Goal: Transaction & Acquisition: Book appointment/travel/reservation

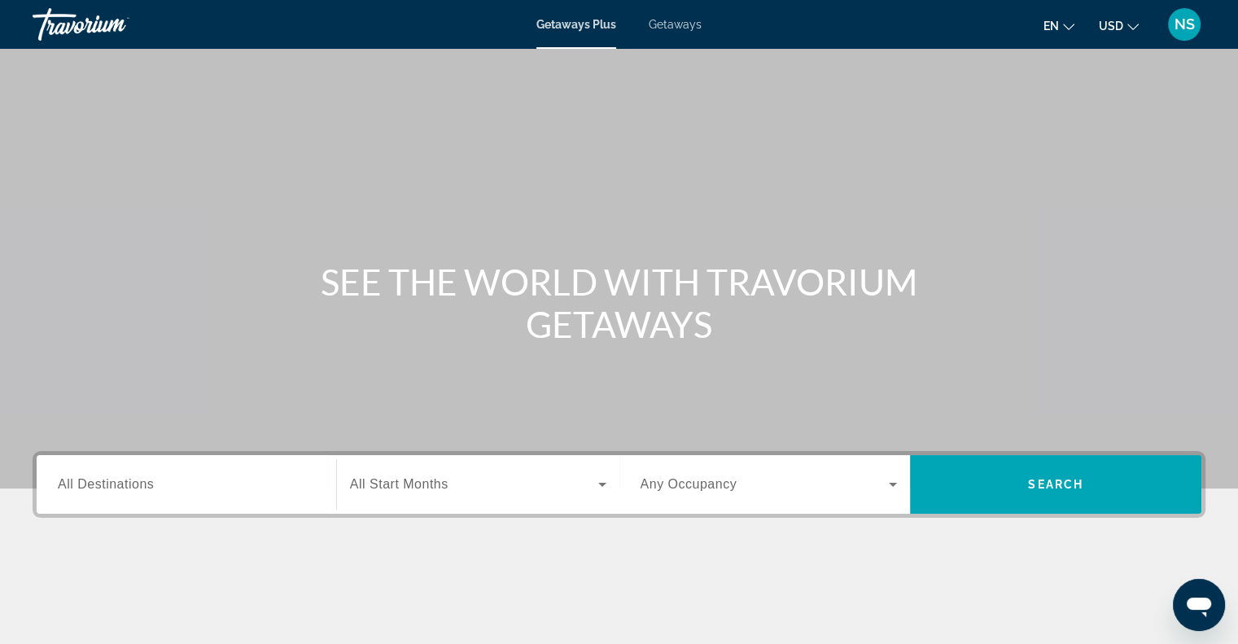
click at [677, 28] on span "Getaways" at bounding box center [675, 24] width 53 height 13
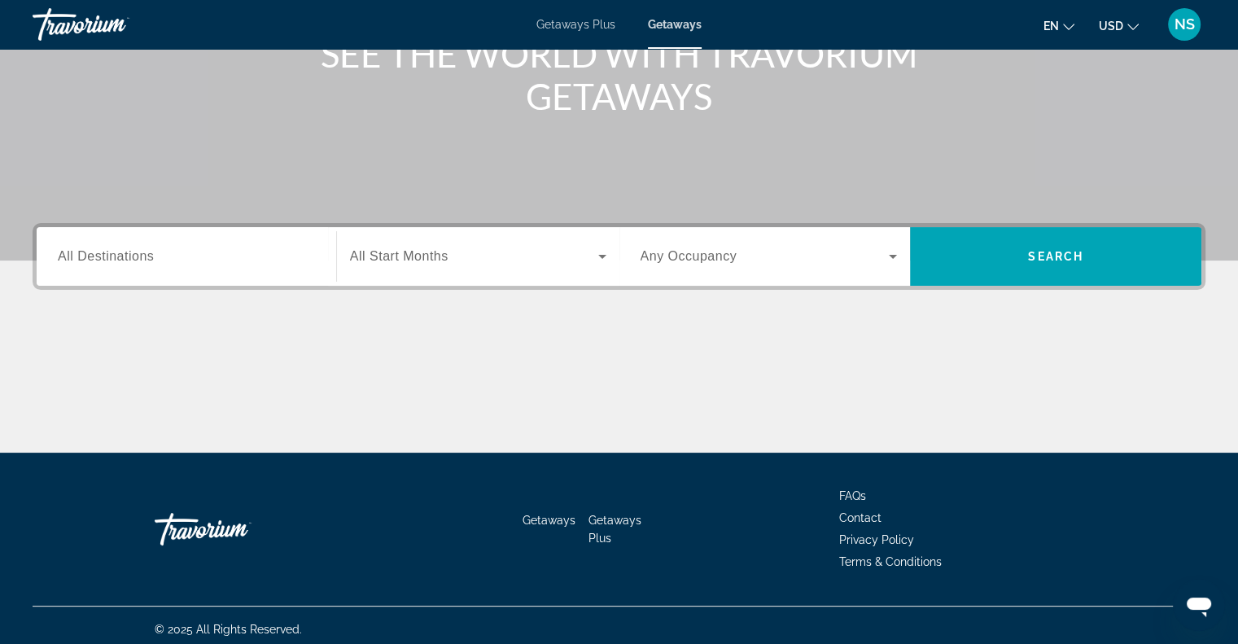
scroll to position [235, 0]
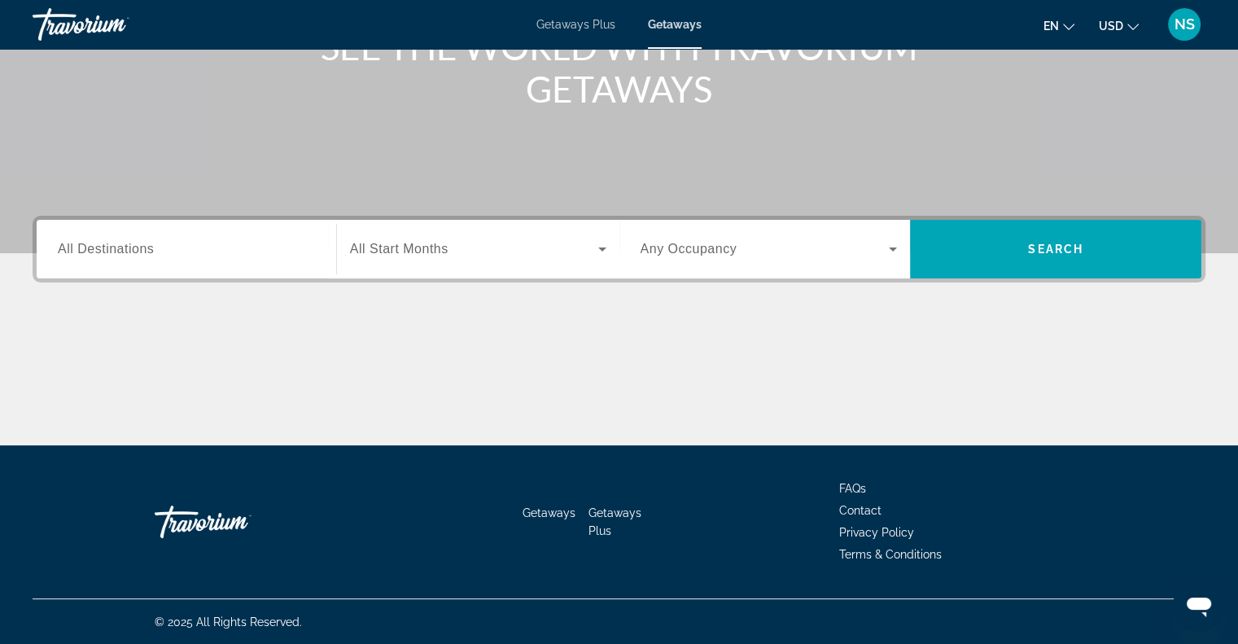
click at [125, 242] on span "All Destinations" at bounding box center [106, 249] width 96 height 14
click at [125, 242] on input "Destination All Destinations" at bounding box center [186, 250] width 257 height 20
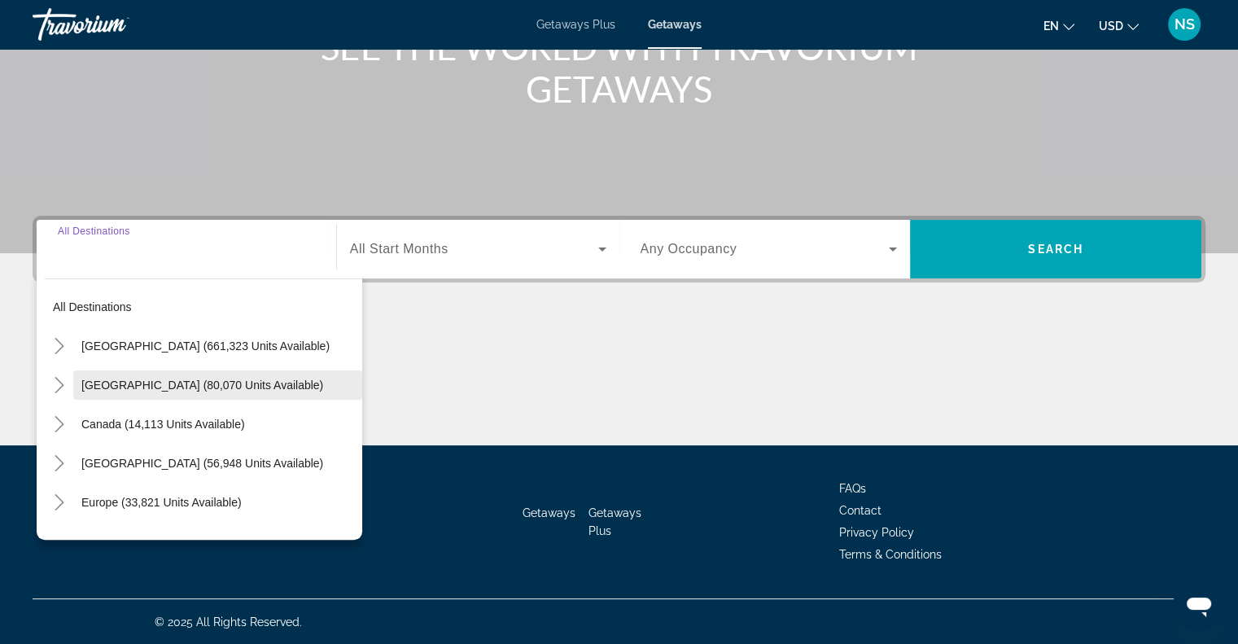
scroll to position [81, 0]
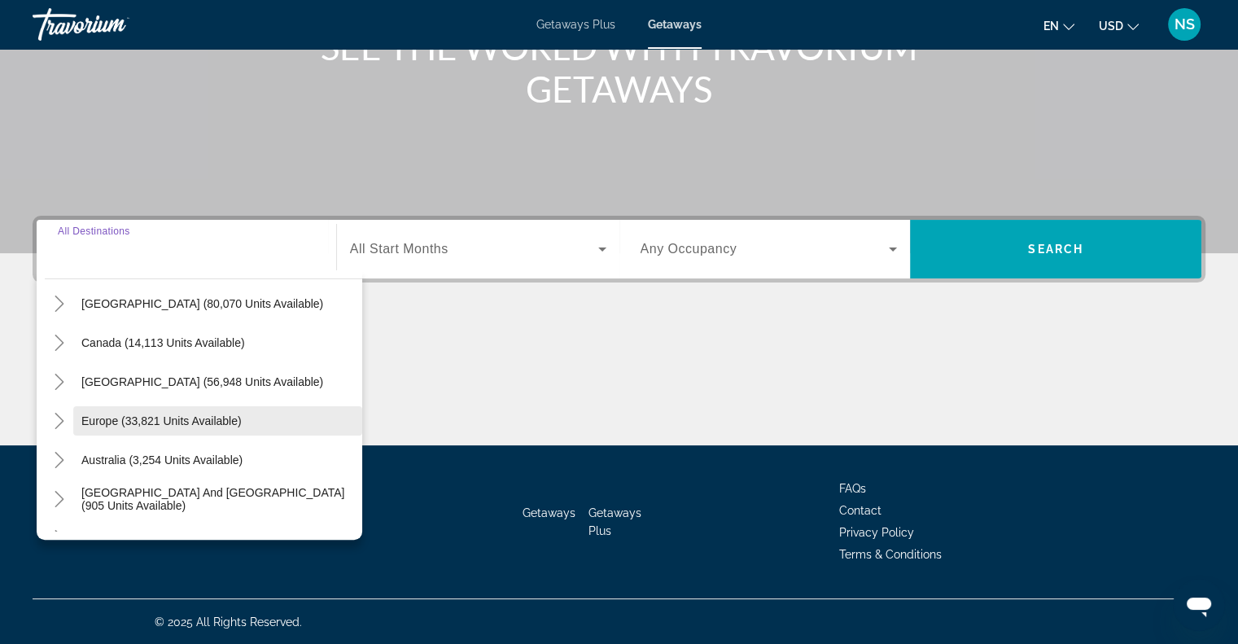
click at [104, 406] on span "Search widget" at bounding box center [217, 420] width 289 height 39
type input "**********"
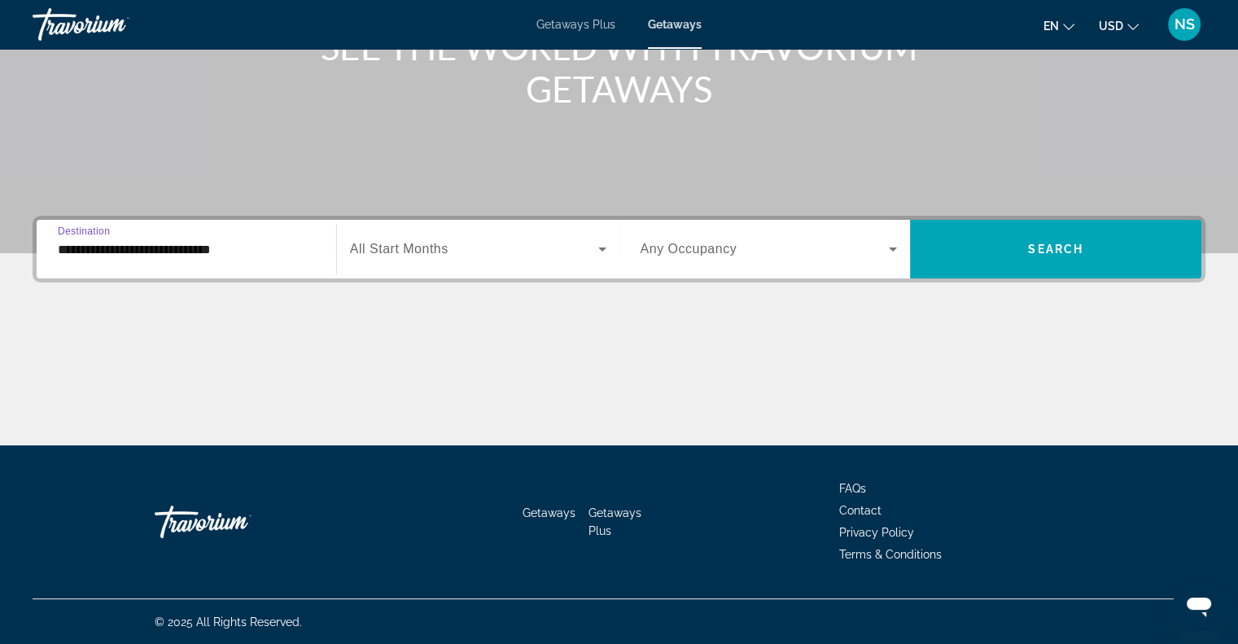
click at [606, 255] on icon "Search widget" at bounding box center [603, 249] width 20 height 20
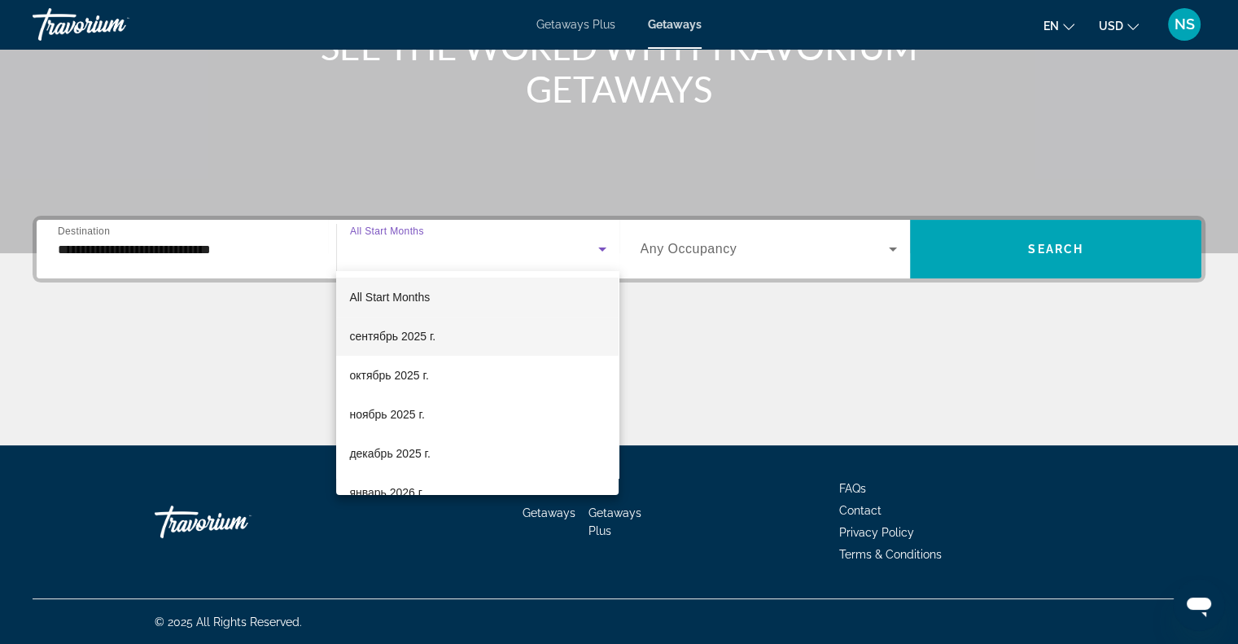
click at [555, 320] on mat-option "сентябрь 2025 г." at bounding box center [477, 336] width 282 height 39
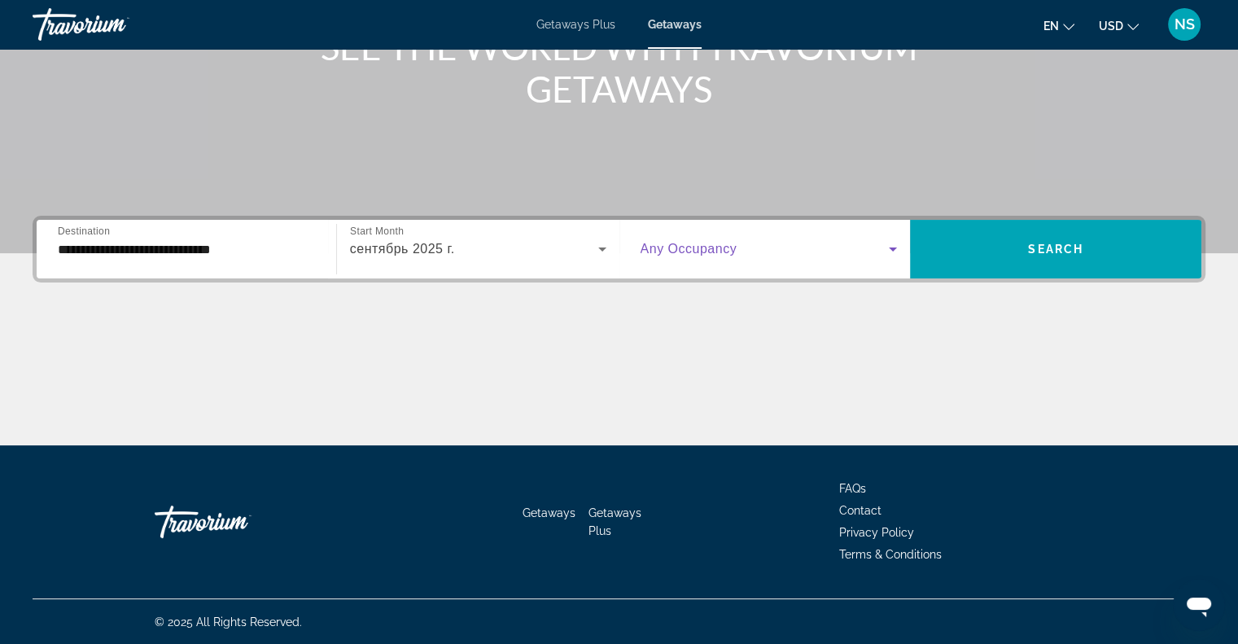
click at [889, 251] on icon "Search widget" at bounding box center [893, 249] width 20 height 20
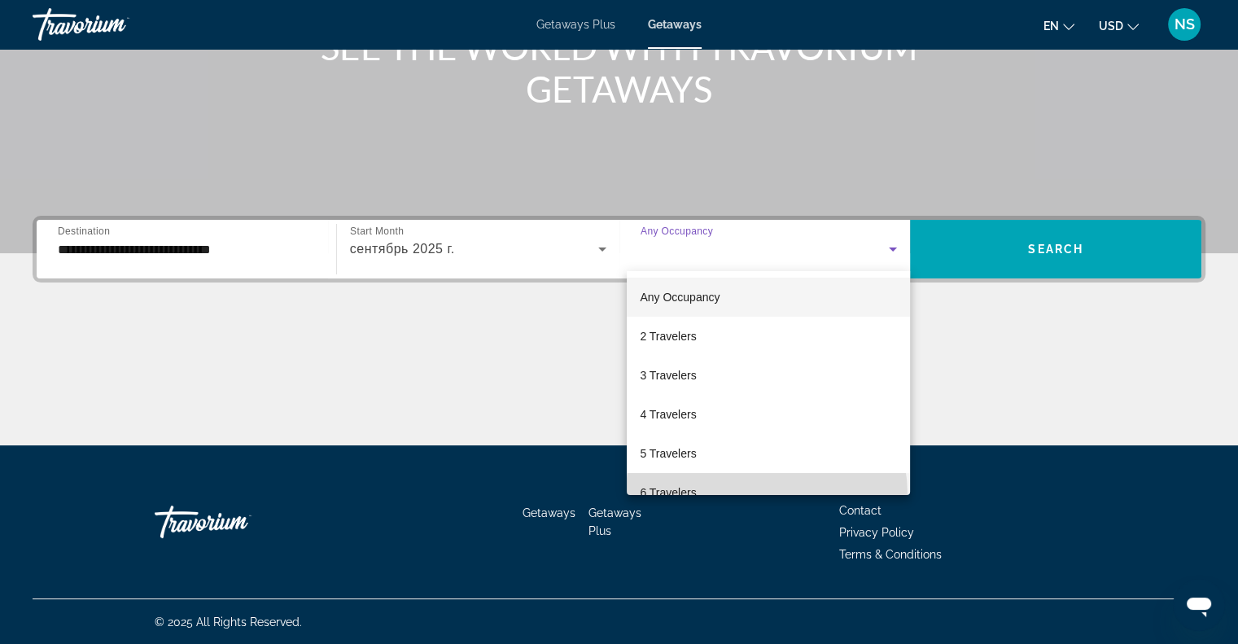
click at [767, 493] on mat-option "6 Travelers" at bounding box center [768, 492] width 283 height 39
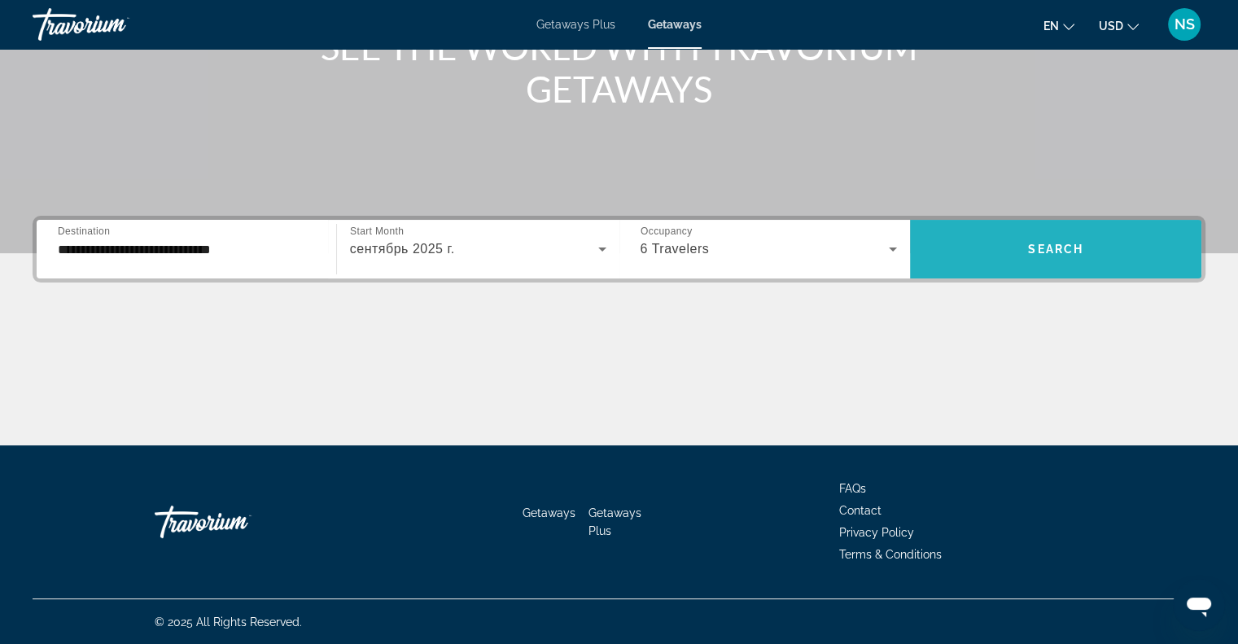
click at [1061, 250] on span "Search" at bounding box center [1055, 249] width 55 height 13
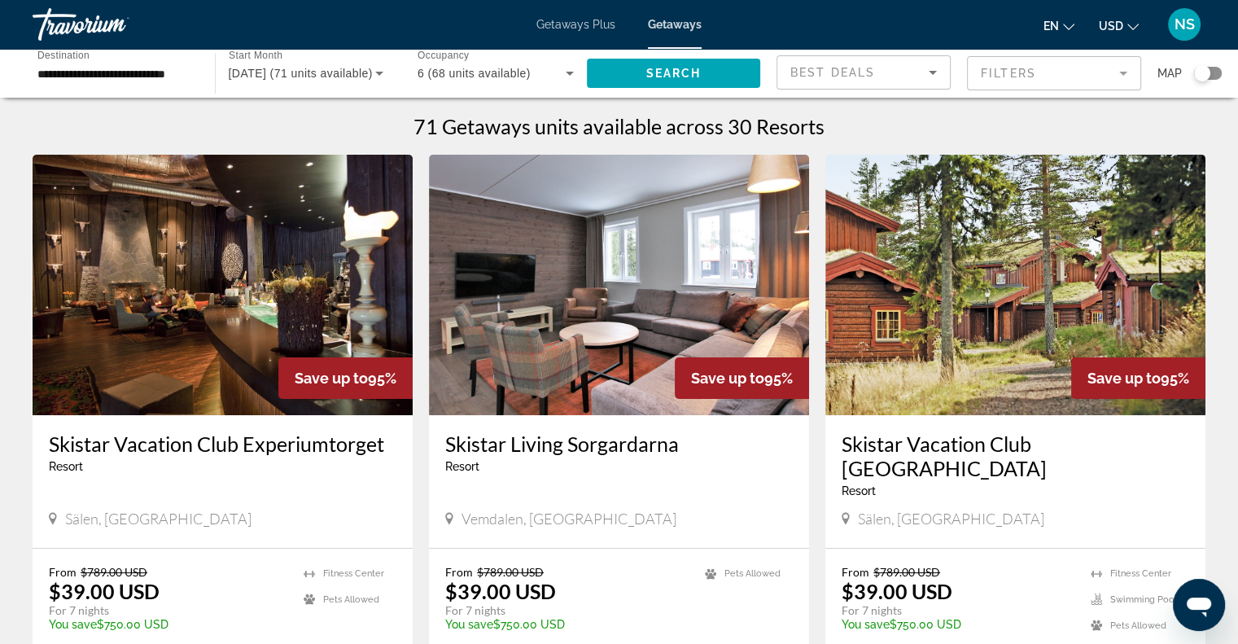
click at [1211, 68] on div "Search widget" at bounding box center [1208, 73] width 28 height 13
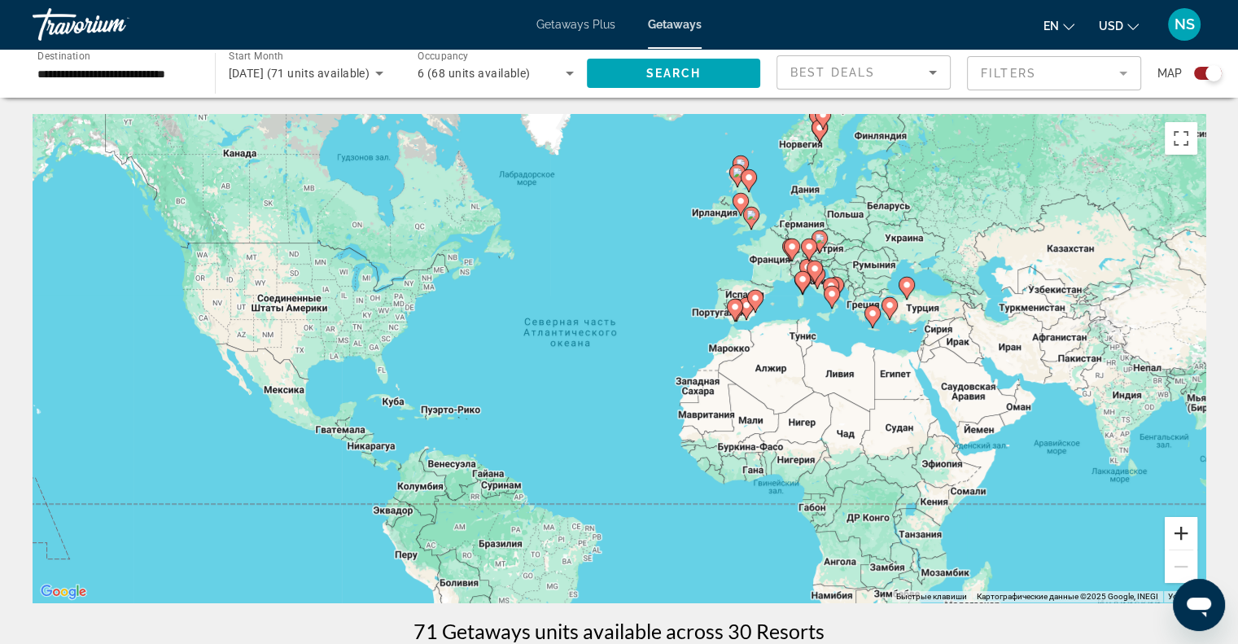
click at [1181, 536] on button "Увеличить" at bounding box center [1181, 533] width 33 height 33
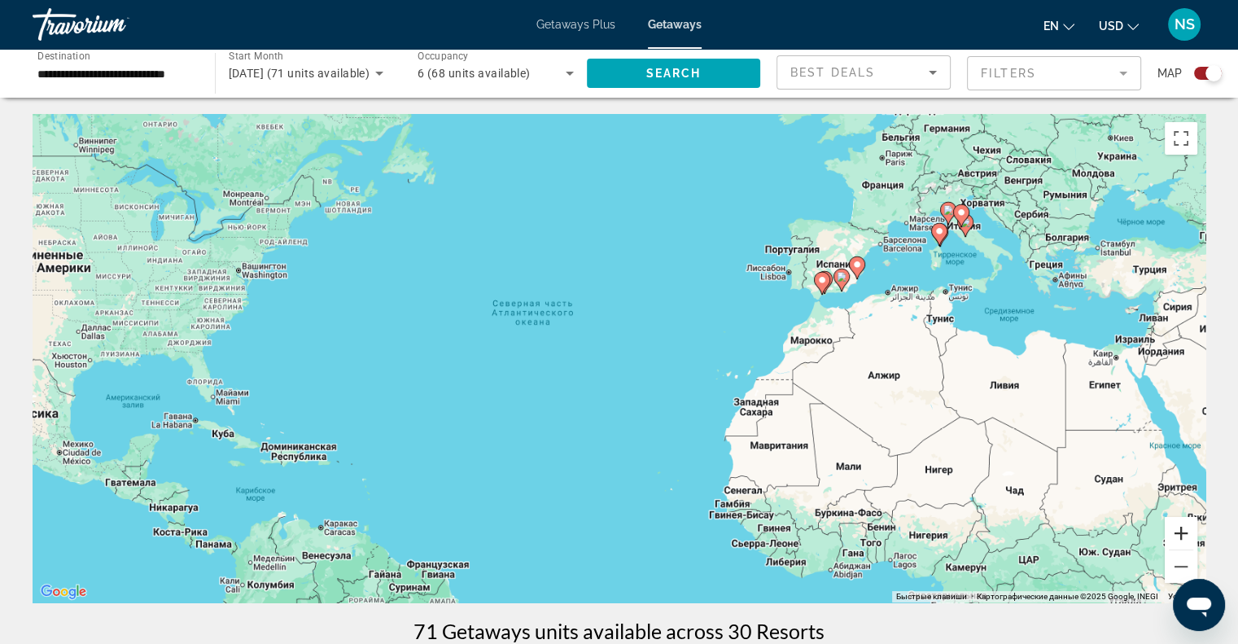
click at [1181, 536] on button "Увеличить" at bounding box center [1181, 533] width 33 height 33
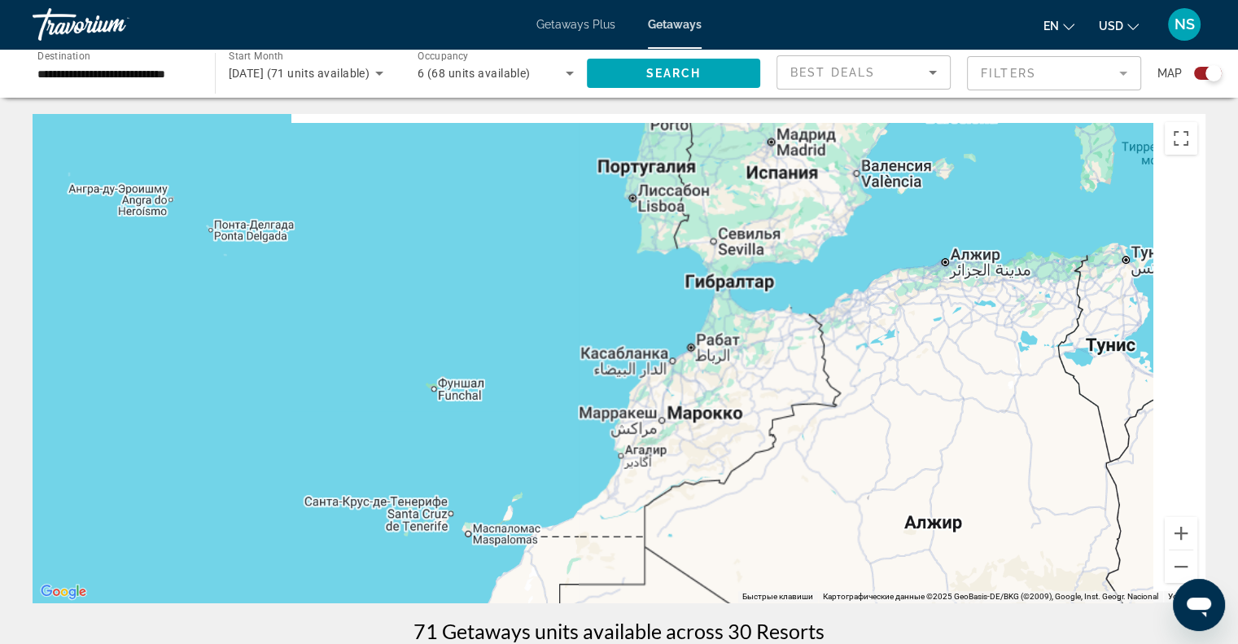
drag, startPoint x: 1066, startPoint y: 391, endPoint x: 547, endPoint y: 503, distance: 531.3
click at [547, 503] on div "Main content" at bounding box center [619, 358] width 1173 height 488
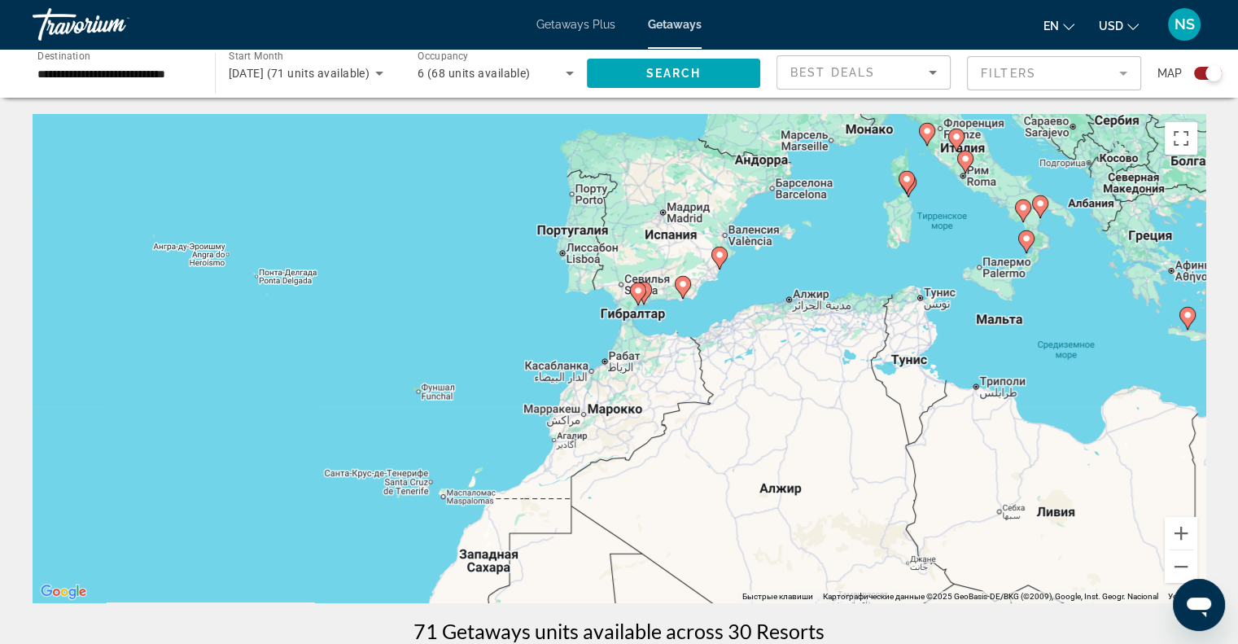
drag, startPoint x: 819, startPoint y: 271, endPoint x: 698, endPoint y: 376, distance: 160.4
click at [698, 375] on div "Чтобы активировать перетаскивание с помощью клавиатуры, нажмите Alt + Ввод. Пос…" at bounding box center [619, 358] width 1173 height 488
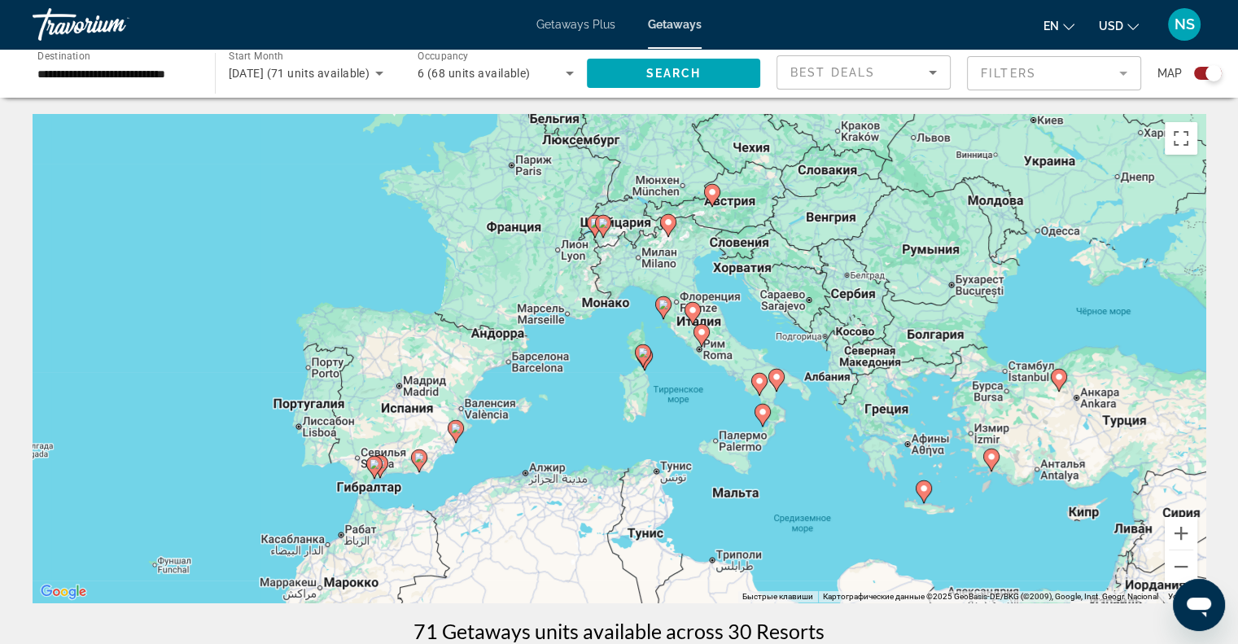
drag, startPoint x: 753, startPoint y: 329, endPoint x: 625, endPoint y: 392, distance: 142.7
click at [625, 392] on div "Чтобы активировать перетаскивание с помощью клавиатуры, нажмите Alt + Ввод. Пос…" at bounding box center [619, 358] width 1173 height 488
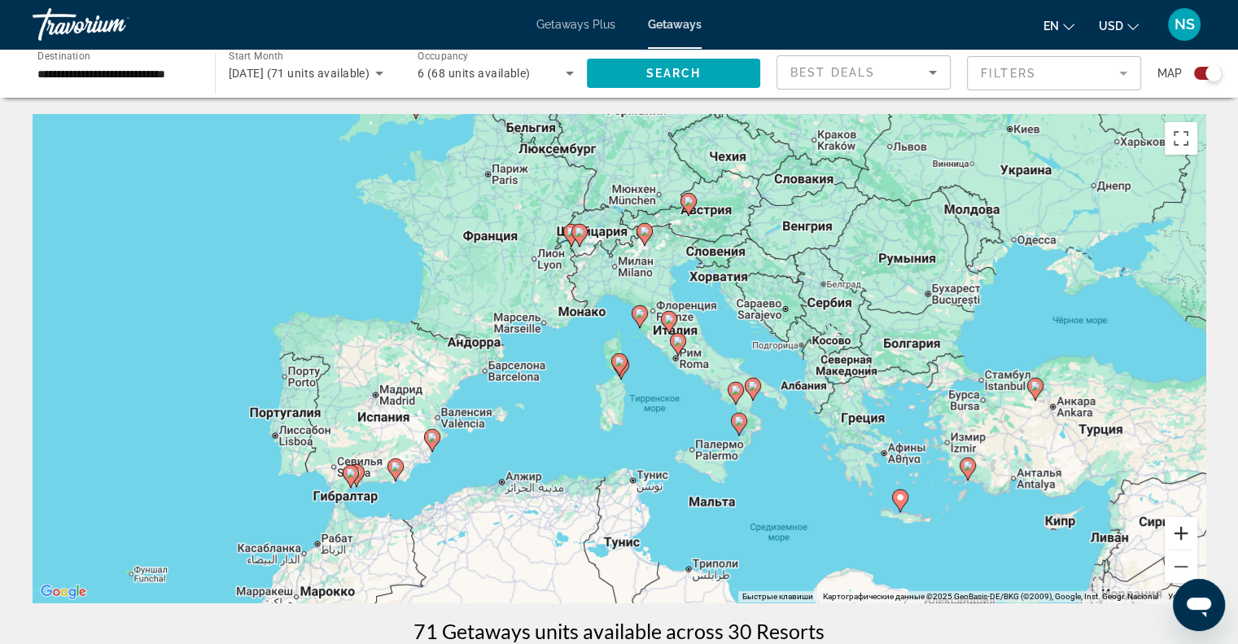
click at [1185, 518] on button "Увеличить" at bounding box center [1181, 533] width 33 height 33
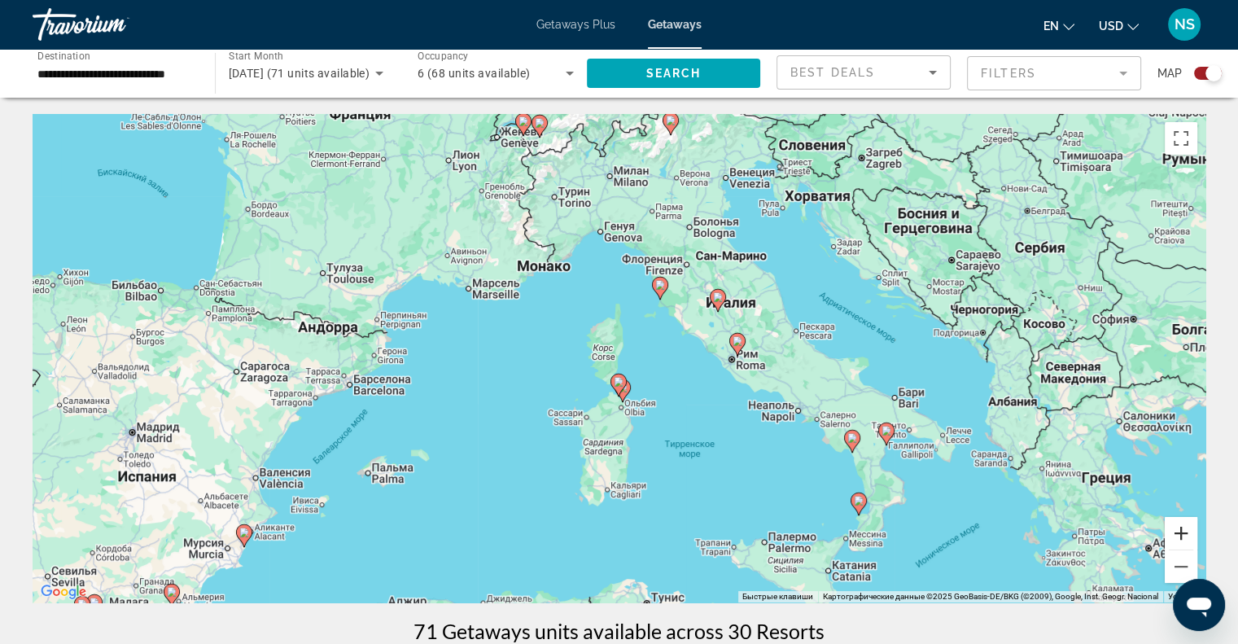
click at [1185, 518] on button "Увеличить" at bounding box center [1181, 533] width 33 height 33
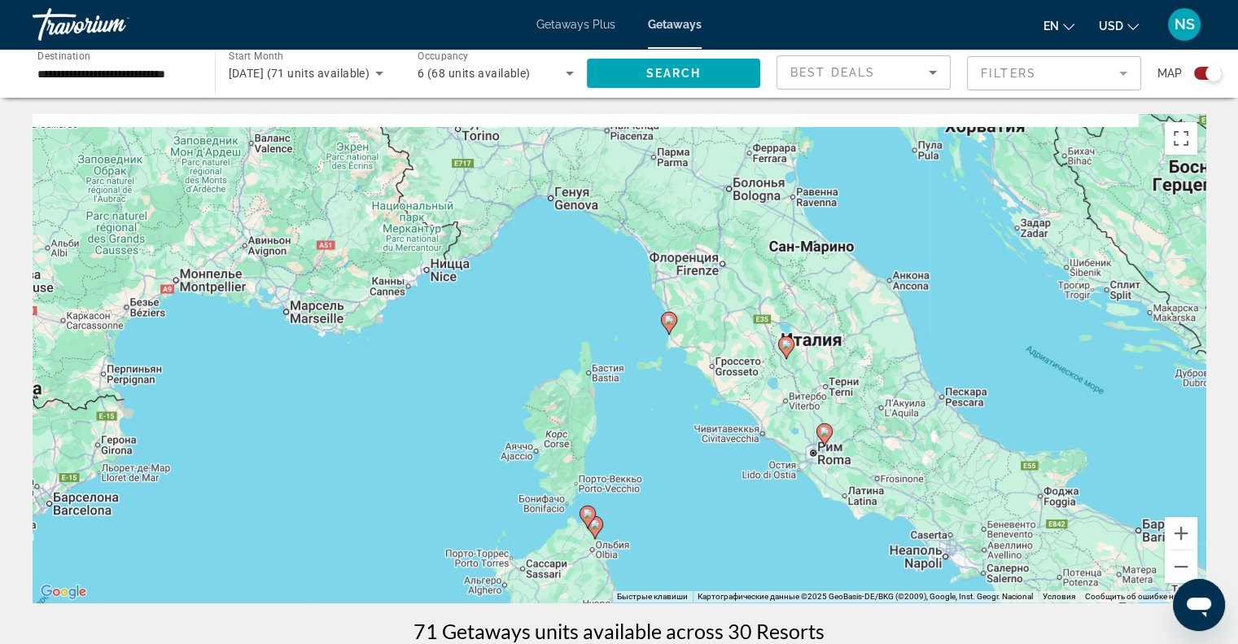
drag, startPoint x: 791, startPoint y: 216, endPoint x: 712, endPoint y: 334, distance: 142.0
click at [751, 314] on div "Чтобы активировать перетаскивание с помощью клавиатуры, нажмите Alt + Ввод. Пос…" at bounding box center [619, 358] width 1173 height 488
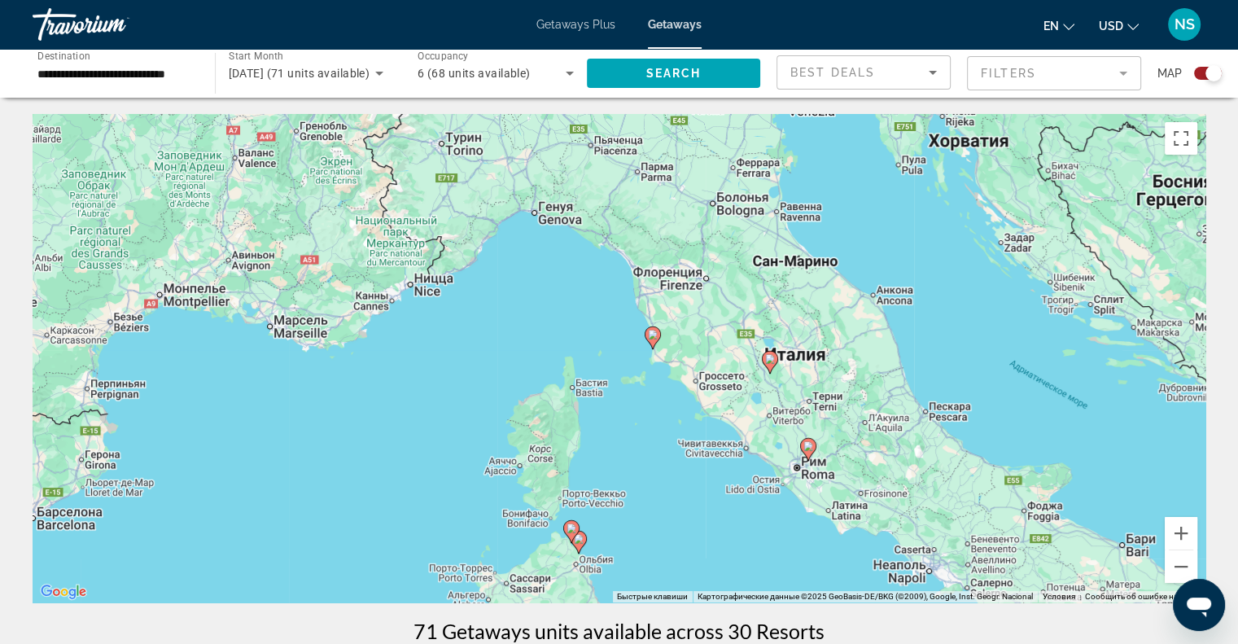
click at [650, 334] on image "Main content" at bounding box center [653, 335] width 10 height 10
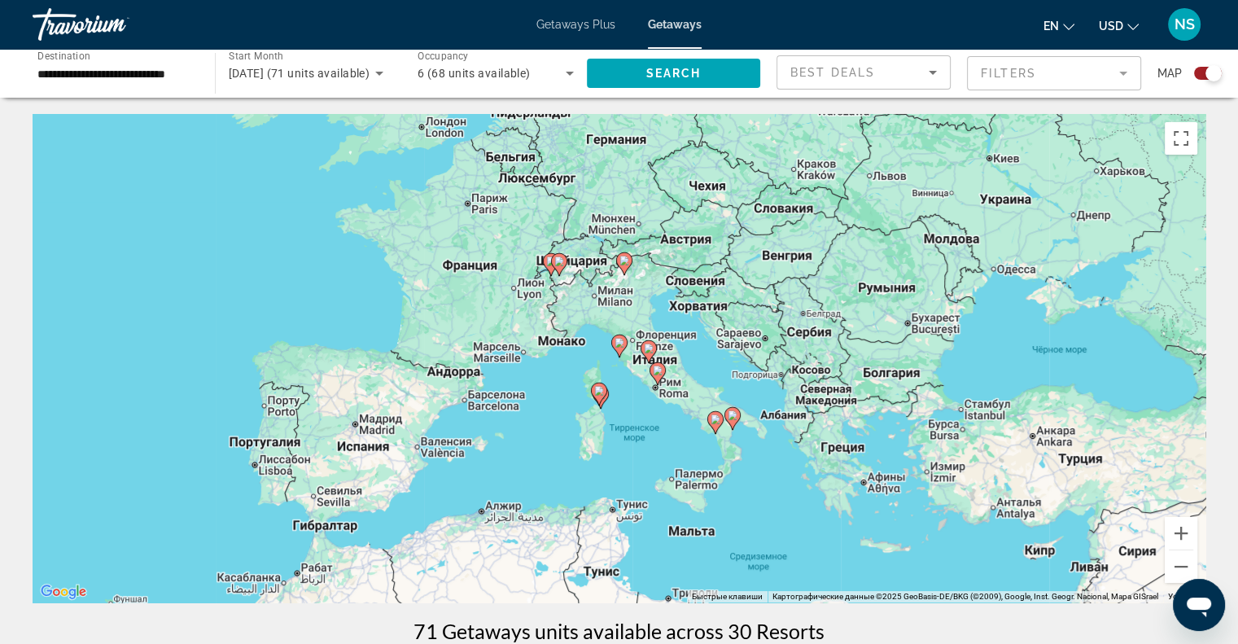
click at [619, 341] on image "Main content" at bounding box center [619, 343] width 10 height 10
type input "**********"
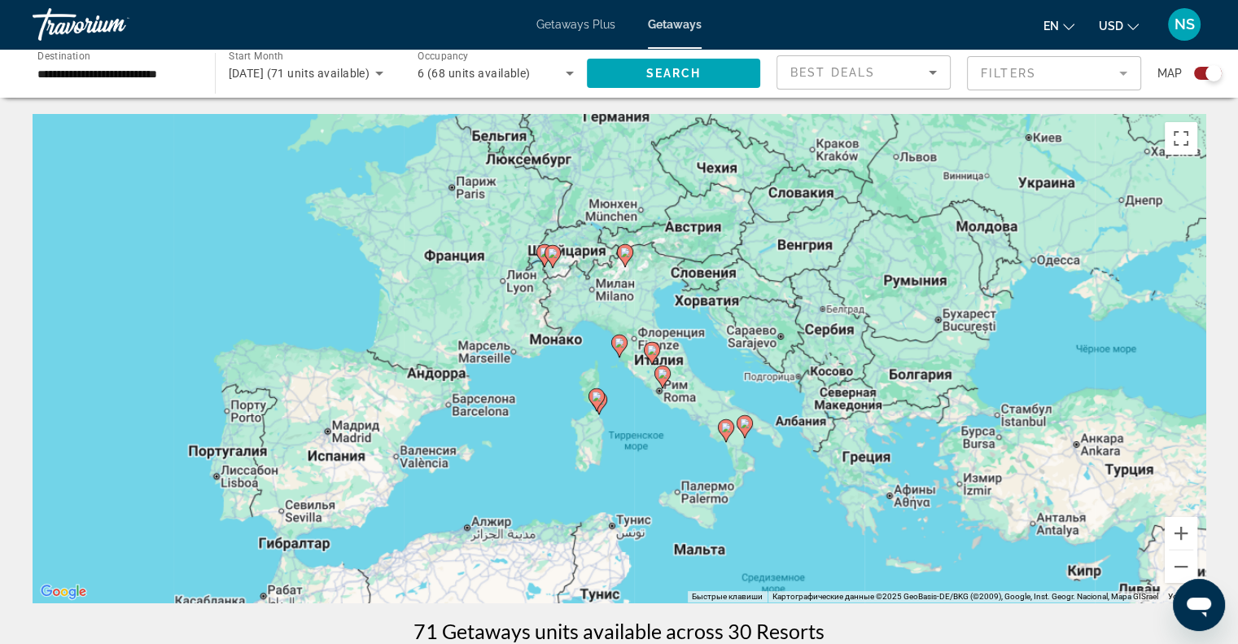
click at [619, 341] on image "Main content" at bounding box center [619, 343] width 10 height 10
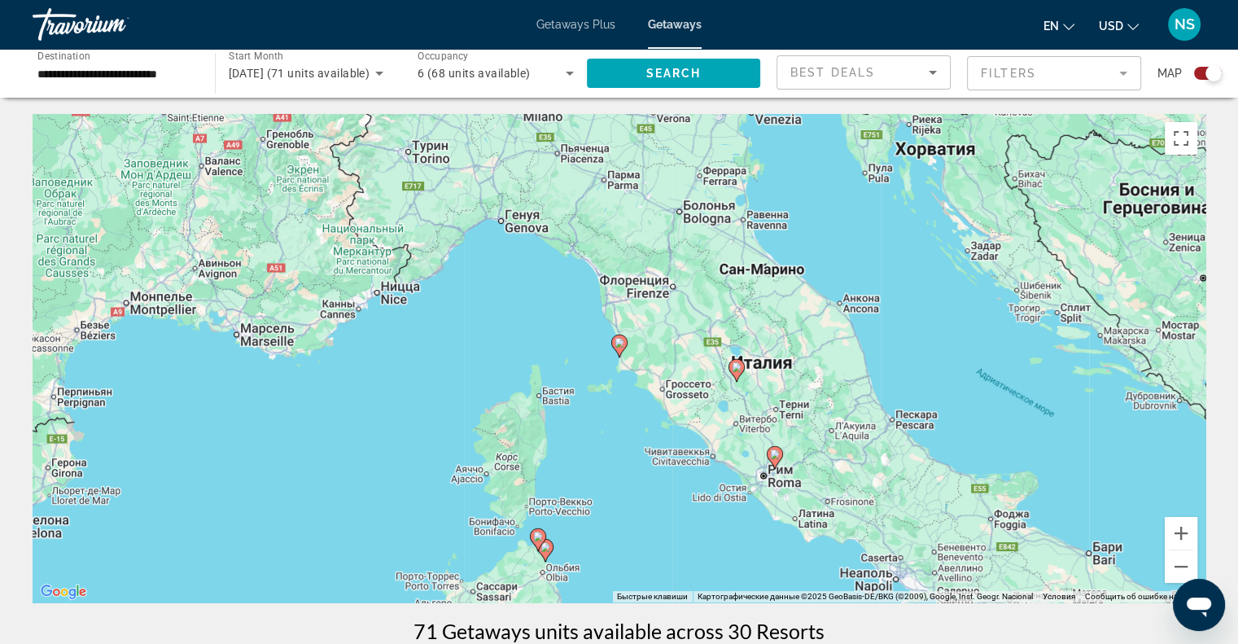
click at [619, 341] on image "Main content" at bounding box center [619, 343] width 10 height 10
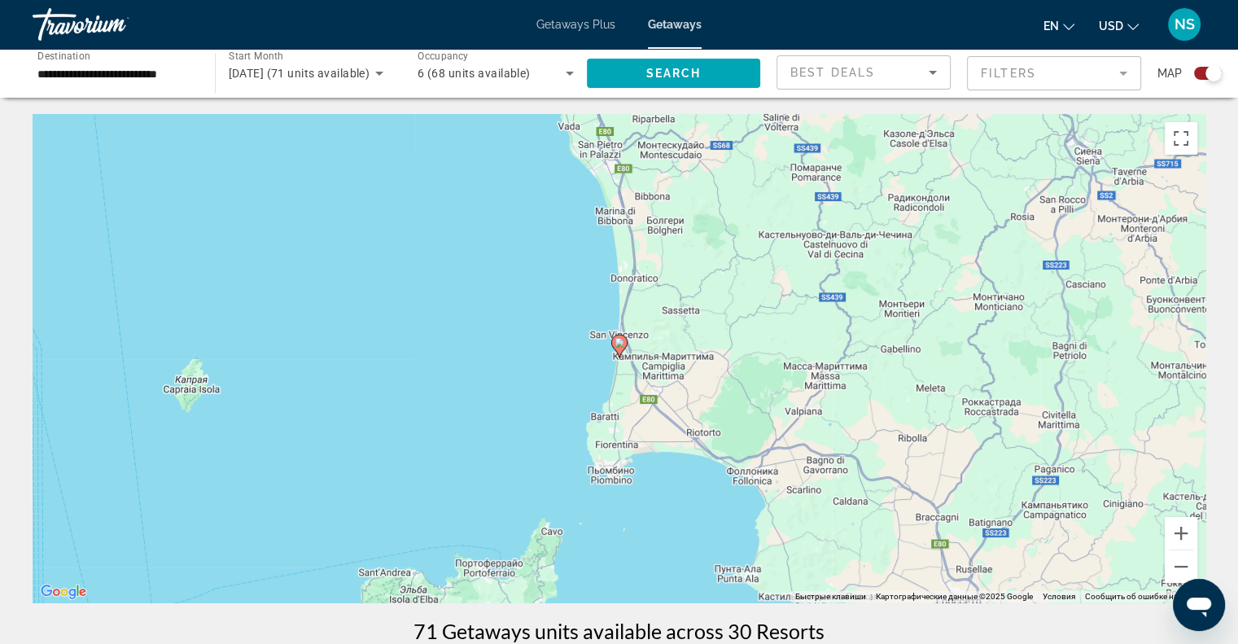
click at [619, 341] on image "Main content" at bounding box center [619, 343] width 10 height 10
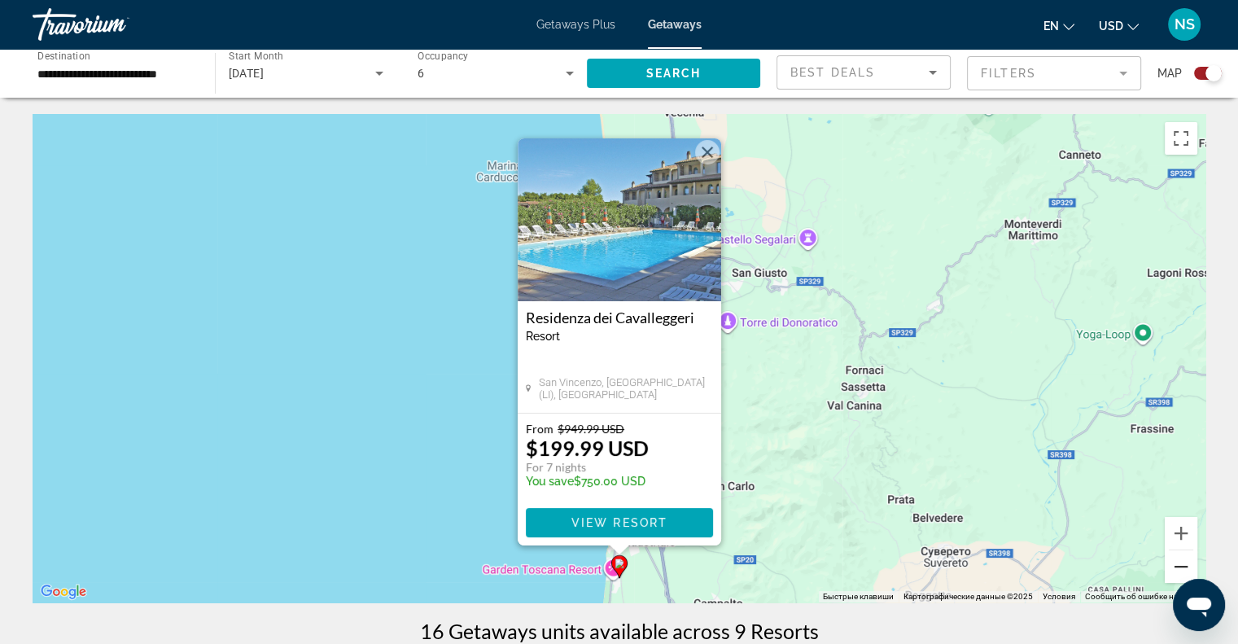
click at [1183, 559] on button "Уменьшить" at bounding box center [1181, 566] width 33 height 33
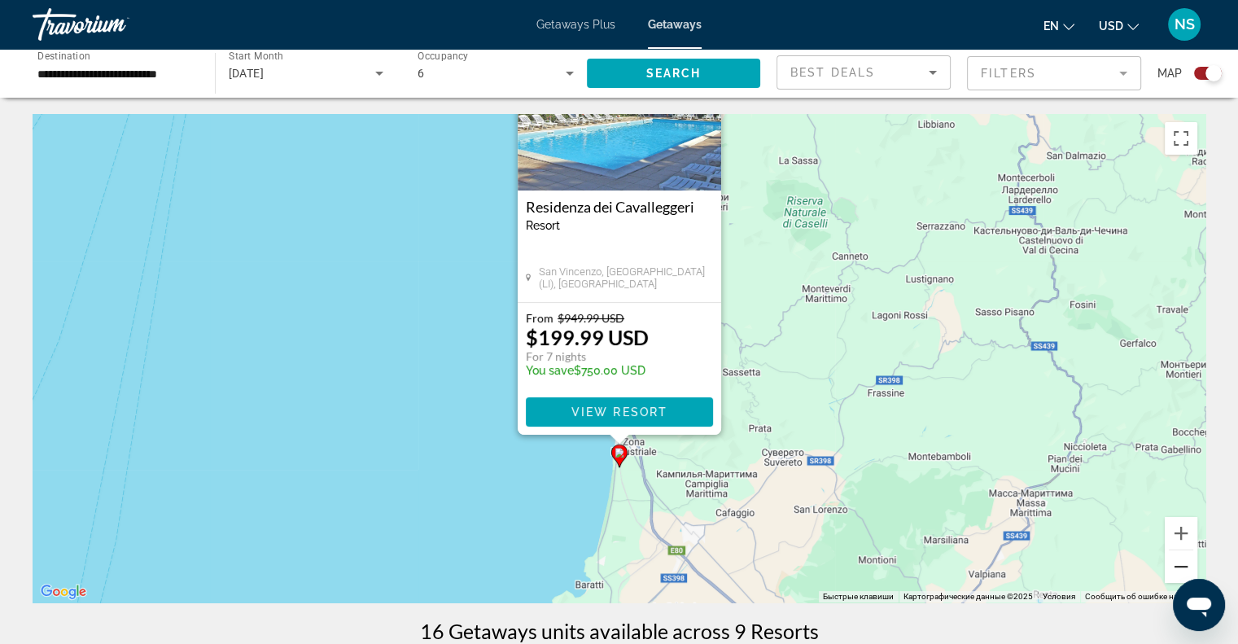
click at [1183, 559] on button "Уменьшить" at bounding box center [1181, 566] width 33 height 33
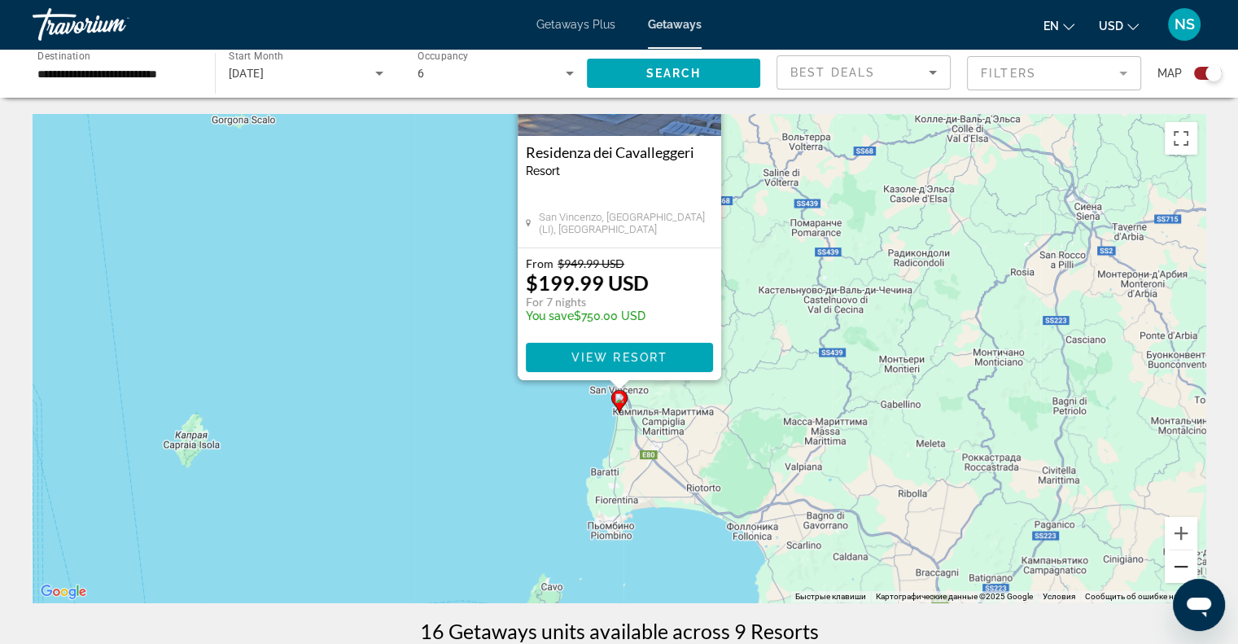
click at [1183, 559] on button "Уменьшить" at bounding box center [1181, 566] width 33 height 33
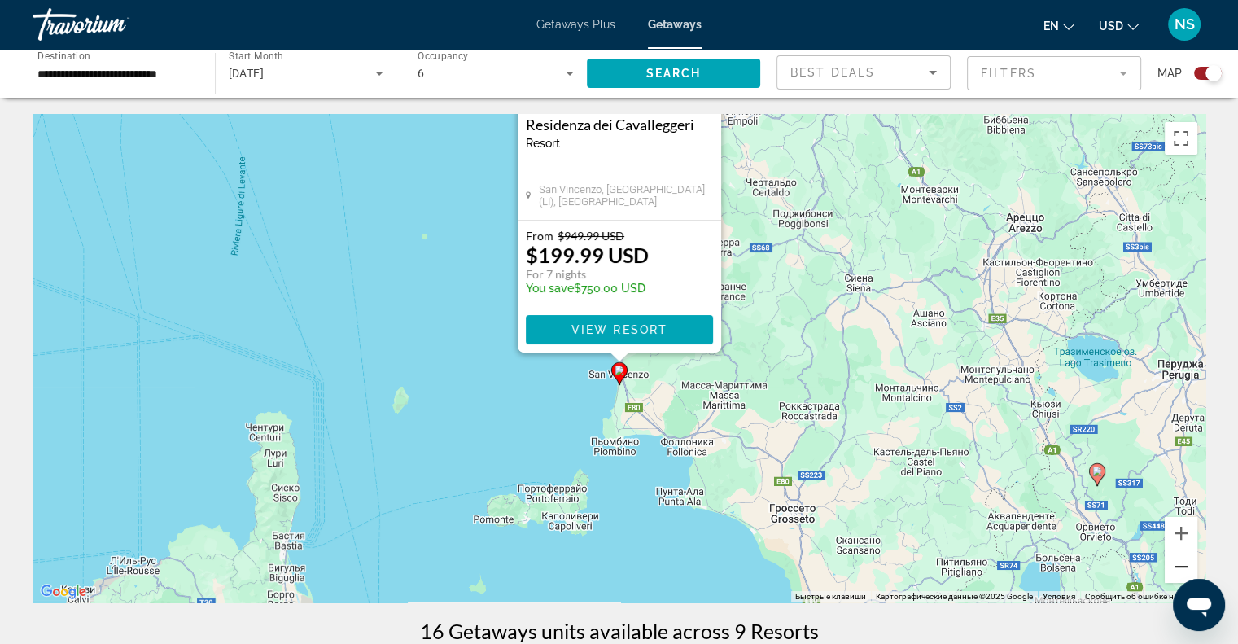
click at [1183, 559] on button "Уменьшить" at bounding box center [1181, 566] width 33 height 33
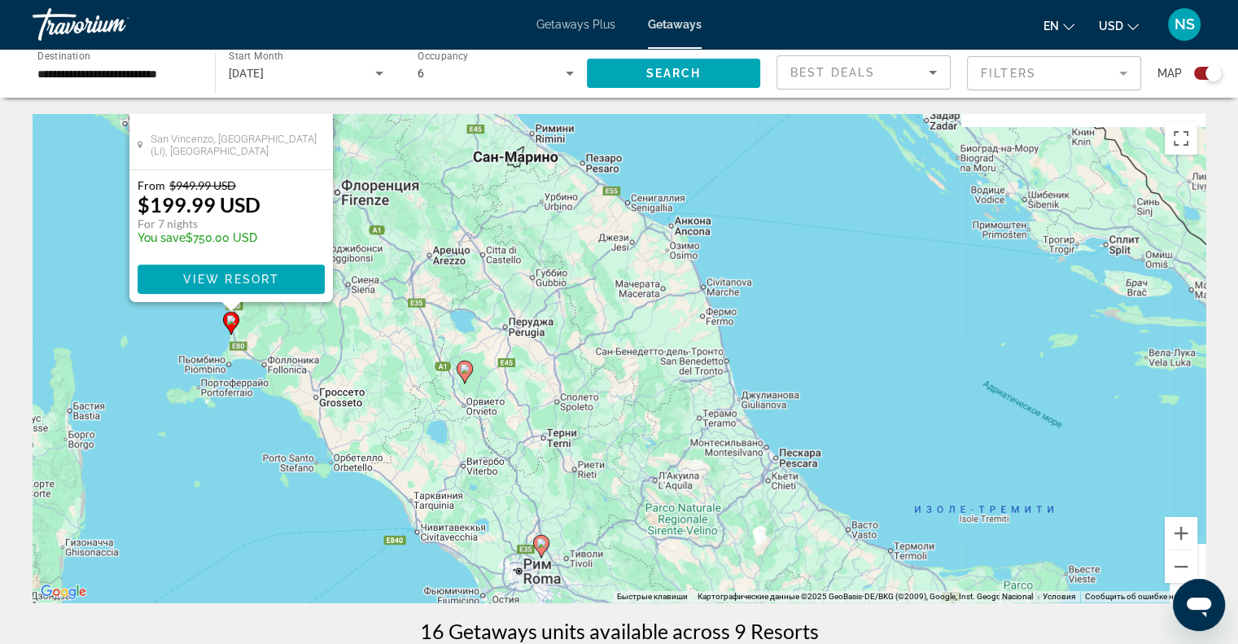
drag, startPoint x: 1061, startPoint y: 461, endPoint x: 661, endPoint y: 448, distance: 400.6
click at [661, 447] on div "Чтобы активировать перетаскивание с помощью клавиатуры, нажмите Alt + Ввод. Пос…" at bounding box center [619, 358] width 1173 height 488
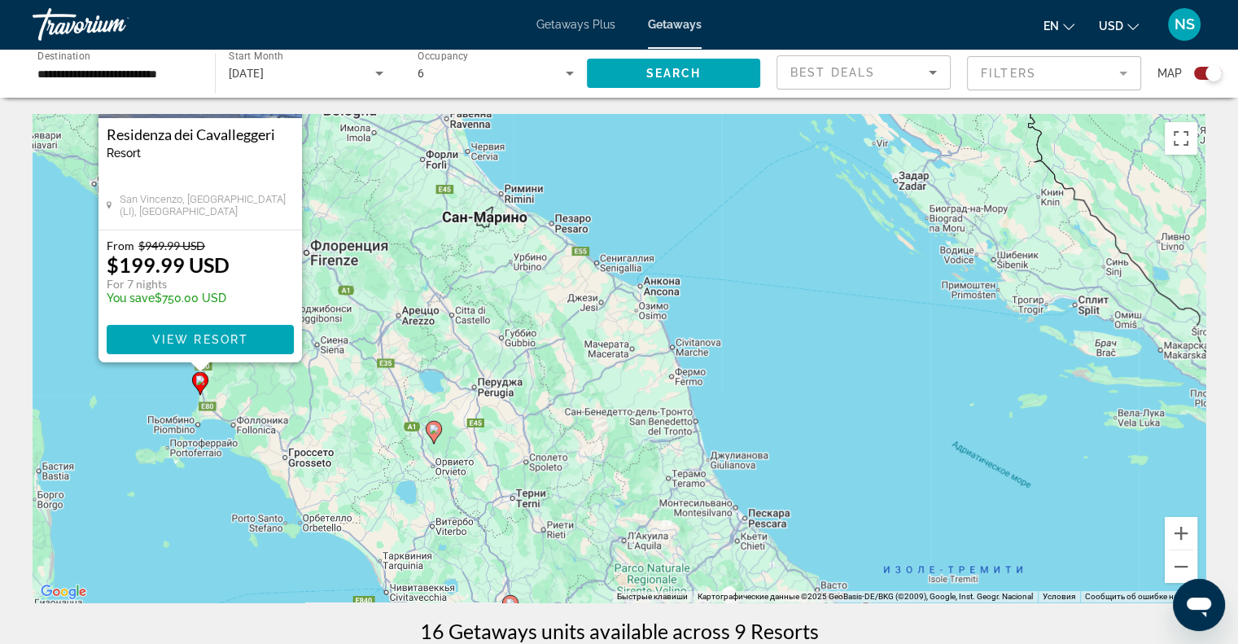
drag, startPoint x: 661, startPoint y: 260, endPoint x: 662, endPoint y: 353, distance: 92.8
click at [662, 353] on div "Чтобы активировать перетаскивание с помощью клавиатуры, нажмите Alt + Ввод. Пос…" at bounding box center [619, 358] width 1173 height 488
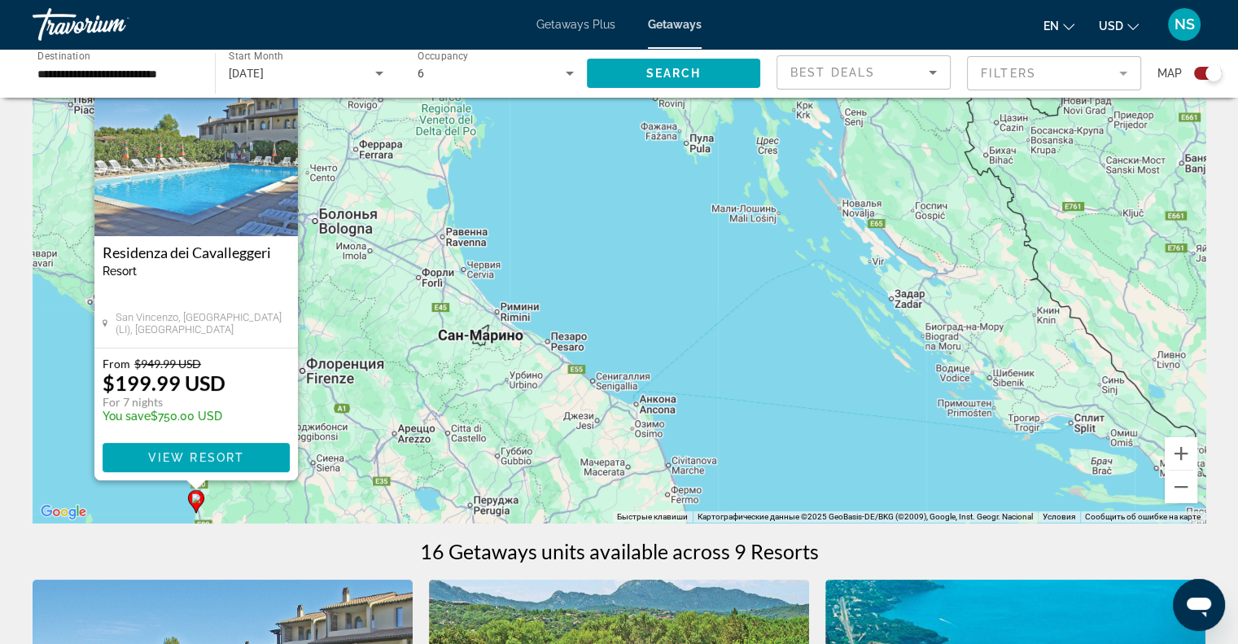
scroll to position [163, 0]
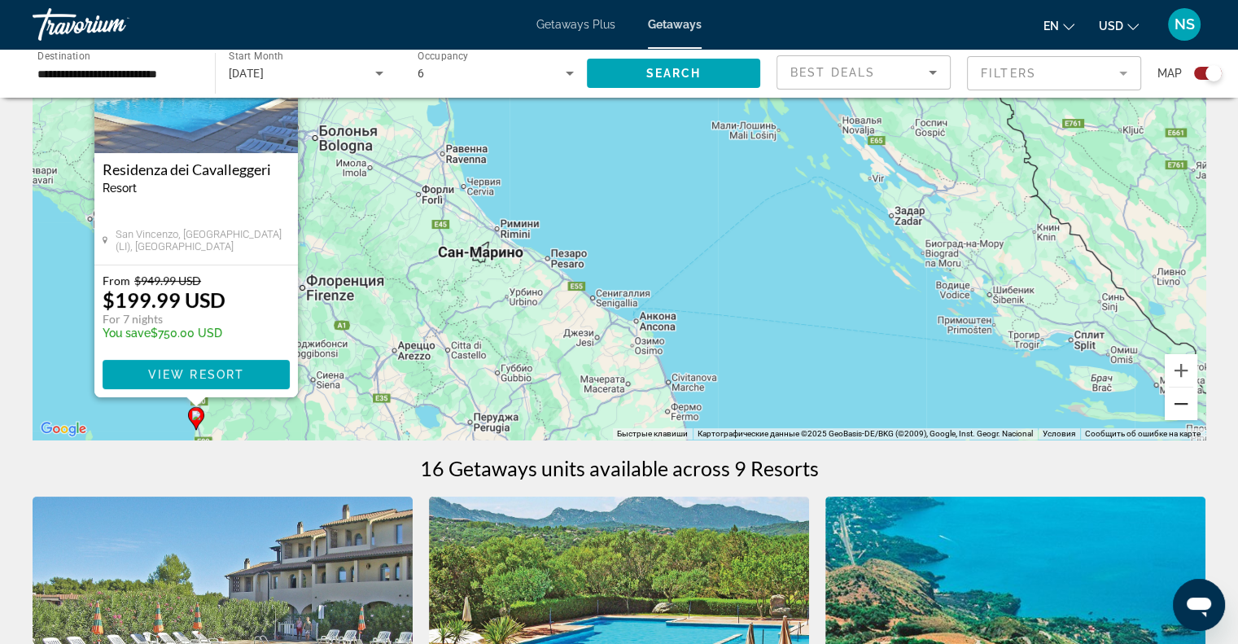
click at [1192, 402] on button "Уменьшить" at bounding box center [1181, 403] width 33 height 33
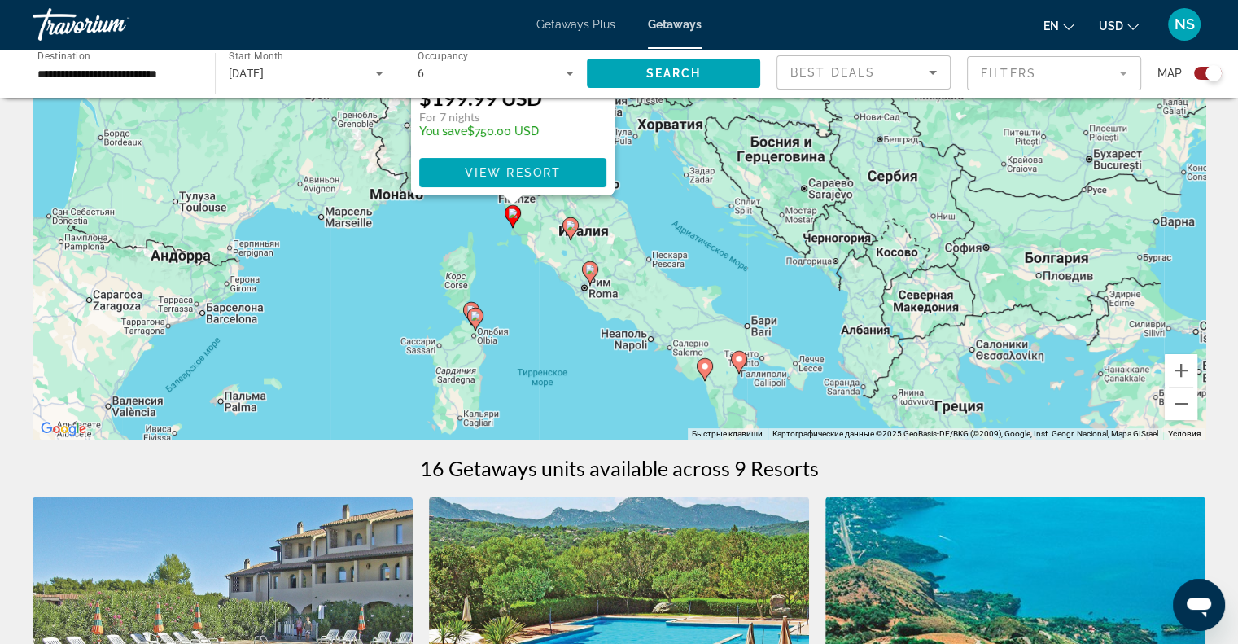
drag, startPoint x: 1093, startPoint y: 280, endPoint x: 1092, endPoint y: 251, distance: 28.5
click at [1092, 251] on div "Чтобы активировать перетаскивание с помощью клавиатуры, нажмите Alt + Ввод. Пос…" at bounding box center [619, 195] width 1173 height 488
click at [537, 168] on span "View Resort" at bounding box center [512, 172] width 96 height 13
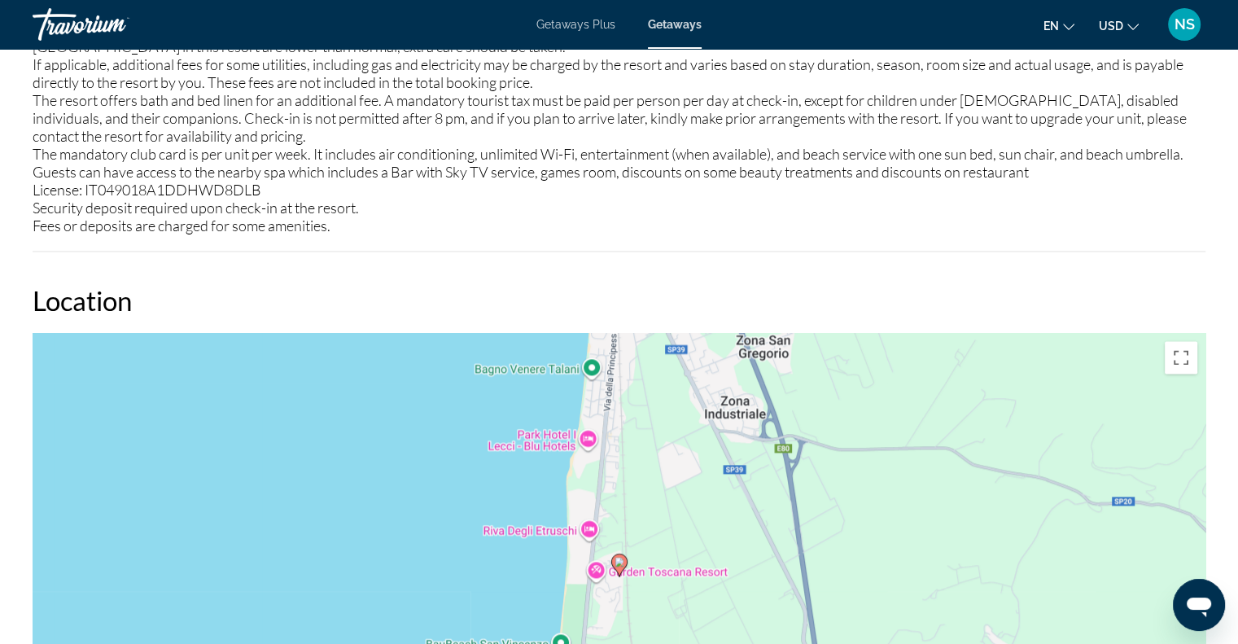
scroll to position [2523, 0]
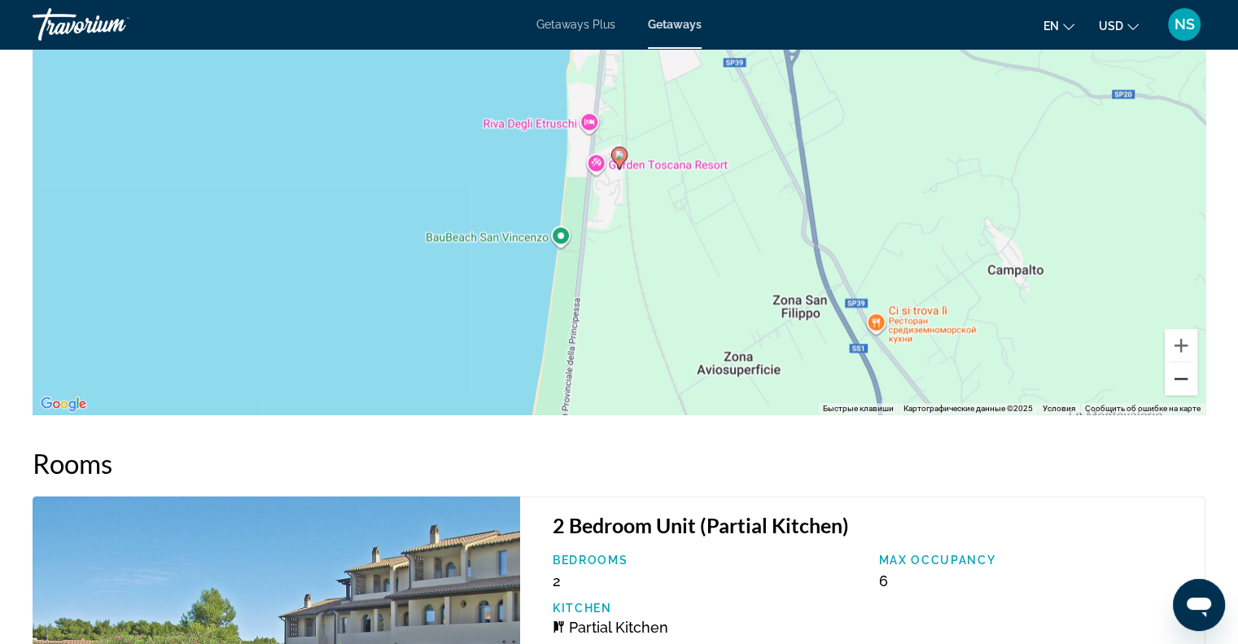
click at [1178, 379] on button "Уменьшить" at bounding box center [1181, 378] width 33 height 33
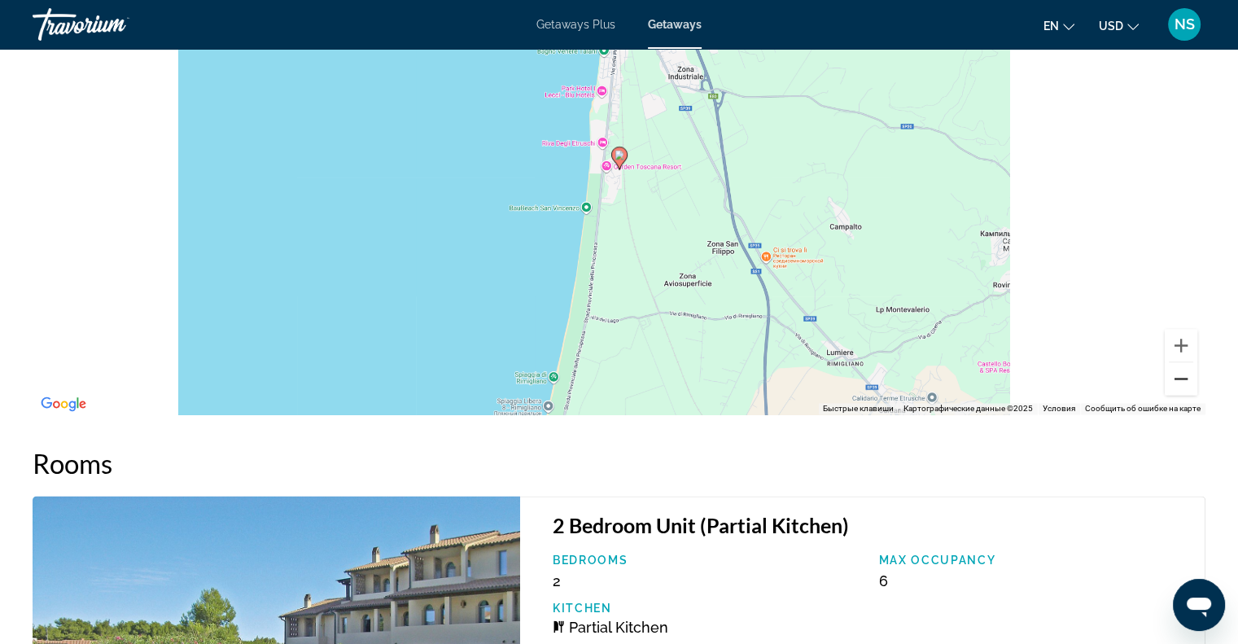
click at [1178, 379] on button "Уменьшить" at bounding box center [1181, 378] width 33 height 33
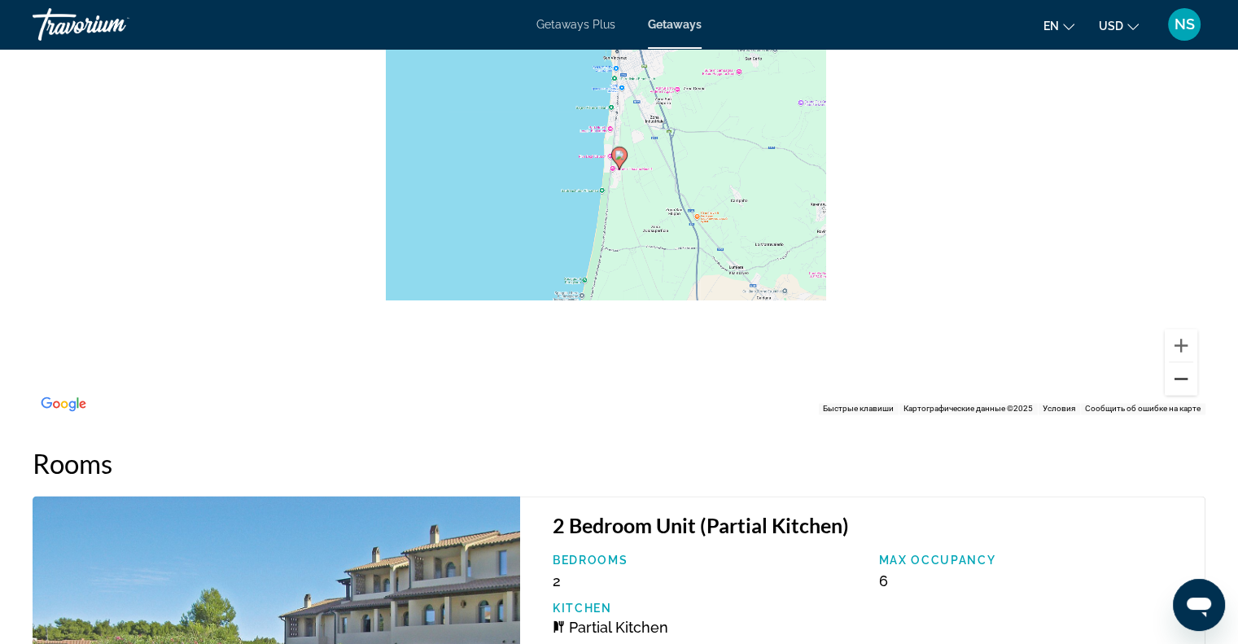
click at [1178, 379] on button "Уменьшить" at bounding box center [1181, 378] width 33 height 33
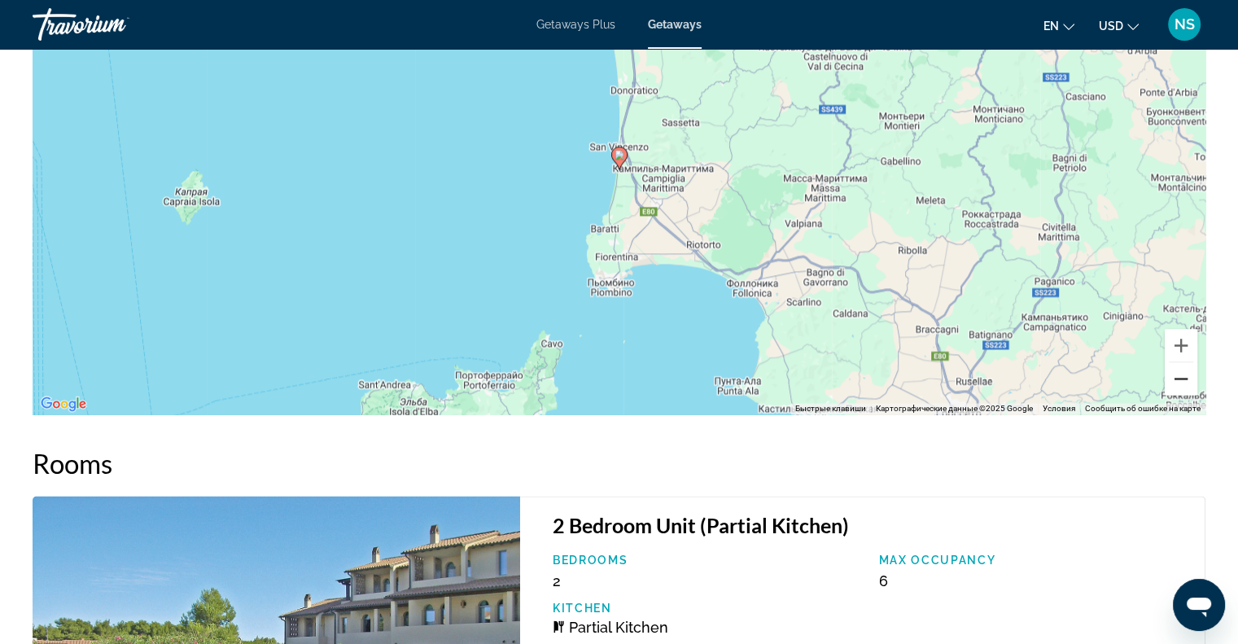
click at [1179, 378] on button "Уменьшить" at bounding box center [1181, 378] width 33 height 33
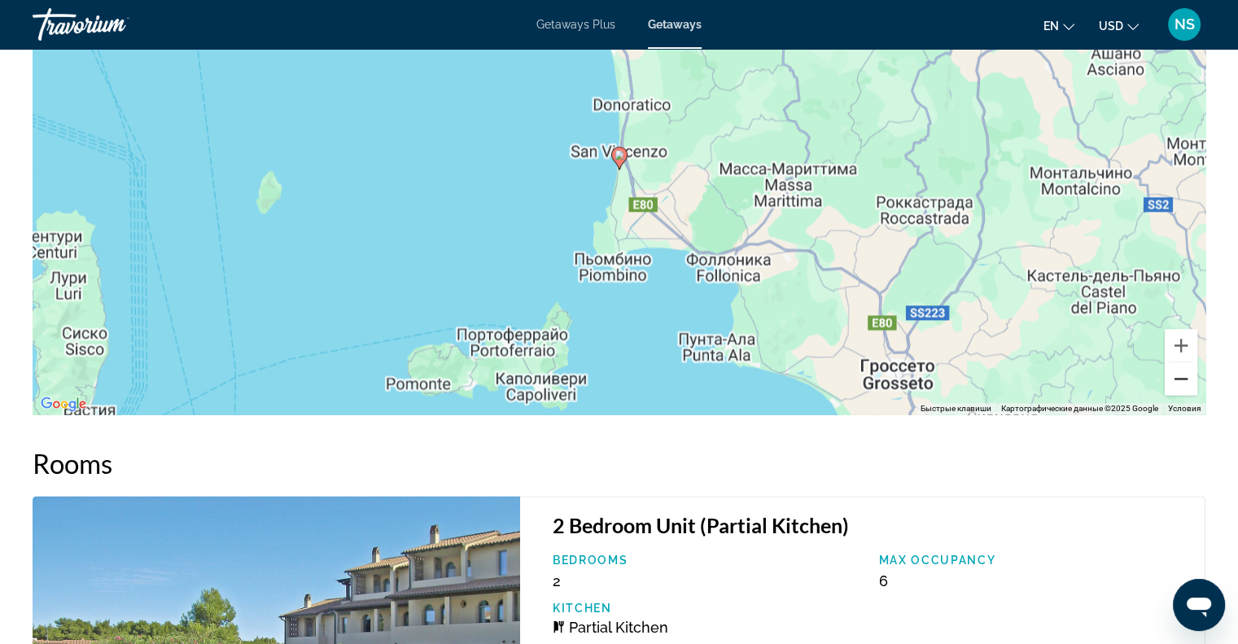
click at [1179, 378] on button "Уменьшить" at bounding box center [1181, 378] width 33 height 33
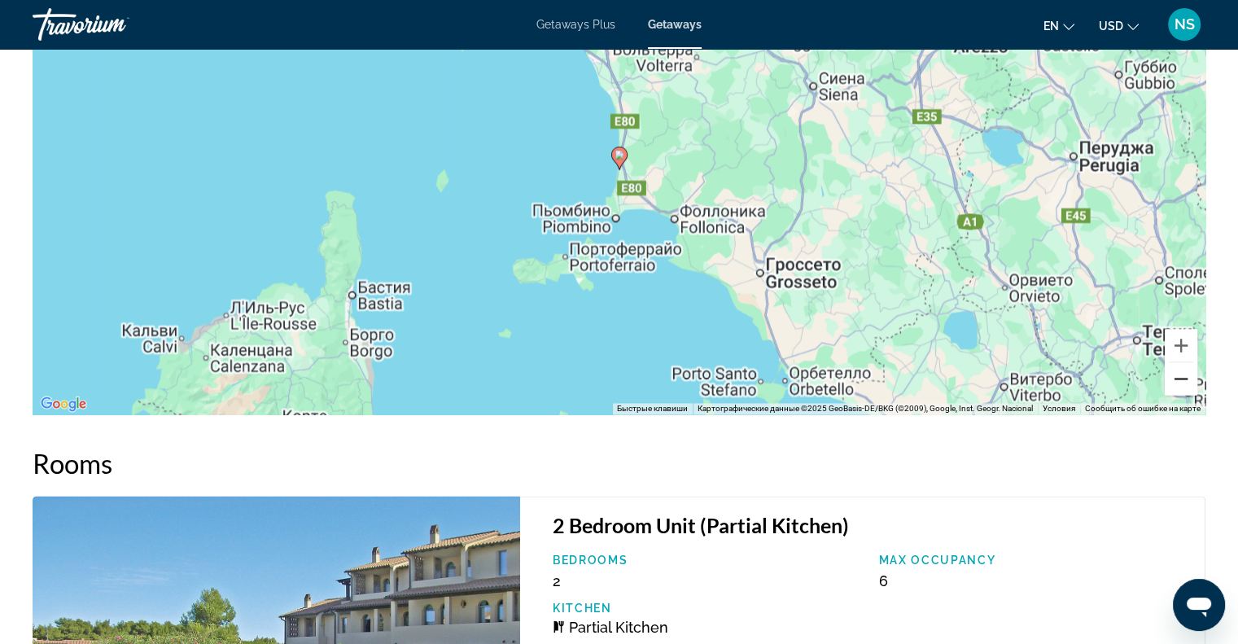
click at [1179, 378] on button "Уменьшить" at bounding box center [1181, 378] width 33 height 33
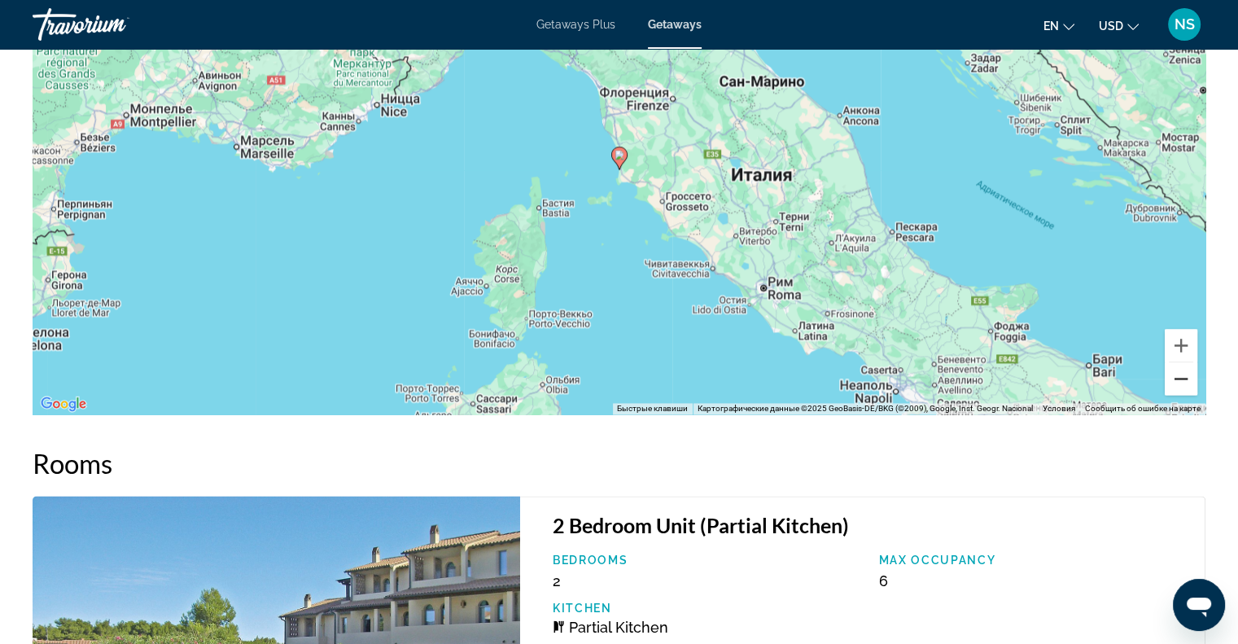
click at [1179, 378] on button "Уменьшить" at bounding box center [1181, 378] width 33 height 33
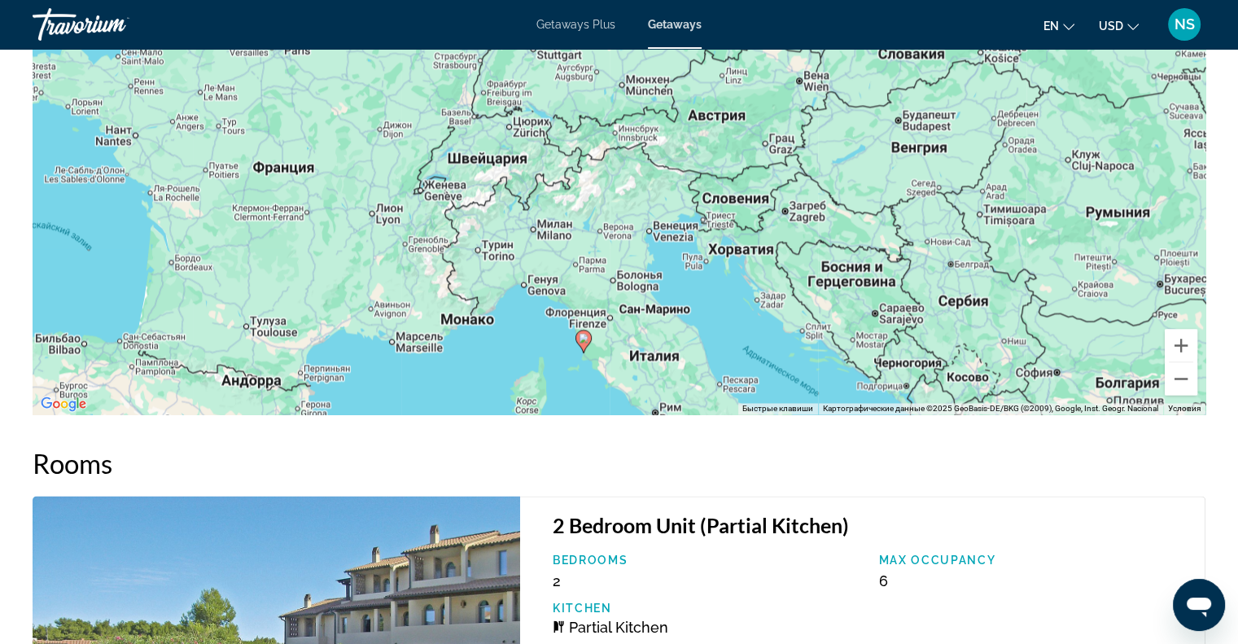
drag, startPoint x: 1121, startPoint y: 208, endPoint x: 1087, endPoint y: 379, distance: 174.9
click at [1087, 379] on div "Чтобы активировать перетаскивание с помощью клавиатуры, нажмите Alt + Ввод. Пос…" at bounding box center [619, 170] width 1173 height 488
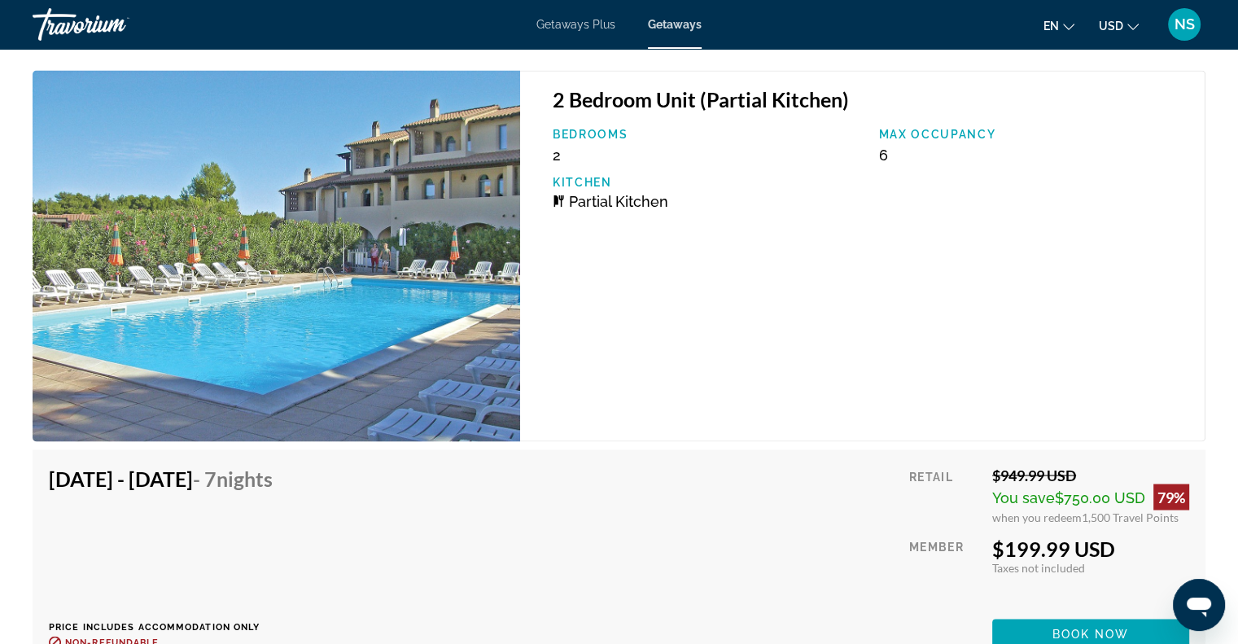
scroll to position [3174, 0]
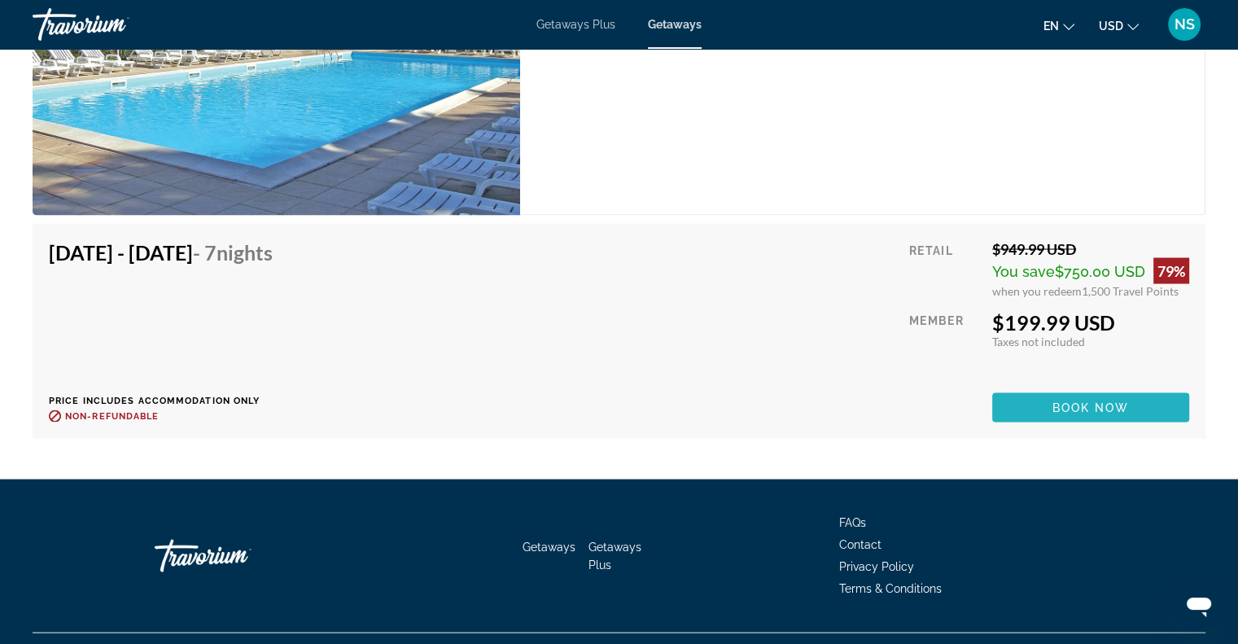
click at [1122, 402] on span "Book now" at bounding box center [1090, 407] width 77 height 13
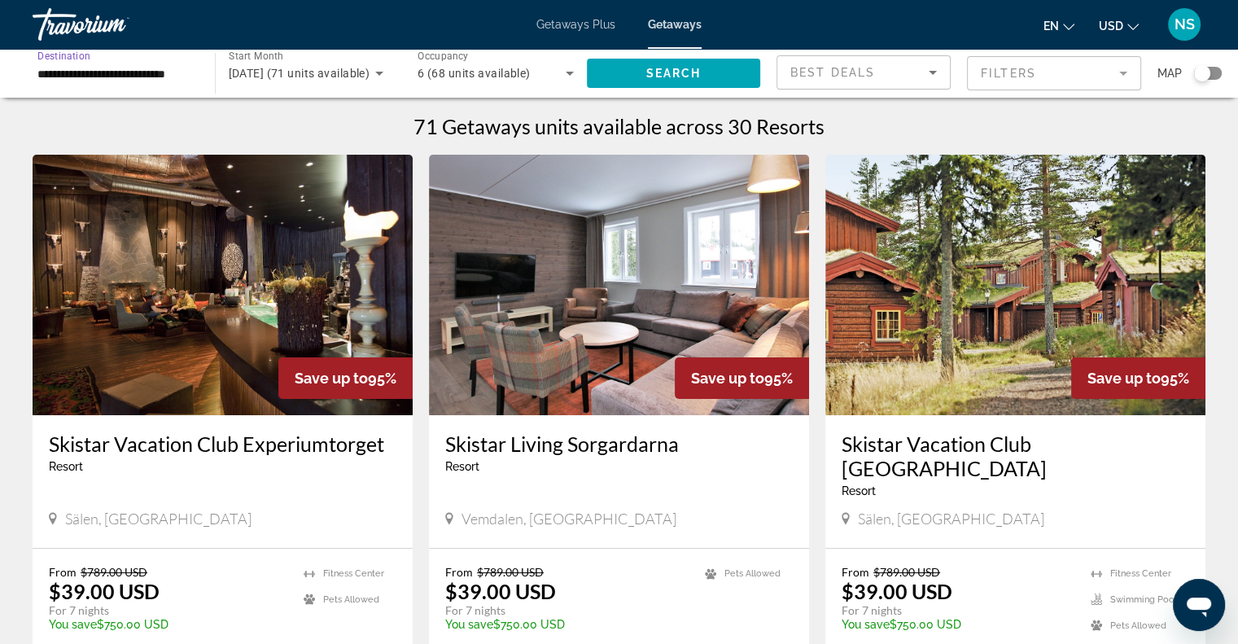
click at [176, 68] on input "**********" at bounding box center [115, 74] width 156 height 20
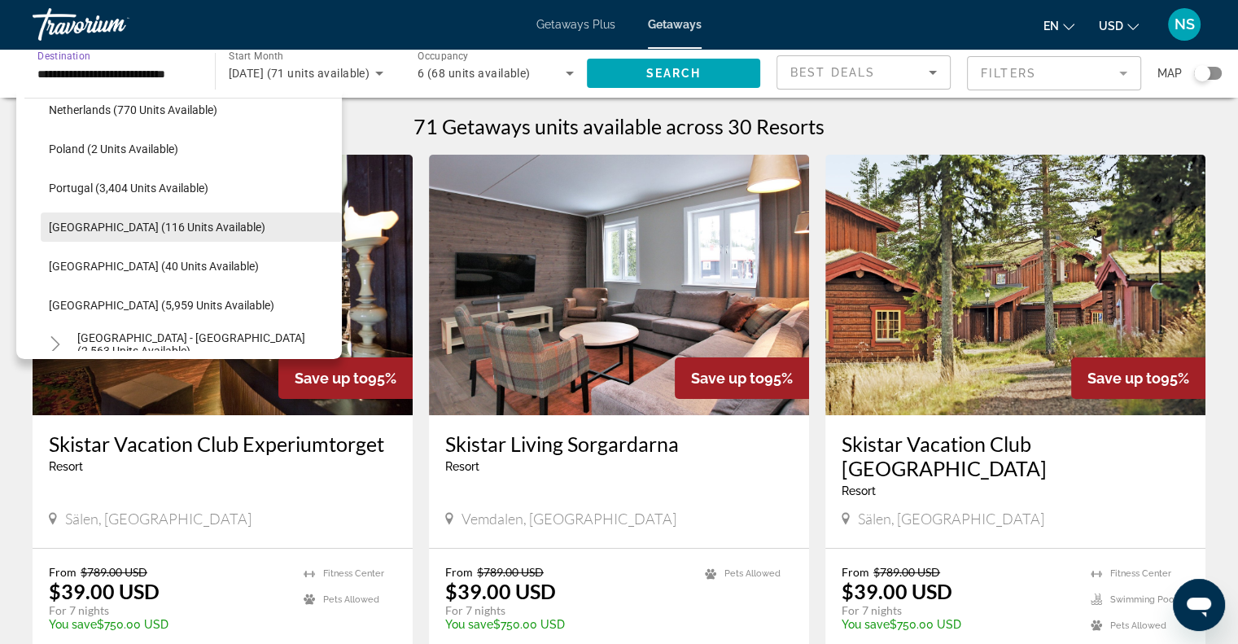
scroll to position [748, 0]
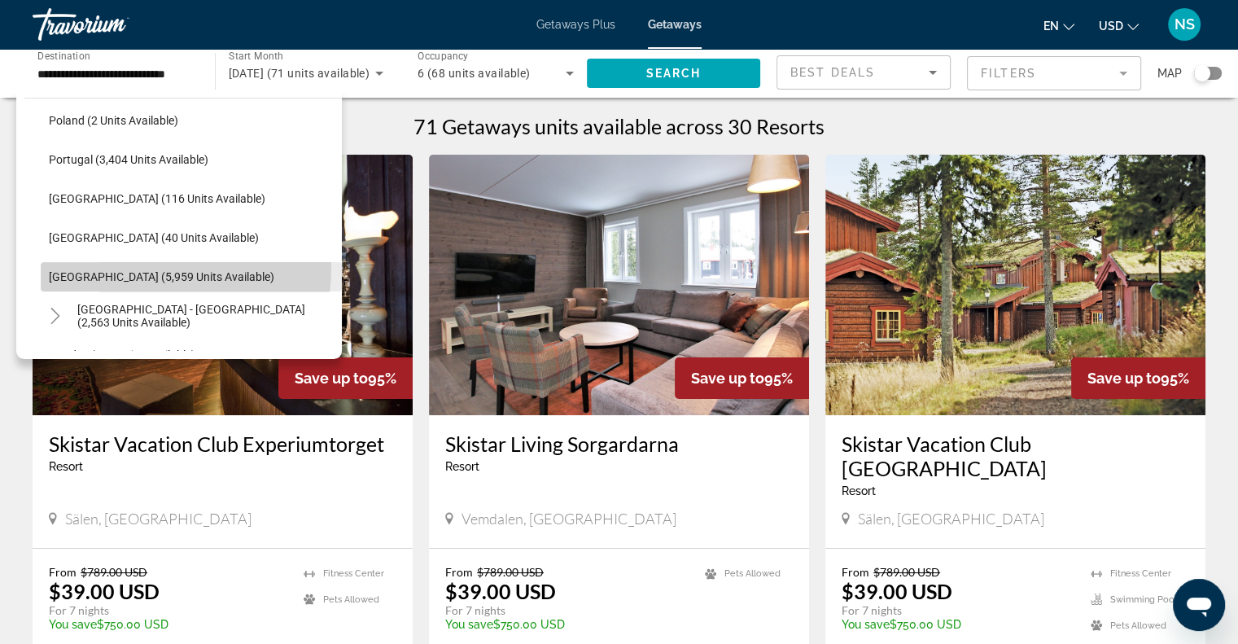
click at [112, 266] on span "Search widget" at bounding box center [191, 276] width 301 height 39
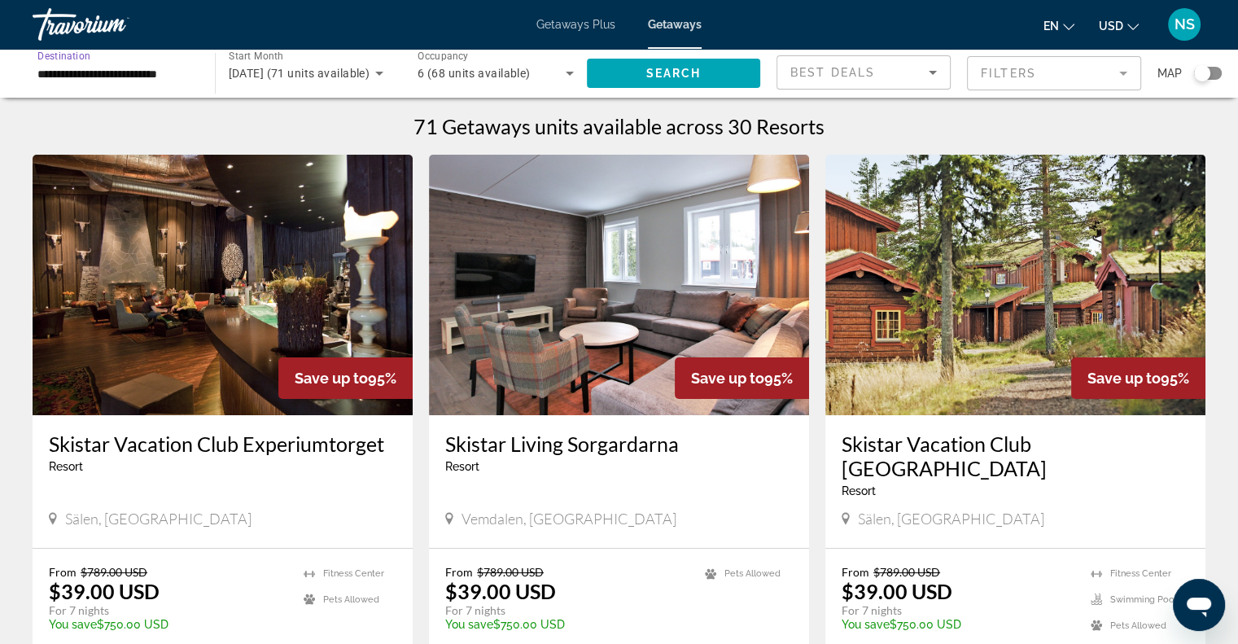
click at [561, 68] on icon "Search widget" at bounding box center [570, 73] width 20 height 20
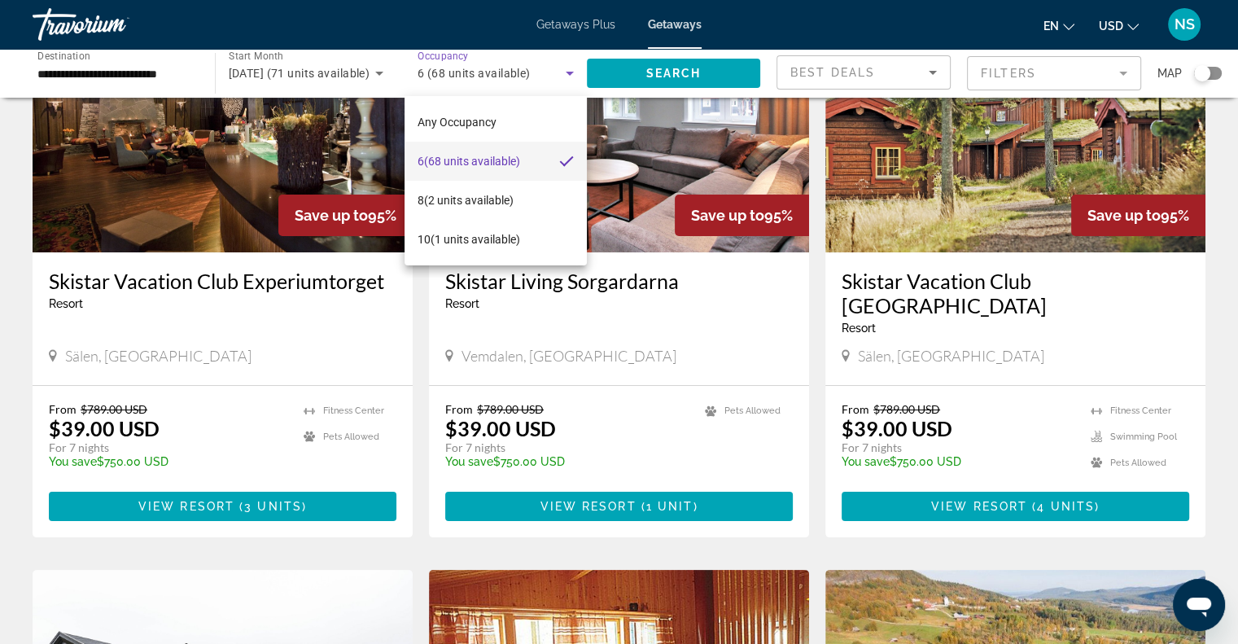
scroll to position [0, 0]
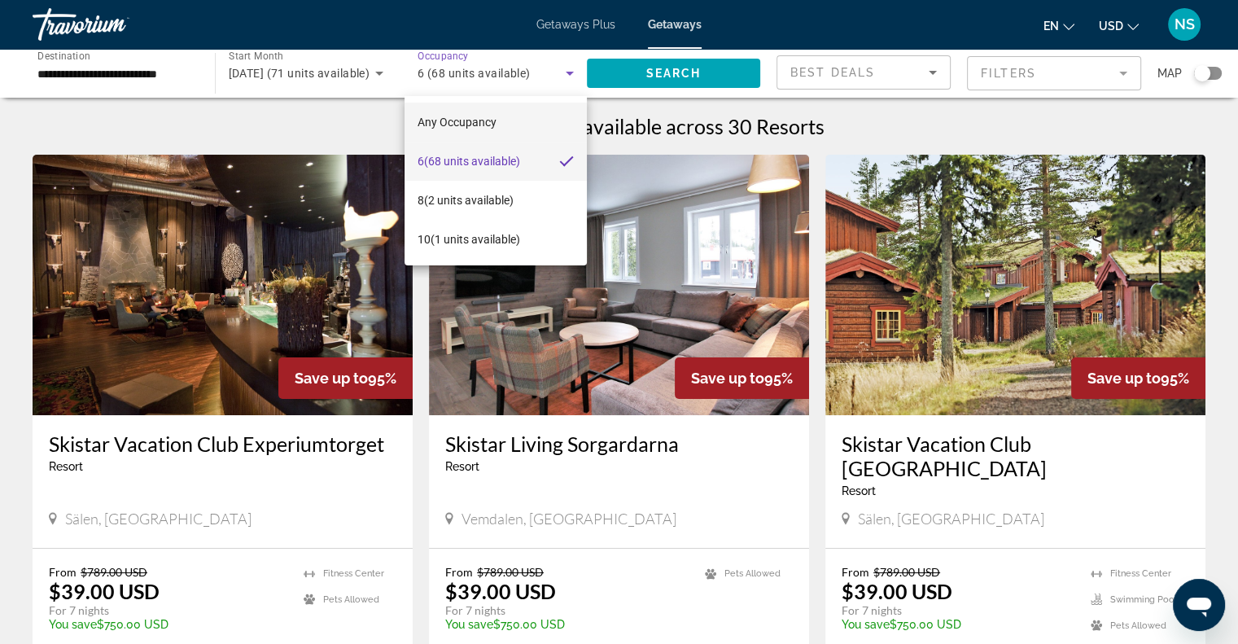
click at [474, 127] on span "Any Occupancy" at bounding box center [457, 122] width 79 height 13
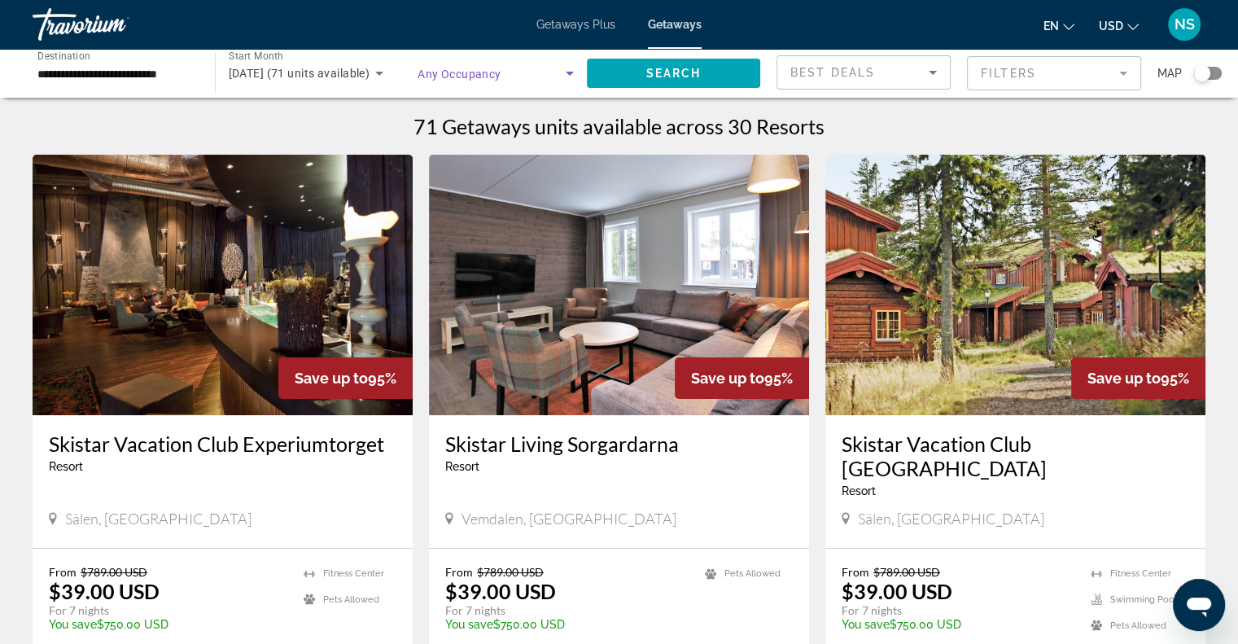
click at [573, 80] on icon "Search widget" at bounding box center [570, 73] width 20 height 20
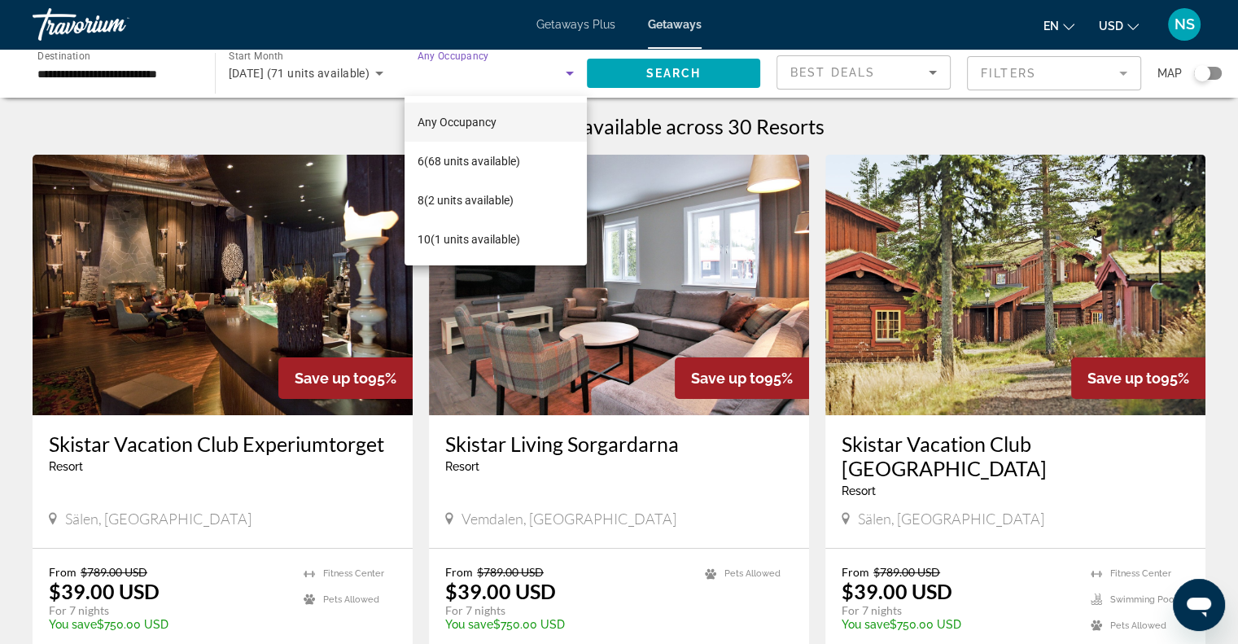
click at [572, 80] on div at bounding box center [619, 322] width 1238 height 644
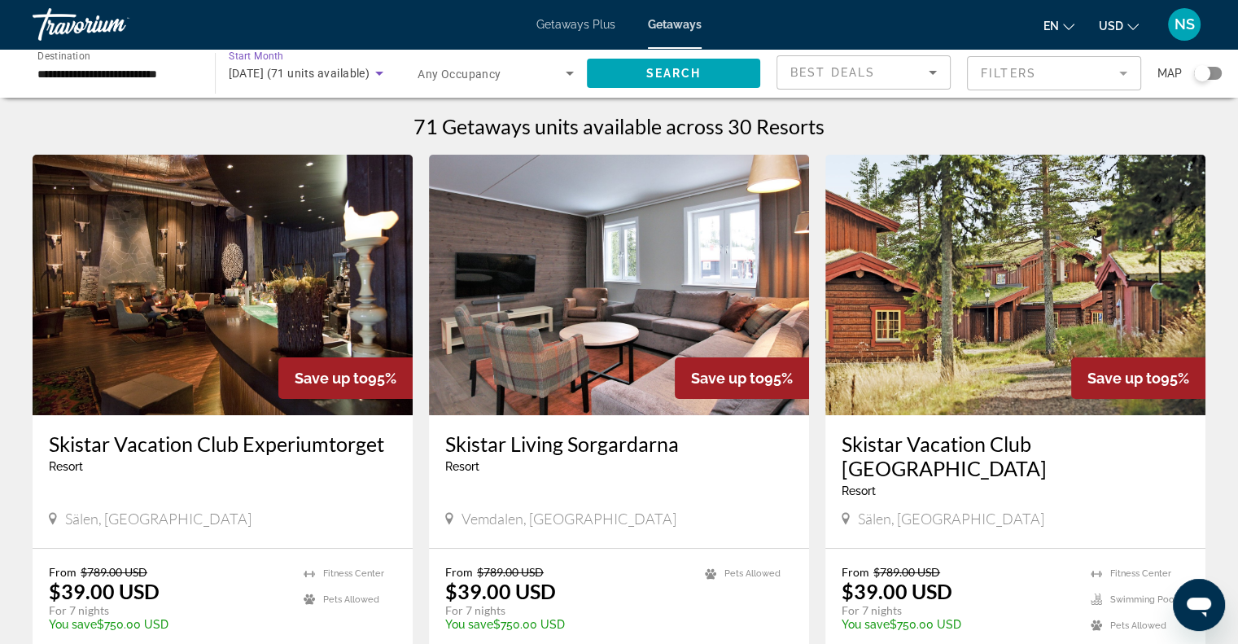
click at [264, 68] on span "[DATE] (71 units available)" at bounding box center [300, 73] width 142 height 13
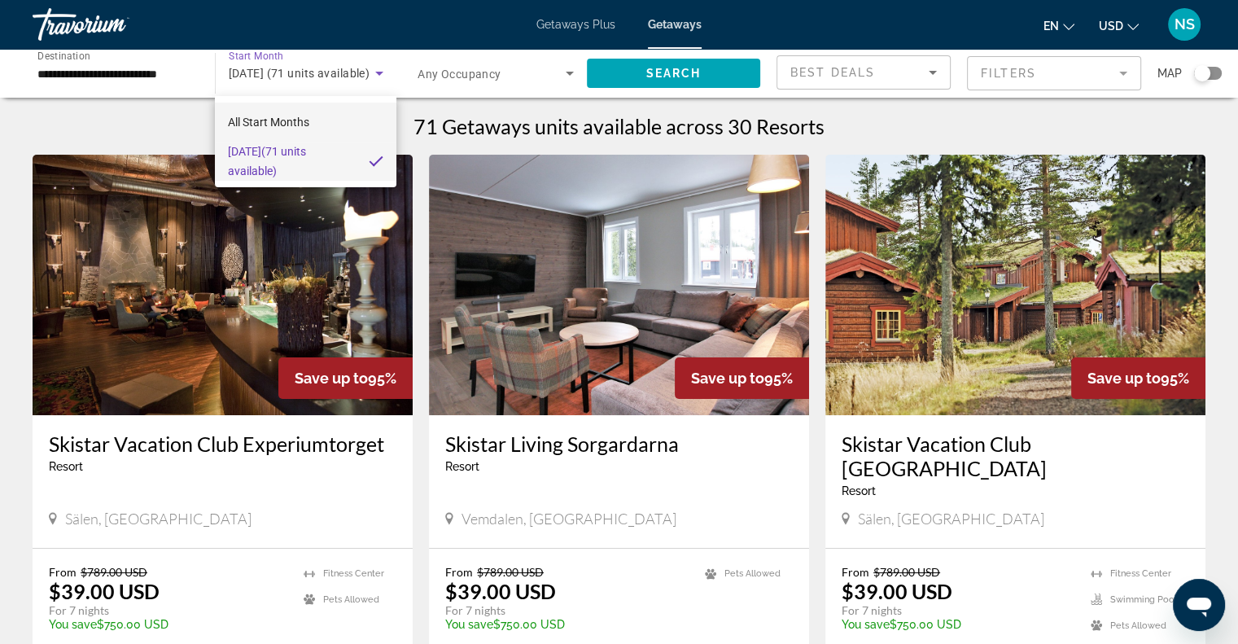
click at [310, 123] on mat-option "All Start Months" at bounding box center [305, 122] width 181 height 39
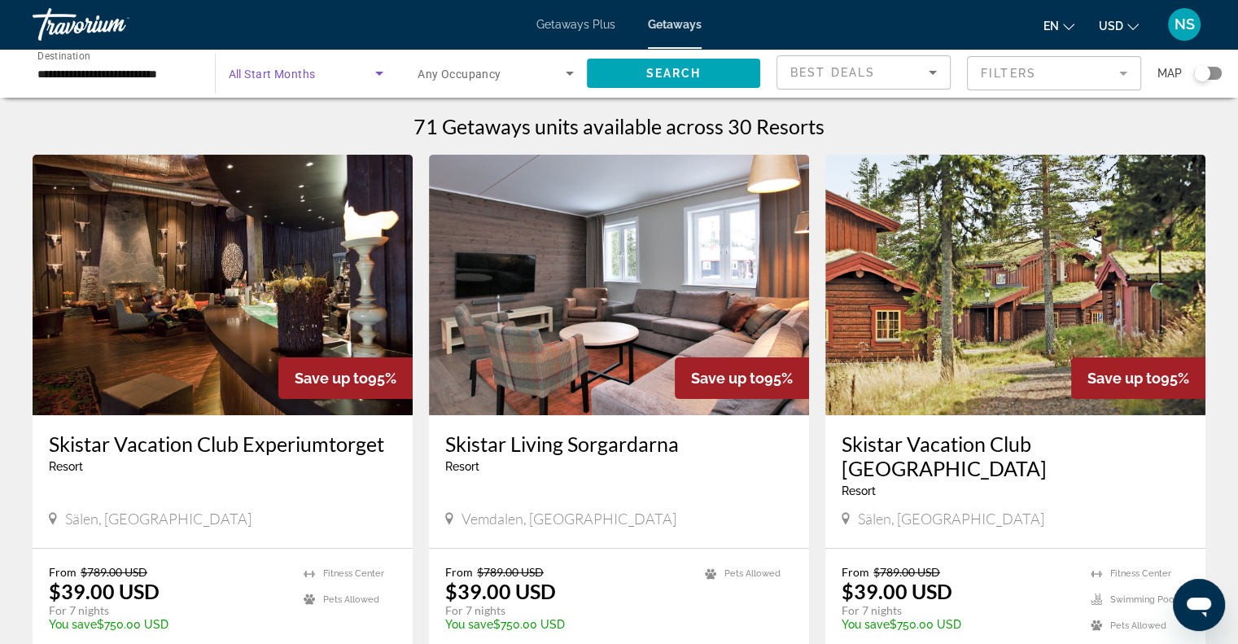
click at [383, 81] on icon "Search widget" at bounding box center [380, 73] width 20 height 20
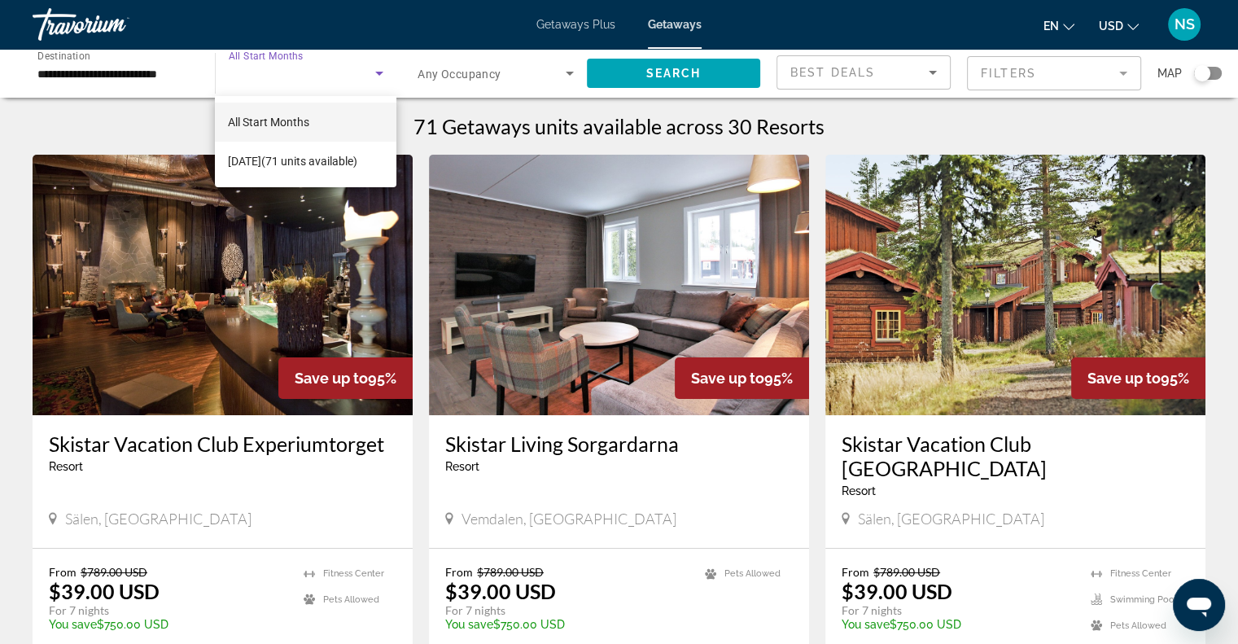
click at [292, 117] on span "All Start Months" at bounding box center [268, 122] width 81 height 13
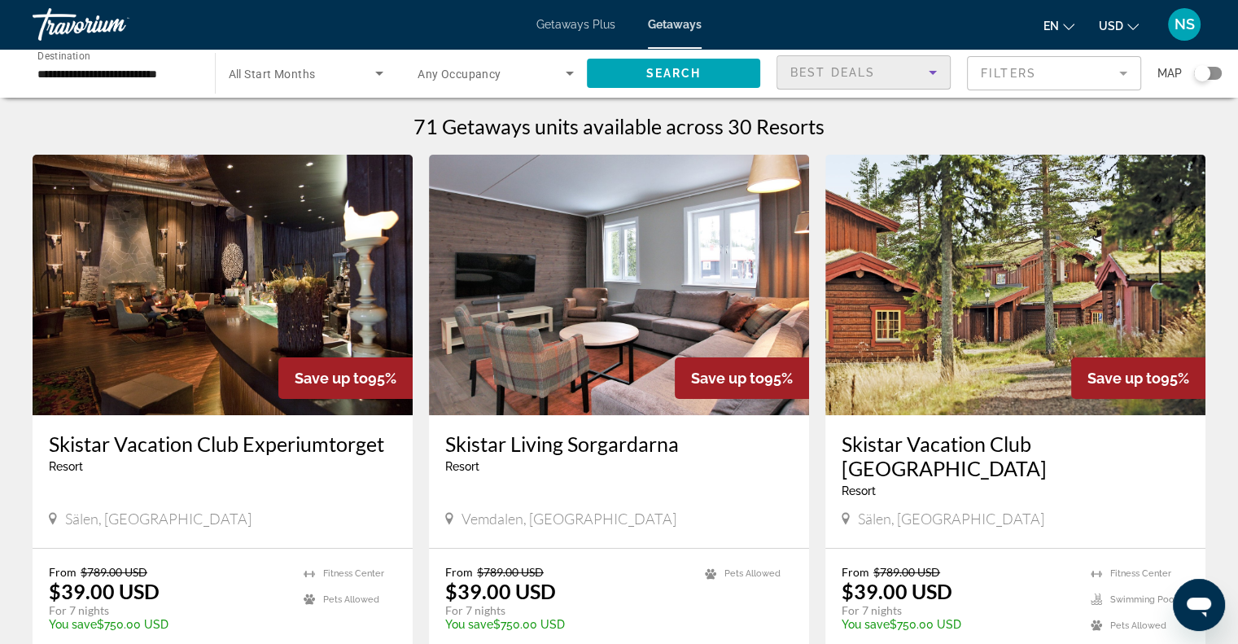
click at [855, 76] on span "Best Deals" at bounding box center [832, 72] width 85 height 13
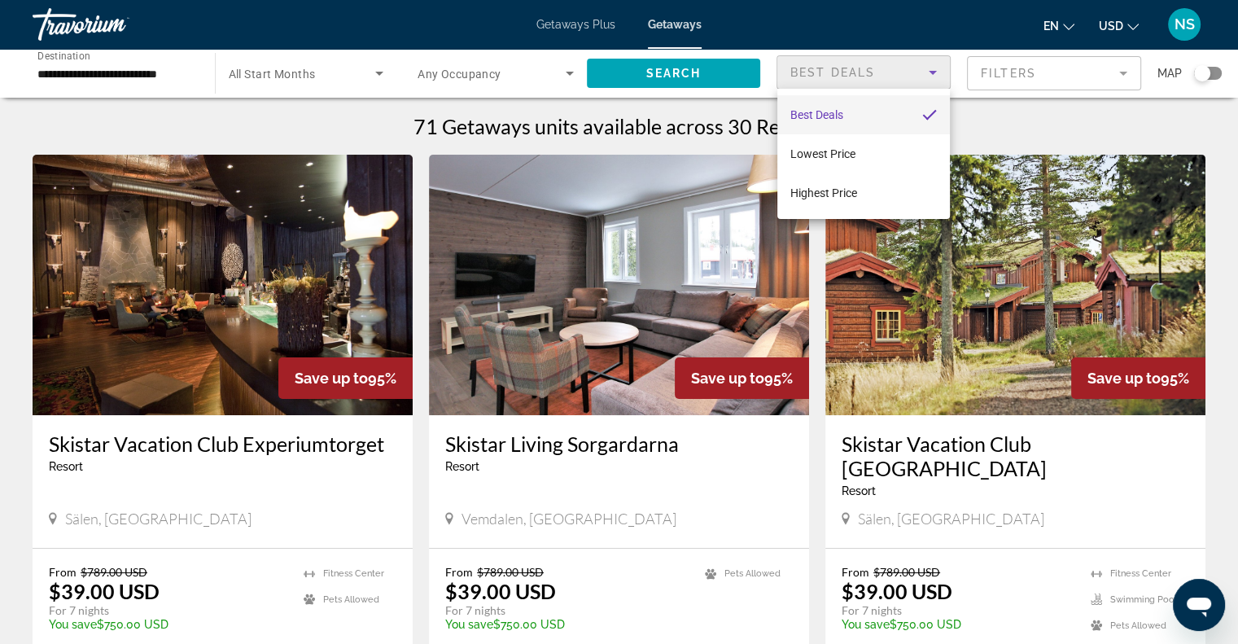
click at [666, 84] on div at bounding box center [619, 322] width 1238 height 644
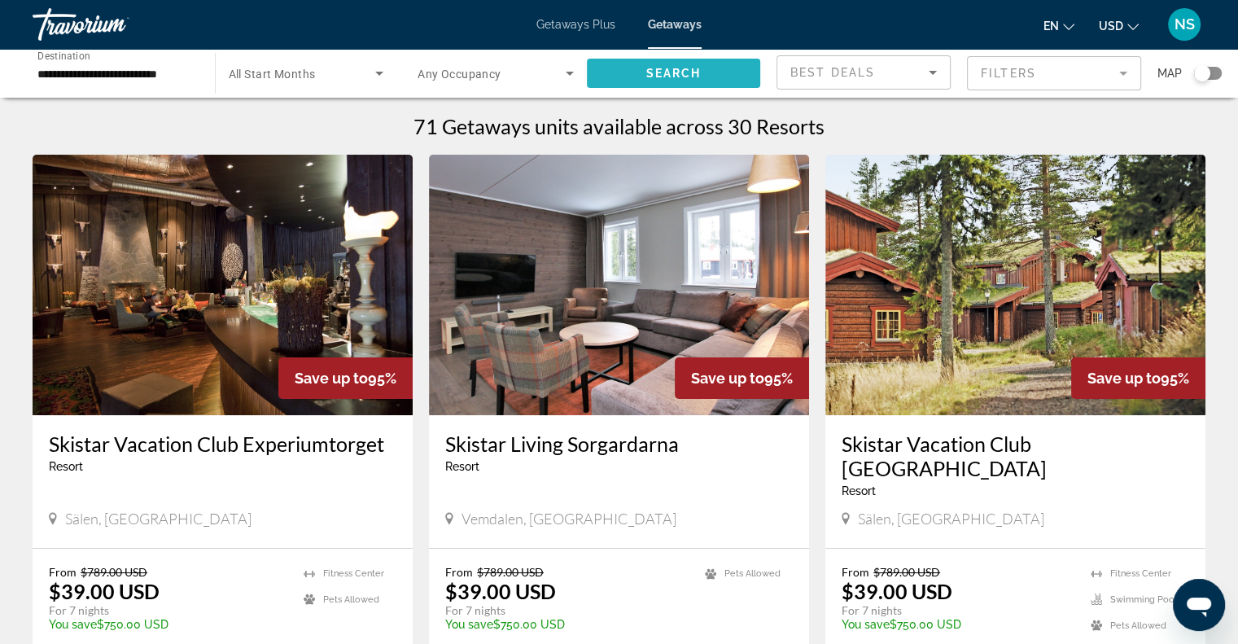
click at [663, 77] on span "Search" at bounding box center [672, 73] width 55 height 13
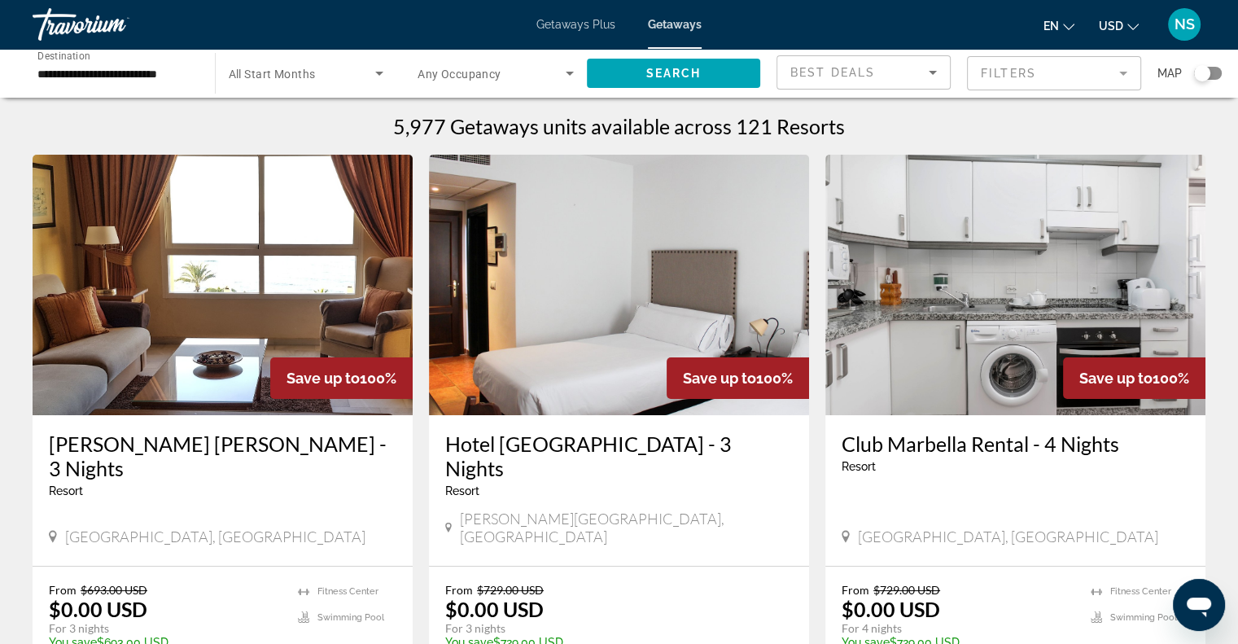
click at [1218, 74] on div "Search widget" at bounding box center [1208, 73] width 28 height 13
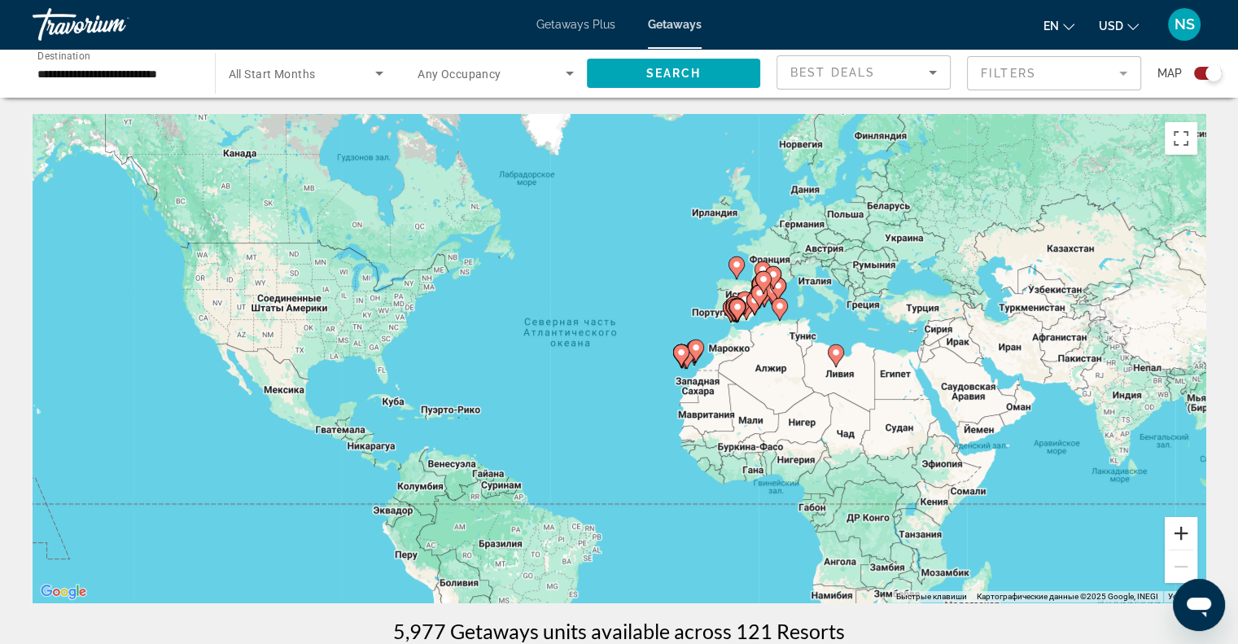
click at [1183, 532] on button "Увеличить" at bounding box center [1181, 533] width 33 height 33
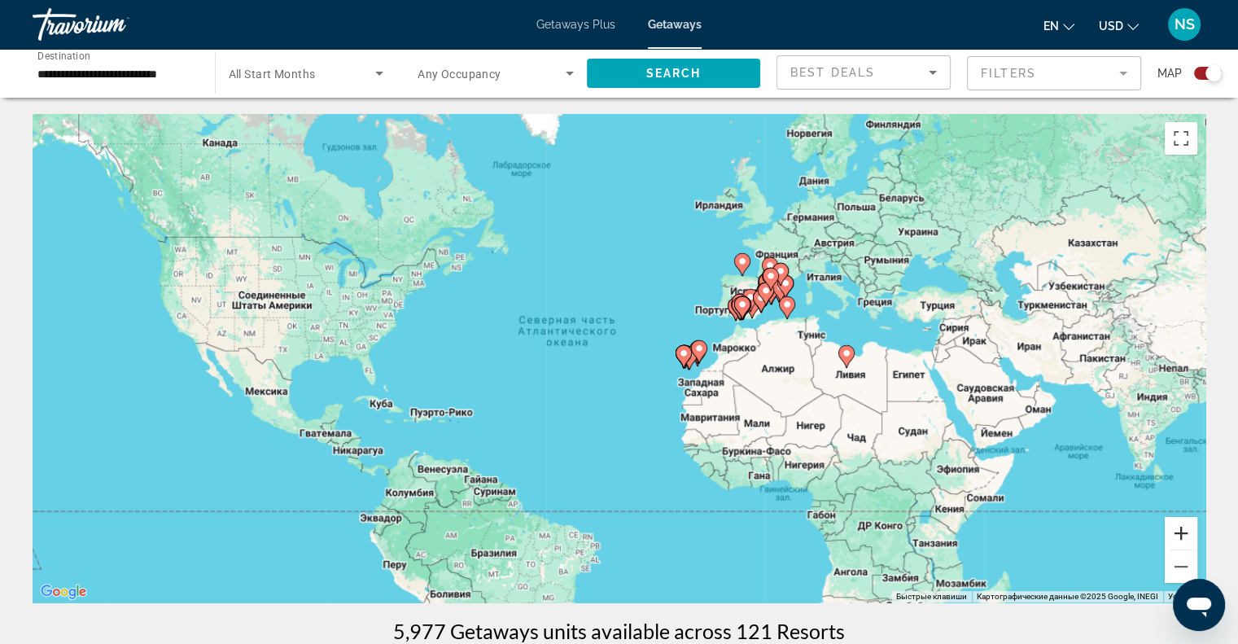
click at [1183, 532] on button "Увеличить" at bounding box center [1181, 533] width 33 height 33
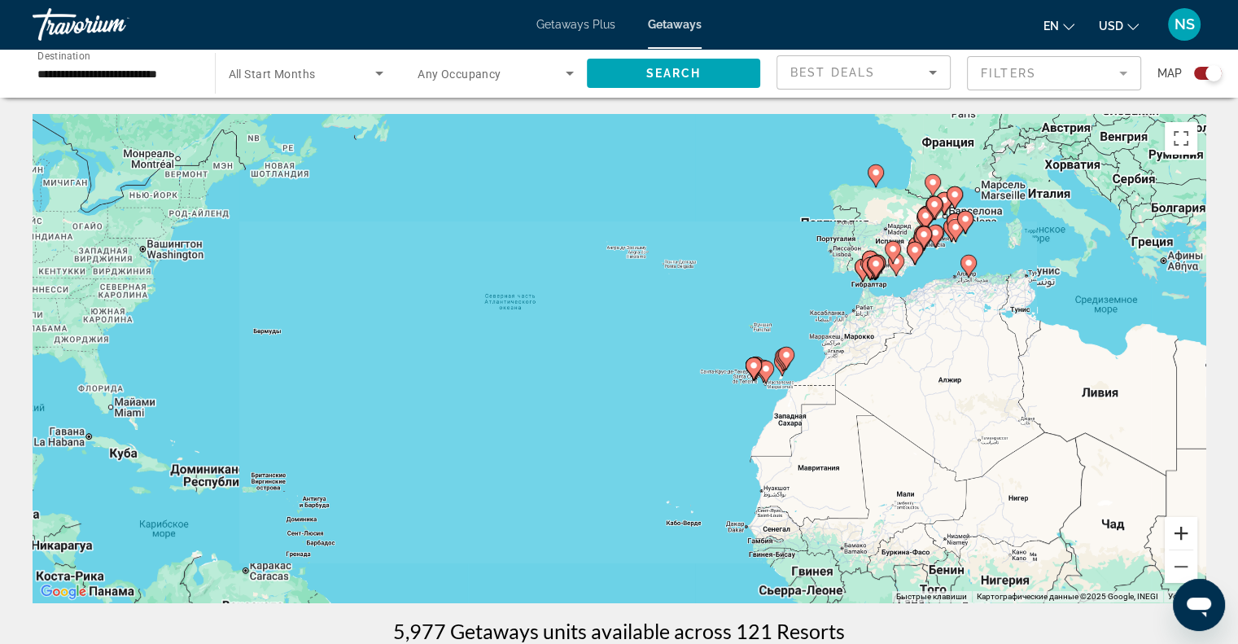
click at [1183, 532] on button "Увеличить" at bounding box center [1181, 533] width 33 height 33
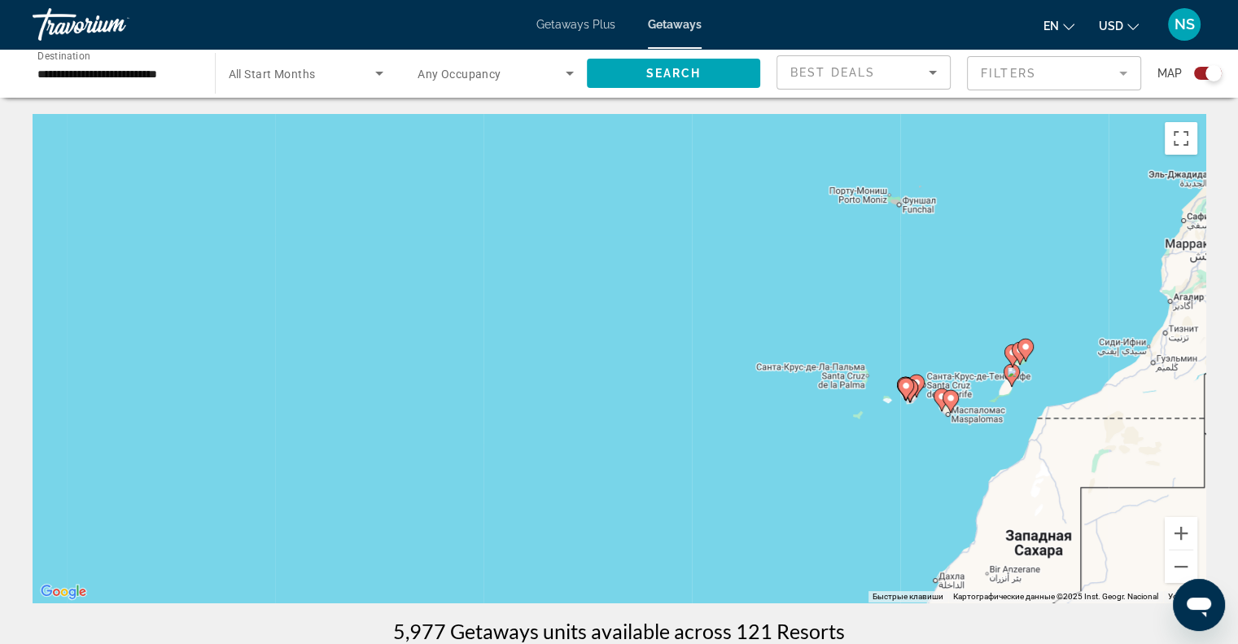
drag, startPoint x: 1088, startPoint y: 456, endPoint x: 863, endPoint y: 413, distance: 229.5
click at [863, 413] on div "Чтобы активировать перетаскивание с помощью клавиатуры, нажмите Alt + Ввод. Пос…" at bounding box center [619, 358] width 1173 height 488
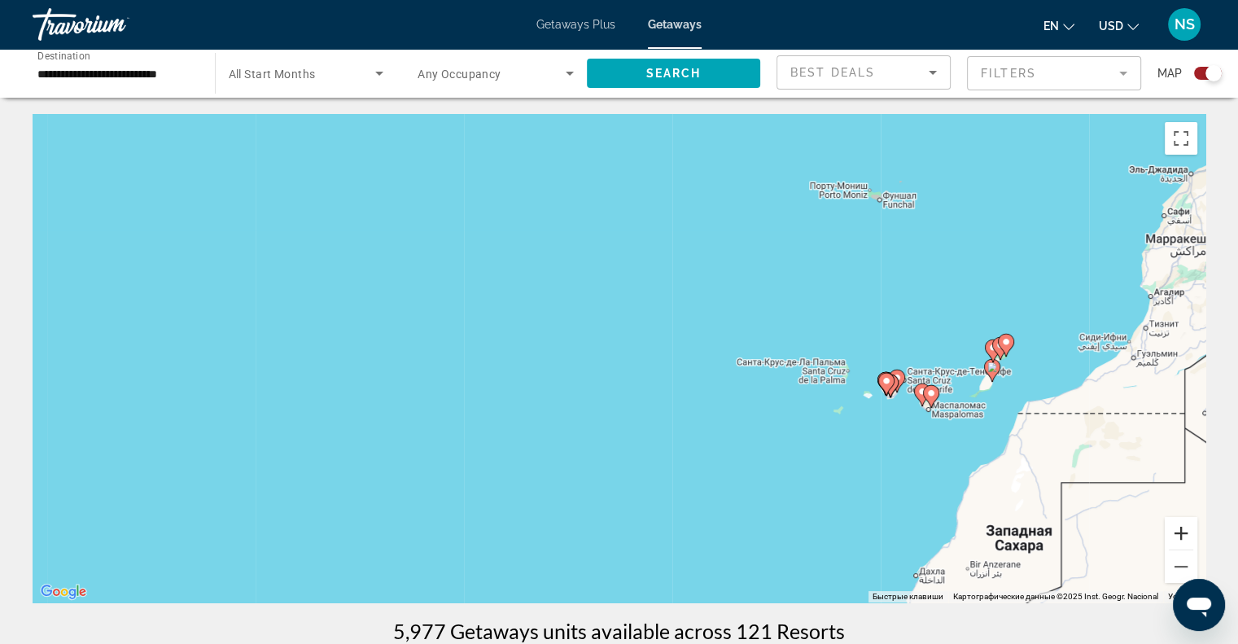
click at [1192, 535] on button "Увеличить" at bounding box center [1181, 533] width 33 height 33
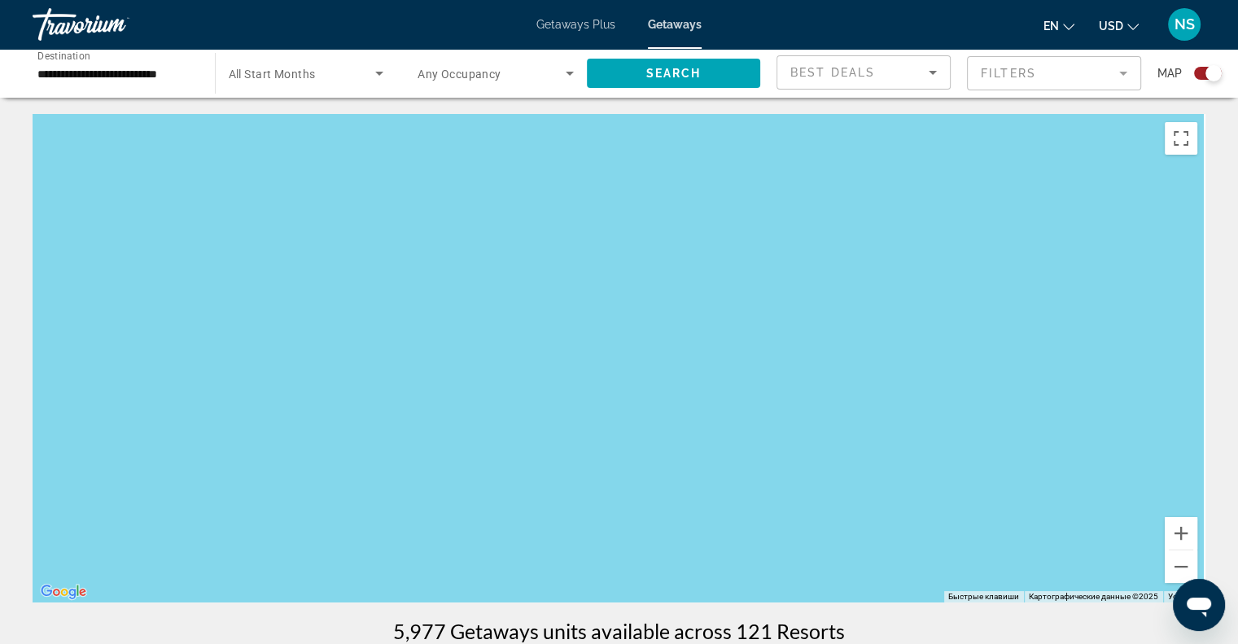
drag, startPoint x: 1069, startPoint y: 471, endPoint x: 636, endPoint y: 342, distance: 451.9
click at [641, 343] on div "Main content" at bounding box center [619, 358] width 1173 height 488
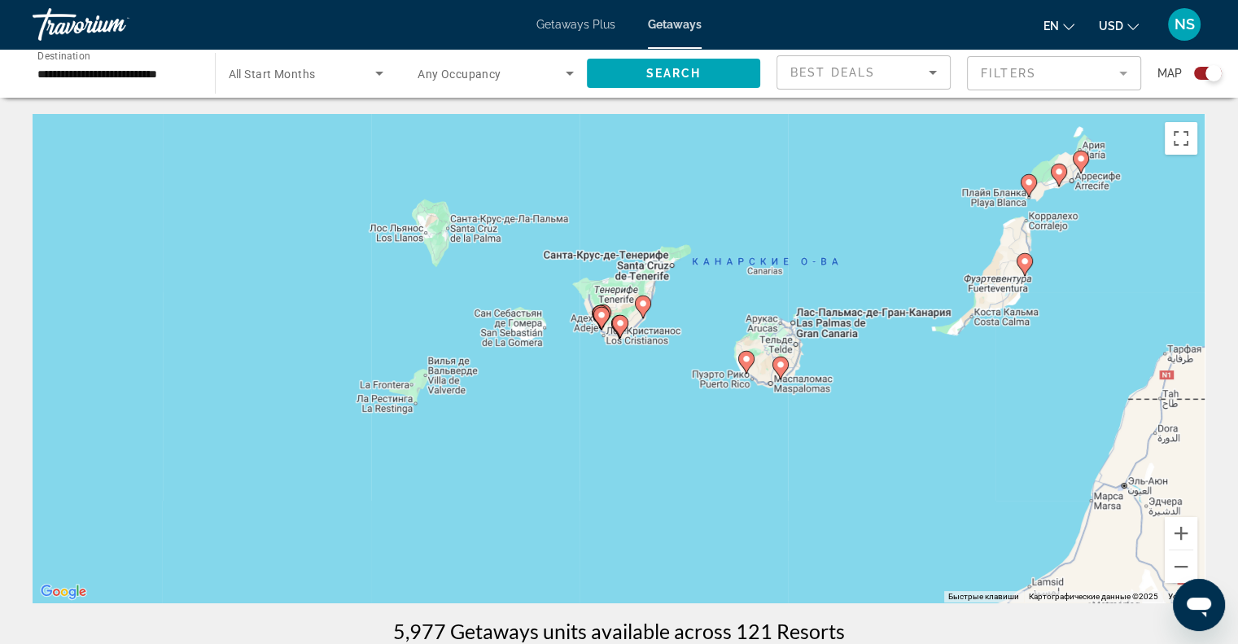
drag, startPoint x: 1066, startPoint y: 326, endPoint x: 860, endPoint y: 458, distance: 244.9
click at [863, 455] on div "Чтобы активировать перетаскивание с помощью клавиатуры, нажмите Alt + Ввод. Пос…" at bounding box center [619, 358] width 1173 height 488
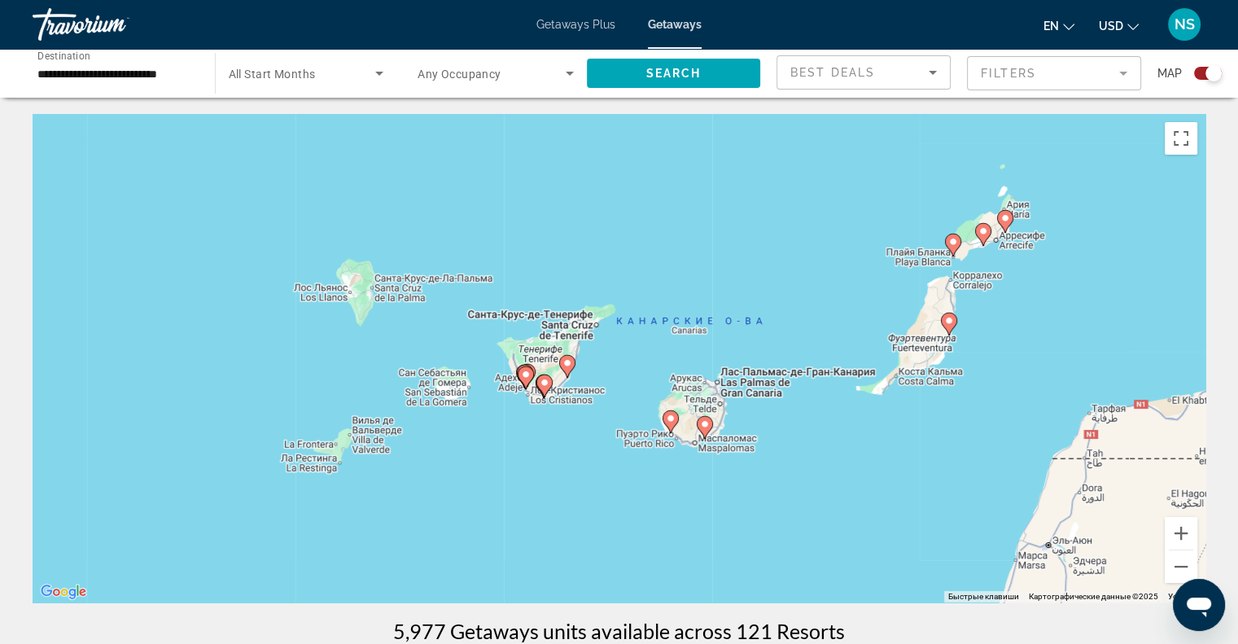
drag, startPoint x: 907, startPoint y: 335, endPoint x: 878, endPoint y: 419, distance: 89.3
click at [878, 418] on div "Чтобы активировать перетаскивание с помощью клавиатуры, нажмите Alt + Ввод. Пос…" at bounding box center [619, 358] width 1173 height 488
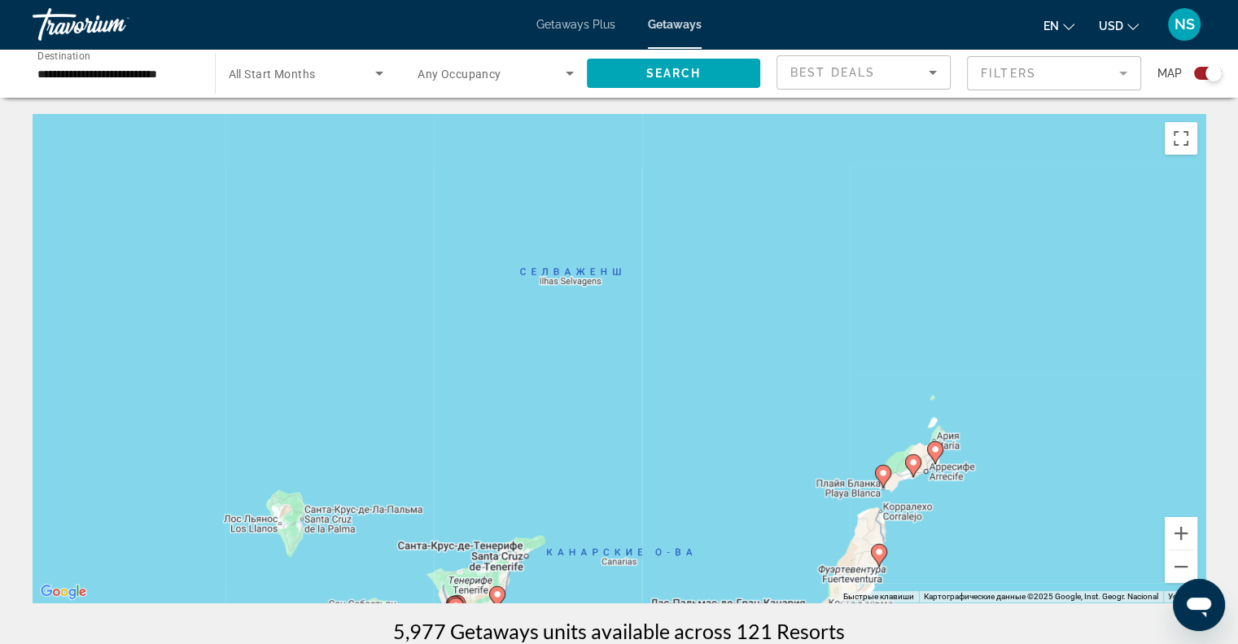
drag, startPoint x: 909, startPoint y: 341, endPoint x: 889, endPoint y: 438, distance: 99.0
click at [890, 435] on div "Чтобы активировать перетаскивание с помощью клавиатуры, нажмите Alt + Ввод. Пос…" at bounding box center [619, 358] width 1173 height 488
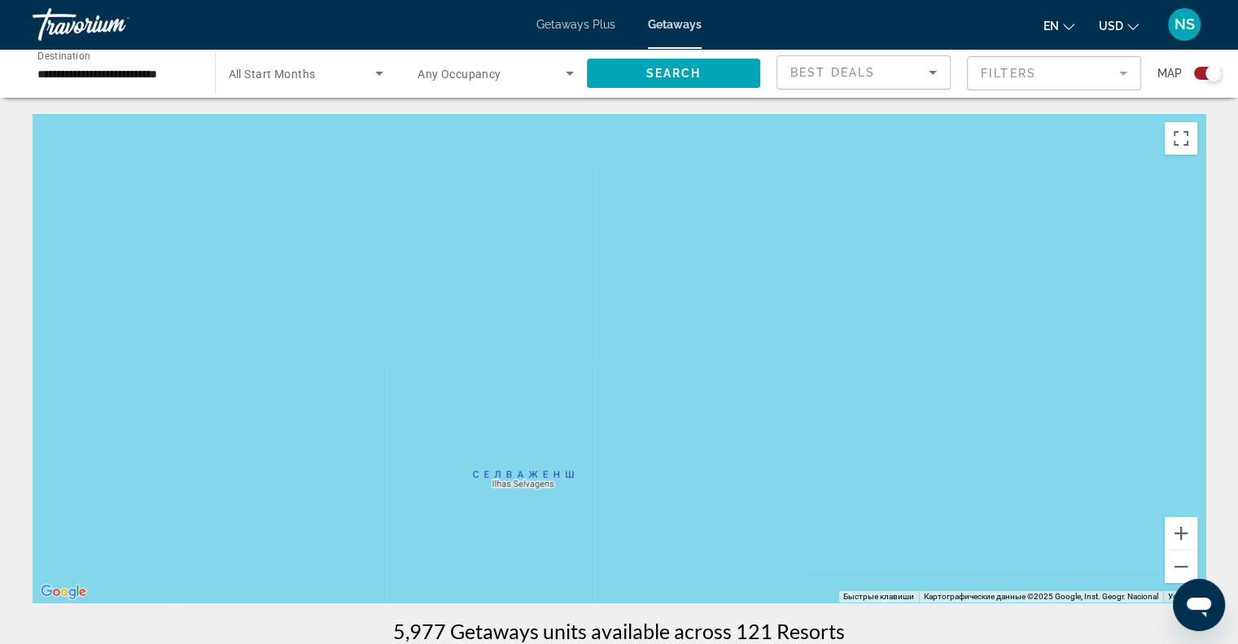
drag, startPoint x: 943, startPoint y: 327, endPoint x: 915, endPoint y: 422, distance: 98.6
click at [915, 426] on div "Чтобы активировать перетаскивание с помощью клавиатуры, нажмите Alt + Ввод. Пос…" at bounding box center [619, 358] width 1173 height 488
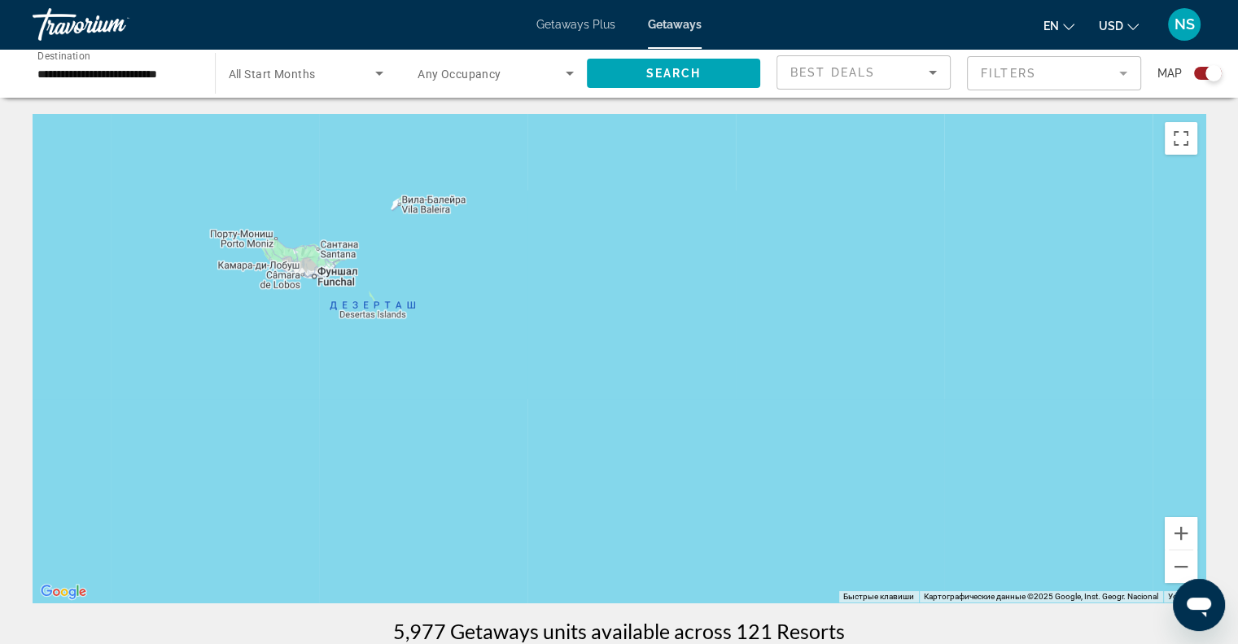
drag, startPoint x: 922, startPoint y: 349, endPoint x: 915, endPoint y: 388, distance: 39.7
click at [916, 387] on div "Main content" at bounding box center [619, 358] width 1173 height 488
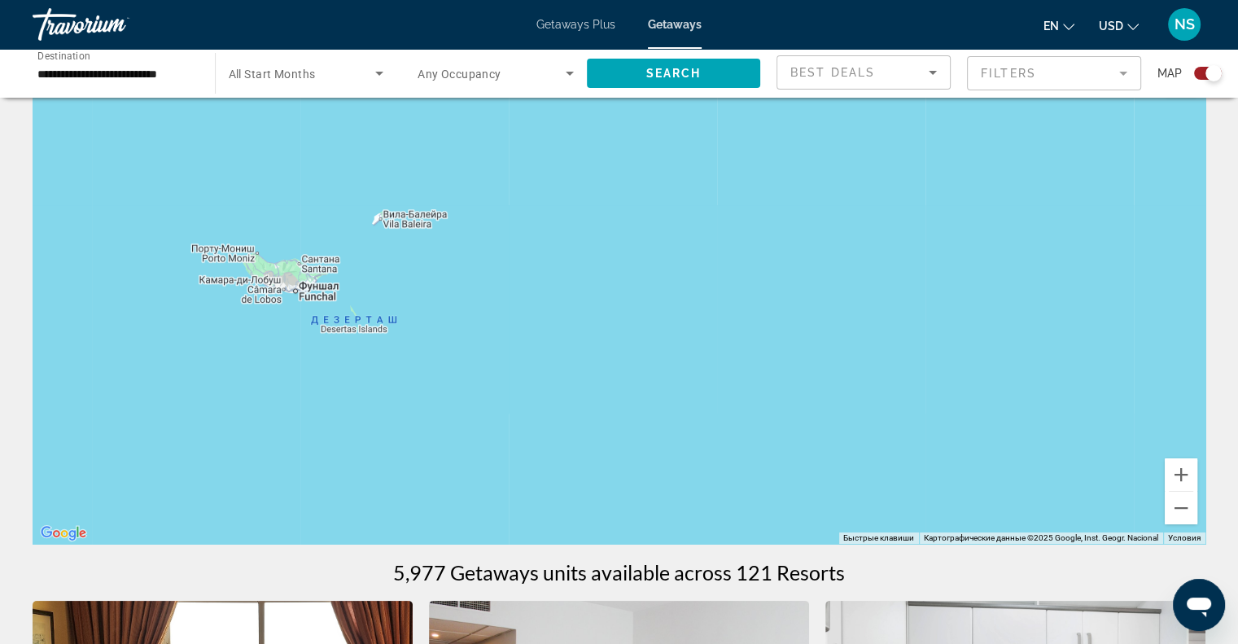
scroll to position [81, 0]
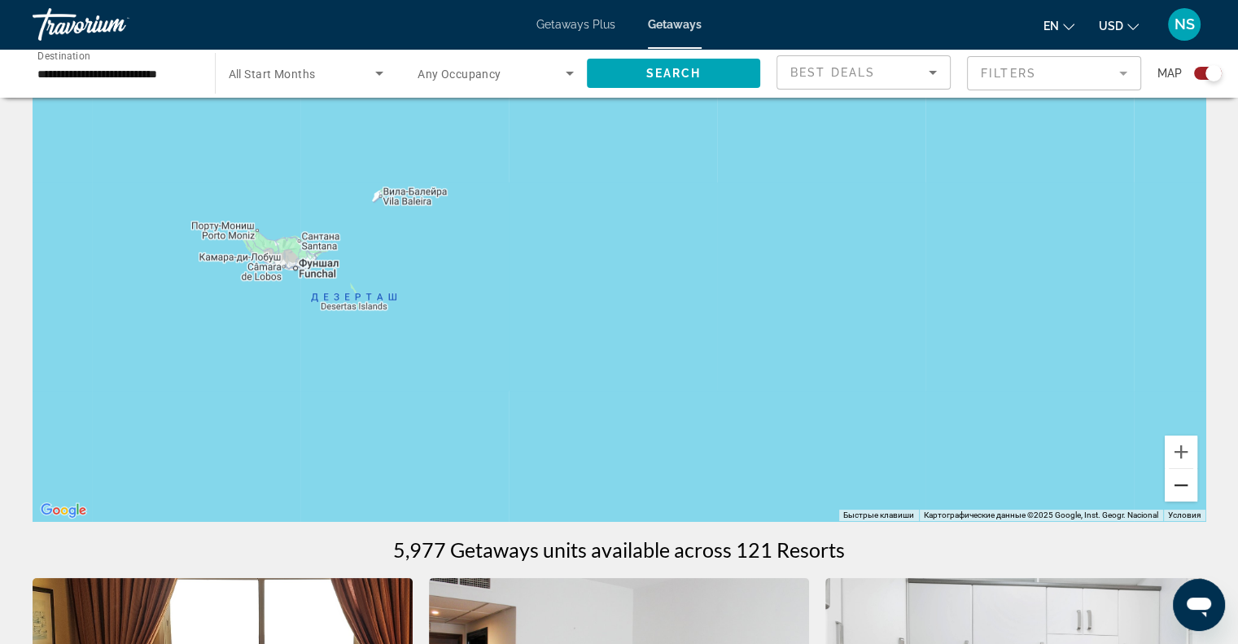
click at [1169, 481] on button "Уменьшить" at bounding box center [1181, 485] width 33 height 33
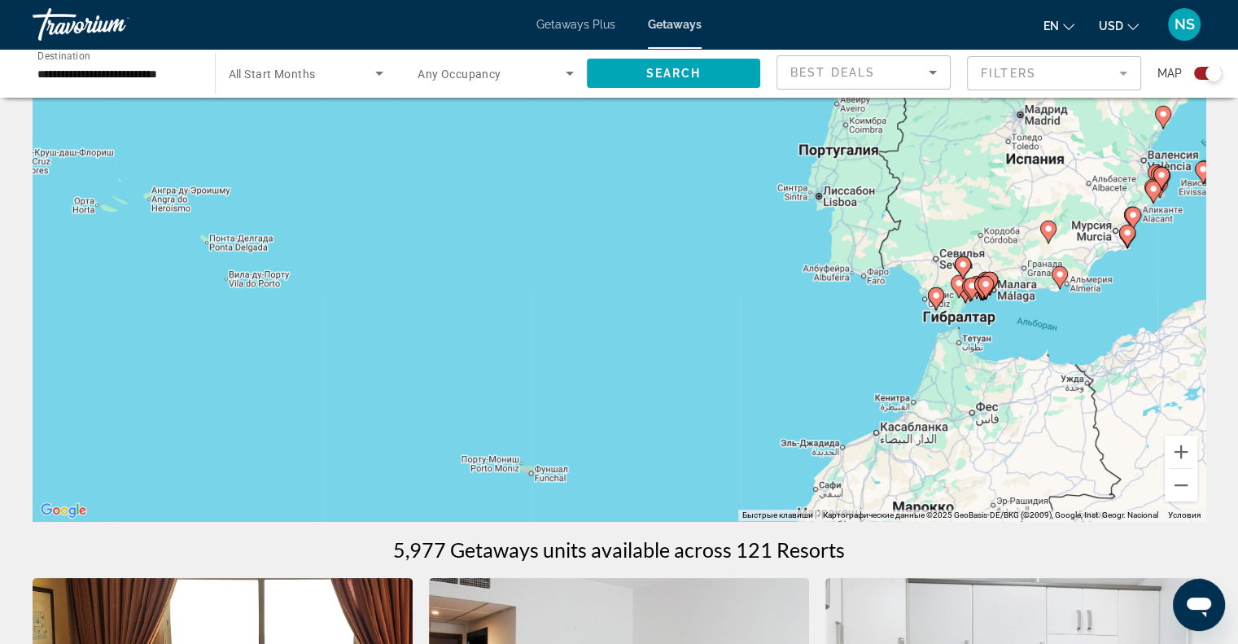
drag, startPoint x: 1068, startPoint y: 276, endPoint x: 1067, endPoint y: 491, distance: 214.9
click at [1094, 517] on div "Чтобы активировать перетаскивание с помощью клавиатуры, нажмите Alt + Ввод. Пос…" at bounding box center [619, 277] width 1173 height 488
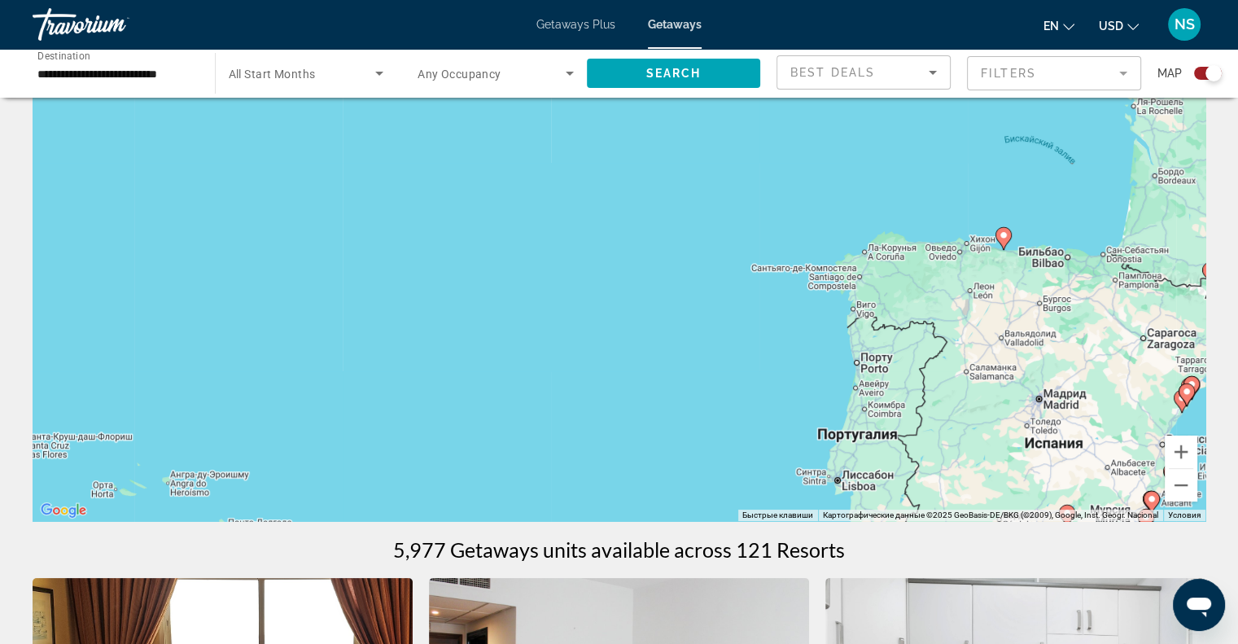
drag, startPoint x: 906, startPoint y: 299, endPoint x: 738, endPoint y: 341, distance: 172.9
click at [738, 341] on div "Чтобы активировать перетаскивание с помощью клавиатуры, нажмите Alt + Ввод. Пос…" at bounding box center [619, 277] width 1173 height 488
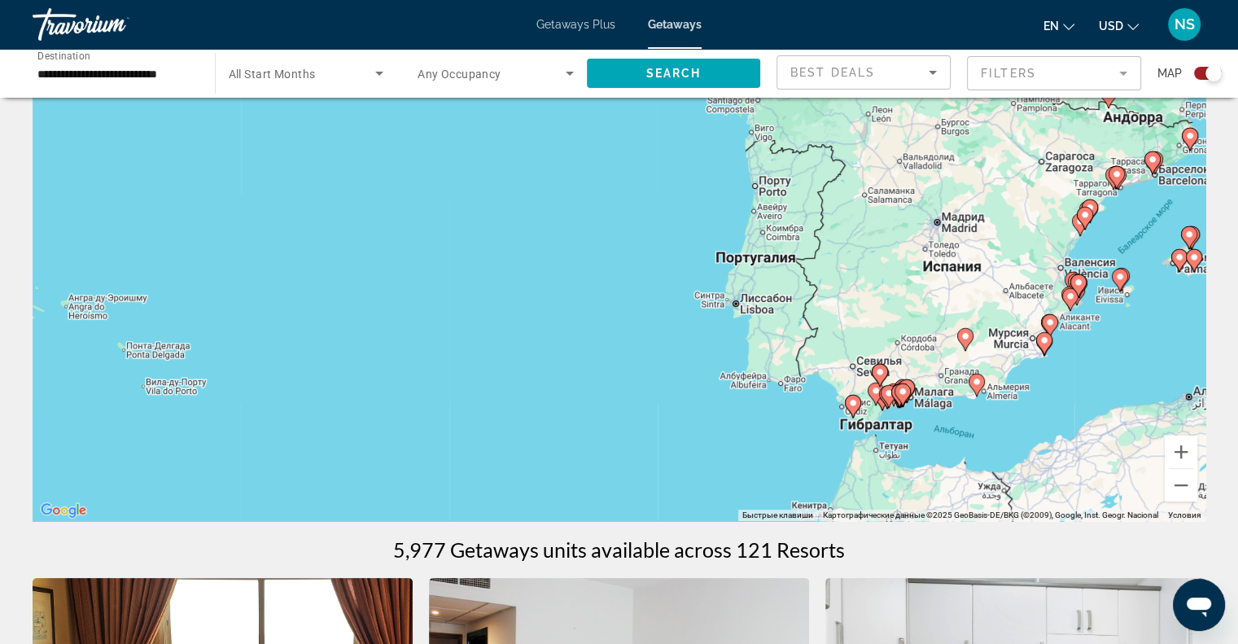
drag, startPoint x: 866, startPoint y: 365, endPoint x: 767, endPoint y: 187, distance: 203.3
click at [767, 187] on div "Чтобы активировать перетаскивание с помощью клавиатуры, нажмите Alt + Ввод. Пос…" at bounding box center [619, 277] width 1173 height 488
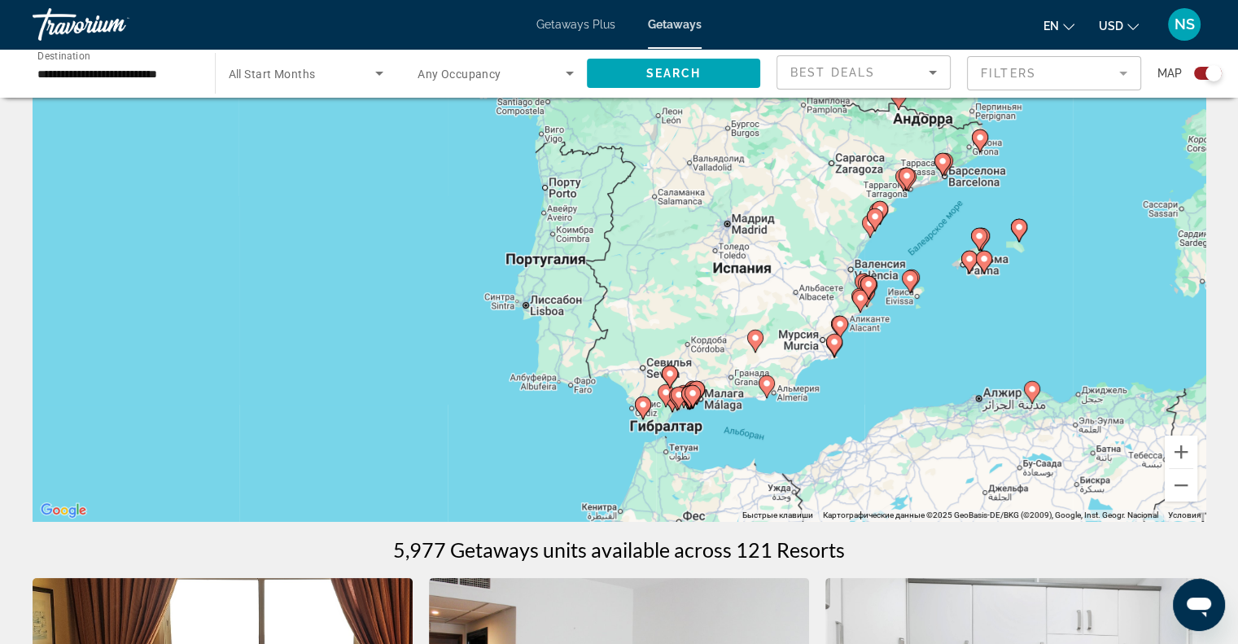
drag, startPoint x: 940, startPoint y: 348, endPoint x: 728, endPoint y: 351, distance: 211.6
click at [728, 351] on div "Чтобы активировать перетаскивание с помощью клавиатуры, нажмите Alt + Ввод. Пос…" at bounding box center [619, 277] width 1173 height 488
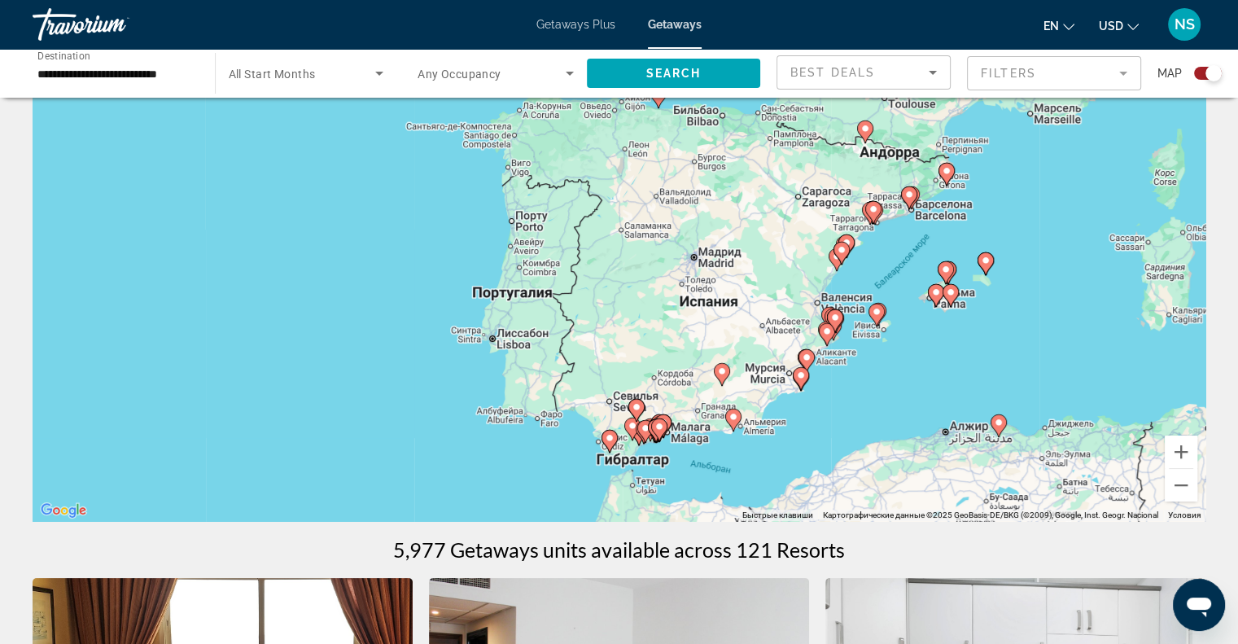
drag, startPoint x: 1039, startPoint y: 321, endPoint x: 983, endPoint y: 365, distance: 70.7
click at [983, 364] on div "Чтобы активировать перетаскивание с помощью клавиатуры, нажмите Alt + Ввод. Пос…" at bounding box center [619, 277] width 1173 height 488
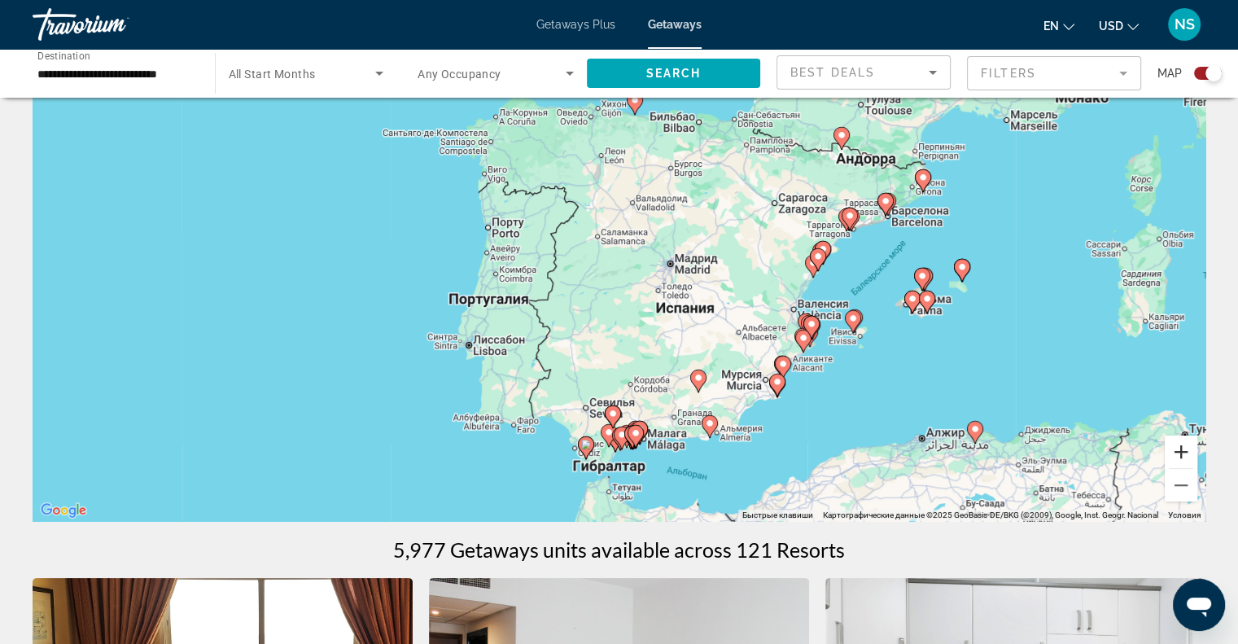
click at [1187, 455] on button "Увеличить" at bounding box center [1181, 451] width 33 height 33
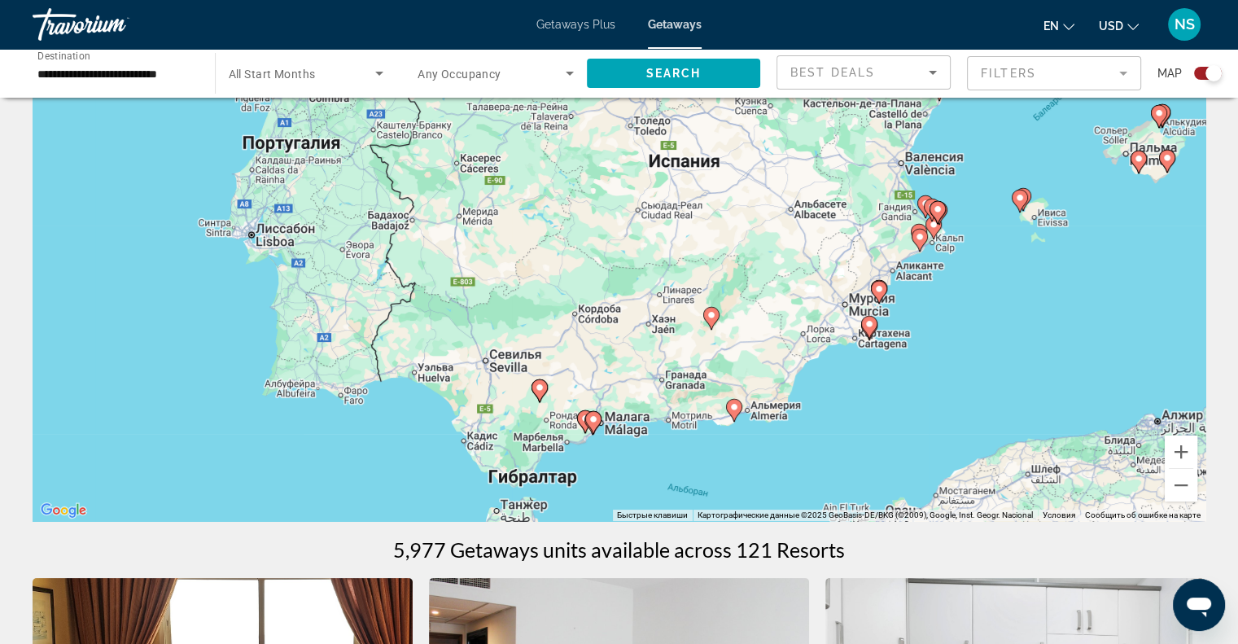
drag, startPoint x: 1100, startPoint y: 380, endPoint x: 793, endPoint y: 638, distance: 400.9
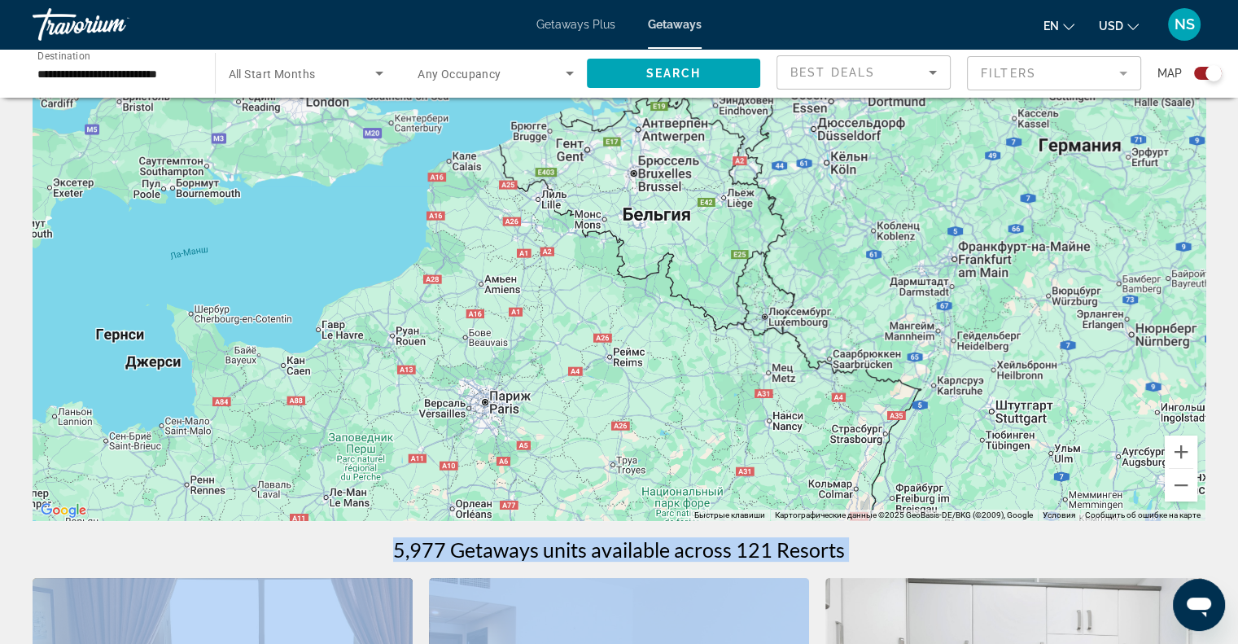
drag, startPoint x: 871, startPoint y: 367, endPoint x: 921, endPoint y: 334, distance: 59.8
click at [921, 334] on div "Чтобы активировать перетаскивание с помощью клавиатуры, нажмите Alt + Ввод. Пос…" at bounding box center [619, 277] width 1173 height 488
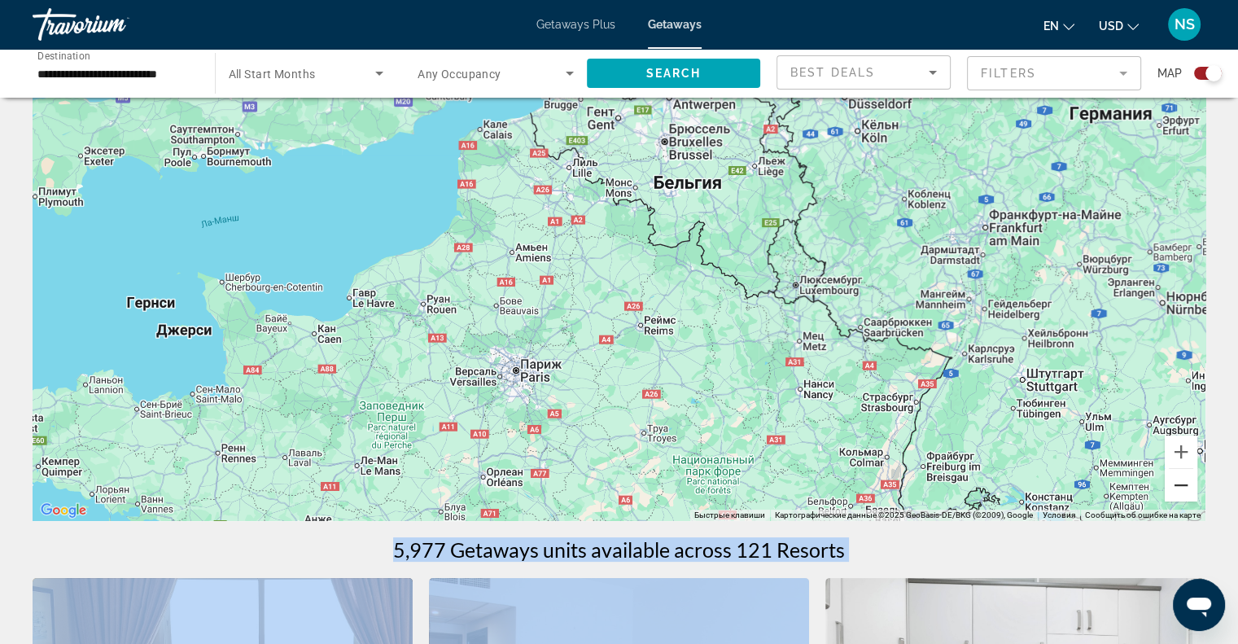
click at [1179, 485] on button "Уменьшить" at bounding box center [1181, 485] width 33 height 33
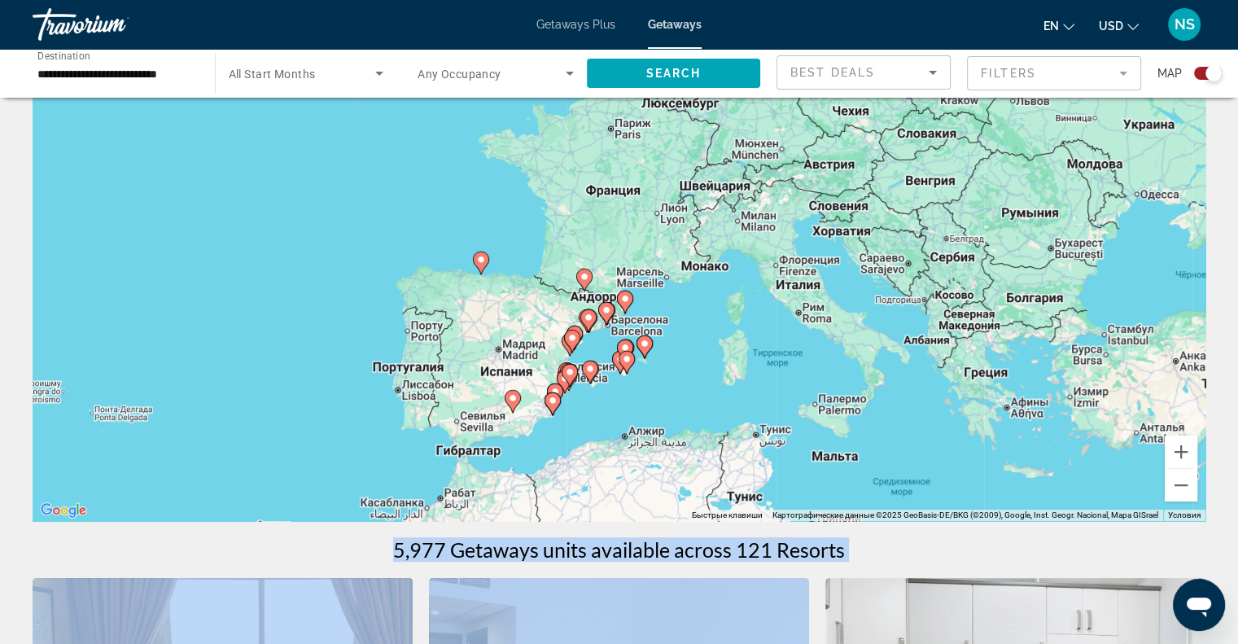
drag, startPoint x: 680, startPoint y: 304, endPoint x: 698, endPoint y: 121, distance: 183.2
click at [698, 121] on div "Чтобы активировать перетаскивание с помощью клавиатуры, нажмите Alt + Ввод. Пос…" at bounding box center [619, 277] width 1173 height 488
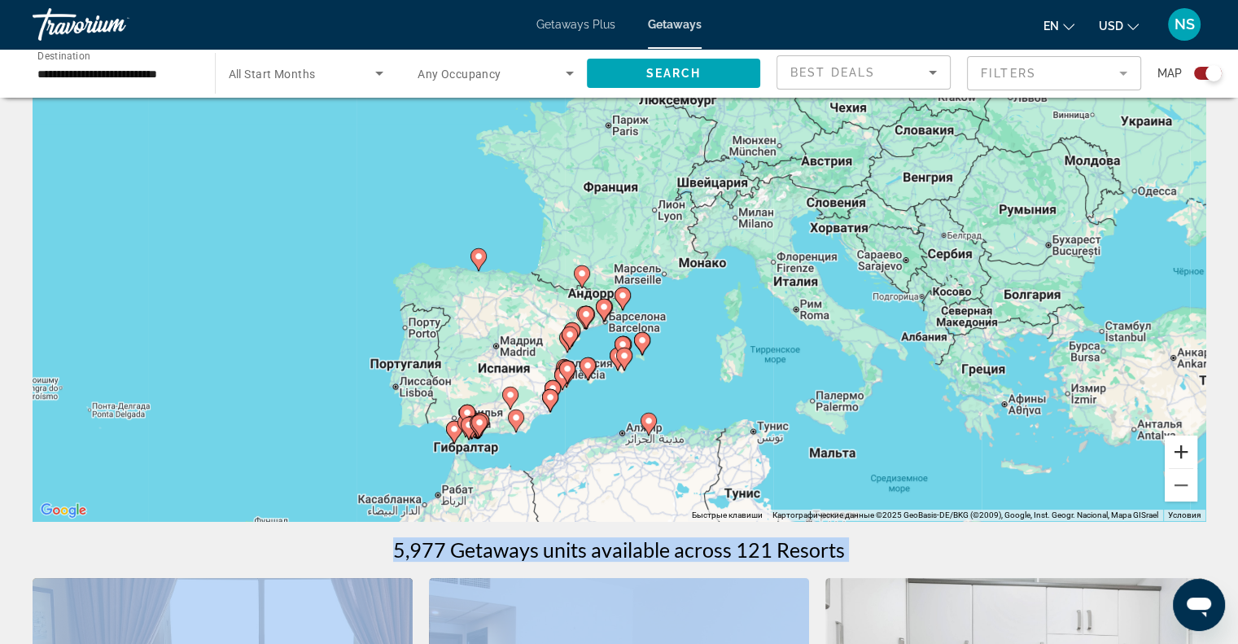
click at [1175, 447] on button "Увеличить" at bounding box center [1181, 451] width 33 height 33
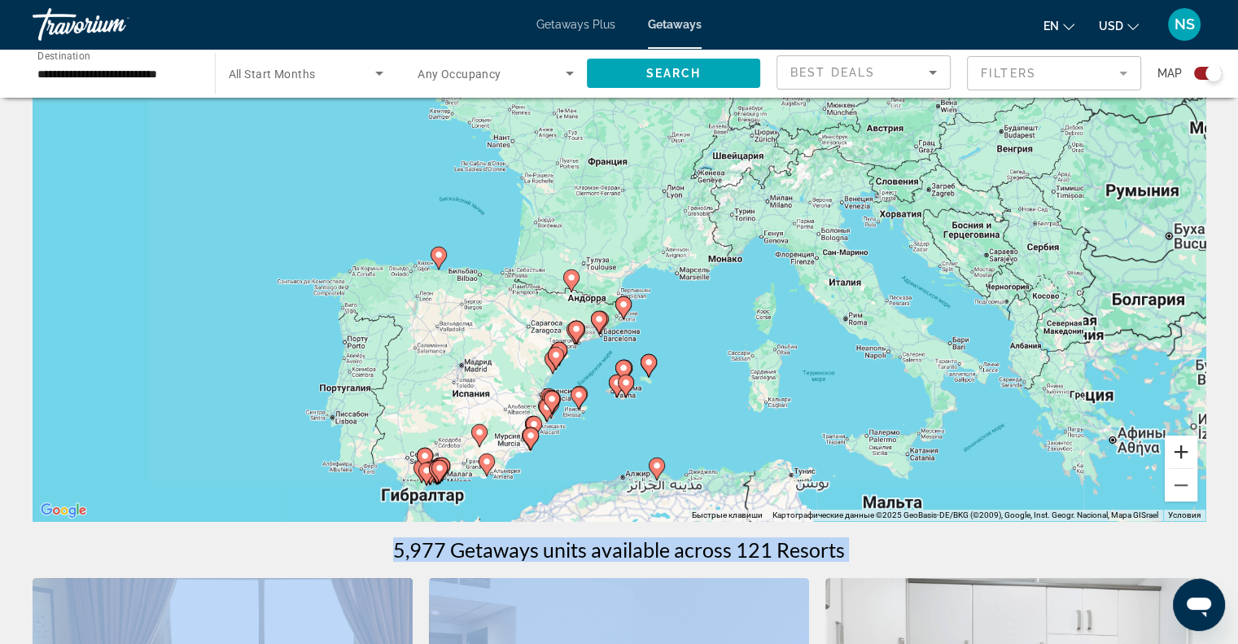
click at [1175, 447] on button "Увеличить" at bounding box center [1181, 451] width 33 height 33
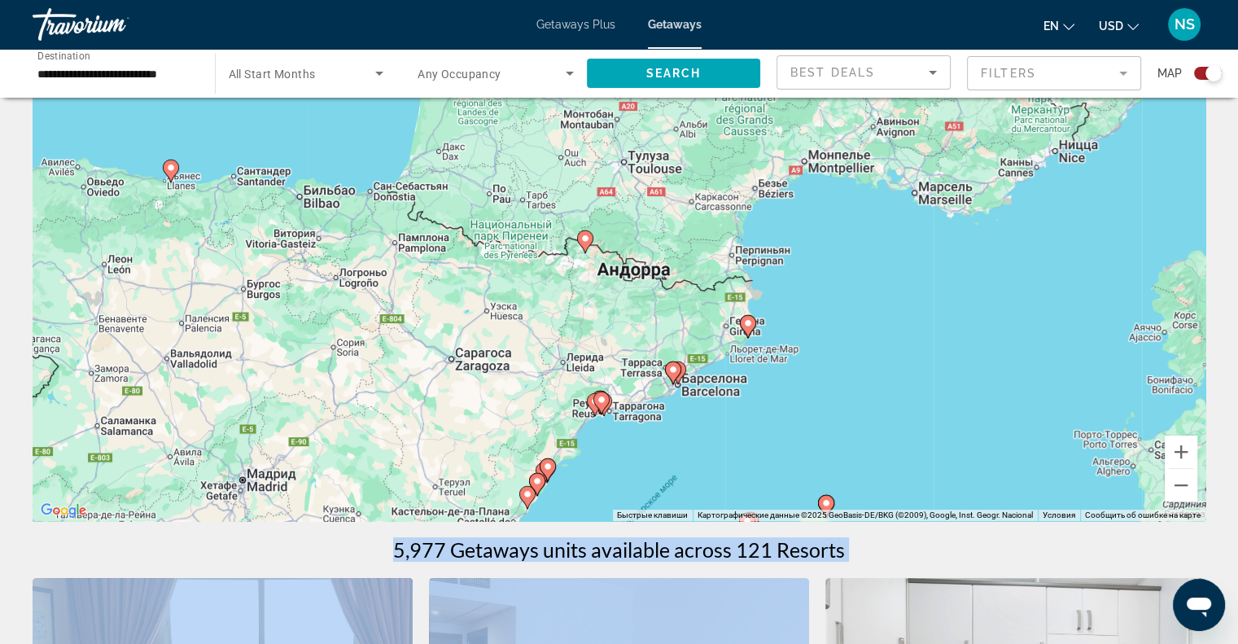
drag, startPoint x: 951, startPoint y: 370, endPoint x: 1073, endPoint y: 295, distance: 142.5
click at [1073, 295] on div "Чтобы активировать перетаскивание с помощью клавиатуры, нажмите Alt + Ввод. Пос…" at bounding box center [619, 277] width 1173 height 488
click at [742, 321] on icon "Main content" at bounding box center [747, 326] width 15 height 21
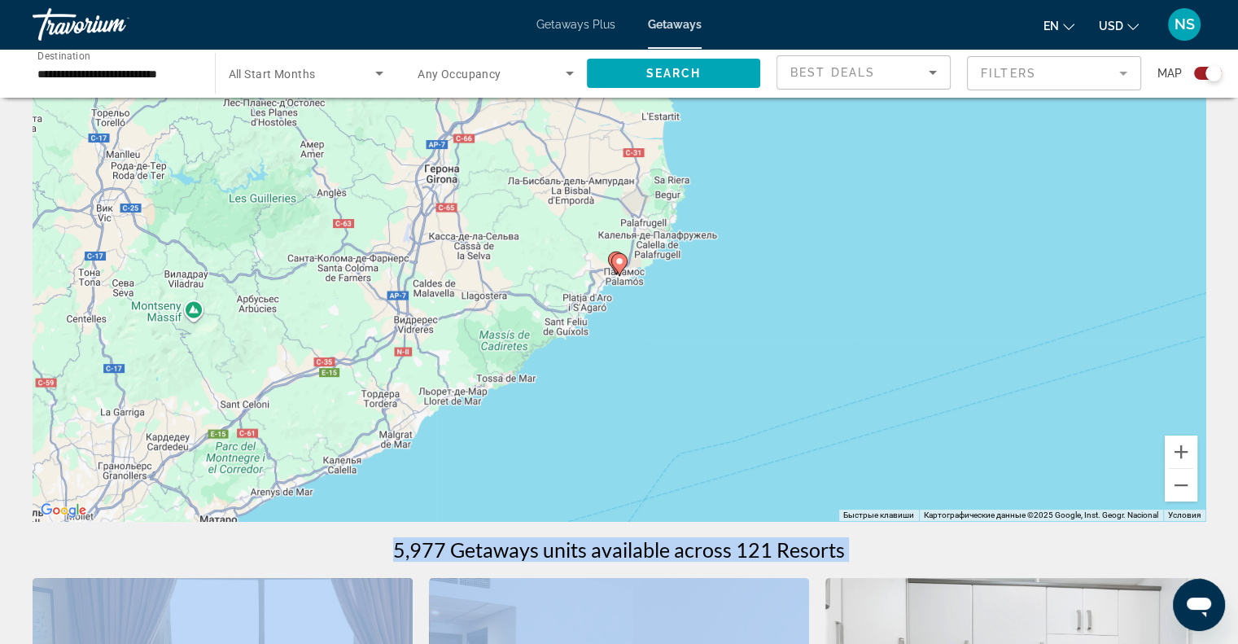
click at [618, 261] on image "Main content" at bounding box center [619, 261] width 10 height 10
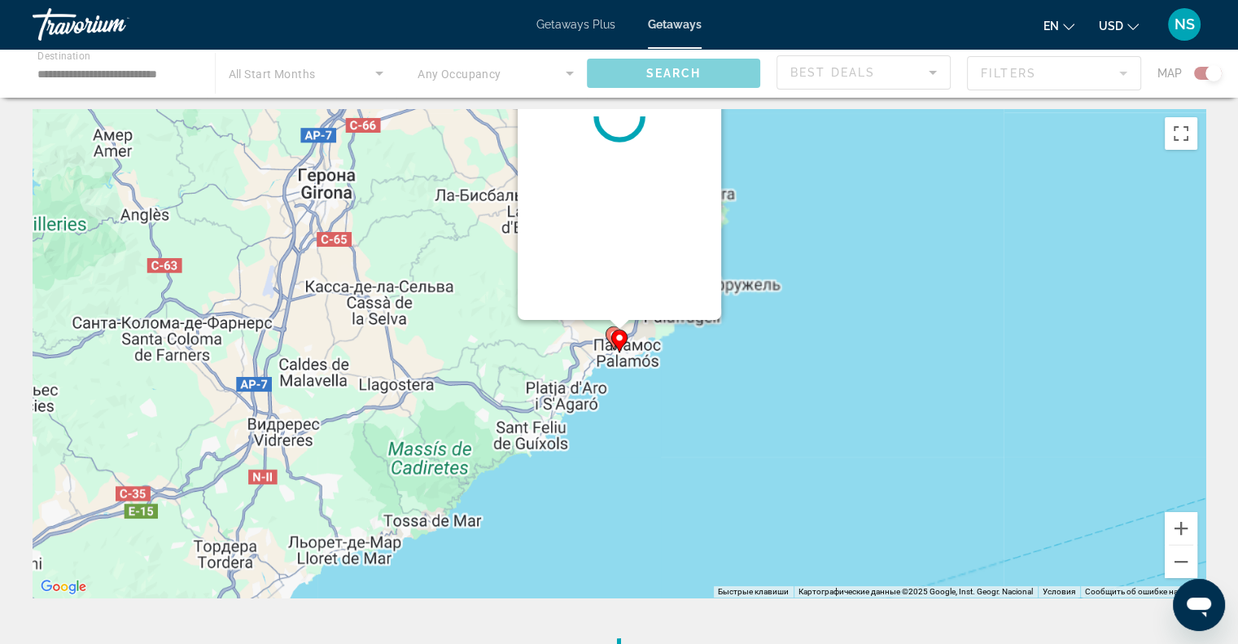
scroll to position [0, 0]
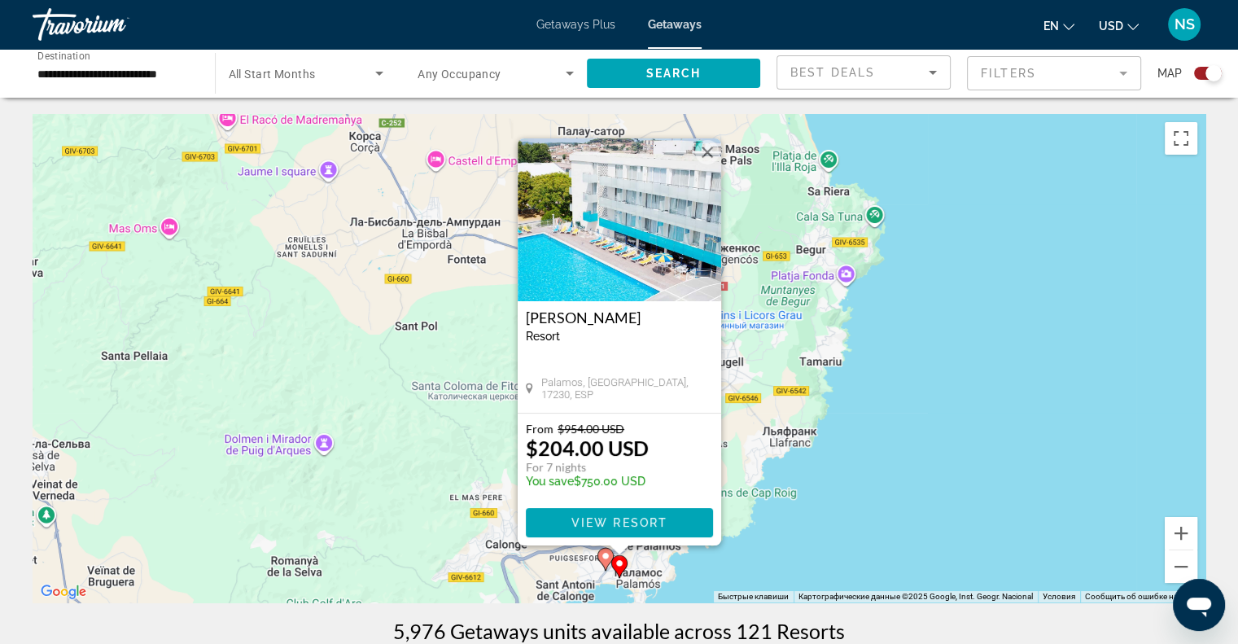
click at [785, 483] on div "Чтобы активировать перетаскивание с помощью клавиатуры, нажмите Alt + Ввод. Пос…" at bounding box center [619, 358] width 1173 height 488
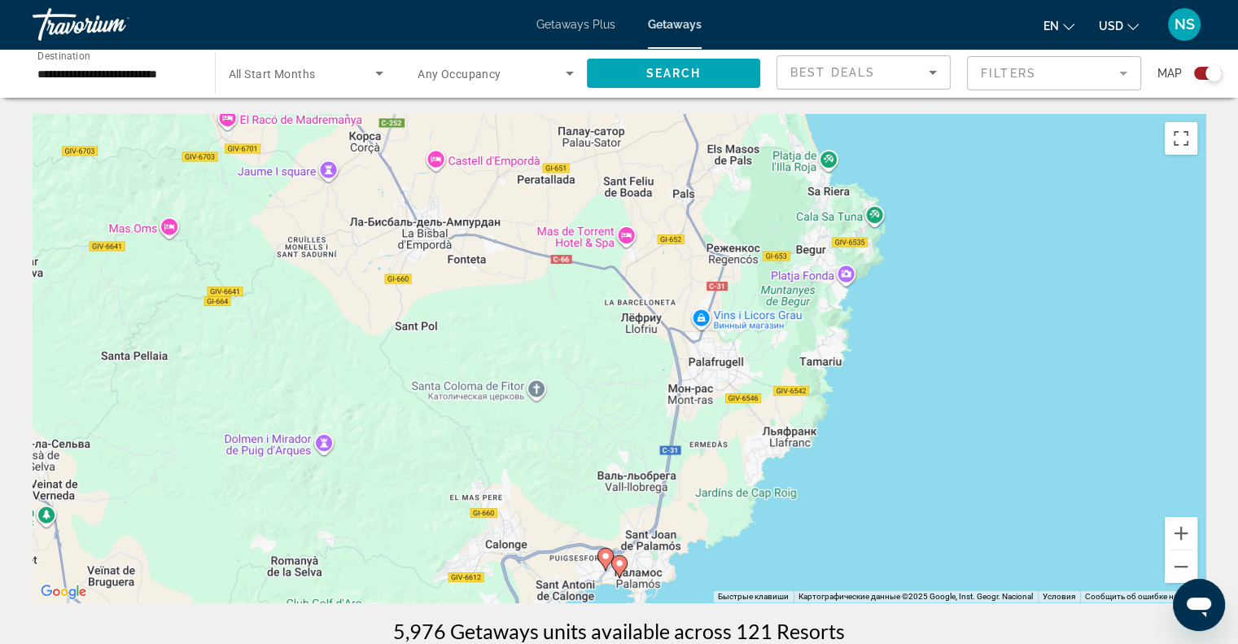
click at [609, 553] on image "Main content" at bounding box center [606, 556] width 10 height 10
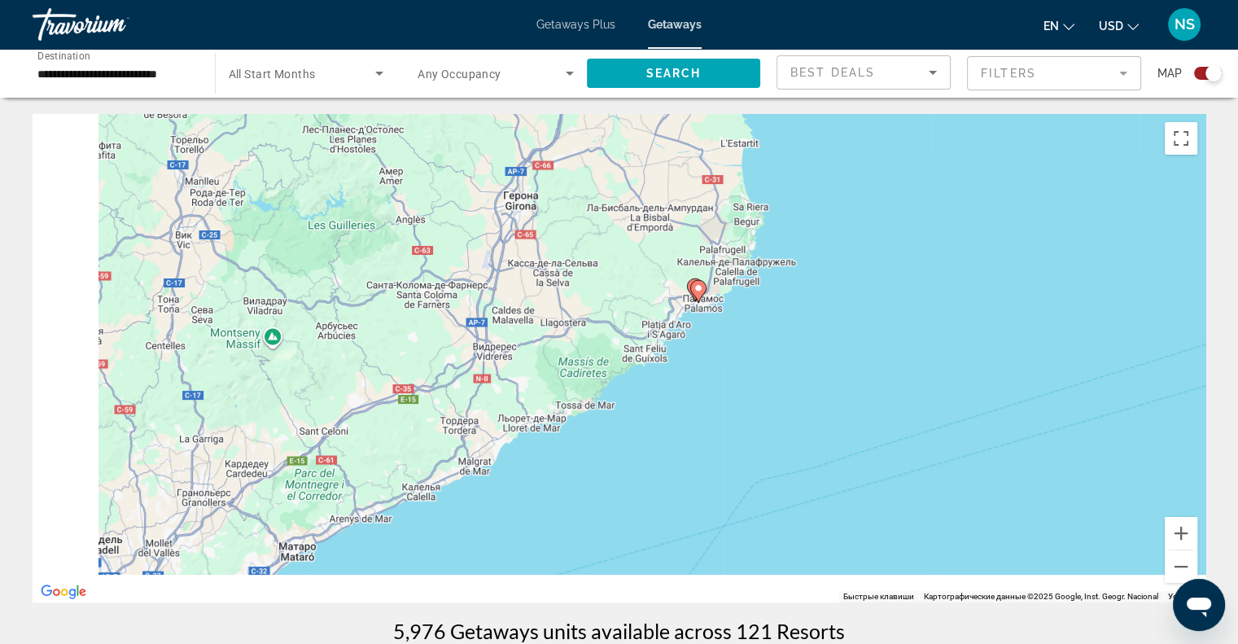
drag, startPoint x: 628, startPoint y: 530, endPoint x: 791, endPoint y: 358, distance: 236.6
click at [772, 367] on div "Для навигации используйте клавиши со стрелками. Чтобы активировать перетаскиван…" at bounding box center [619, 358] width 1173 height 488
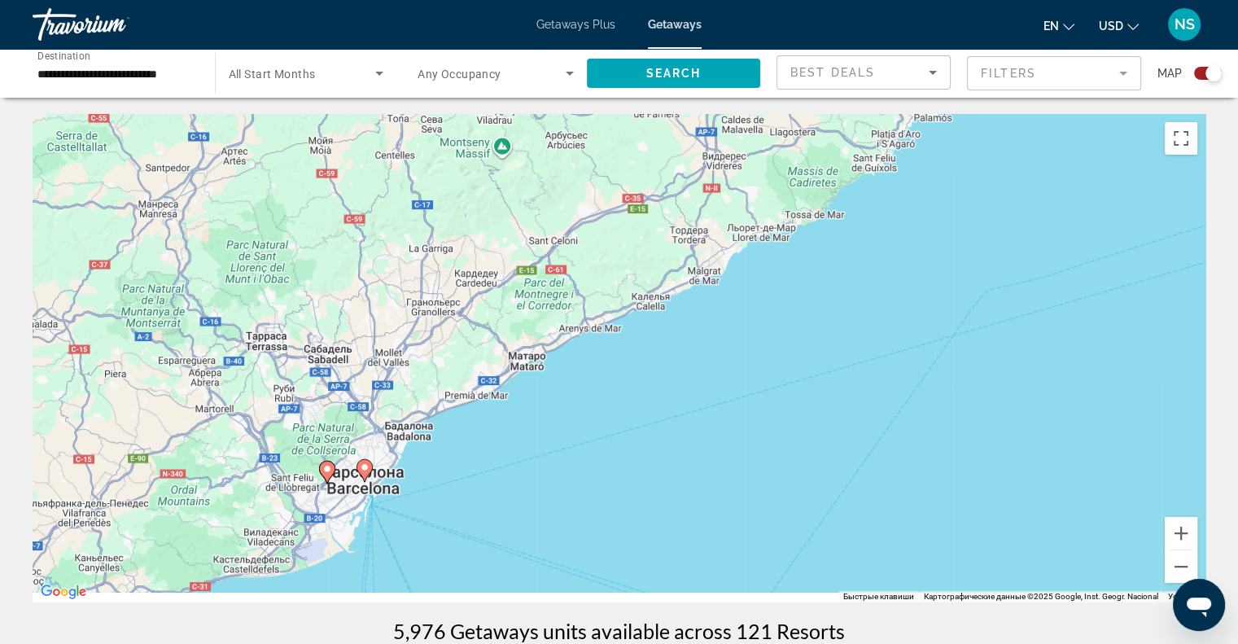
drag, startPoint x: 579, startPoint y: 489, endPoint x: 733, endPoint y: 420, distance: 167.9
click at [733, 420] on div "Чтобы активировать перетаскивание с помощью клавиатуры, нажмите Alt + Ввод. Пос…" at bounding box center [619, 358] width 1173 height 488
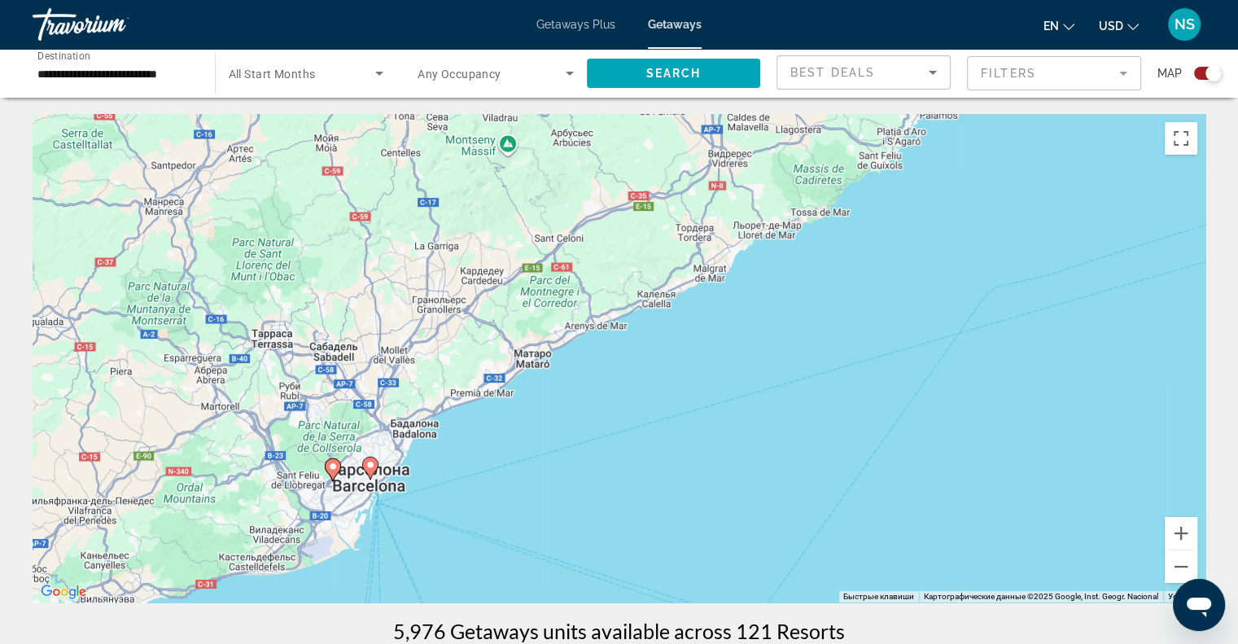
drag, startPoint x: 704, startPoint y: 463, endPoint x: 973, endPoint y: 316, distance: 307.0
click at [973, 316] on div "Чтобы активировать перетаскивание с помощью клавиатуры, нажмите Alt + Ввод. Пос…" at bounding box center [619, 358] width 1173 height 488
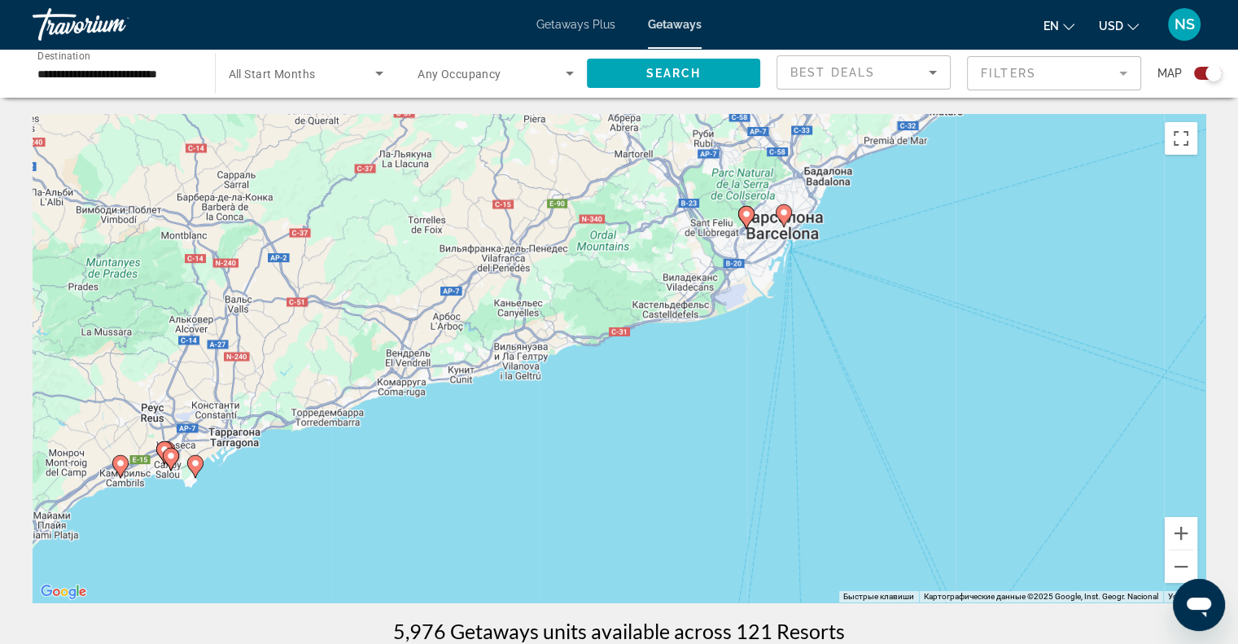
click at [51, 59] on span "Destination" at bounding box center [63, 55] width 53 height 11
click at [51, 64] on input "**********" at bounding box center [115, 74] width 156 height 20
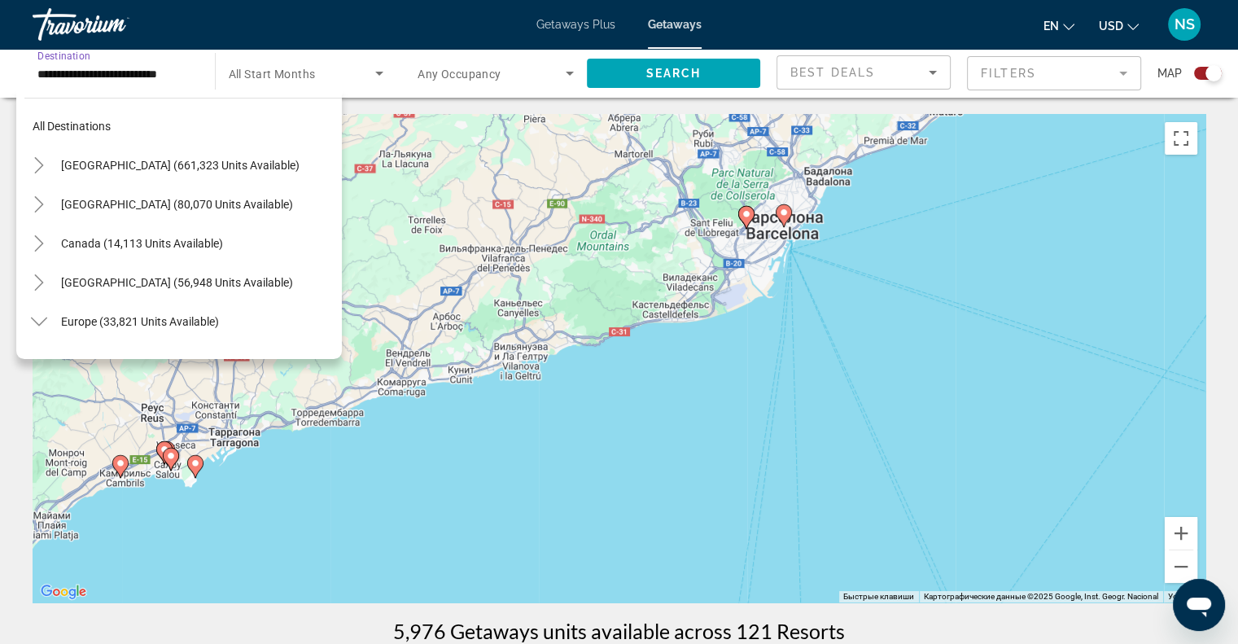
scroll to position [800, 0]
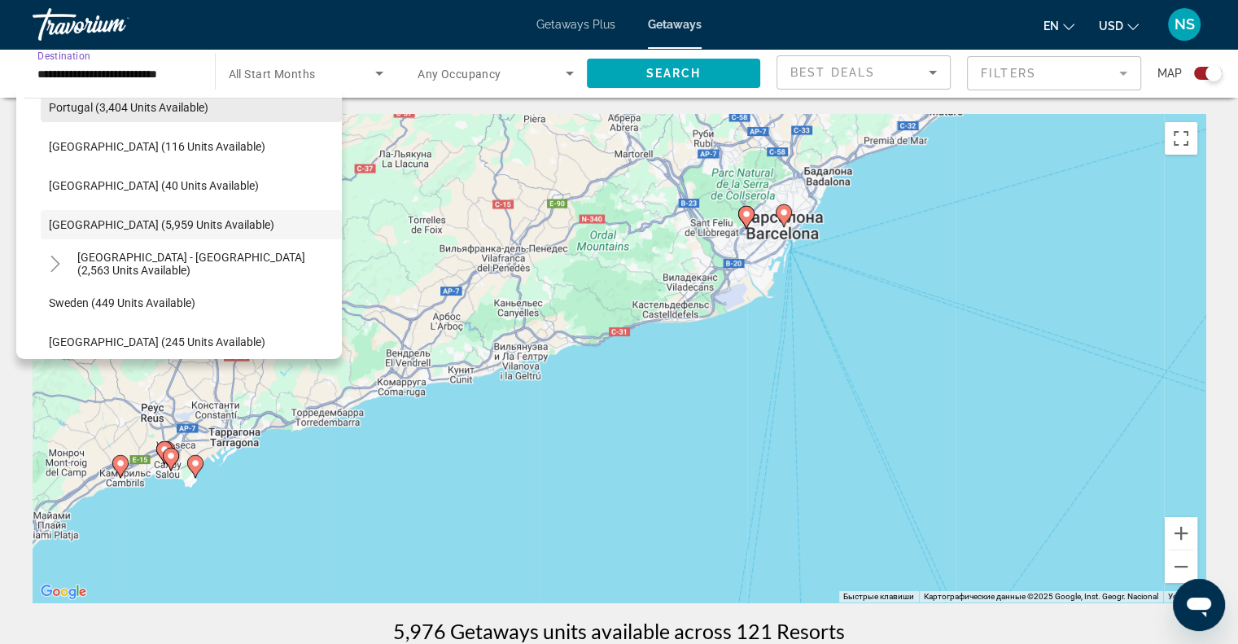
click at [76, 107] on span "Portugal (3,404 units available)" at bounding box center [129, 107] width 160 height 13
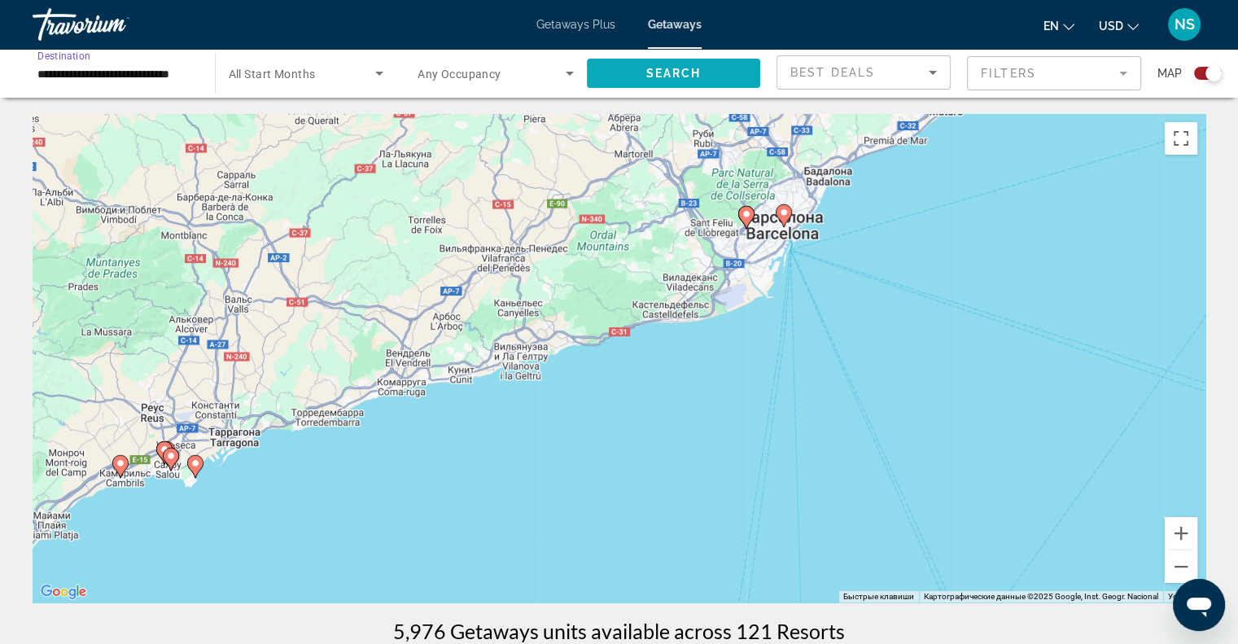
click at [636, 74] on span "Search widget" at bounding box center [674, 73] width 174 height 39
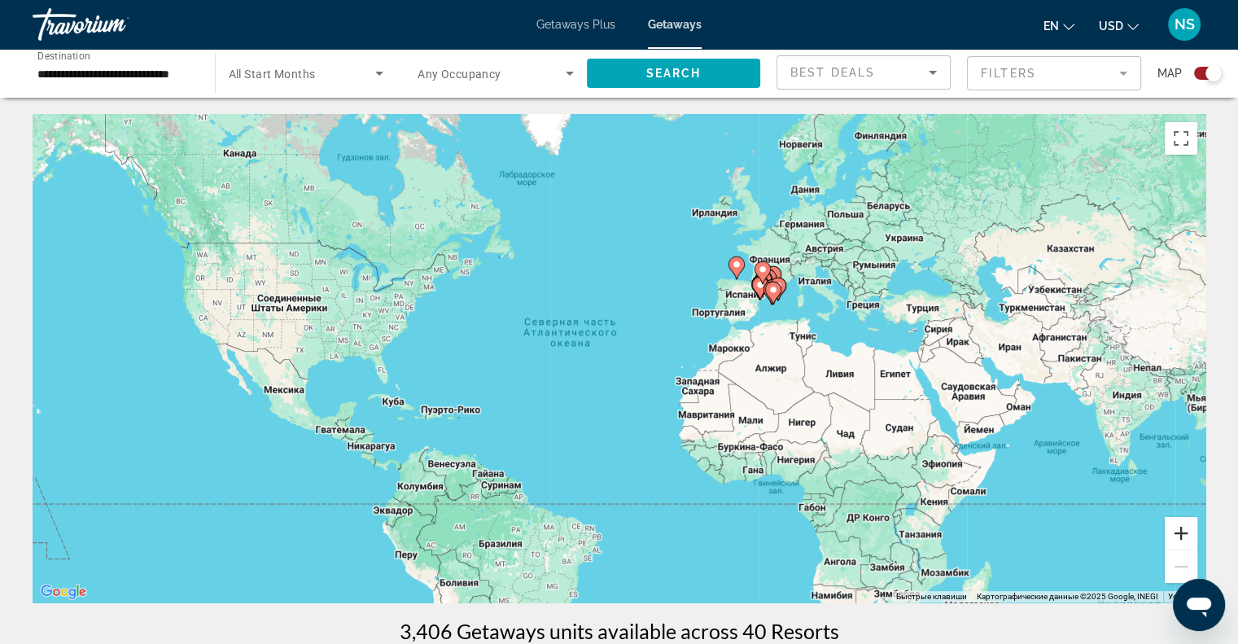
click at [1182, 532] on button "Увеличить" at bounding box center [1181, 533] width 33 height 33
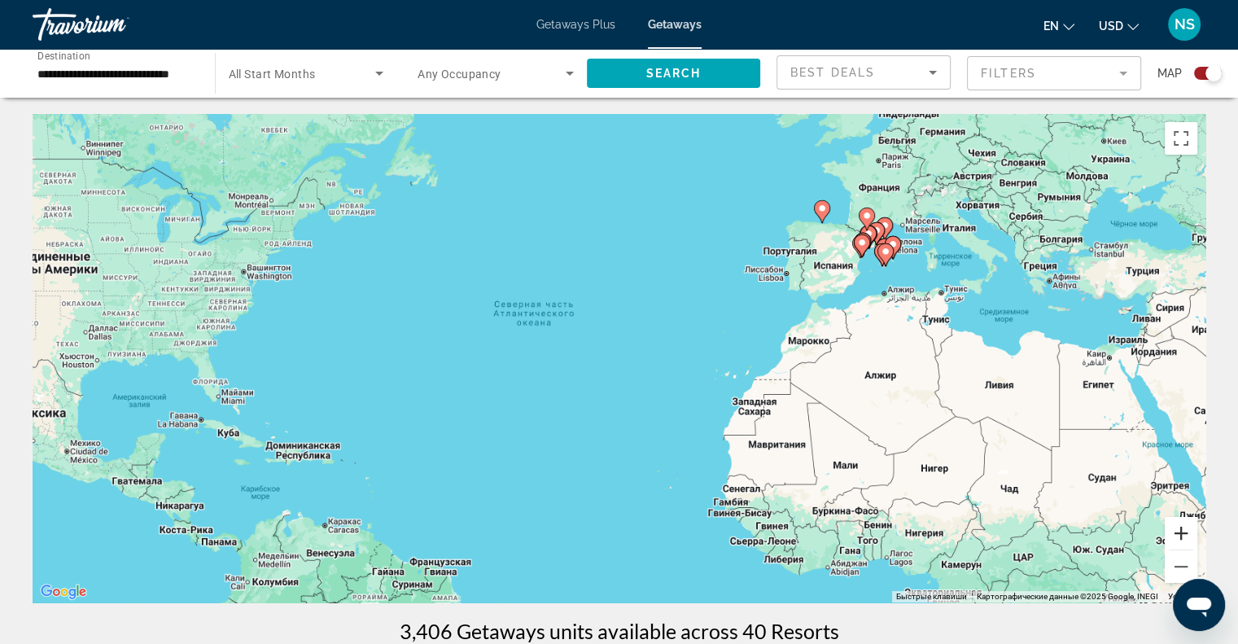
click at [1182, 532] on button "Увеличить" at bounding box center [1181, 533] width 33 height 33
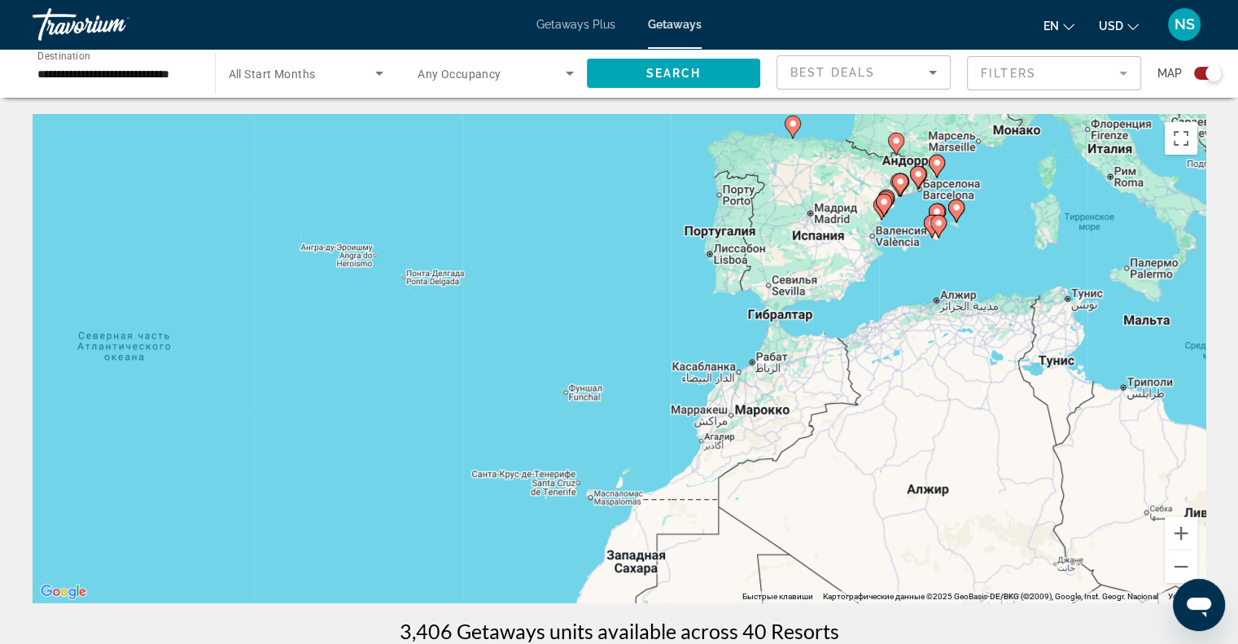
drag, startPoint x: 816, startPoint y: 434, endPoint x: 690, endPoint y: 455, distance: 127.9
click at [690, 455] on div "Чтобы активировать перетаскивание с помощью клавиатуры, нажмите Alt + Ввод. Пос…" at bounding box center [619, 358] width 1173 height 488
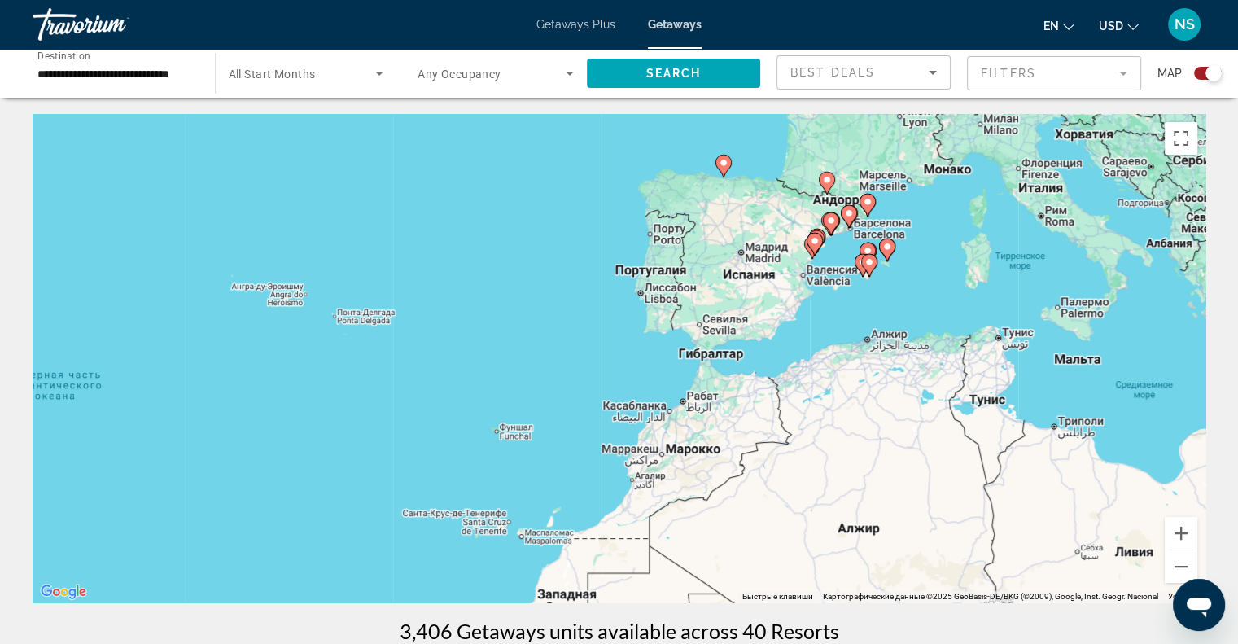
drag, startPoint x: 809, startPoint y: 366, endPoint x: 758, endPoint y: 393, distance: 57.9
click at [758, 393] on div "Чтобы активировать перетаскивание с помощью клавиатуры, нажмите Alt + Ввод. Пос…" at bounding box center [619, 358] width 1173 height 488
click at [109, 68] on input "**********" at bounding box center [115, 74] width 156 height 20
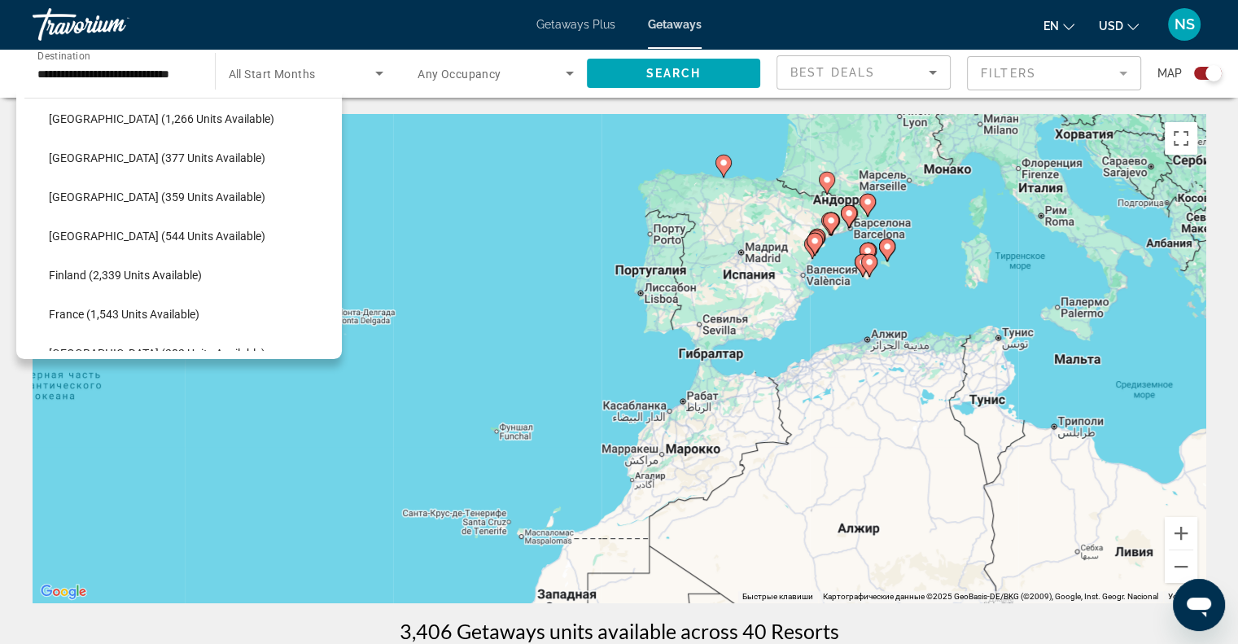
scroll to position [276, 0]
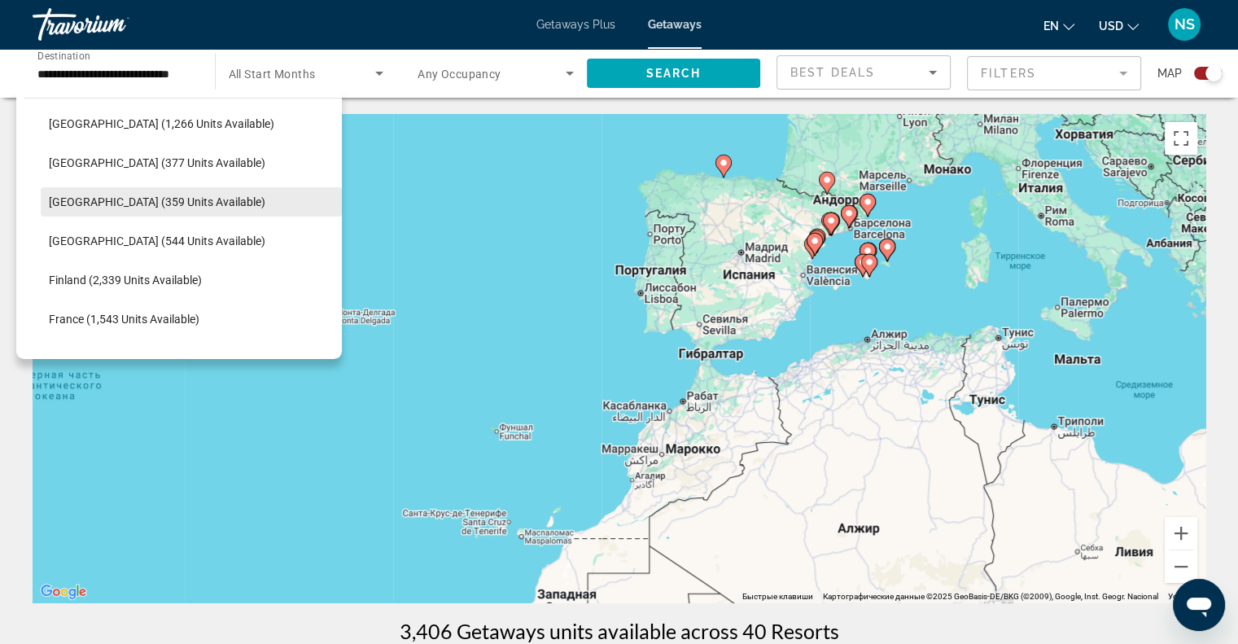
click at [135, 206] on span "[GEOGRAPHIC_DATA] (359 units available)" at bounding box center [157, 201] width 216 height 13
type input "**********"
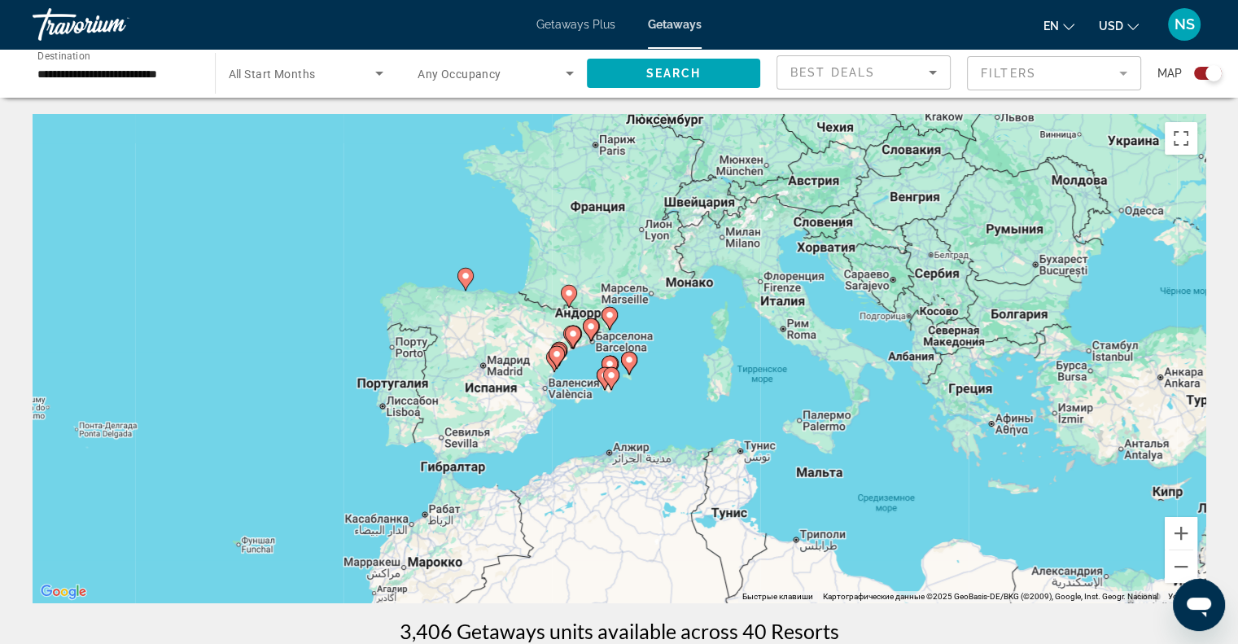
drag, startPoint x: 713, startPoint y: 366, endPoint x: 457, endPoint y: 480, distance: 280.6
click at [457, 480] on div "Чтобы активировать перетаскивание с помощью клавиатуры, нажмите Alt + Ввод. Пос…" at bounding box center [619, 358] width 1173 height 488
click at [1192, 530] on button "Увеличить" at bounding box center [1181, 533] width 33 height 33
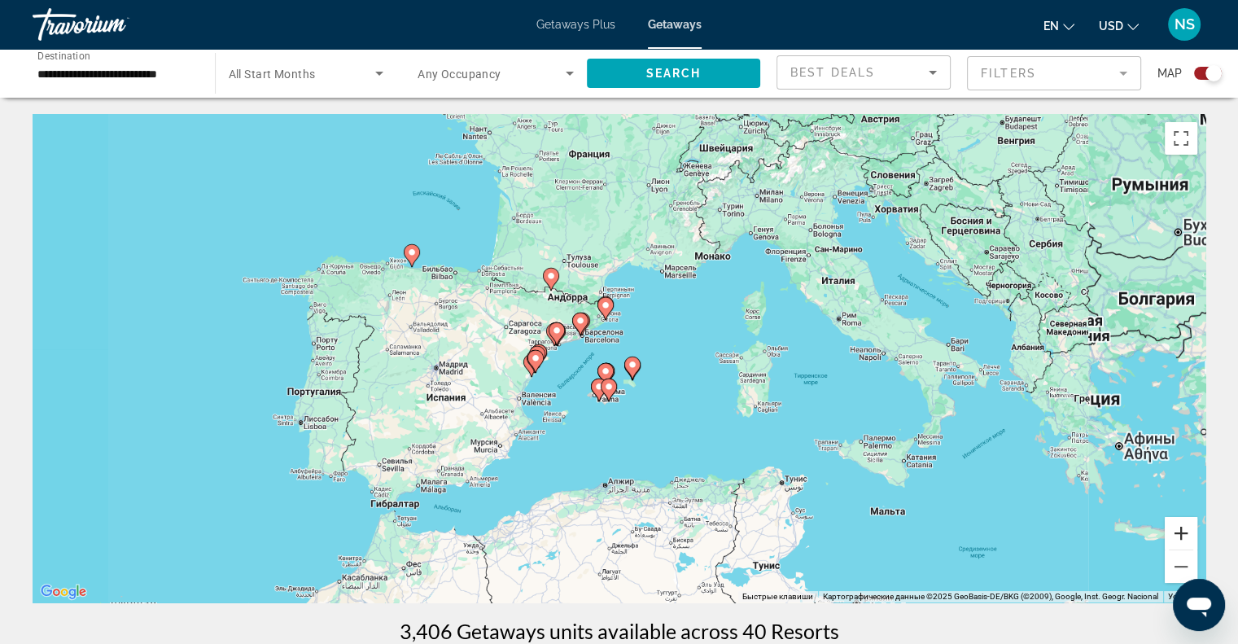
click at [1192, 530] on button "Увеличить" at bounding box center [1181, 533] width 33 height 33
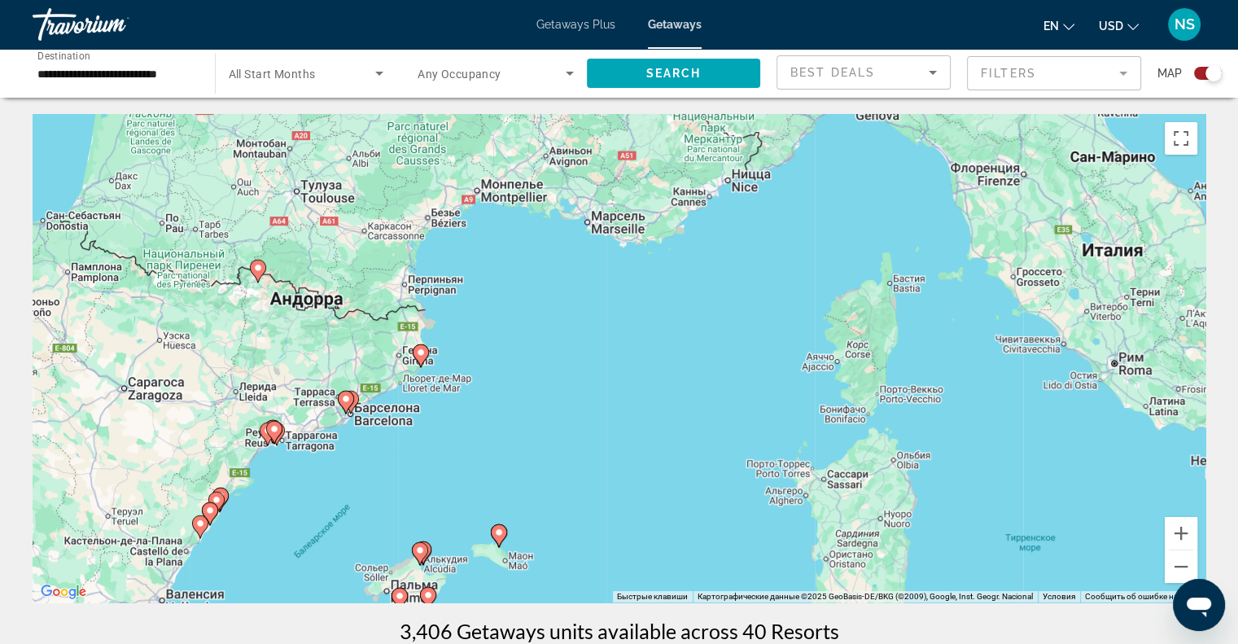
drag, startPoint x: 926, startPoint y: 351, endPoint x: 765, endPoint y: 477, distance: 204.7
click at [765, 477] on div "Чтобы активировать перетаскивание с помощью клавиатуры, нажмите Alt + Ввод. Пос…" at bounding box center [619, 358] width 1173 height 488
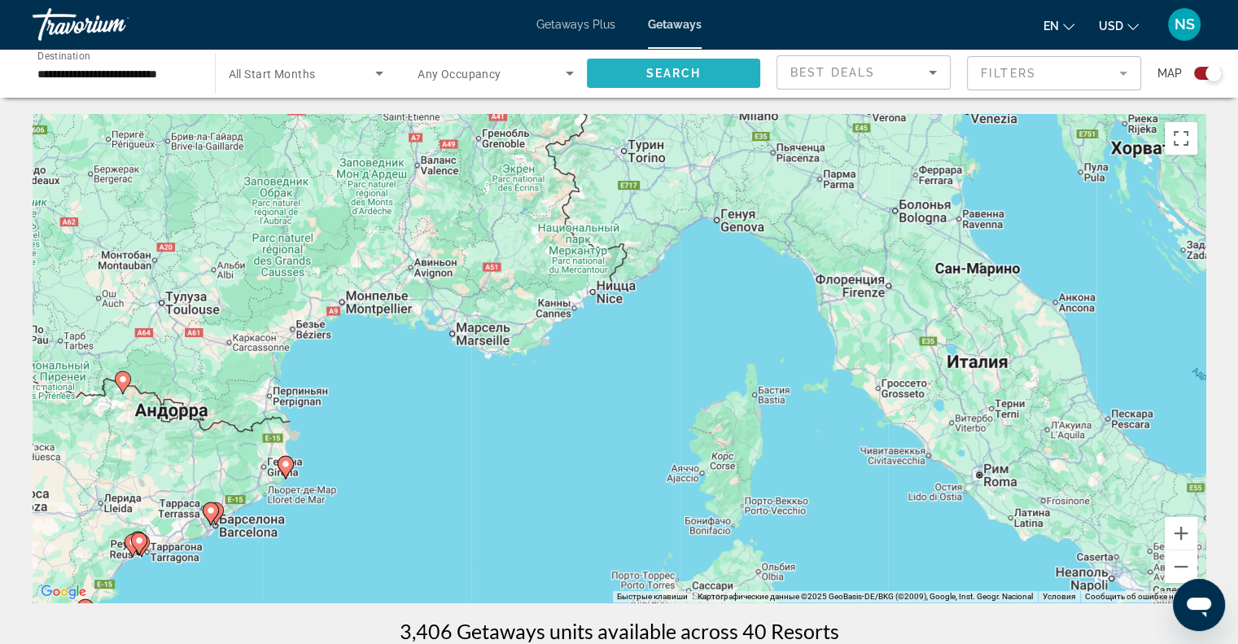
click at [693, 77] on span "Search" at bounding box center [672, 73] width 55 height 13
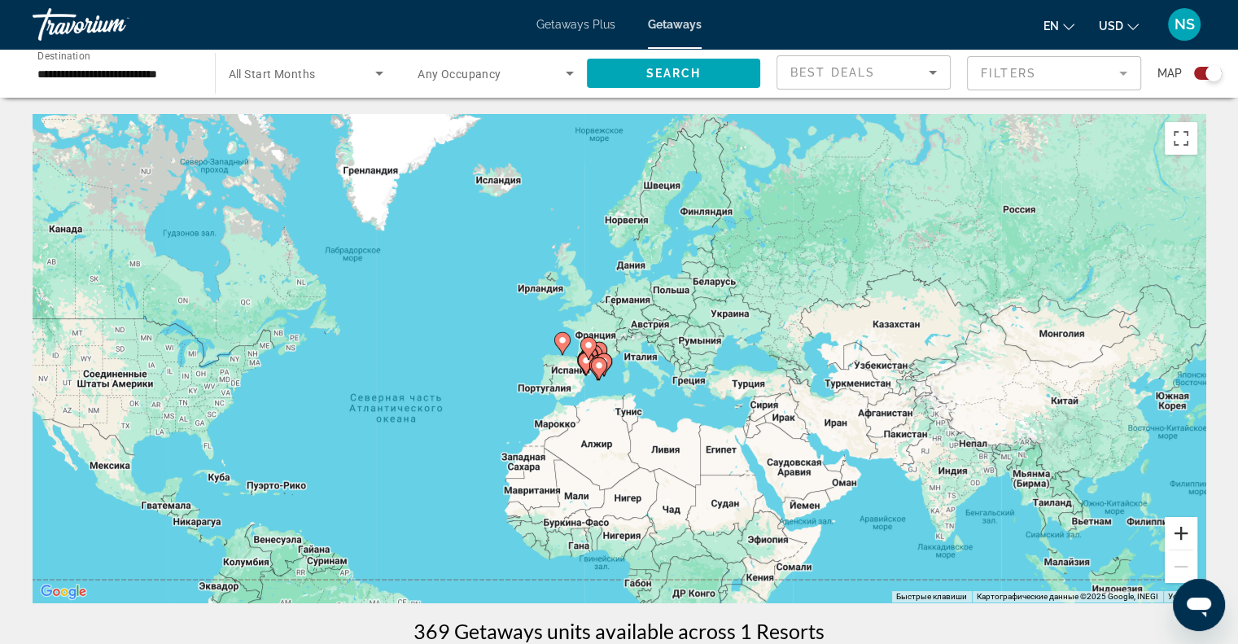
click at [1190, 518] on button "Увеличить" at bounding box center [1181, 533] width 33 height 33
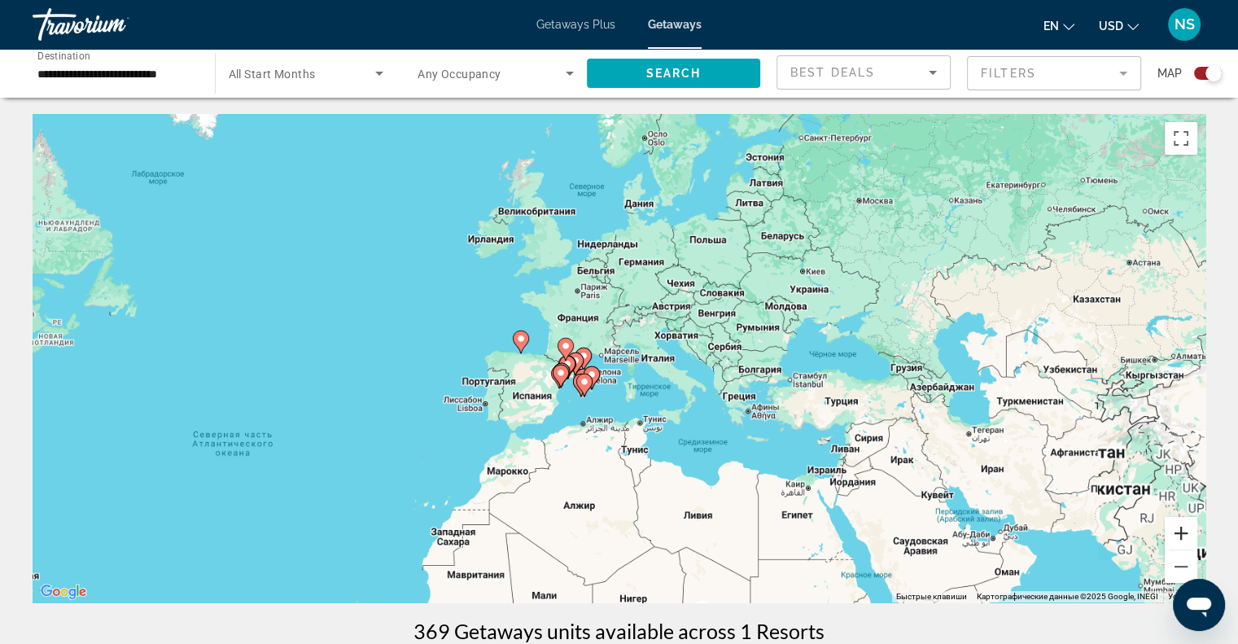
click at [1187, 522] on button "Увеличить" at bounding box center [1181, 533] width 33 height 33
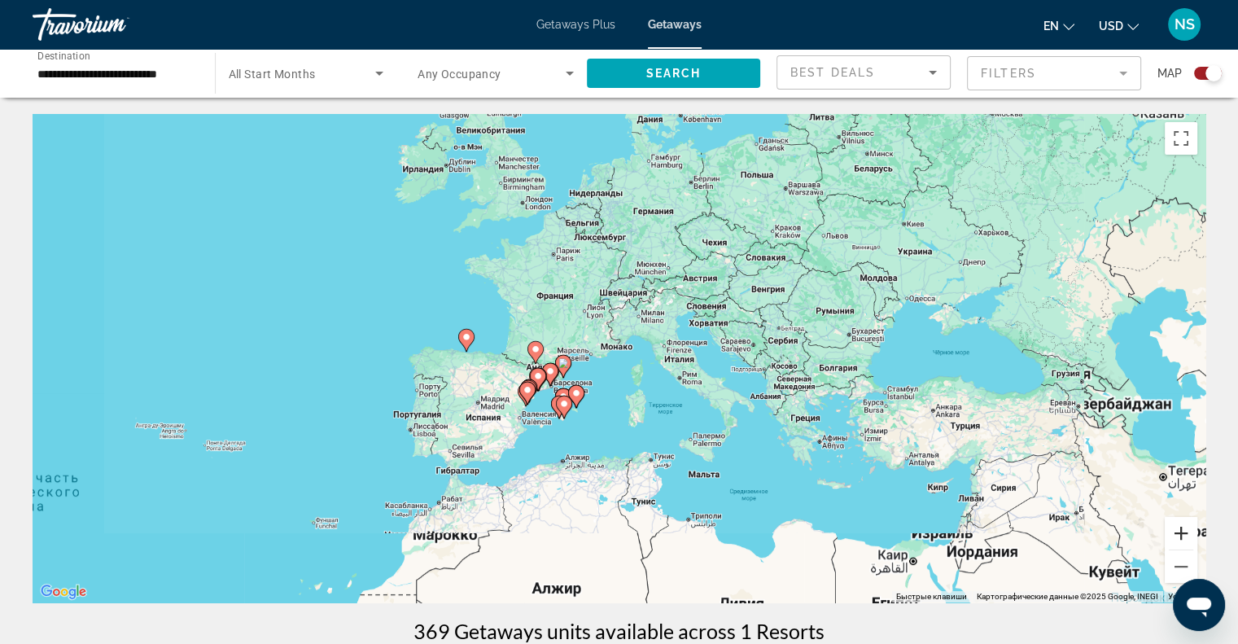
click at [1187, 522] on button "Увеличить" at bounding box center [1181, 533] width 33 height 33
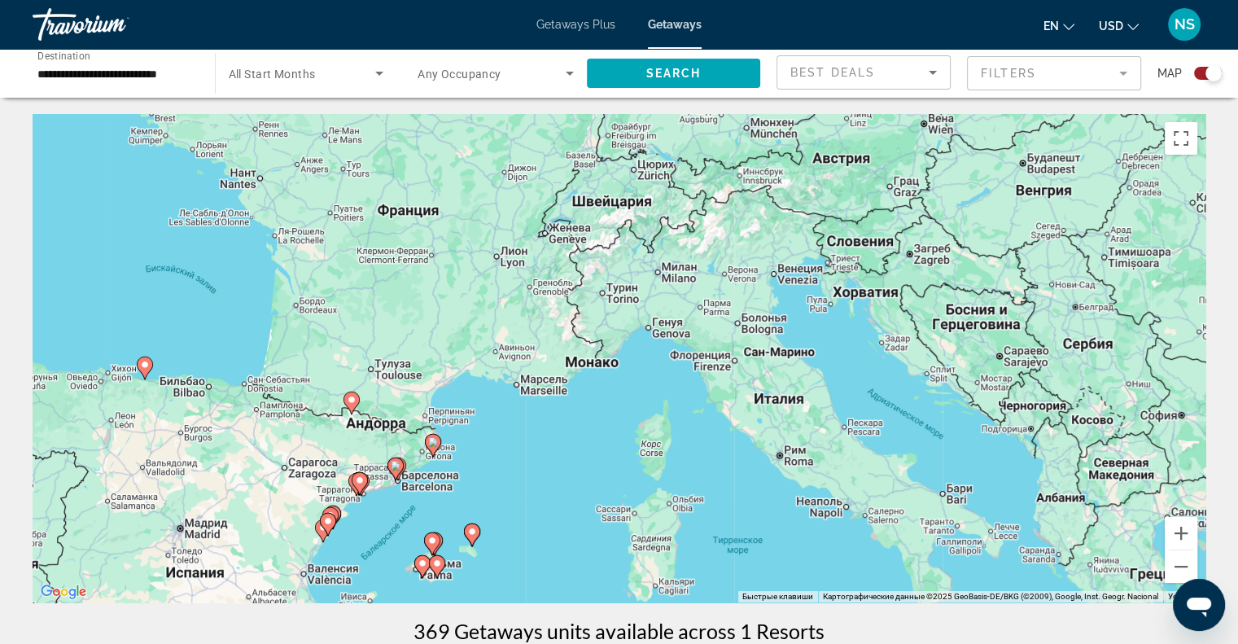
drag, startPoint x: 545, startPoint y: 465, endPoint x: 508, endPoint y: 514, distance: 61.5
click at [508, 518] on div "Чтобы активировать перетаскивание с помощью клавиатуры, нажмите Alt + Ввод. Пос…" at bounding box center [619, 358] width 1173 height 488
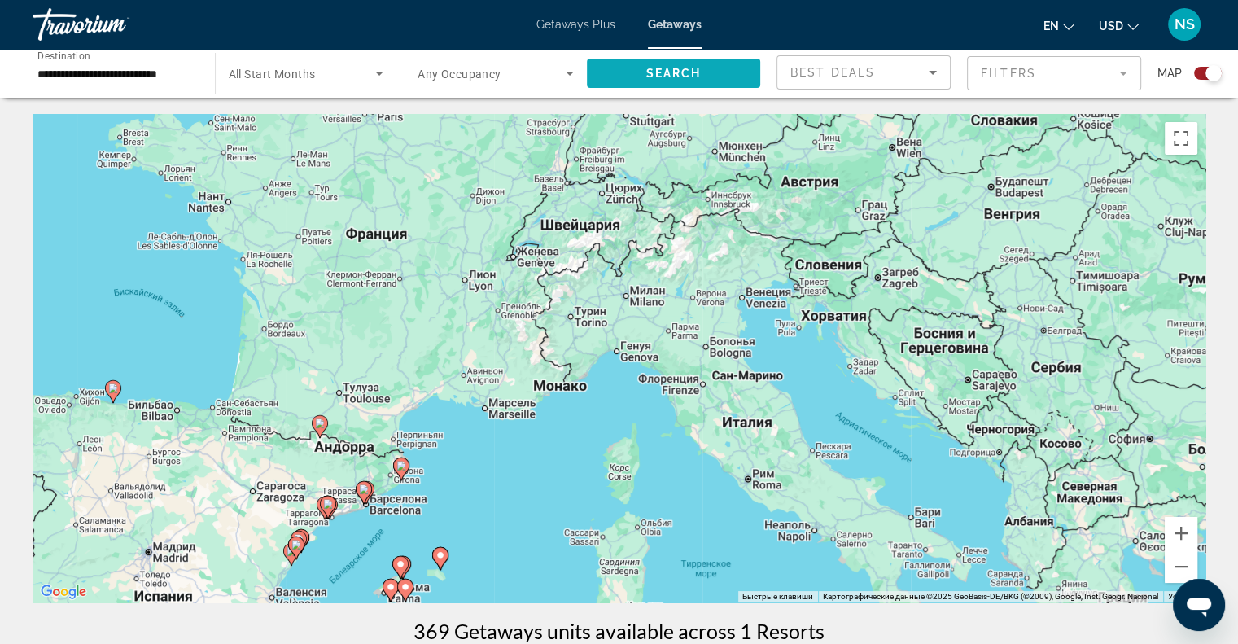
click at [679, 77] on span "Search" at bounding box center [672, 73] width 55 height 13
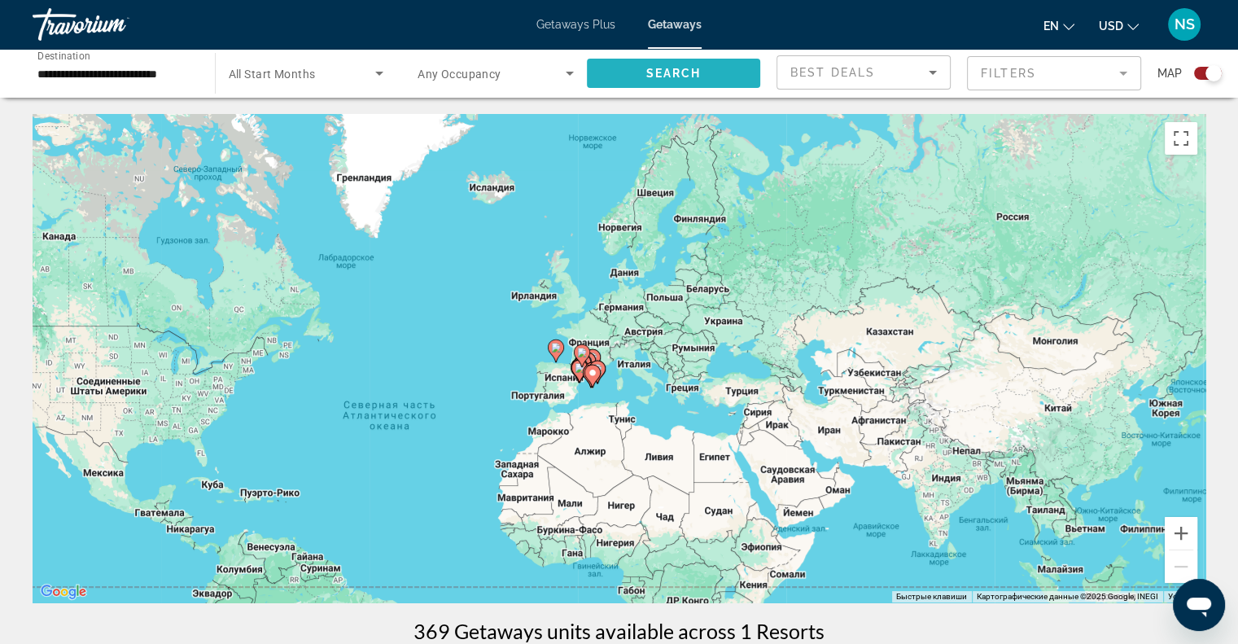
click at [684, 78] on span "Search" at bounding box center [672, 73] width 55 height 13
click at [1200, 79] on div "Search widget" at bounding box center [1208, 73] width 28 height 13
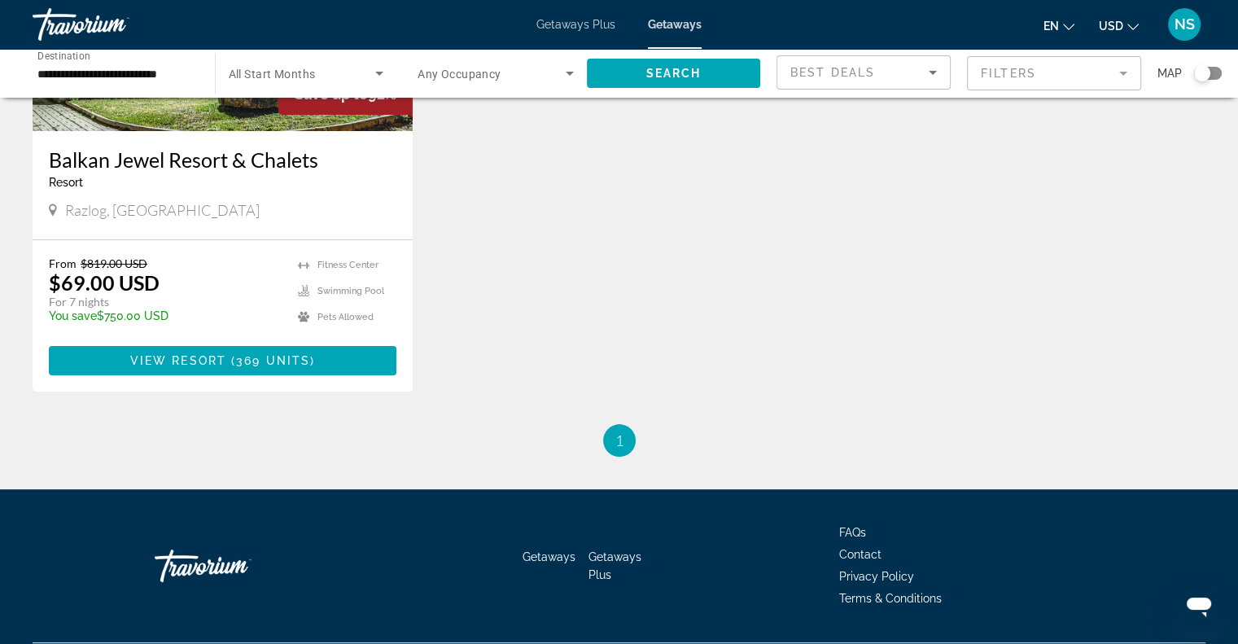
scroll to position [326, 0]
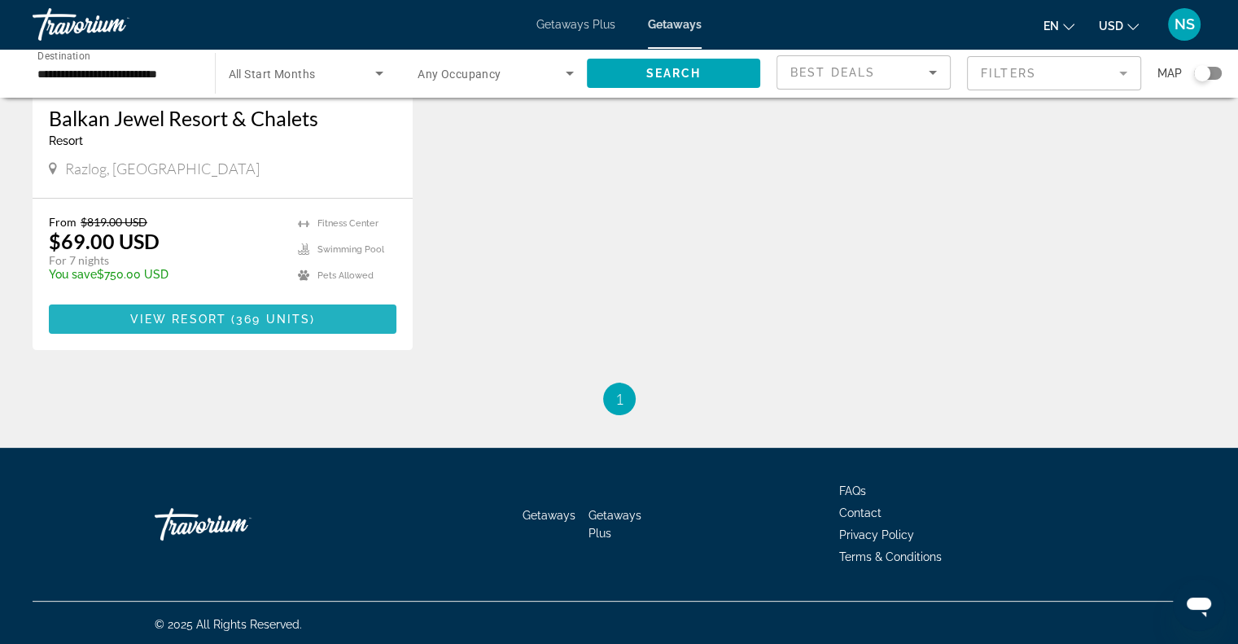
click at [342, 327] on span "Main content" at bounding box center [223, 319] width 348 height 39
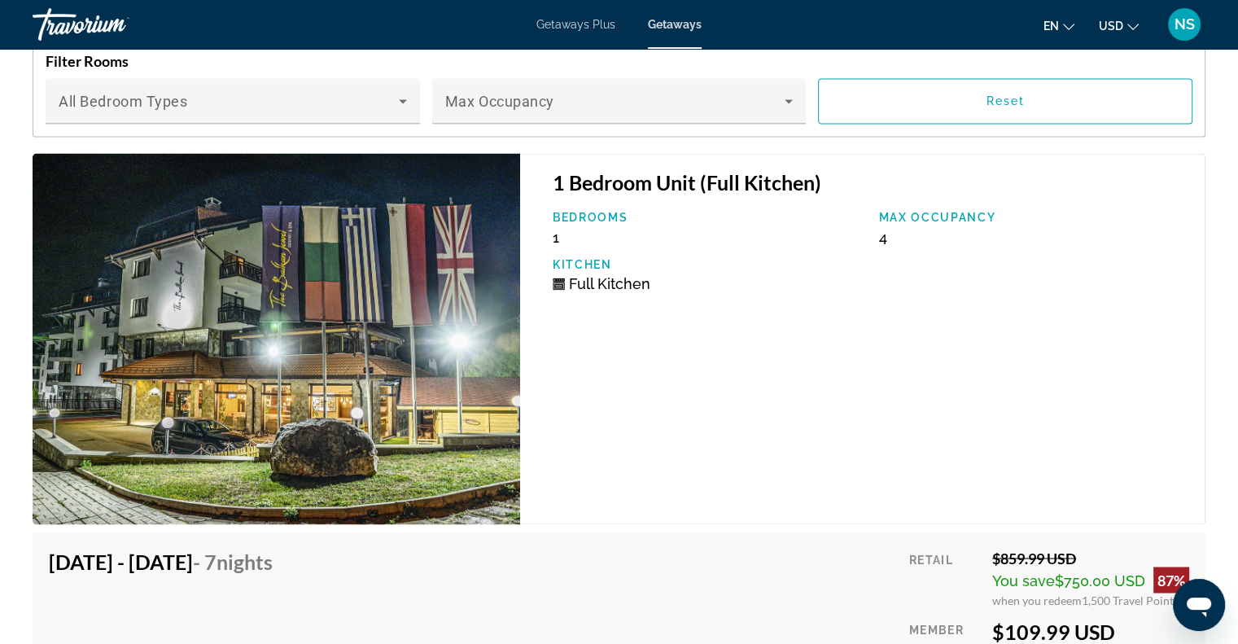
scroll to position [2635, 0]
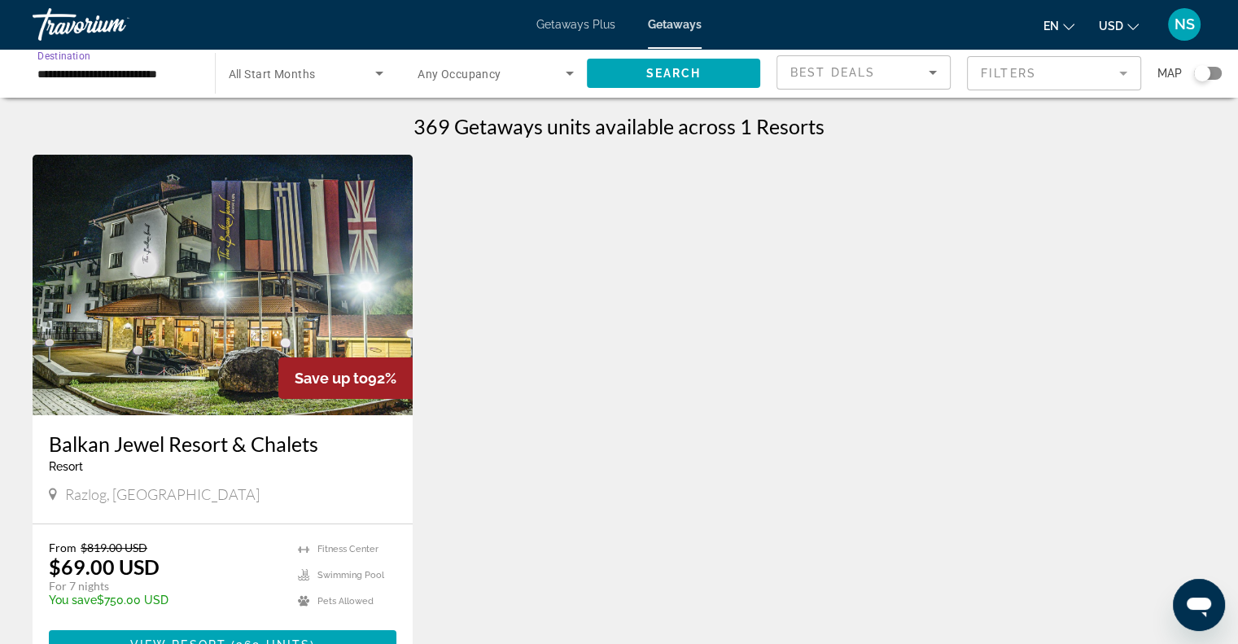
click at [98, 66] on input "**********" at bounding box center [115, 74] width 156 height 20
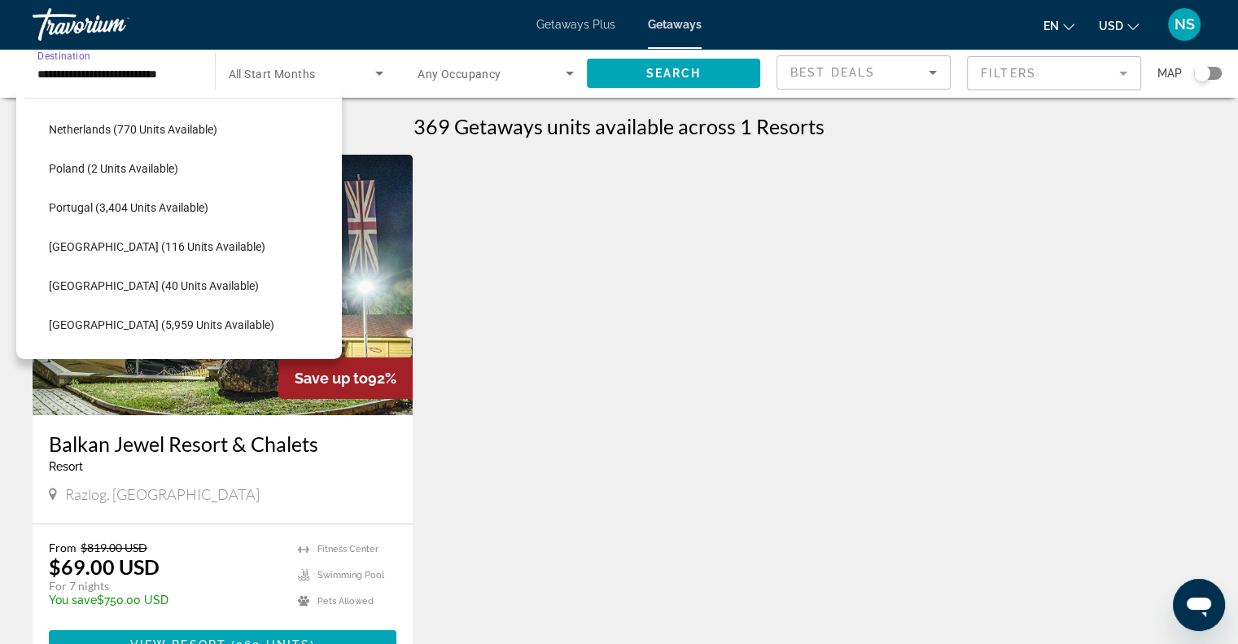
scroll to position [741, 0]
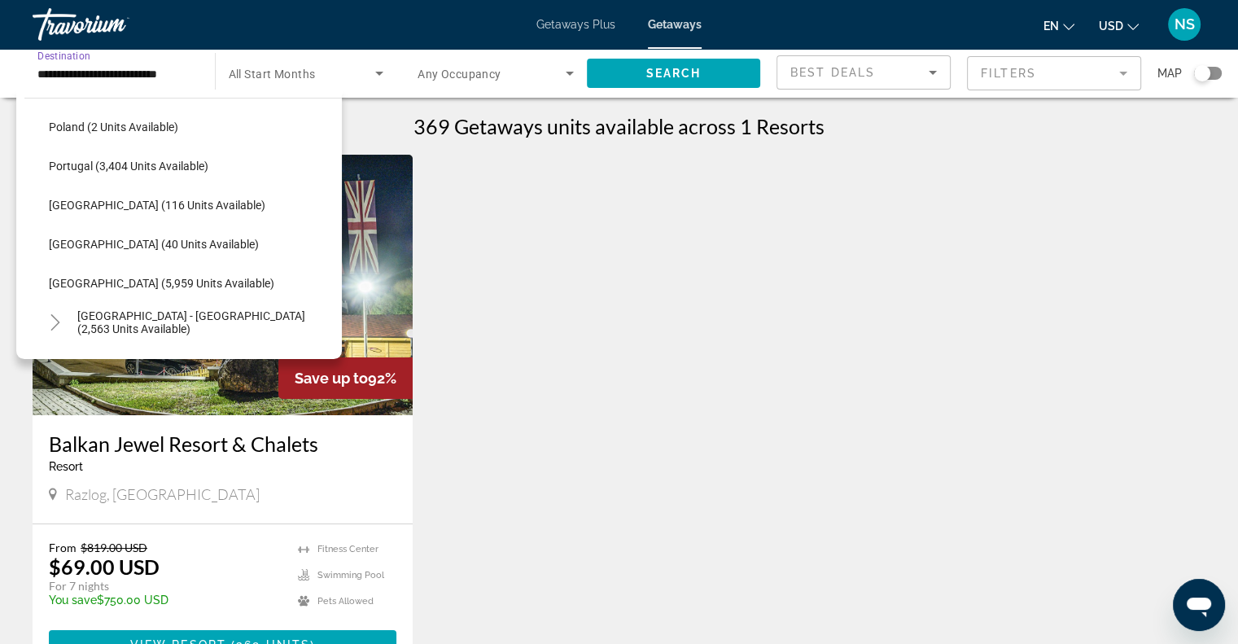
click at [183, 295] on span "Search widget" at bounding box center [191, 283] width 301 height 39
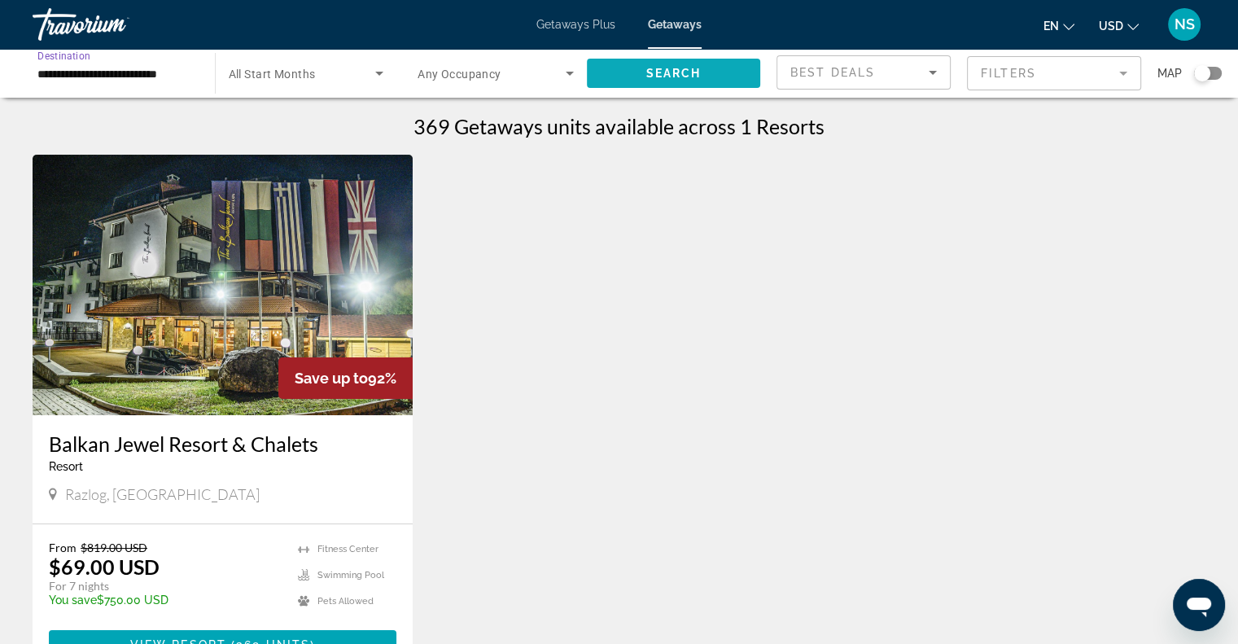
click at [638, 64] on span "Search widget" at bounding box center [674, 73] width 174 height 39
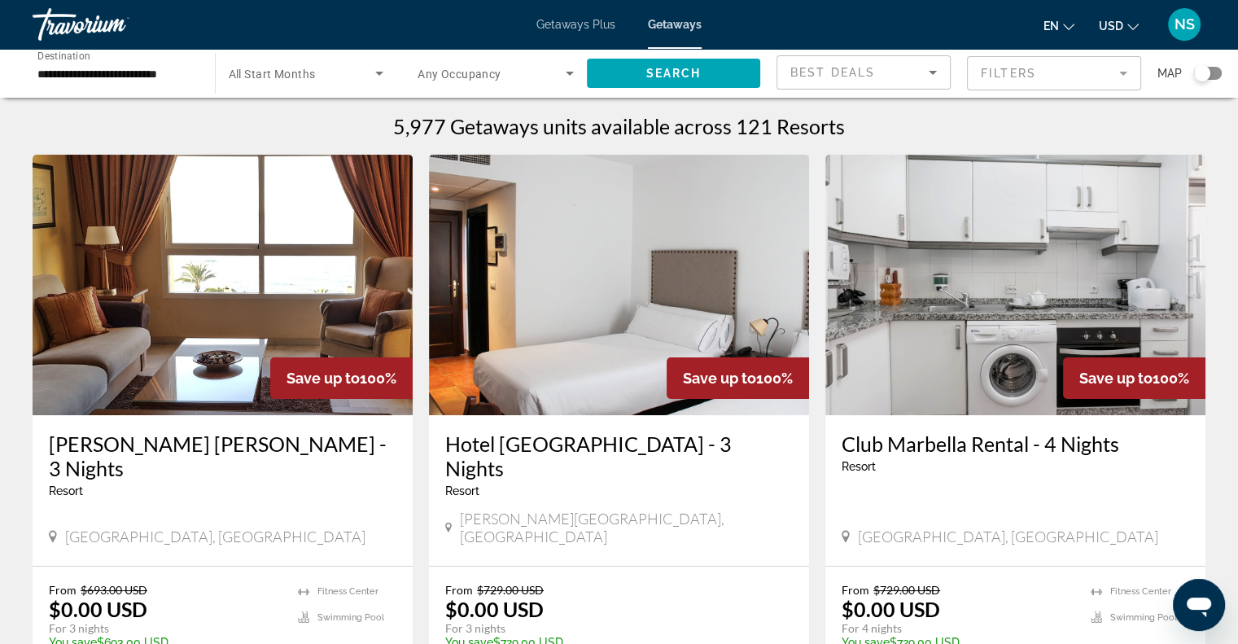
click at [1219, 77] on div "Search widget" at bounding box center [1208, 73] width 28 height 13
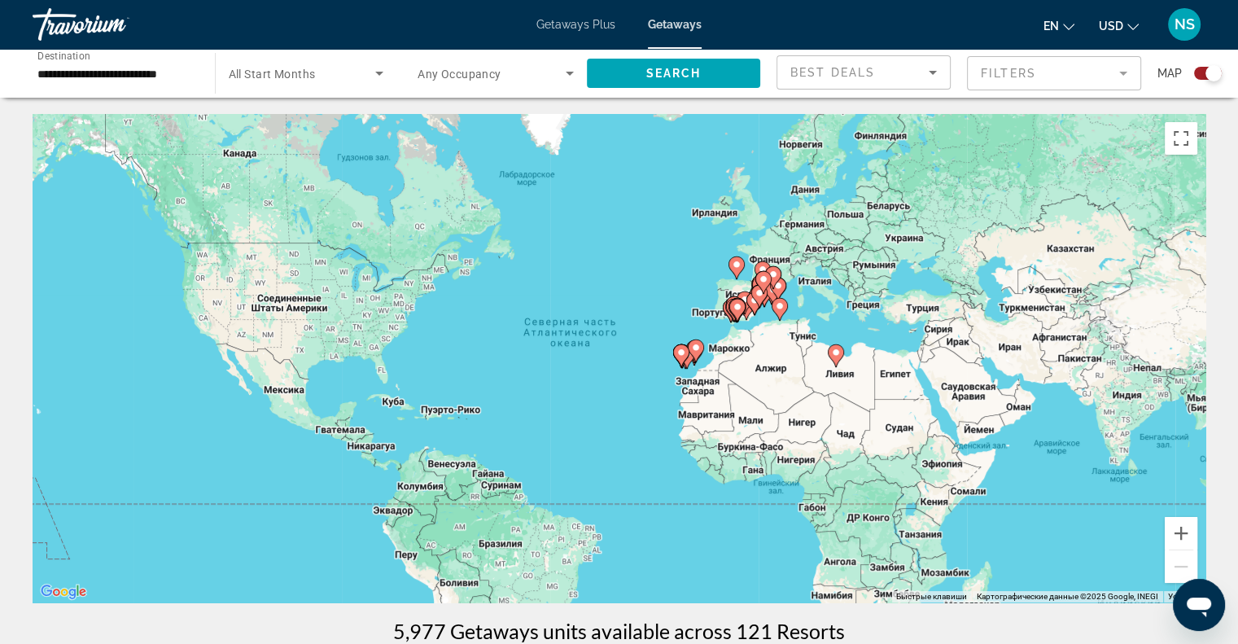
click at [1197, 530] on div "Чтобы активировать перетаскивание с помощью клавиатуры, нажмите Alt + Ввод. Пос…" at bounding box center [619, 358] width 1173 height 488
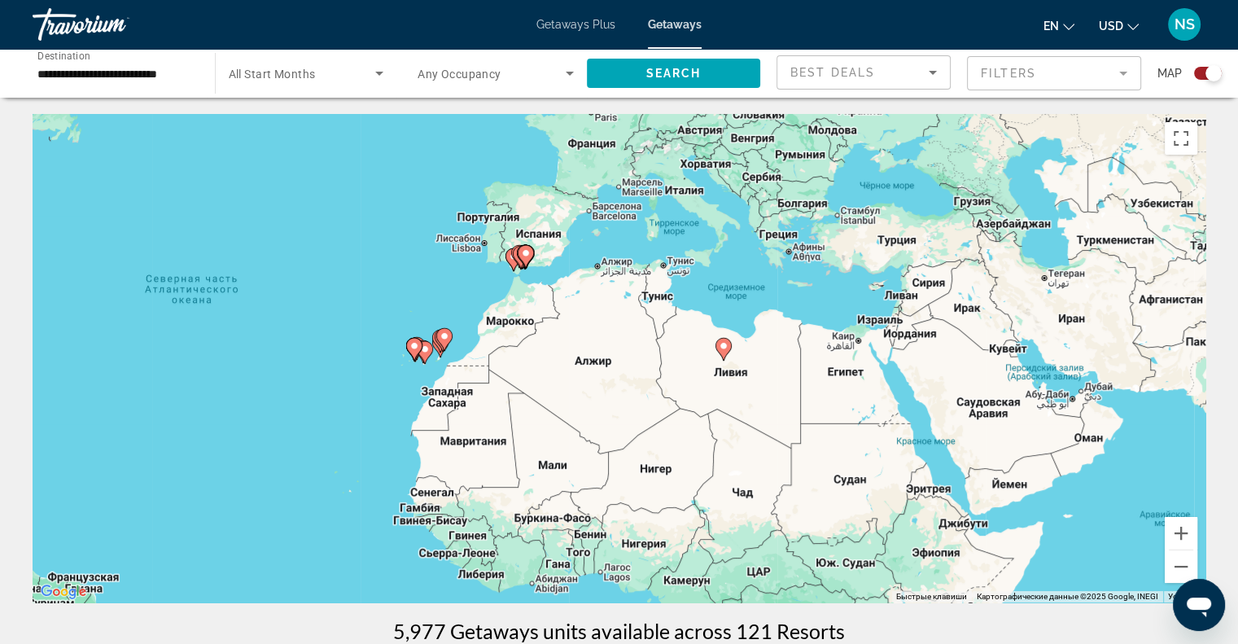
drag, startPoint x: 585, startPoint y: 276, endPoint x: 827, endPoint y: 403, distance: 273.0
click at [827, 403] on div "Чтобы активировать перетаскивание с помощью клавиатуры, нажмите Alt + Ввод. Пос…" at bounding box center [619, 358] width 1173 height 488
click at [1188, 531] on button "Увеличить" at bounding box center [1181, 533] width 33 height 33
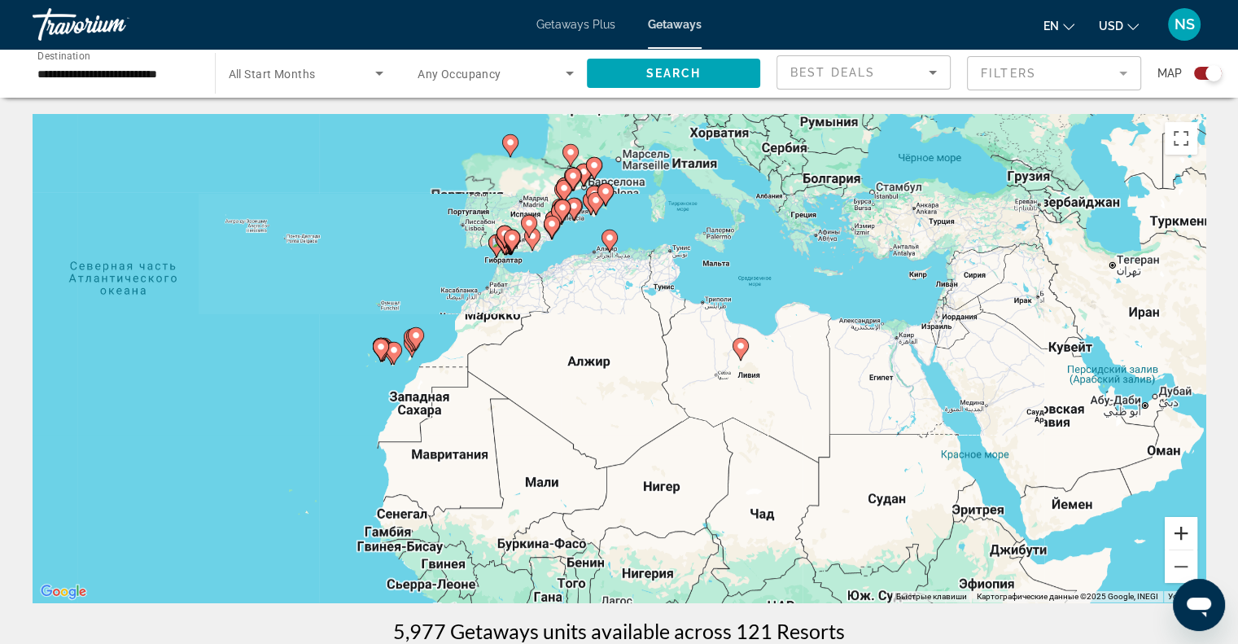
click at [1188, 531] on button "Увеличить" at bounding box center [1181, 533] width 33 height 33
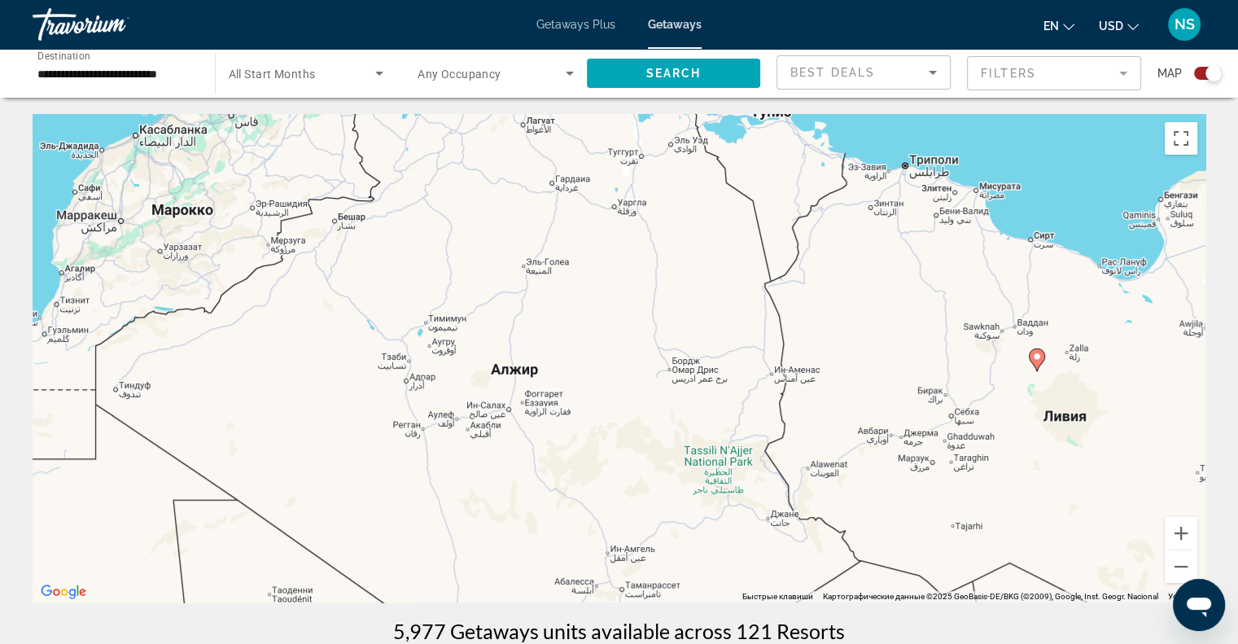
drag, startPoint x: 794, startPoint y: 266, endPoint x: 857, endPoint y: 432, distance: 177.5
click at [857, 432] on div "Чтобы активировать перетаскивание с помощью клавиатуры, нажмите Alt + Ввод. Пос…" at bounding box center [619, 358] width 1173 height 488
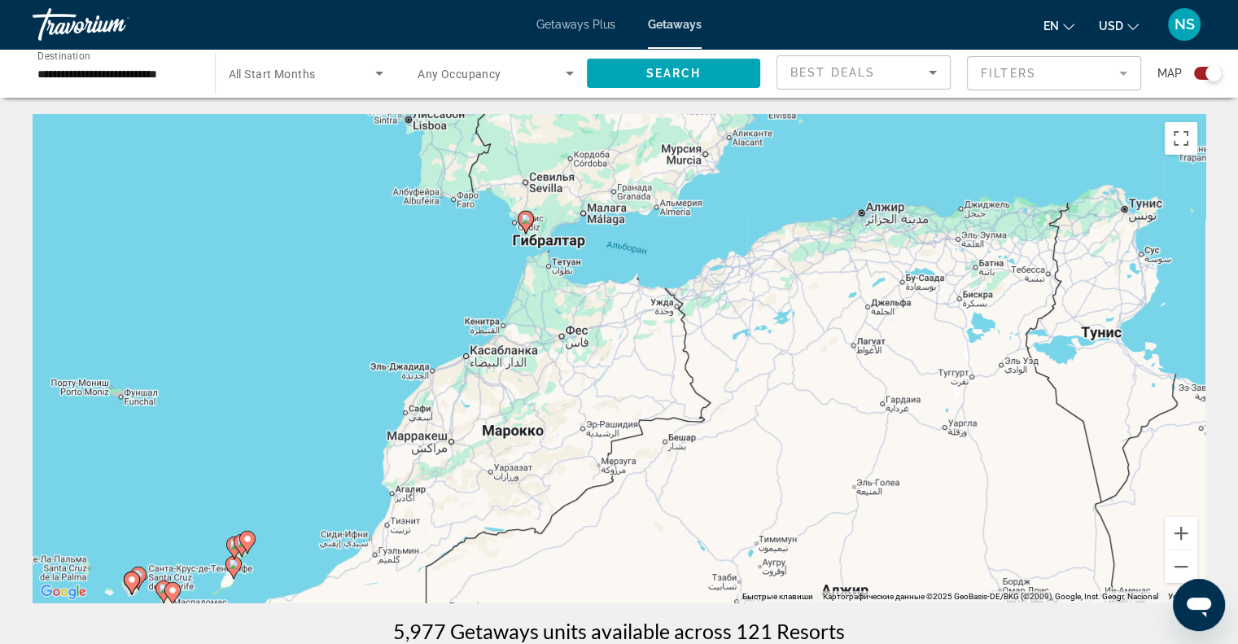
drag, startPoint x: 712, startPoint y: 295, endPoint x: 1014, endPoint y: 308, distance: 302.3
click at [1012, 308] on div "Чтобы активировать перетаскивание с помощью клавиатуры, нажмите Alt + Ввод. Пос…" at bounding box center [619, 358] width 1173 height 488
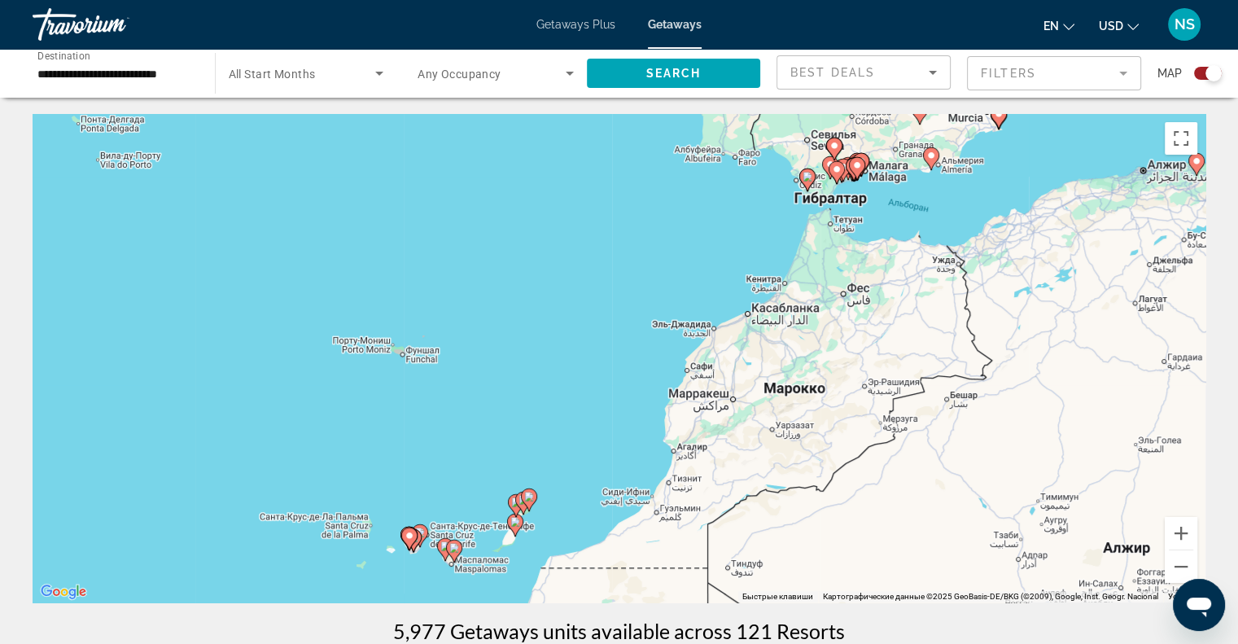
drag, startPoint x: 463, startPoint y: 308, endPoint x: 649, endPoint y: 260, distance: 192.7
click at [649, 260] on div "Чтобы активировать перетаскивание с помощью клавиатуры, нажмите Alt + Ввод. Пос…" at bounding box center [619, 358] width 1173 height 488
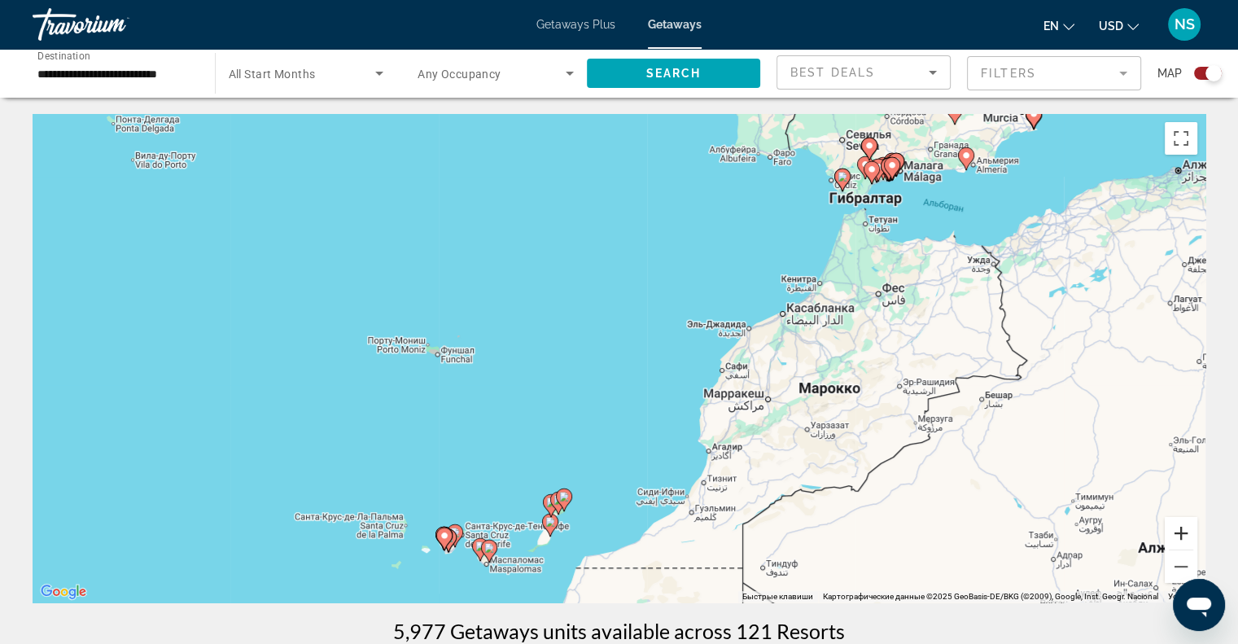
click at [1186, 537] on button "Увеличить" at bounding box center [1181, 533] width 33 height 33
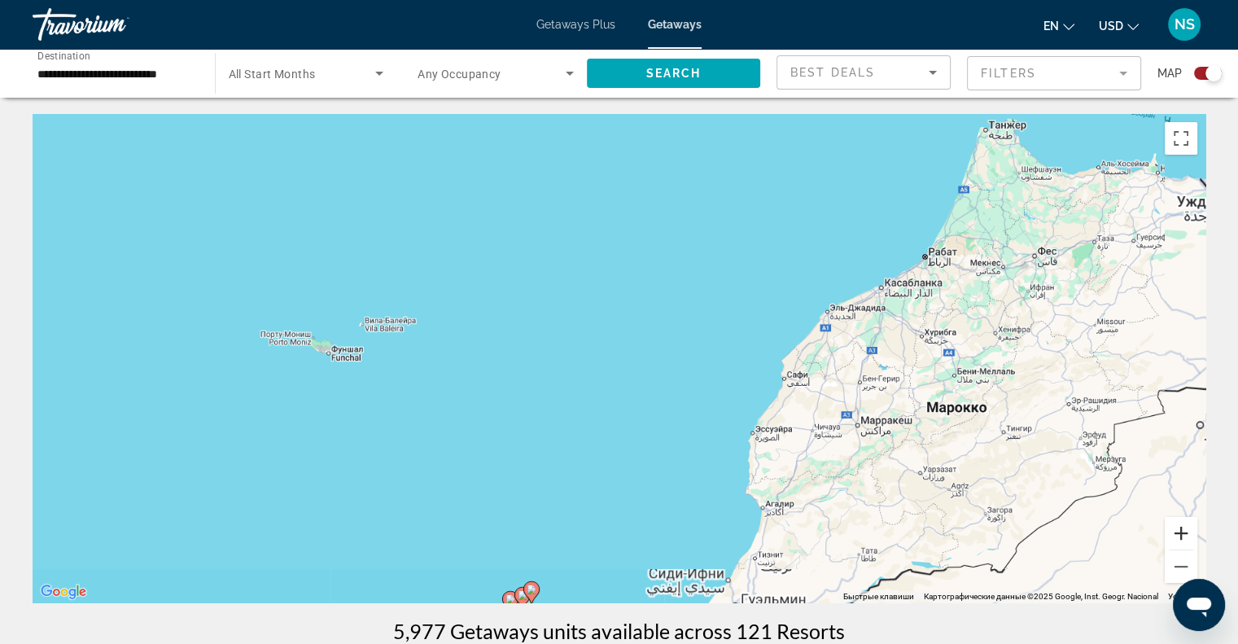
click at [1186, 537] on button "Увеличить" at bounding box center [1181, 533] width 33 height 33
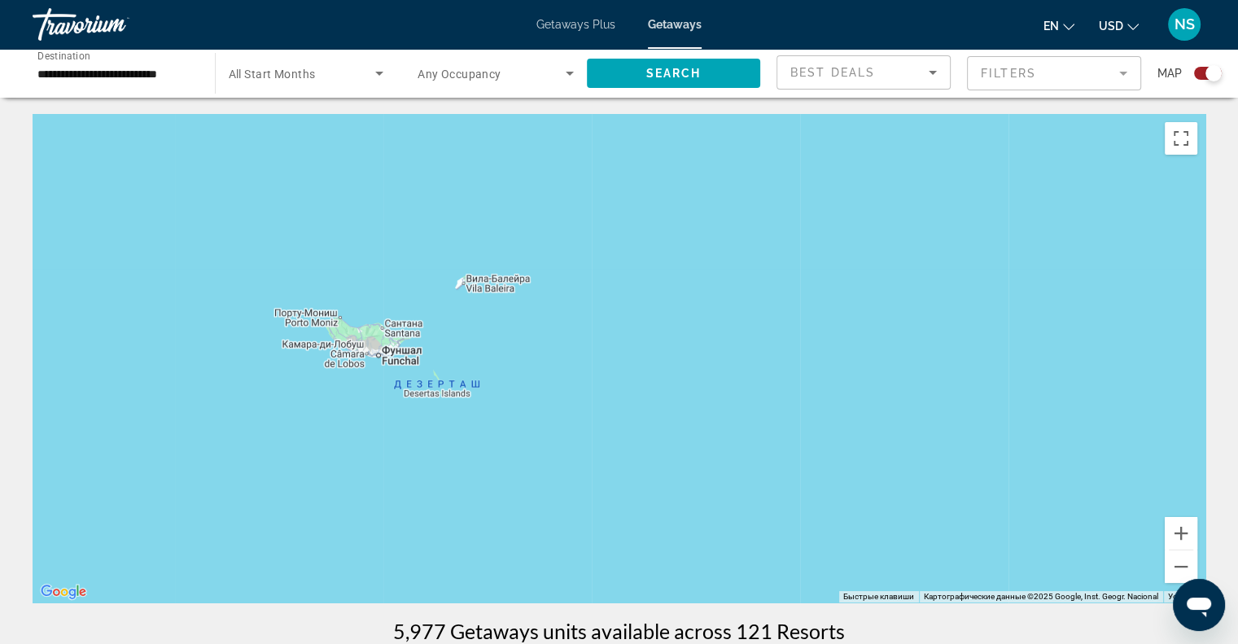
drag, startPoint x: 304, startPoint y: 396, endPoint x: 789, endPoint y: 406, distance: 486.0
click at [789, 406] on div "Main content" at bounding box center [619, 358] width 1173 height 488
click at [1179, 567] on button "Уменьшить" at bounding box center [1181, 566] width 33 height 33
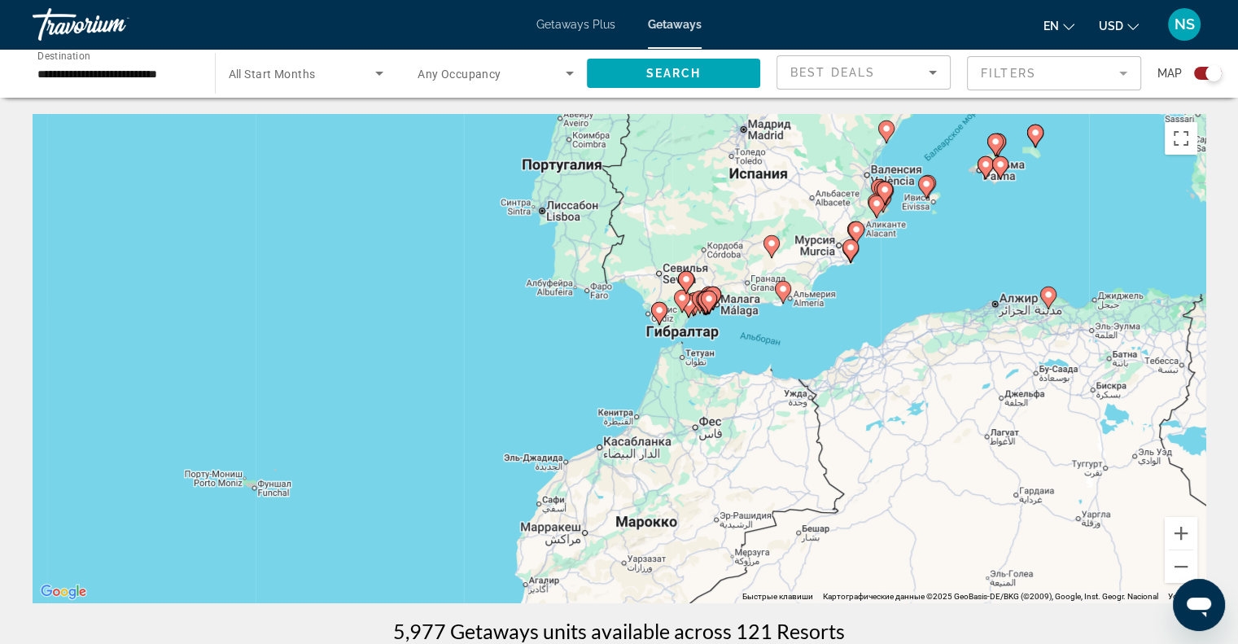
drag, startPoint x: 1104, startPoint y: 295, endPoint x: 798, endPoint y: 426, distance: 332.9
click at [798, 426] on div "Чтобы активировать перетаскивание с помощью клавиатуры, нажмите Alt + Ввод. Пос…" at bounding box center [619, 358] width 1173 height 488
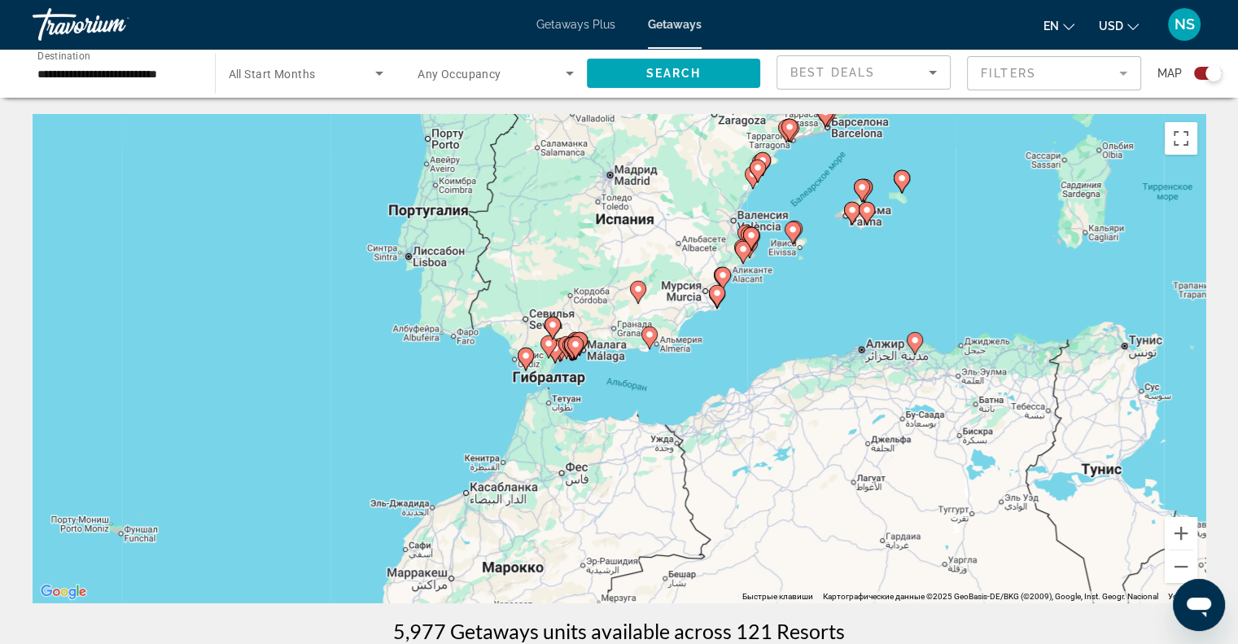
drag, startPoint x: 999, startPoint y: 311, endPoint x: 859, endPoint y: 361, distance: 148.5
click at [859, 361] on div "Чтобы активировать перетаскивание с помощью клавиатуры, нажмите Alt + Ввод. Пос…" at bounding box center [619, 358] width 1173 height 488
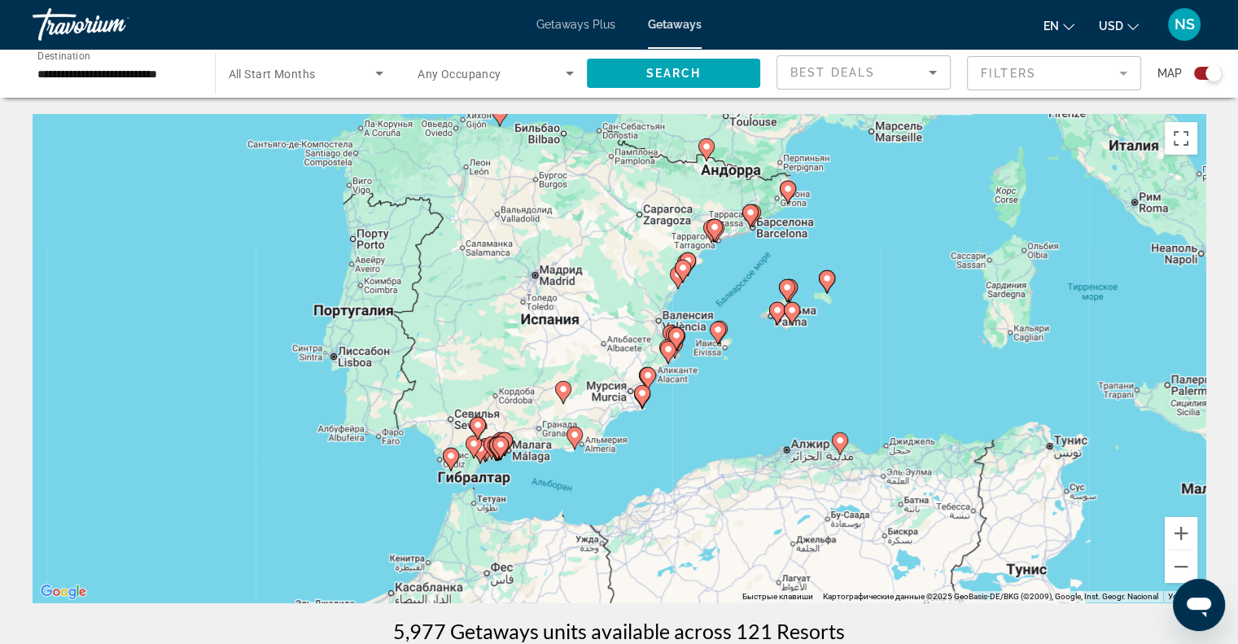
drag, startPoint x: 902, startPoint y: 304, endPoint x: 825, endPoint y: 405, distance: 126.6
click at [825, 405] on div "Чтобы активировать перетаскивание с помощью клавиатуры, нажмите Alt + Ввод. Пос…" at bounding box center [619, 358] width 1173 height 488
click at [1178, 533] on button "Увеличить" at bounding box center [1181, 533] width 33 height 33
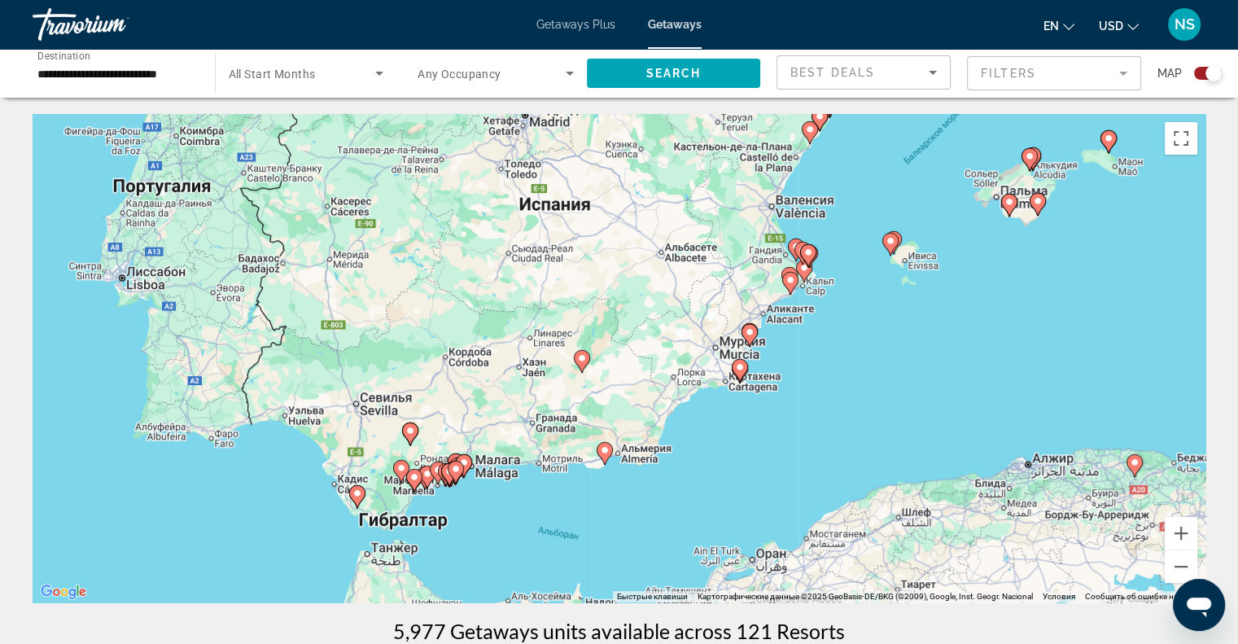
drag, startPoint x: 801, startPoint y: 453, endPoint x: 876, endPoint y: 375, distance: 108.2
click at [876, 375] on div "Чтобы активировать перетаскивание с помощью клавиатуры, нажмите Alt + Ввод. Пос…" at bounding box center [619, 358] width 1173 height 488
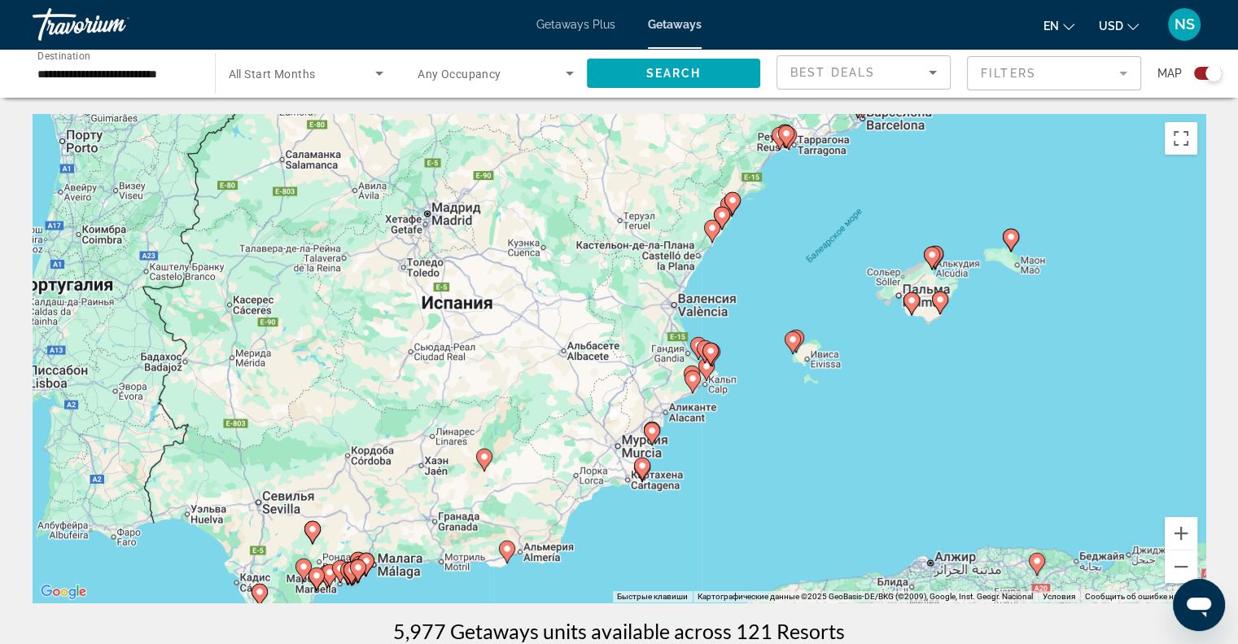
click at [746, 506] on div "Чтобы активировать перетаскивание с помощью клавиатуры, нажмите Alt + Ввод. Пос…" at bounding box center [619, 358] width 1173 height 488
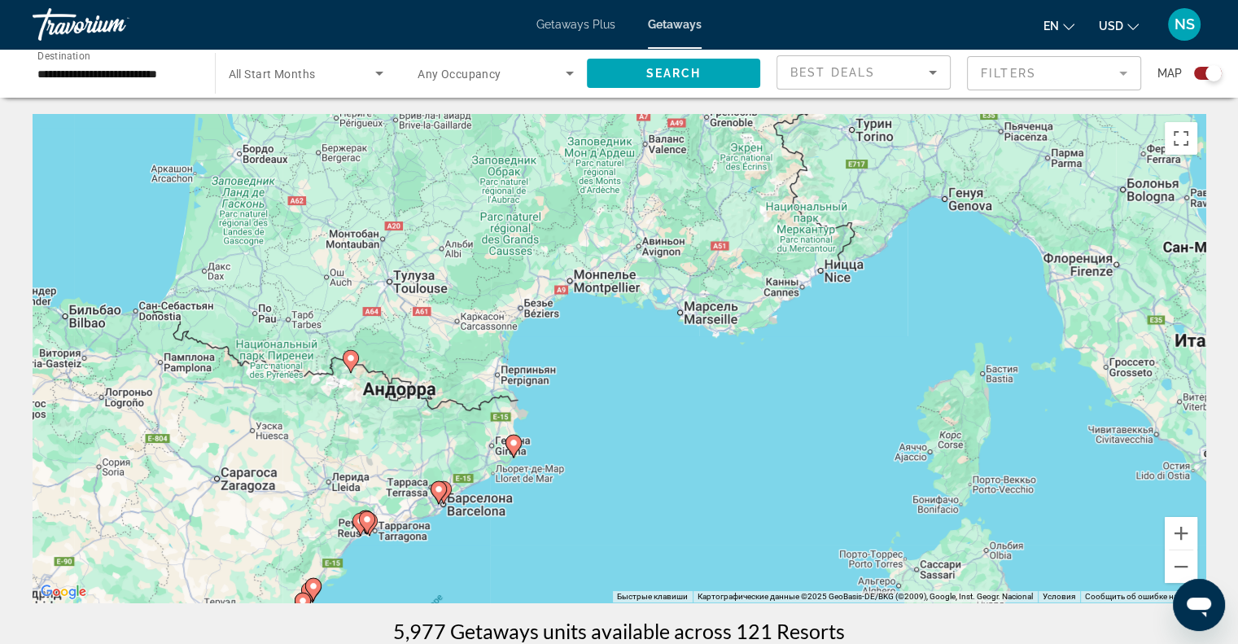
drag, startPoint x: 872, startPoint y: 353, endPoint x: 765, endPoint y: 445, distance: 140.8
click at [765, 445] on div "Чтобы активировать перетаскивание с помощью клавиатуры, нажмите Alt + Ввод. Пос…" at bounding box center [619, 358] width 1173 height 488
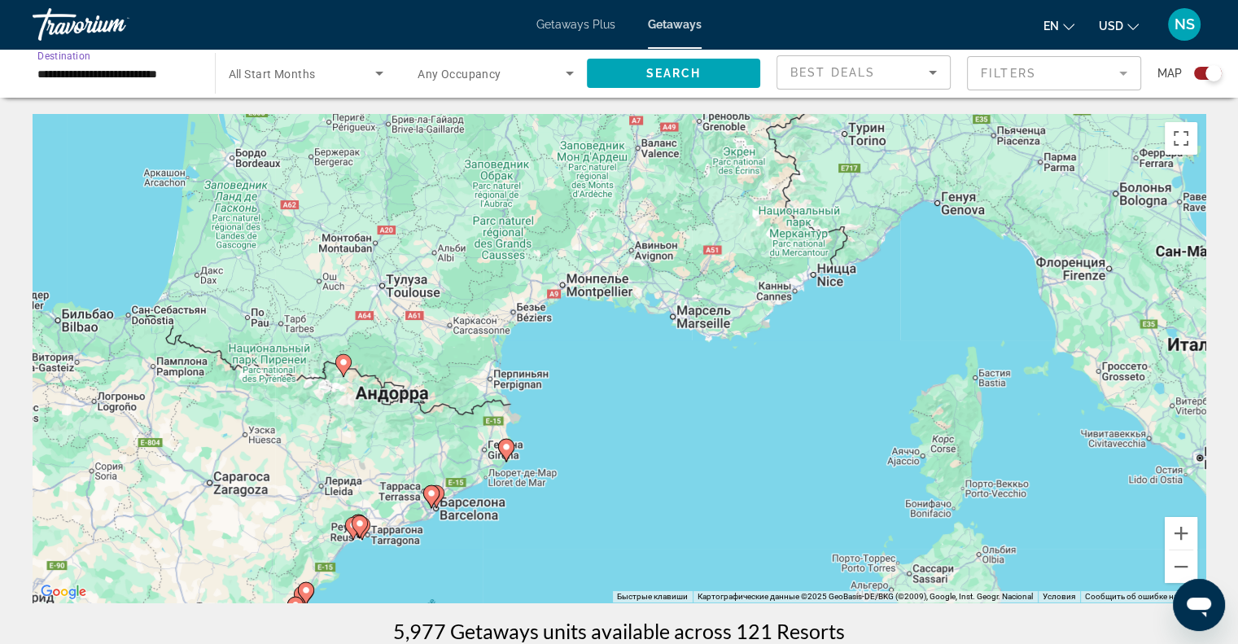
click at [55, 68] on input "**********" at bounding box center [115, 74] width 156 height 20
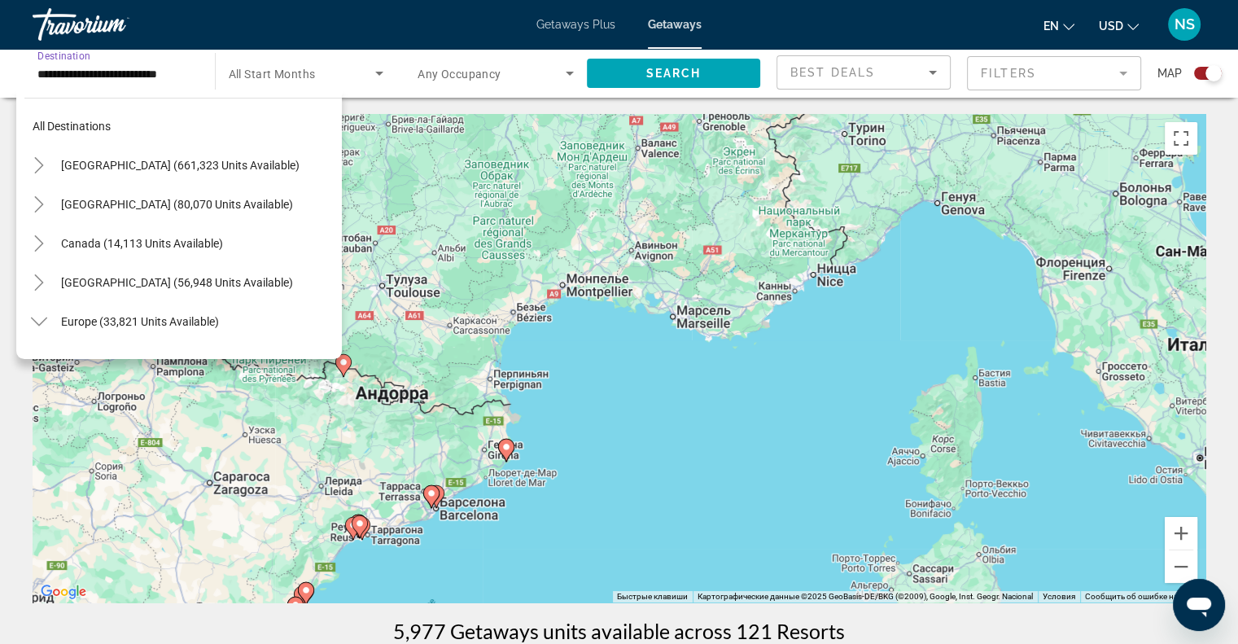
scroll to position [800, 0]
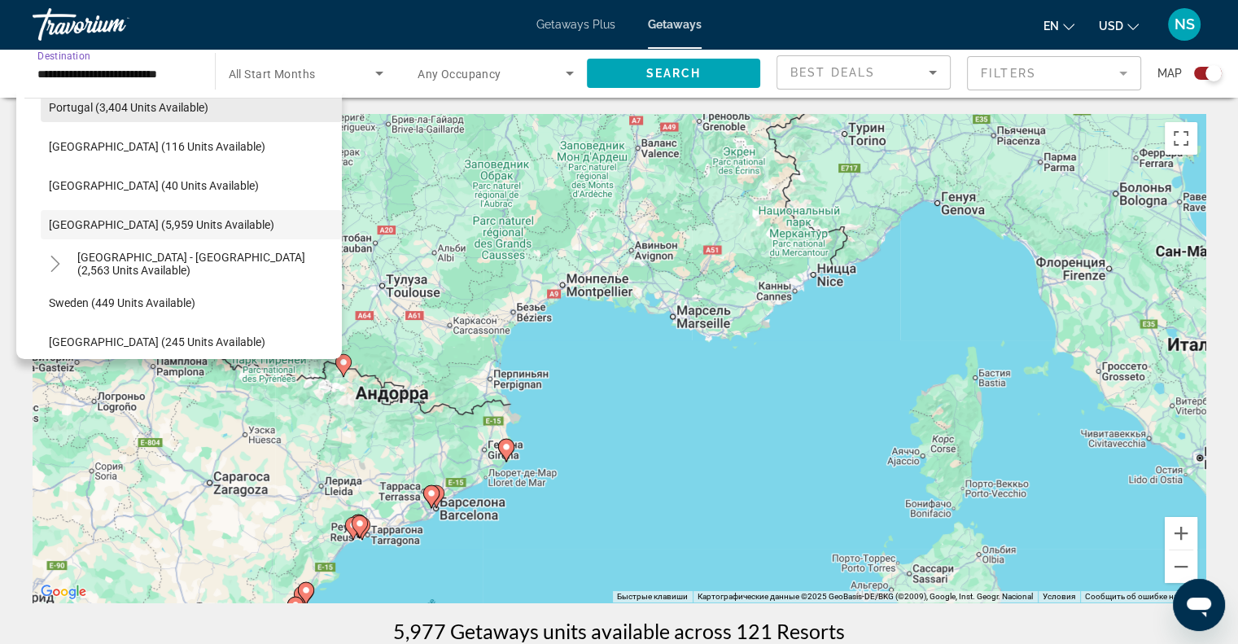
click at [85, 115] on span "Search widget" at bounding box center [191, 107] width 301 height 39
type input "**********"
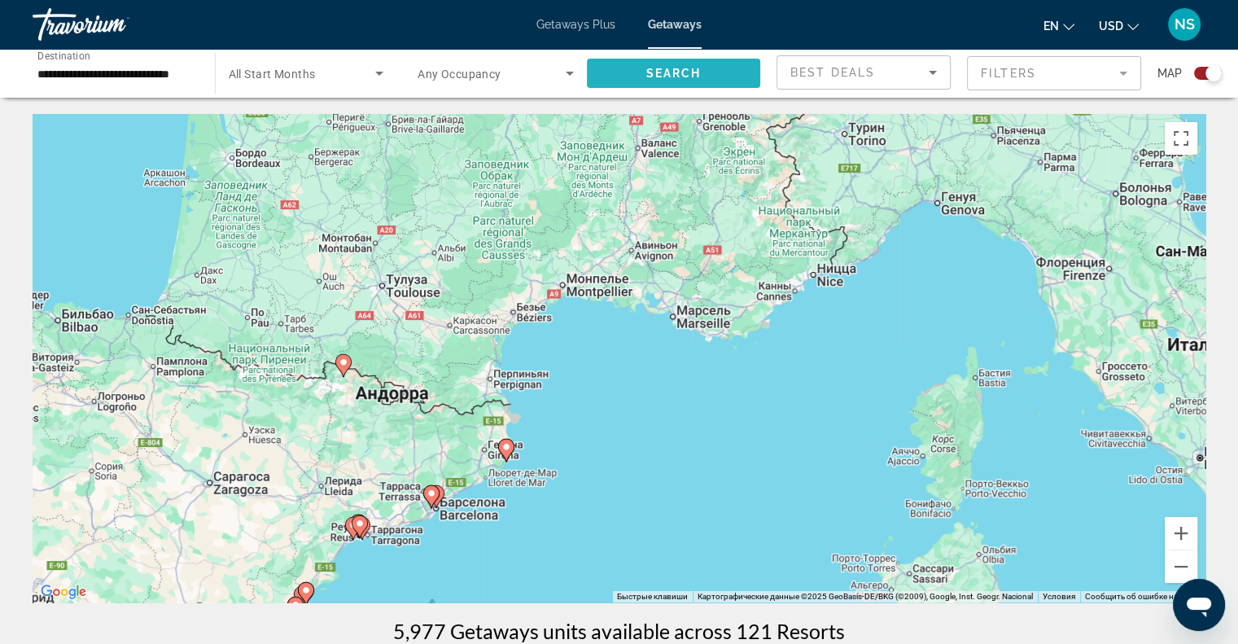
click at [619, 74] on span "Search widget" at bounding box center [674, 73] width 174 height 39
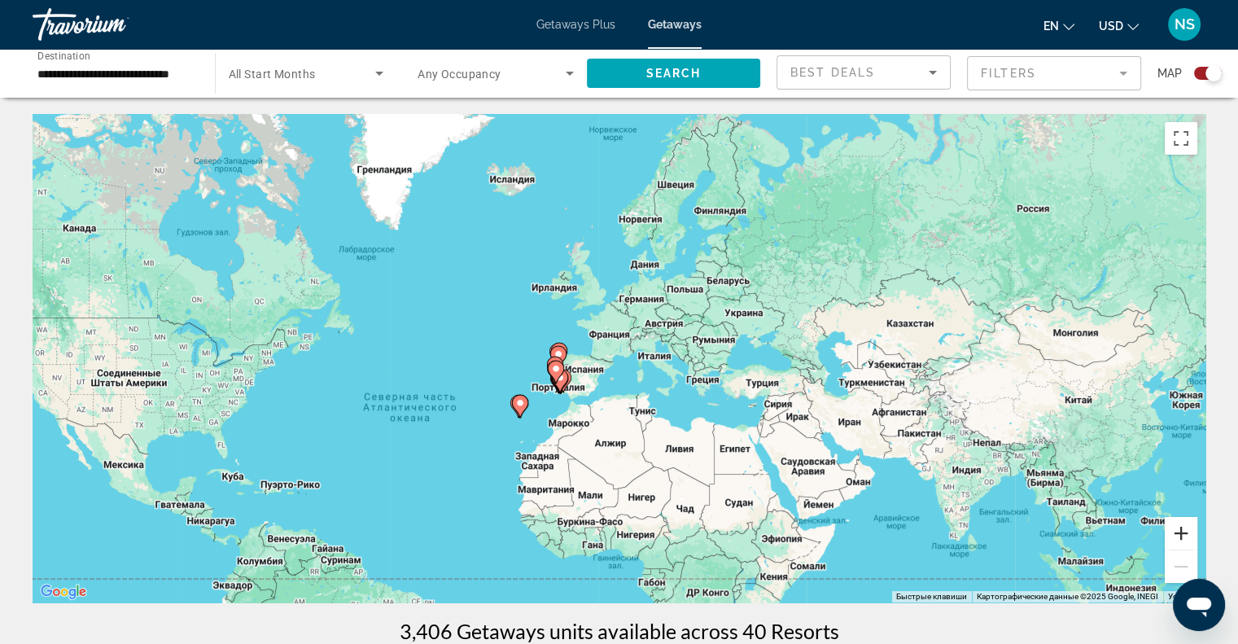
click at [1192, 528] on button "Увеличить" at bounding box center [1181, 533] width 33 height 33
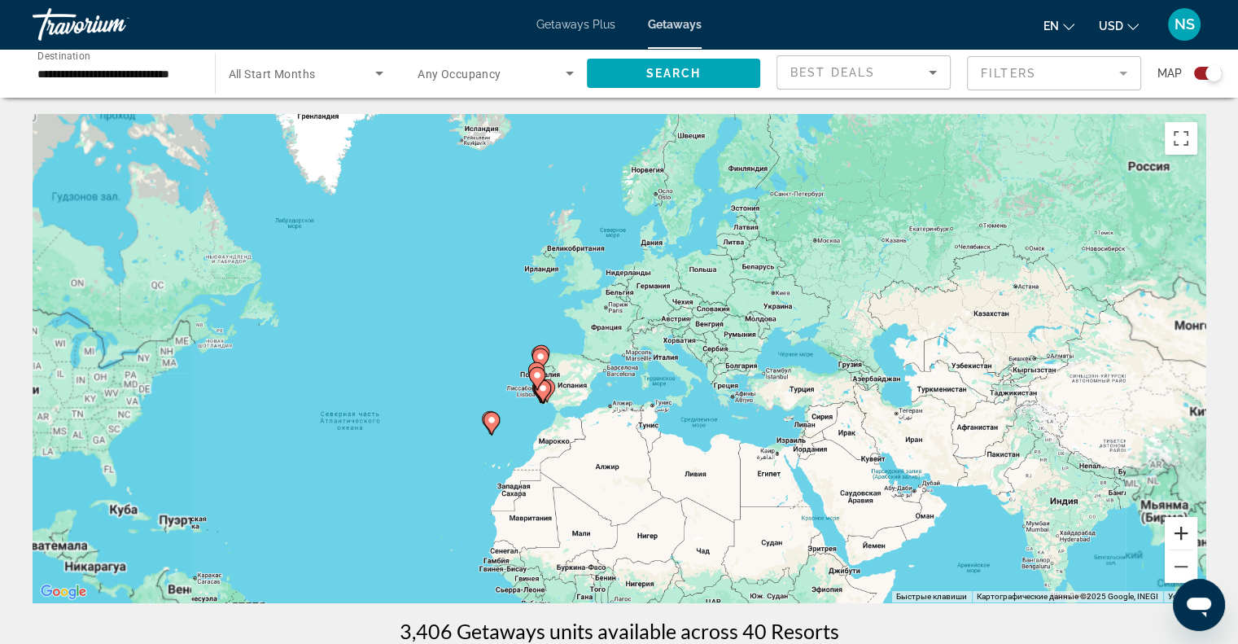
click at [1192, 528] on button "Увеличить" at bounding box center [1181, 533] width 33 height 33
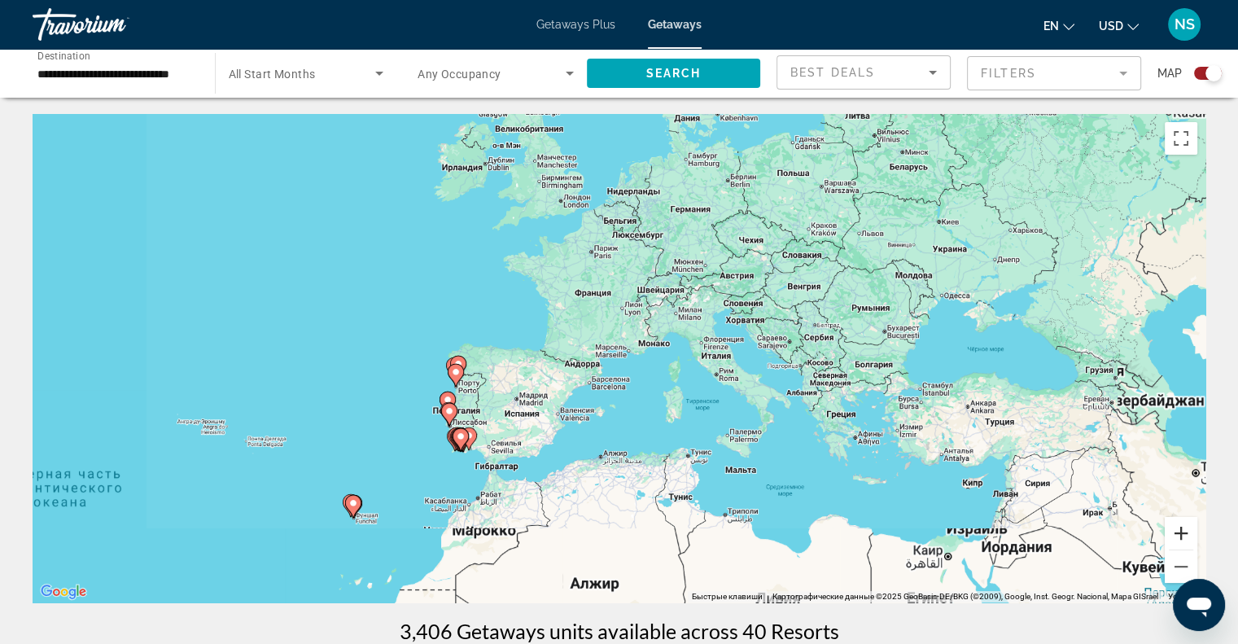
click at [1192, 528] on button "Увеличить" at bounding box center [1181, 533] width 33 height 33
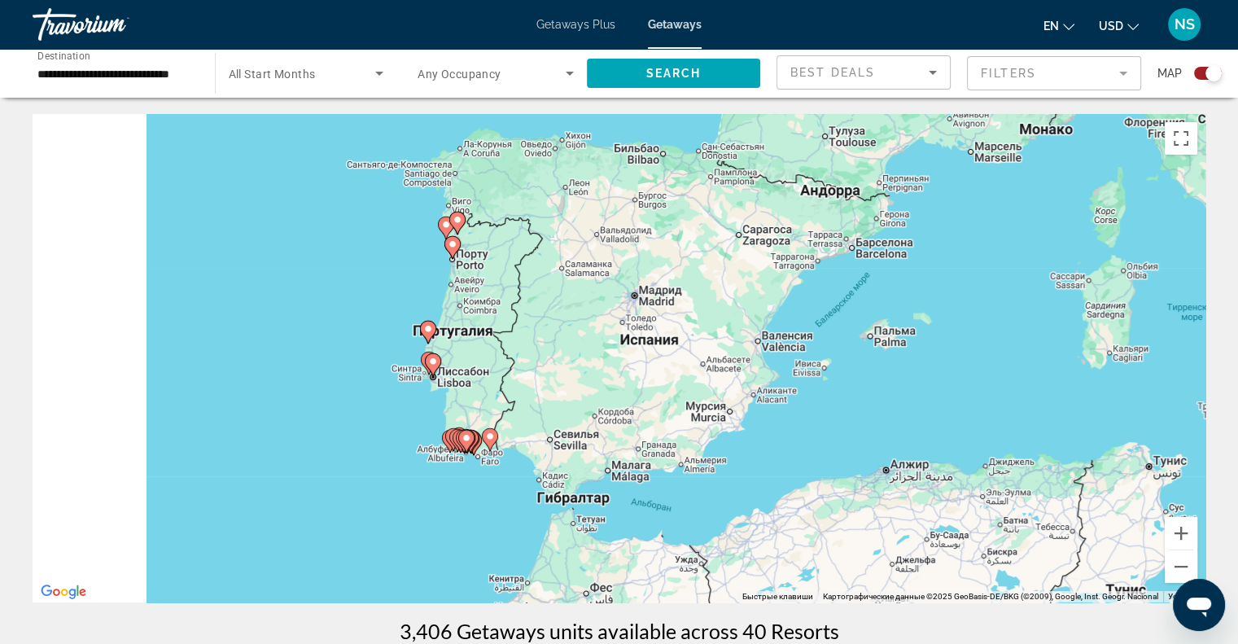
drag, startPoint x: 484, startPoint y: 444, endPoint x: 960, endPoint y: 155, distance: 556.5
click at [960, 155] on div "Чтобы активировать перетаскивание с помощью клавиатуры, нажмите Alt + Ввод. Пос…" at bounding box center [619, 358] width 1173 height 488
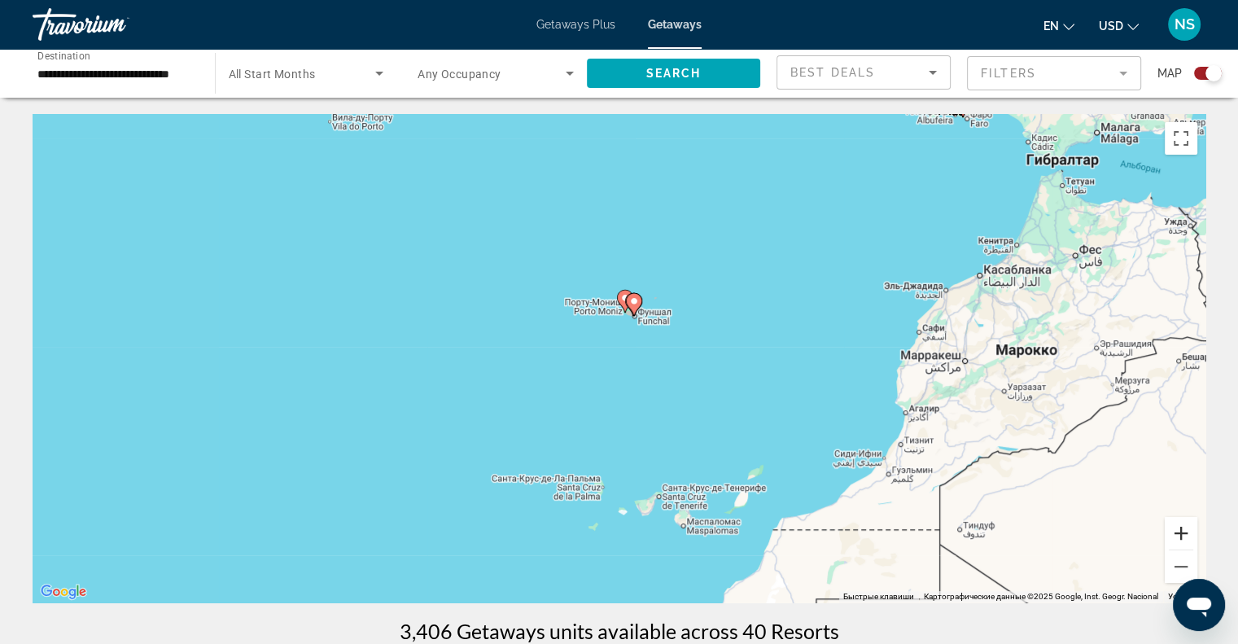
click at [1179, 529] on button "Увеличить" at bounding box center [1181, 533] width 33 height 33
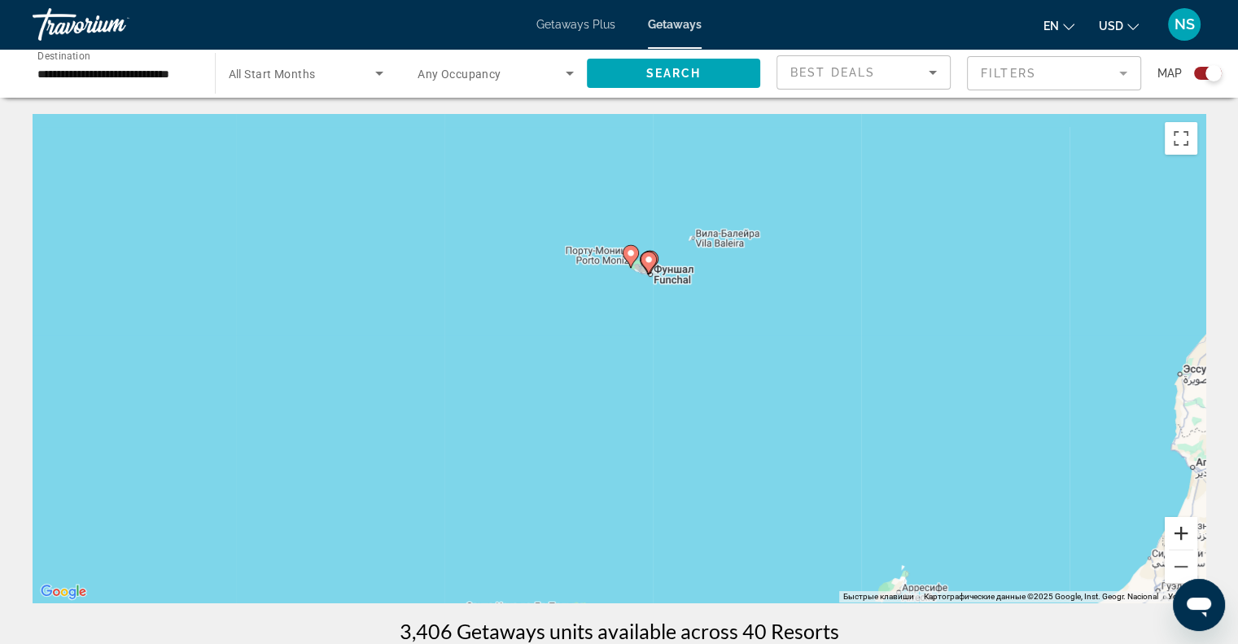
click at [1171, 527] on button "Увеличить" at bounding box center [1181, 533] width 33 height 33
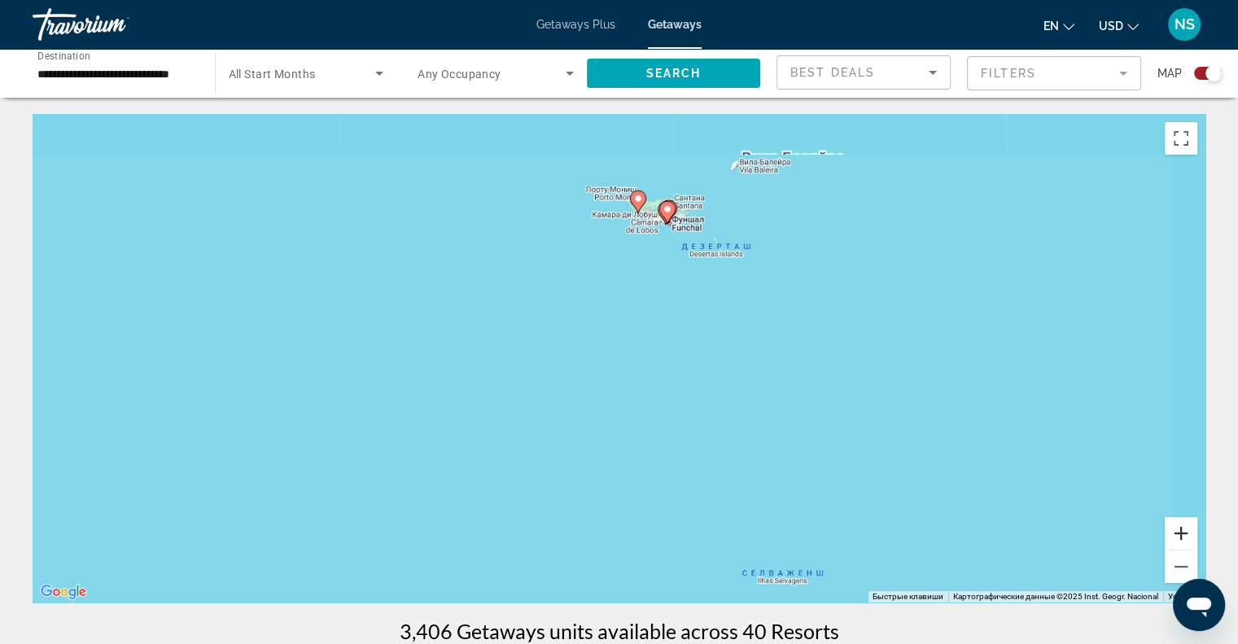
click at [1171, 527] on button "Увеличить" at bounding box center [1181, 533] width 33 height 33
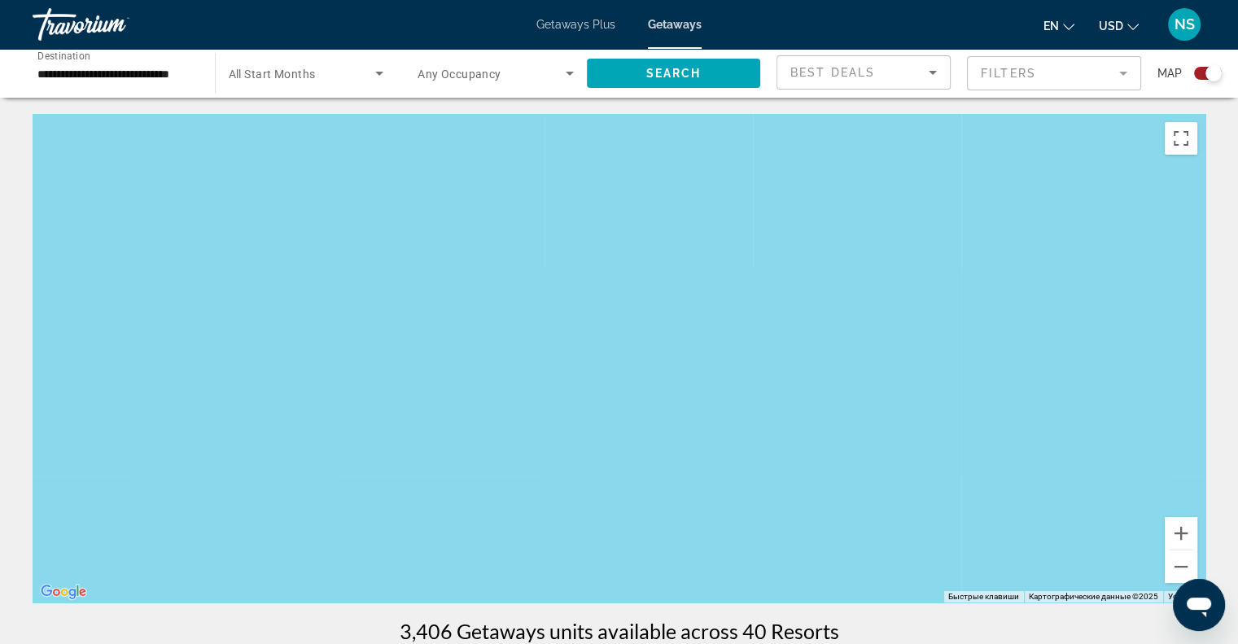
drag, startPoint x: 1021, startPoint y: 369, endPoint x: 963, endPoint y: 540, distance: 180.4
click at [963, 540] on div "Чтобы активировать перетаскивание с помощью клавиатуры, нажмите Alt + Ввод. Пос…" at bounding box center [619, 358] width 1173 height 488
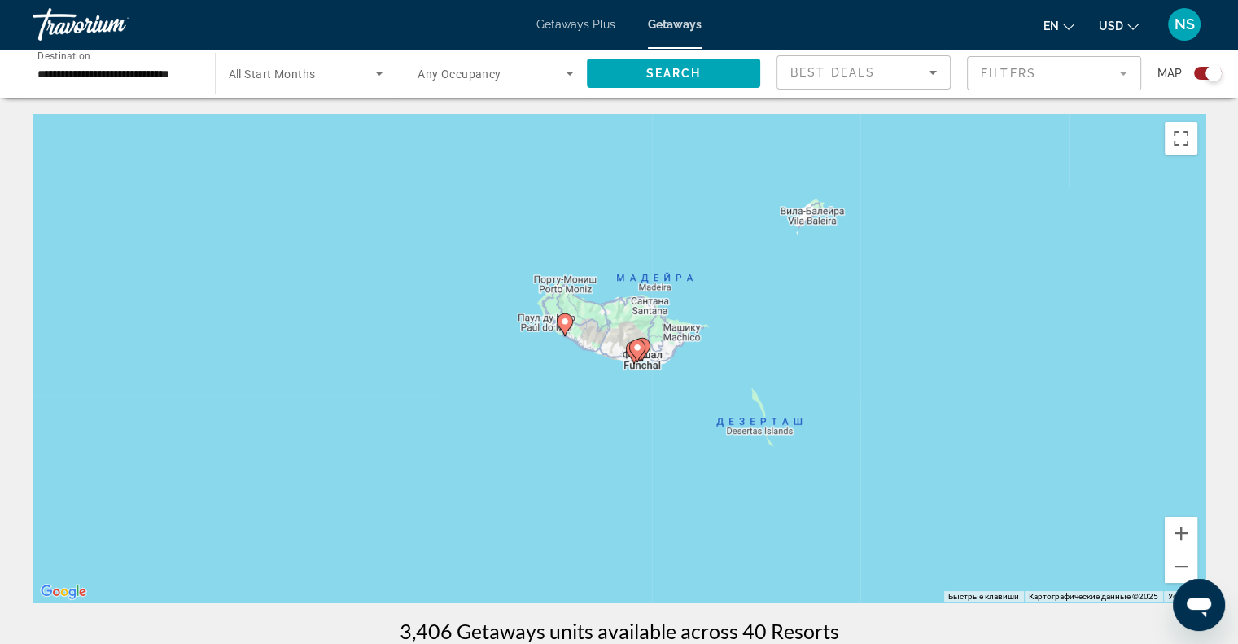
drag, startPoint x: 995, startPoint y: 437, endPoint x: 990, endPoint y: 457, distance: 20.9
click at [990, 457] on div "Чтобы активировать перетаскивание с помощью клавиатуры, нажмите Alt + Ввод. Пос…" at bounding box center [619, 358] width 1173 height 488
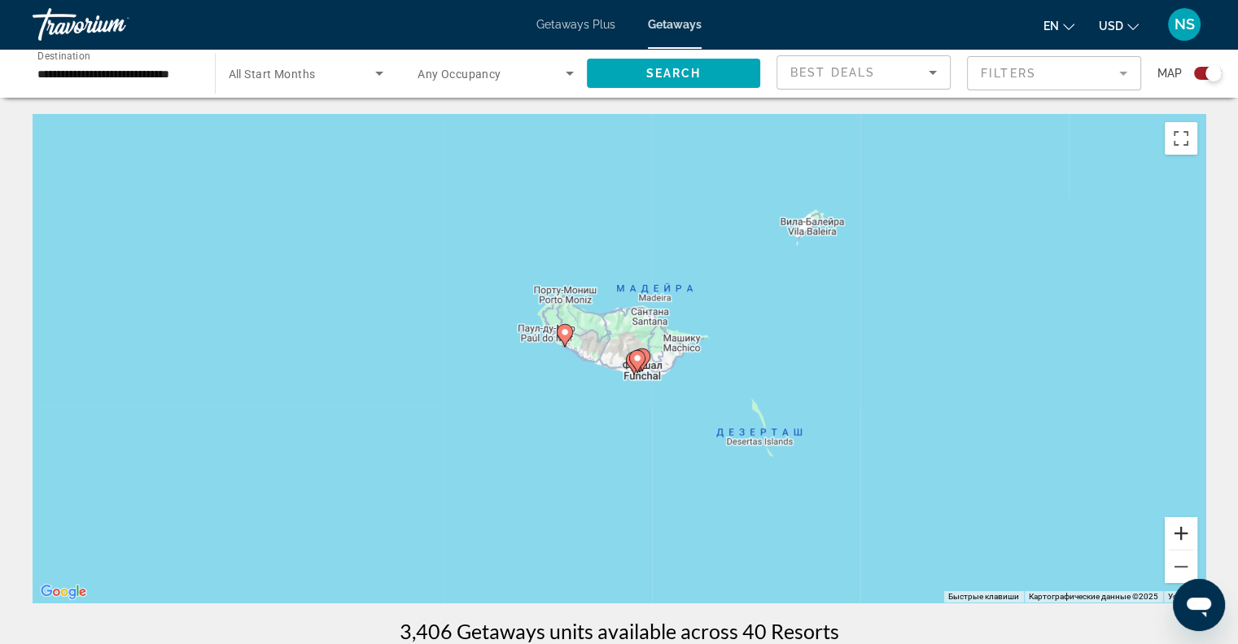
click at [1181, 537] on button "Увеличить" at bounding box center [1181, 533] width 33 height 33
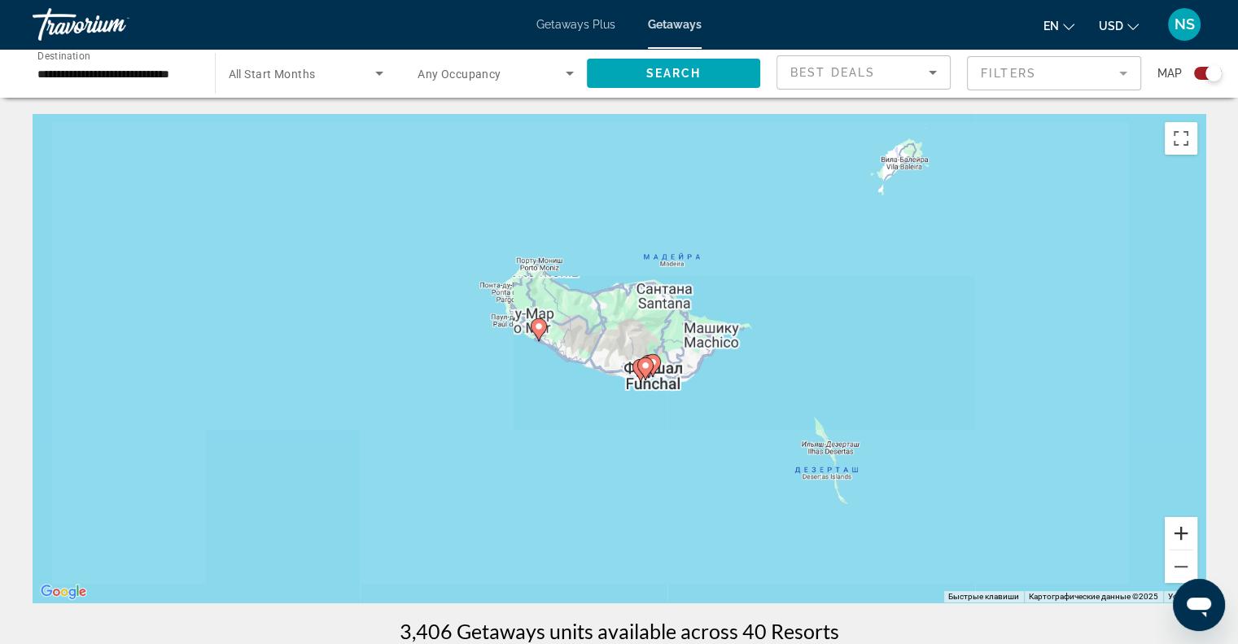
click at [1181, 537] on button "Увеличить" at bounding box center [1181, 533] width 33 height 33
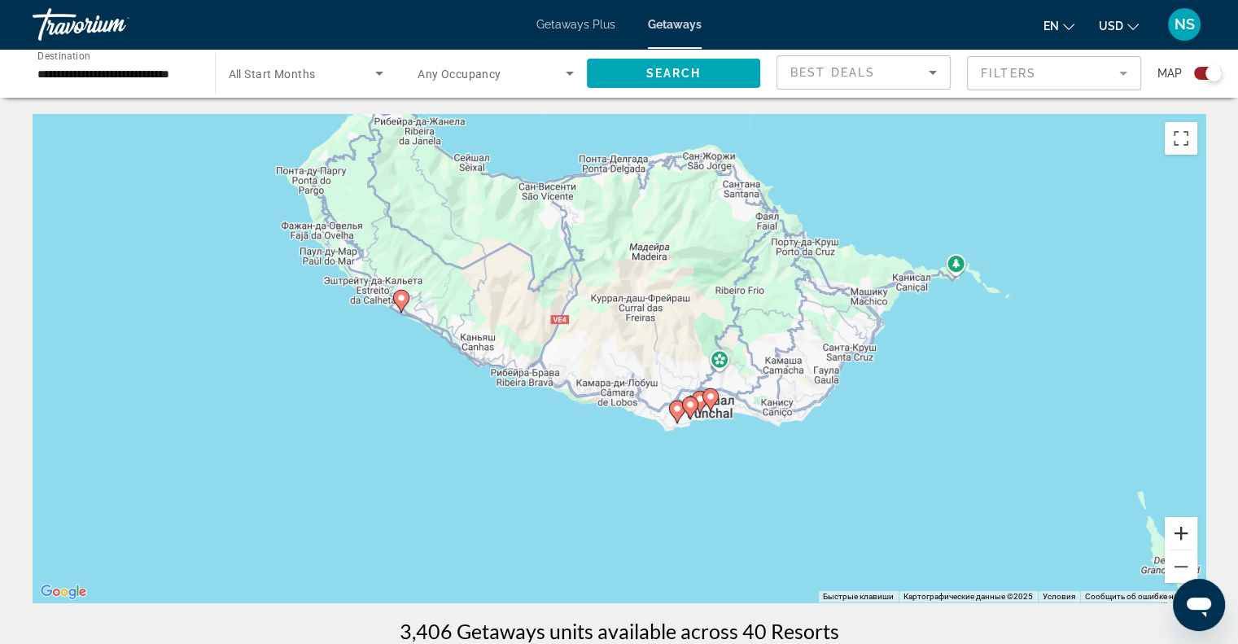
click at [1181, 537] on button "Увеличить" at bounding box center [1181, 533] width 33 height 33
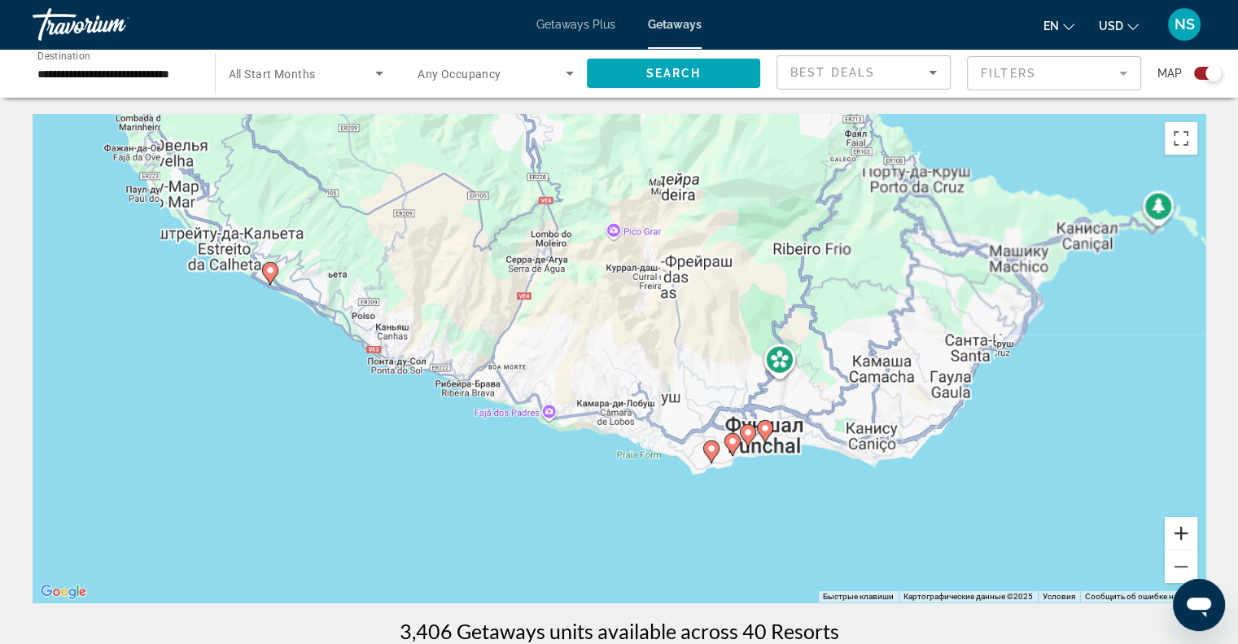
click at [1181, 537] on button "Увеличить" at bounding box center [1181, 533] width 33 height 33
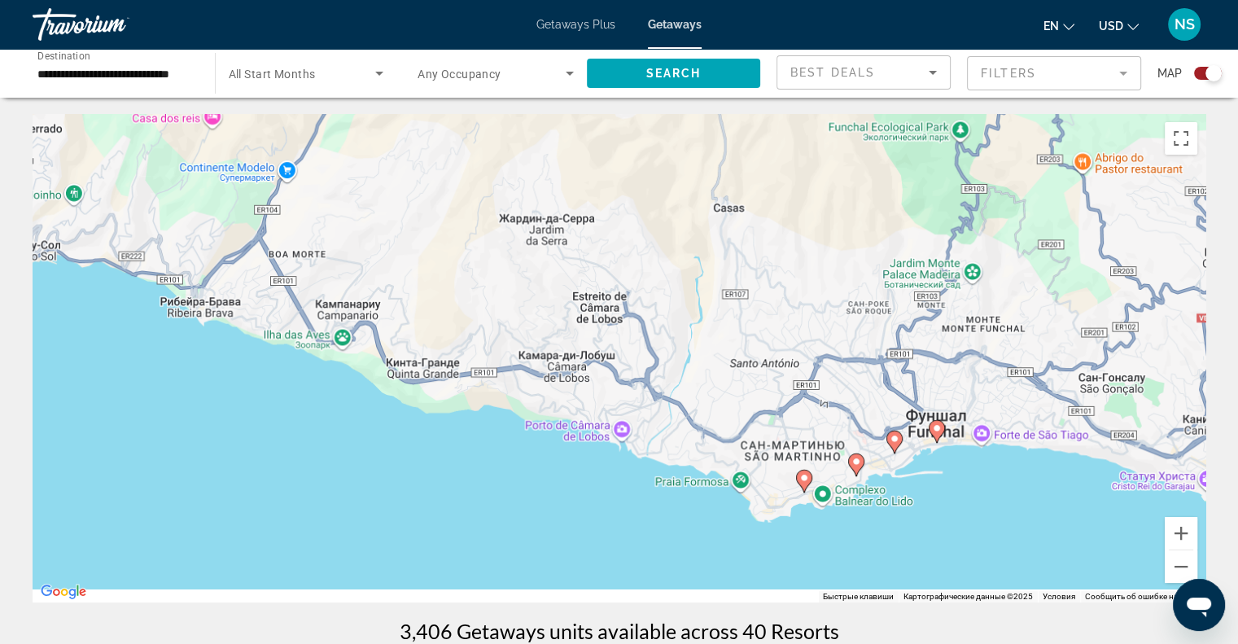
drag, startPoint x: 984, startPoint y: 468, endPoint x: 927, endPoint y: 328, distance: 151.1
click at [927, 328] on div "Чтобы активировать перетаскивание с помощью клавиатуры, нажмите Alt + Ввод. Пос…" at bounding box center [619, 358] width 1173 height 488
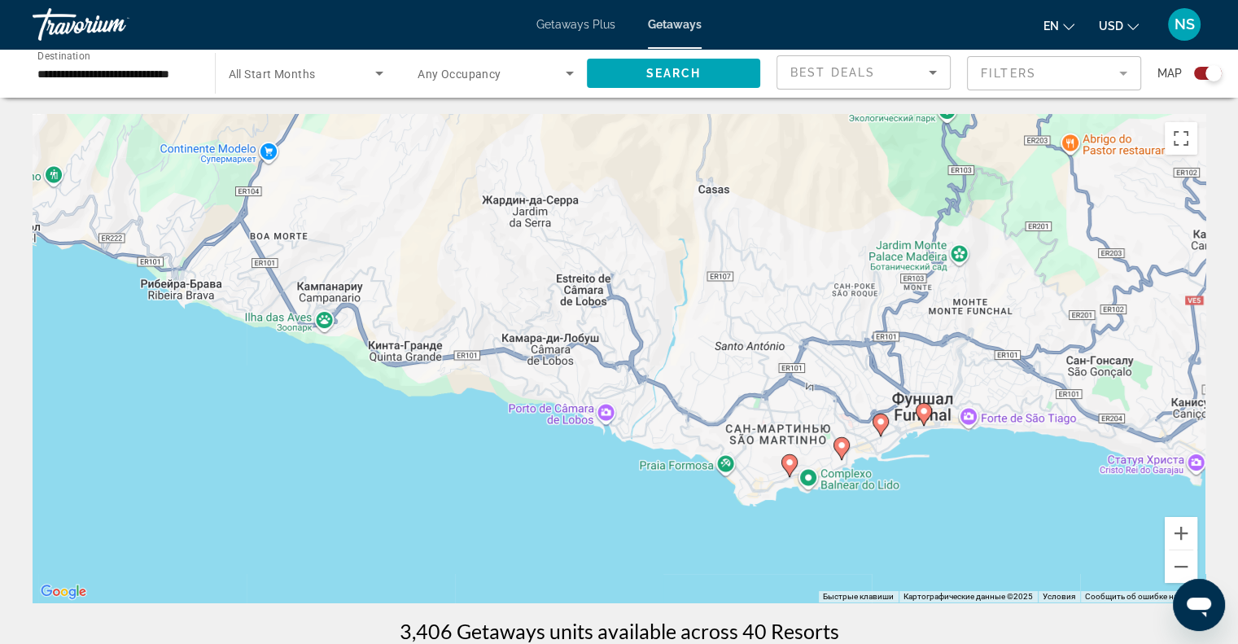
click at [924, 414] on image "Main content" at bounding box center [924, 411] width 10 height 10
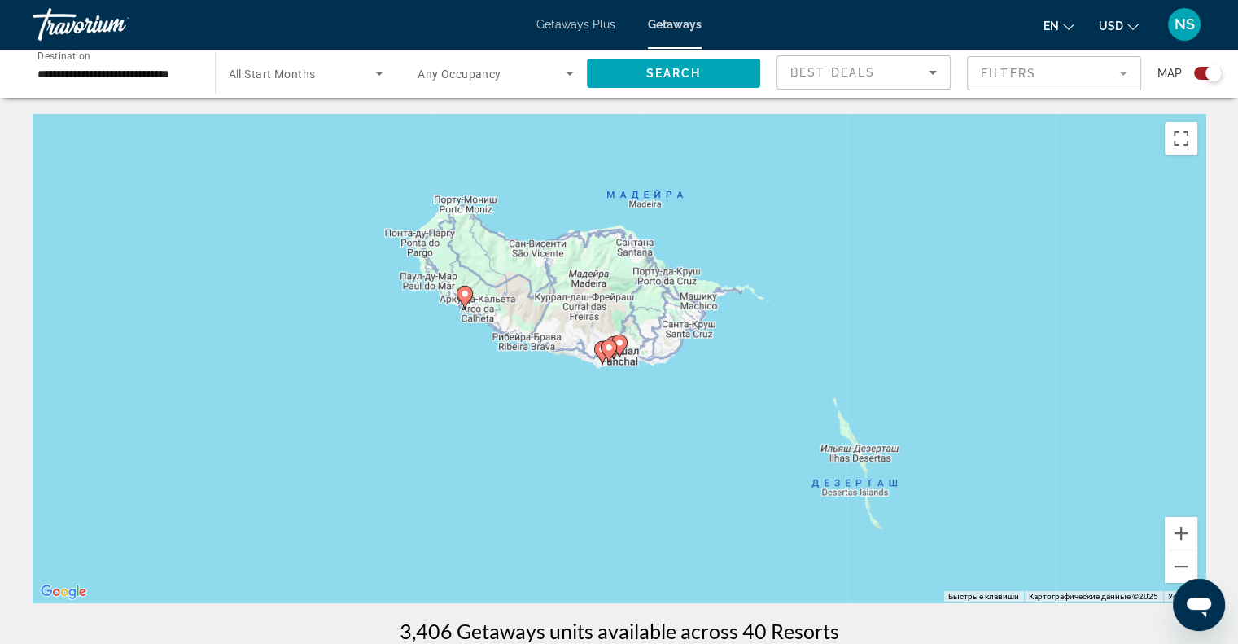
click at [623, 347] on image "Main content" at bounding box center [619, 343] width 10 height 10
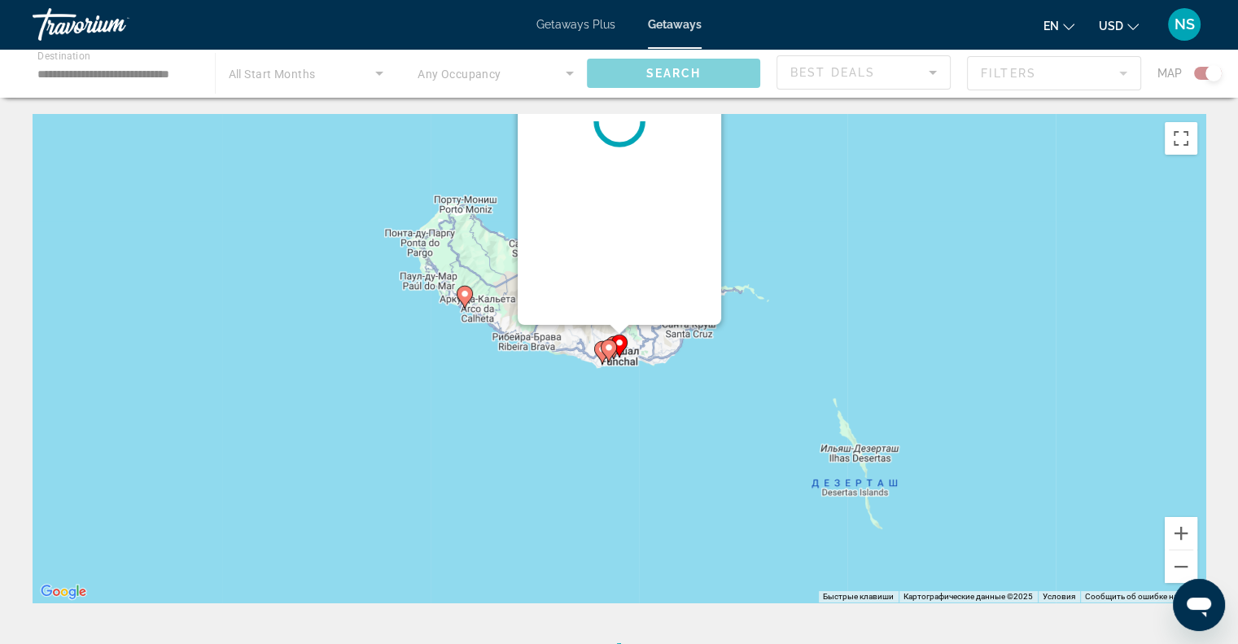
click at [623, 358] on div "Для навигации используйте клавиши со стрелками. Чтобы активировать перетаскиван…" at bounding box center [1205, 358] width 1173 height 0
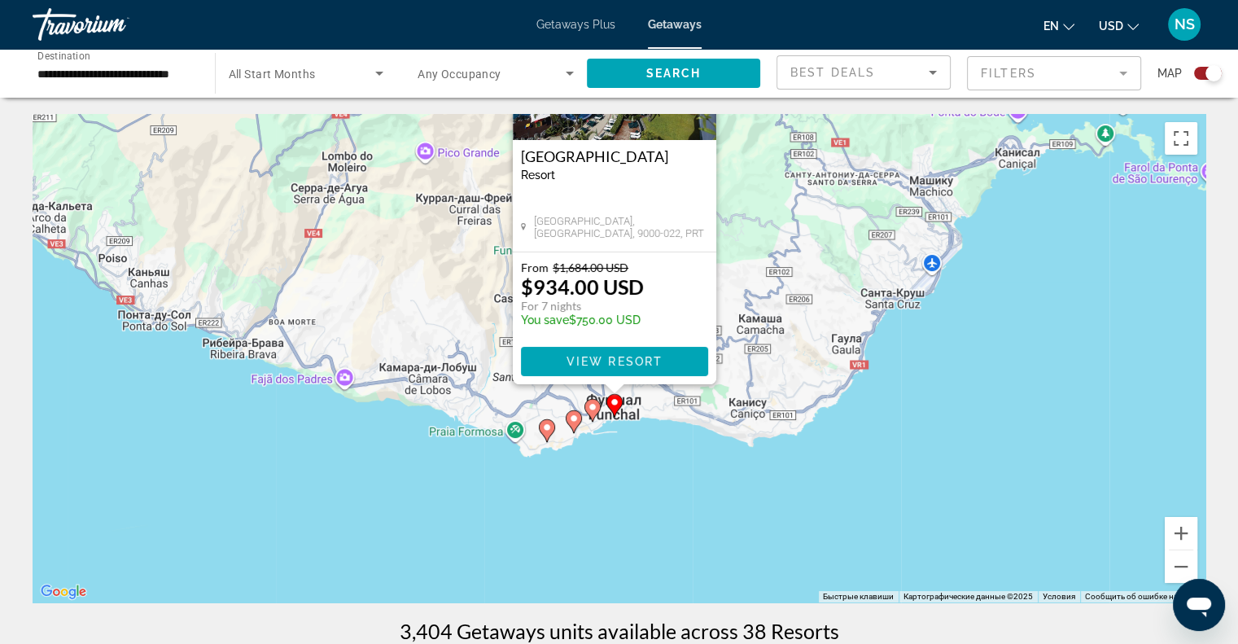
click at [594, 400] on icon "Main content" at bounding box center [591, 410] width 15 height 21
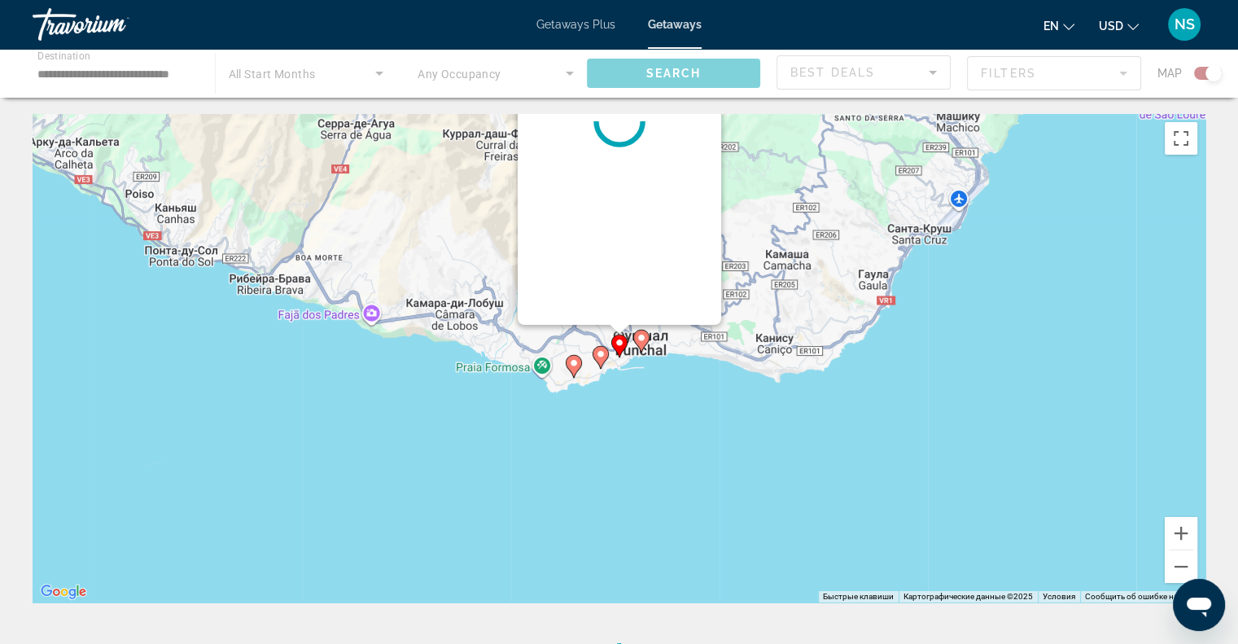
click at [594, 400] on div "Чтобы активировать перетаскивание с помощью клавиатуры, нажмите Alt + Ввод. Пос…" at bounding box center [619, 358] width 1173 height 488
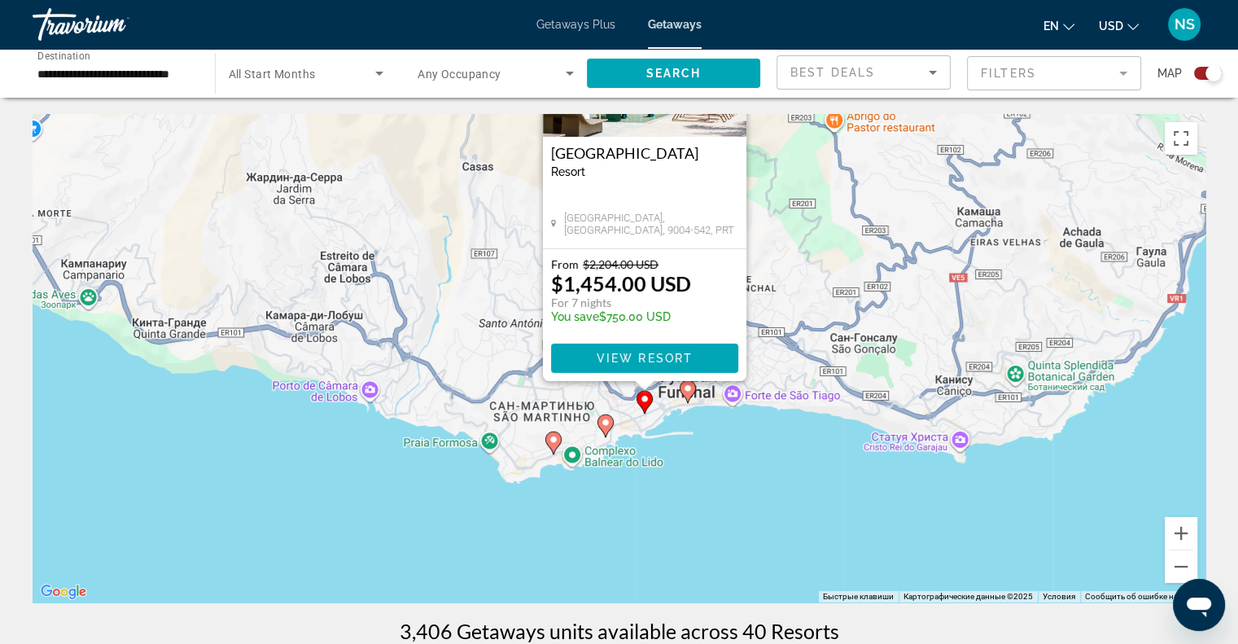
click at [600, 424] on icon "Main content" at bounding box center [604, 425] width 15 height 21
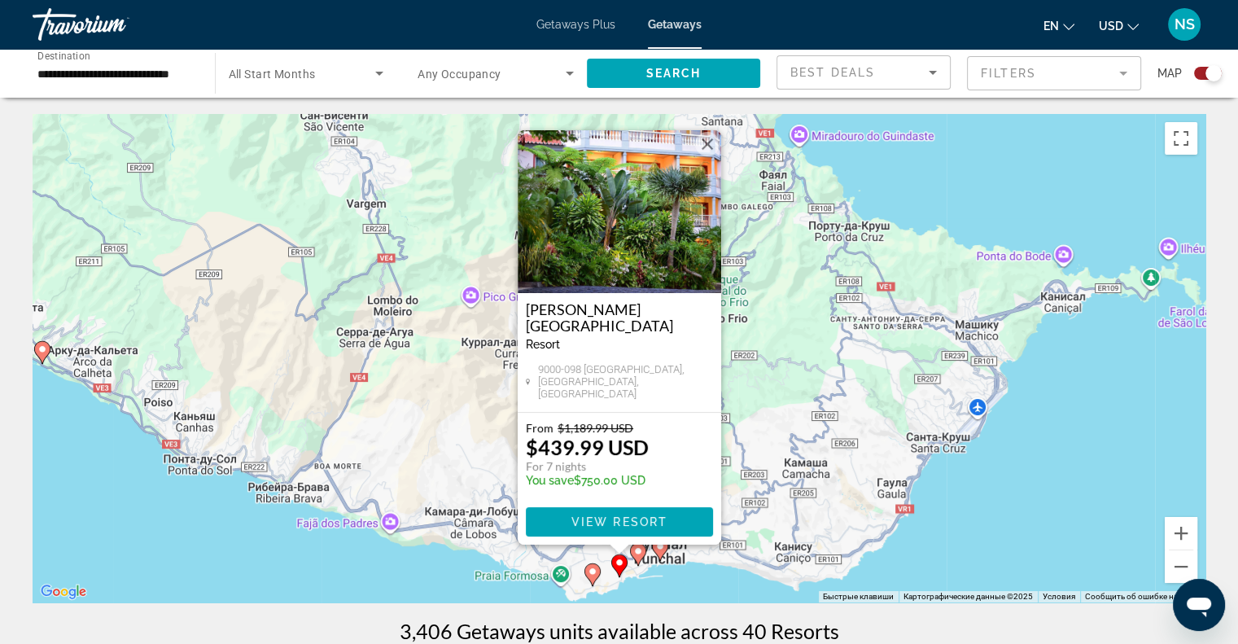
click at [597, 573] on icon "Main content" at bounding box center [591, 574] width 15 height 21
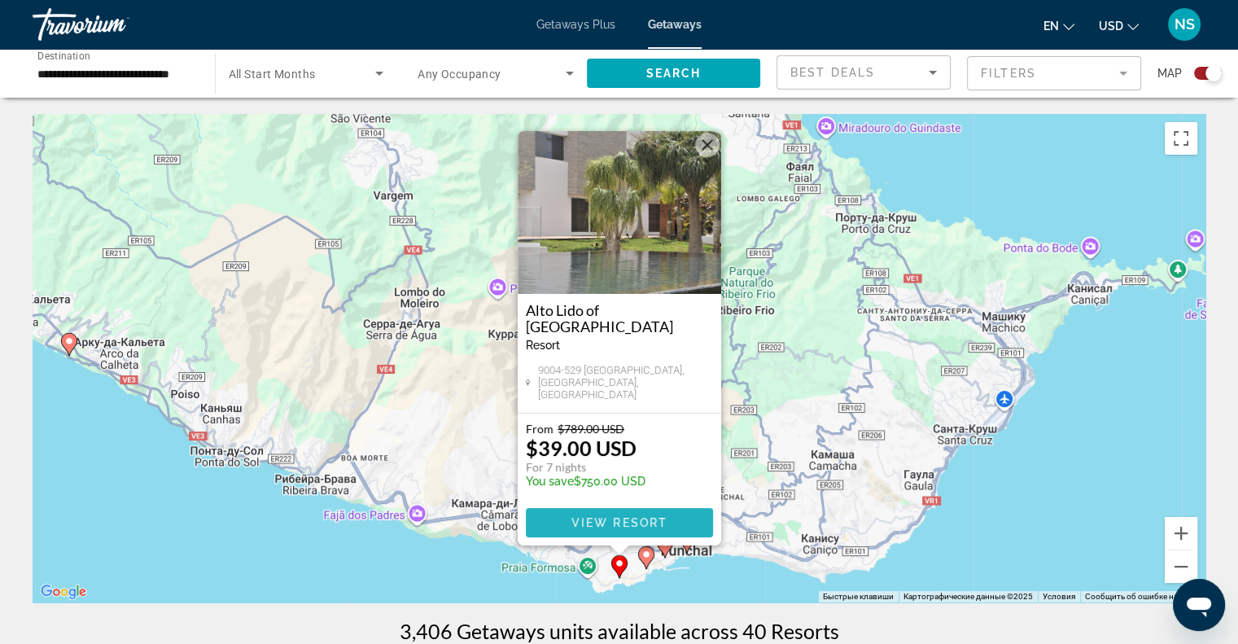
click at [607, 523] on span "View Resort" at bounding box center [619, 522] width 96 height 13
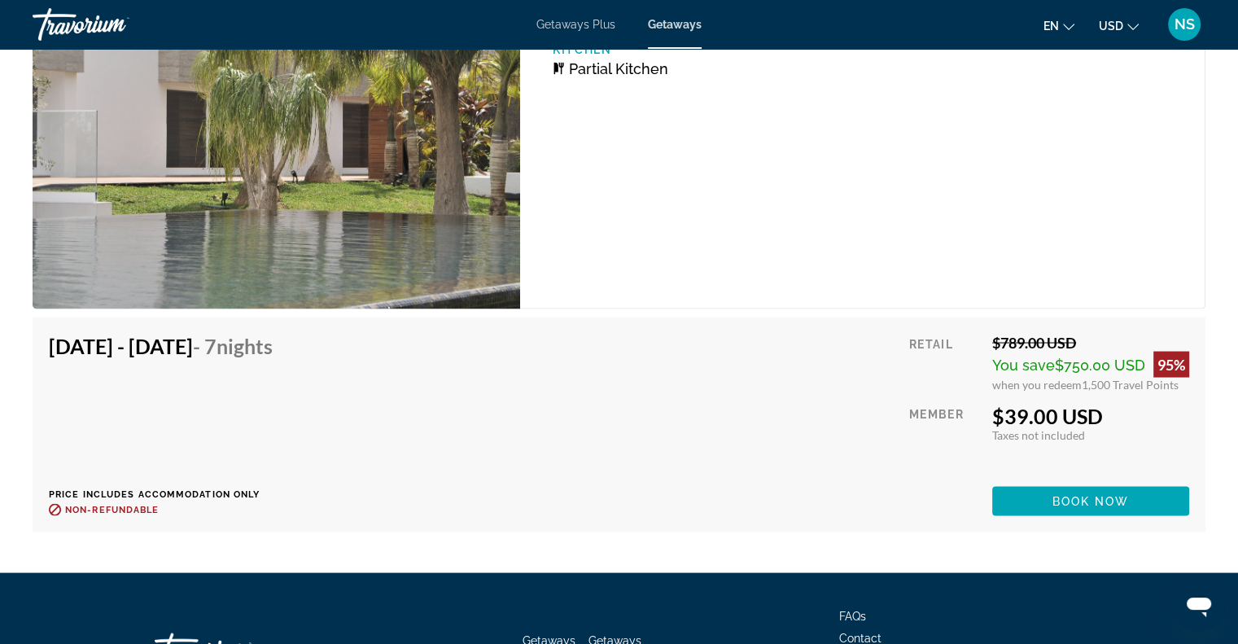
scroll to position [3093, 0]
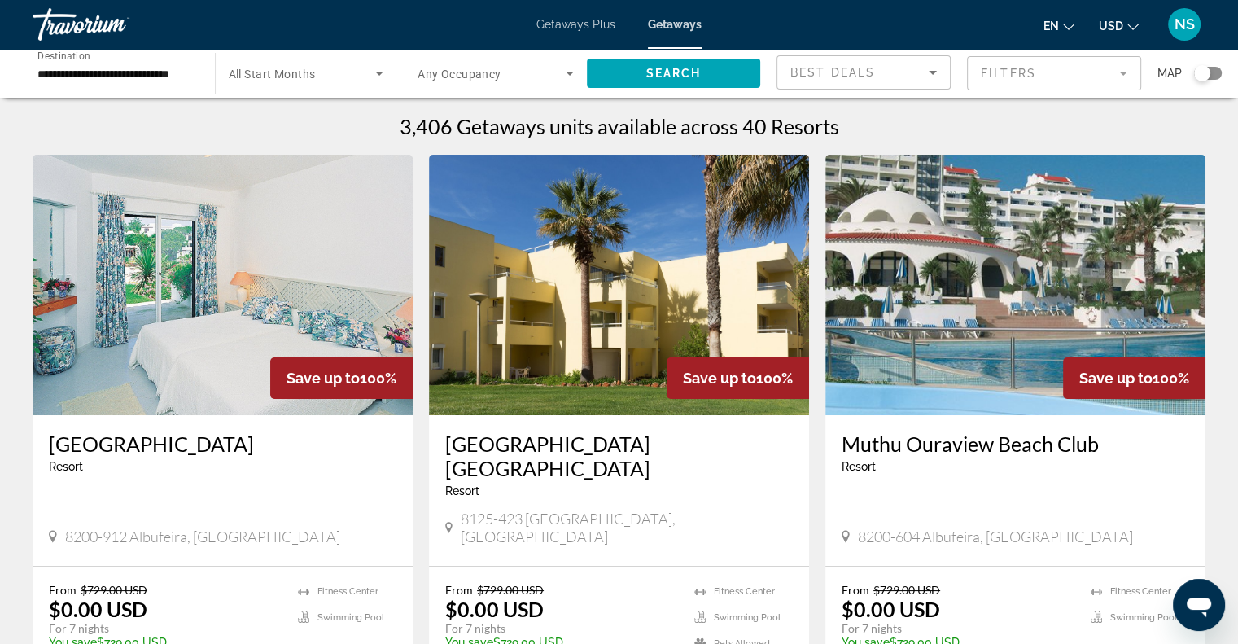
click at [1215, 73] on div "Search widget" at bounding box center [1208, 73] width 28 height 13
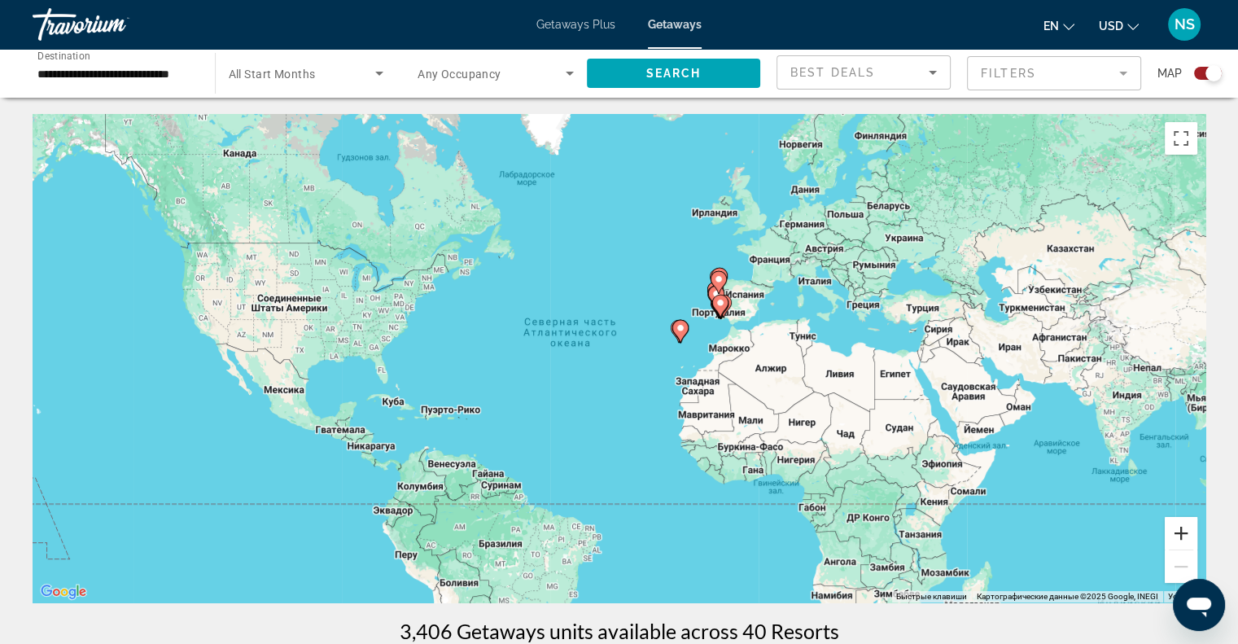
click at [1182, 527] on button "Увеличить" at bounding box center [1181, 533] width 33 height 33
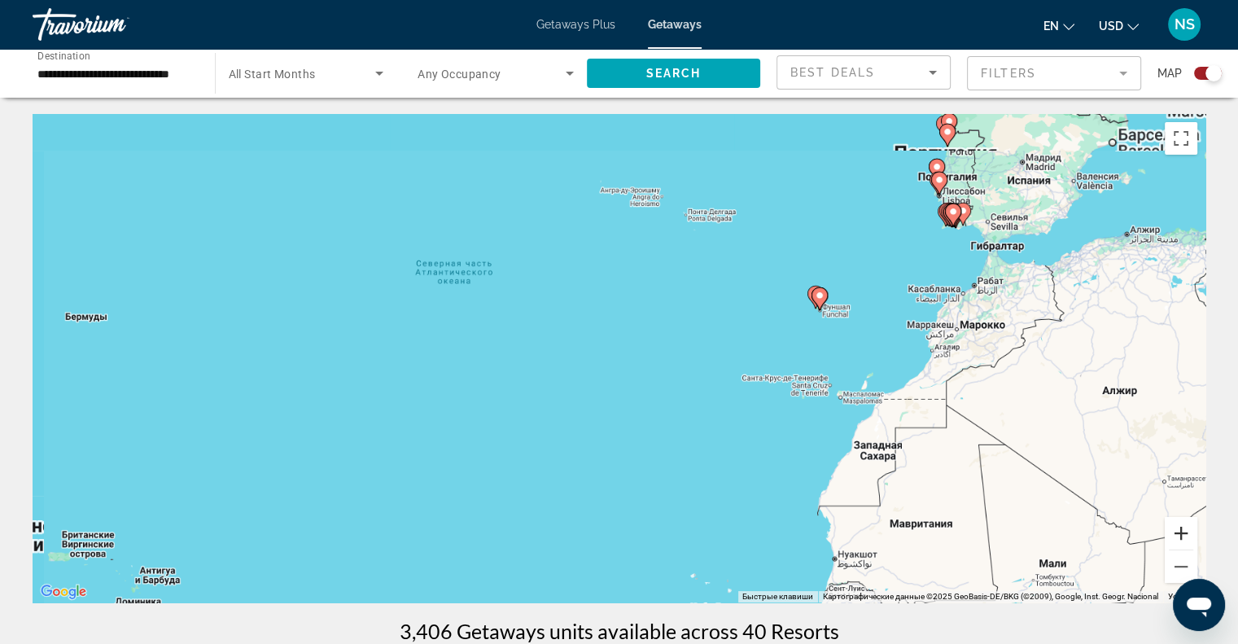
click at [1182, 527] on button "Увеличить" at bounding box center [1181, 533] width 33 height 33
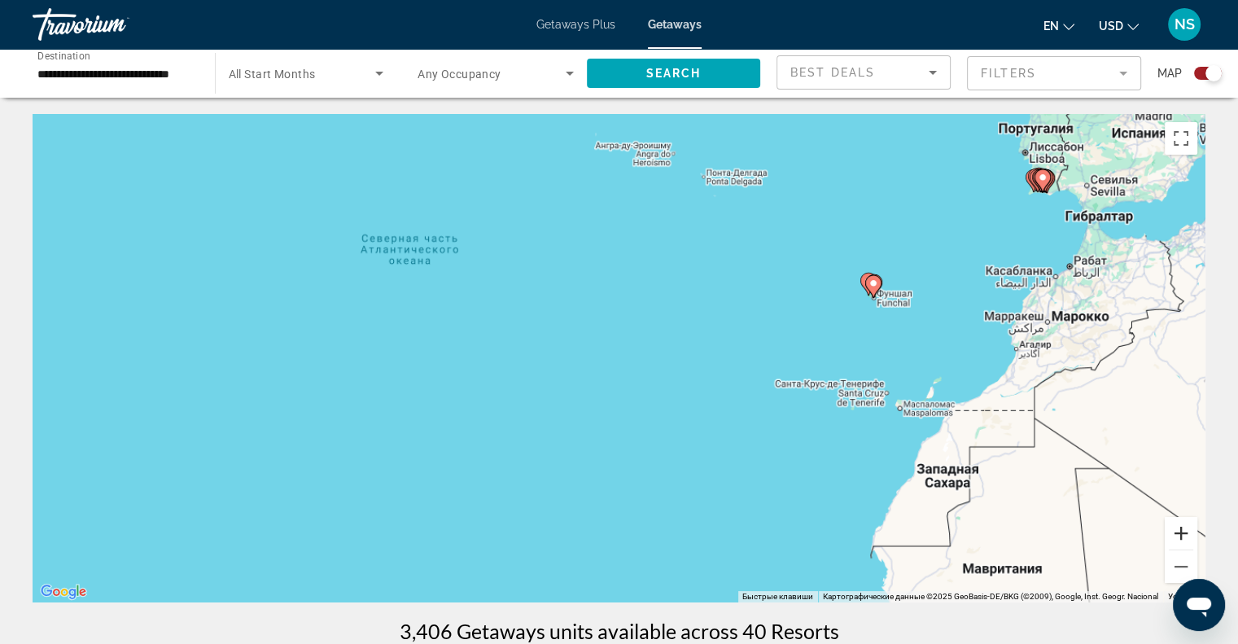
click at [1182, 527] on button "Увеличить" at bounding box center [1181, 533] width 33 height 33
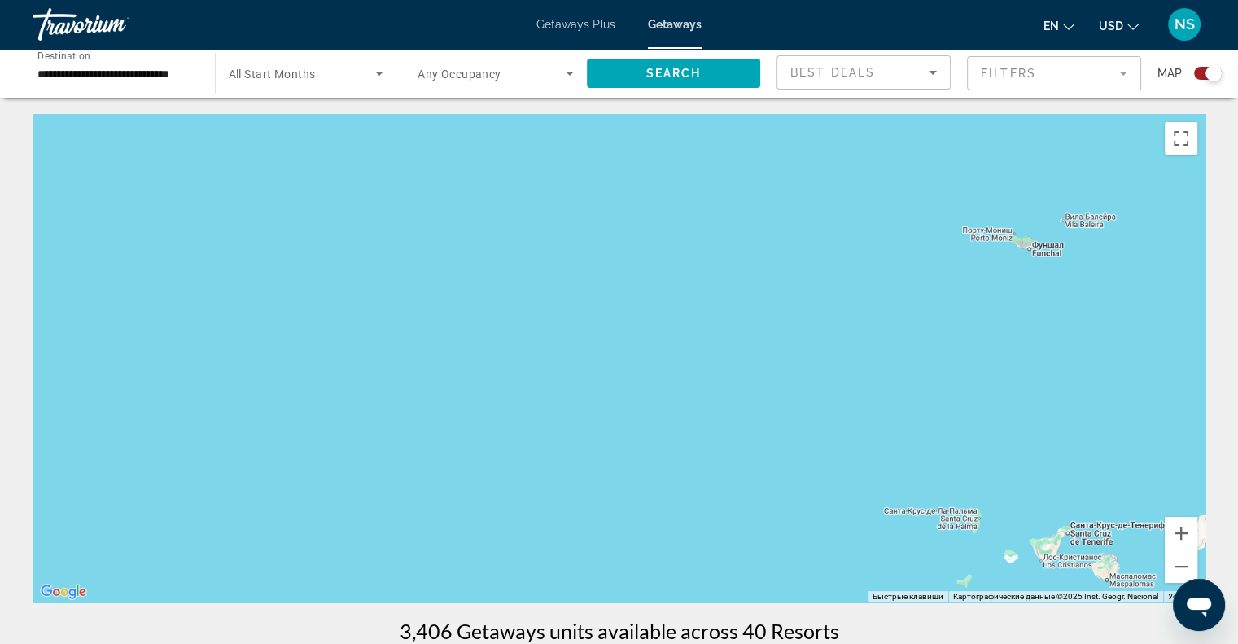
drag, startPoint x: 1063, startPoint y: 455, endPoint x: 702, endPoint y: 530, distance: 368.2
click at [702, 530] on div "Main content" at bounding box center [619, 358] width 1173 height 488
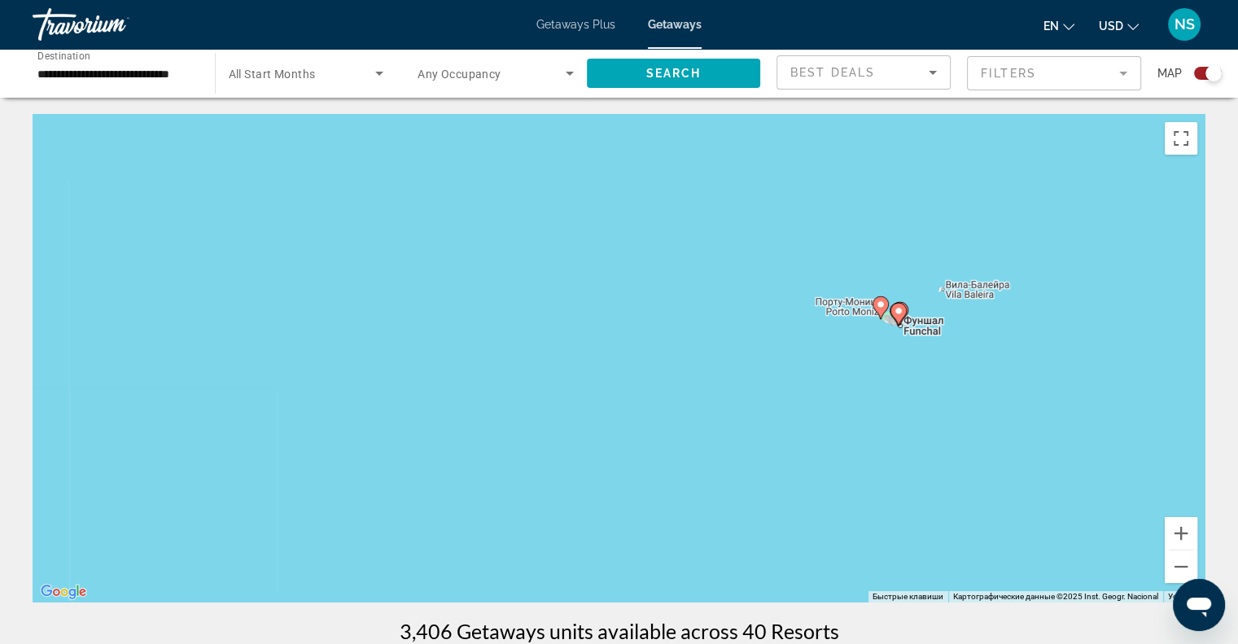
drag, startPoint x: 1000, startPoint y: 371, endPoint x: 737, endPoint y: 478, distance: 284.4
click at [737, 478] on div "Чтобы активировать перетаскивание с помощью клавиатуры, нажмите Alt + Ввод. Пос…" at bounding box center [619, 358] width 1173 height 488
click at [823, 313] on icon "Main content" at bounding box center [828, 311] width 16 height 23
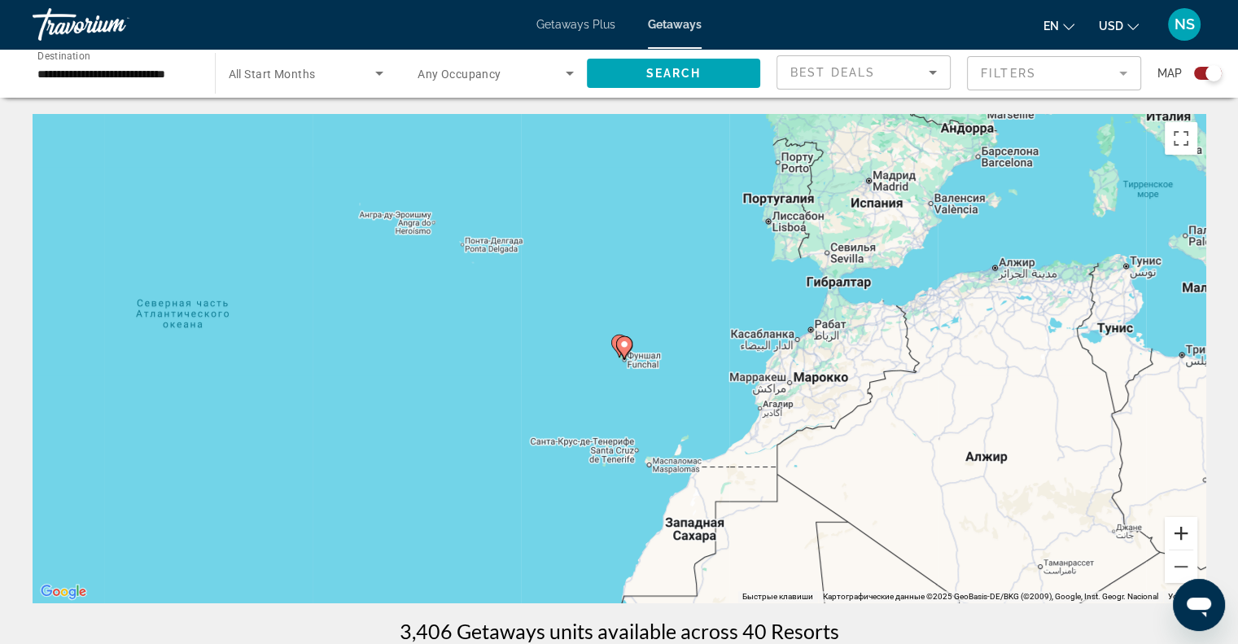
click at [1165, 538] on button "Увеличить" at bounding box center [1181, 533] width 33 height 33
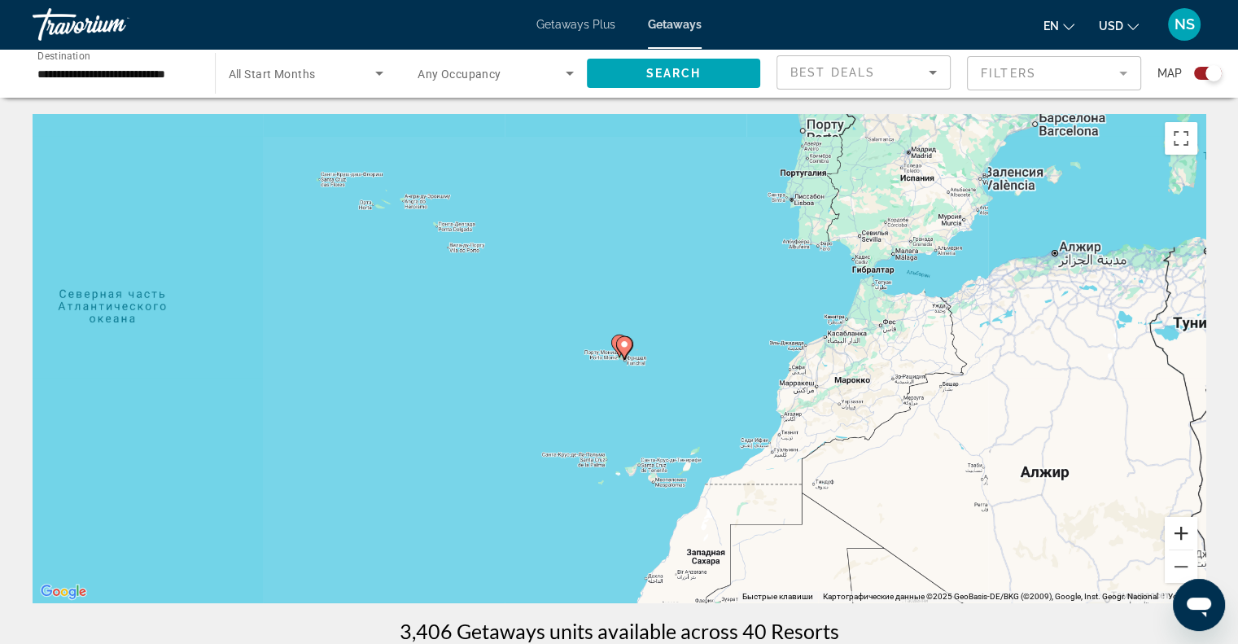
click at [1165, 538] on button "Увеличить" at bounding box center [1181, 533] width 33 height 33
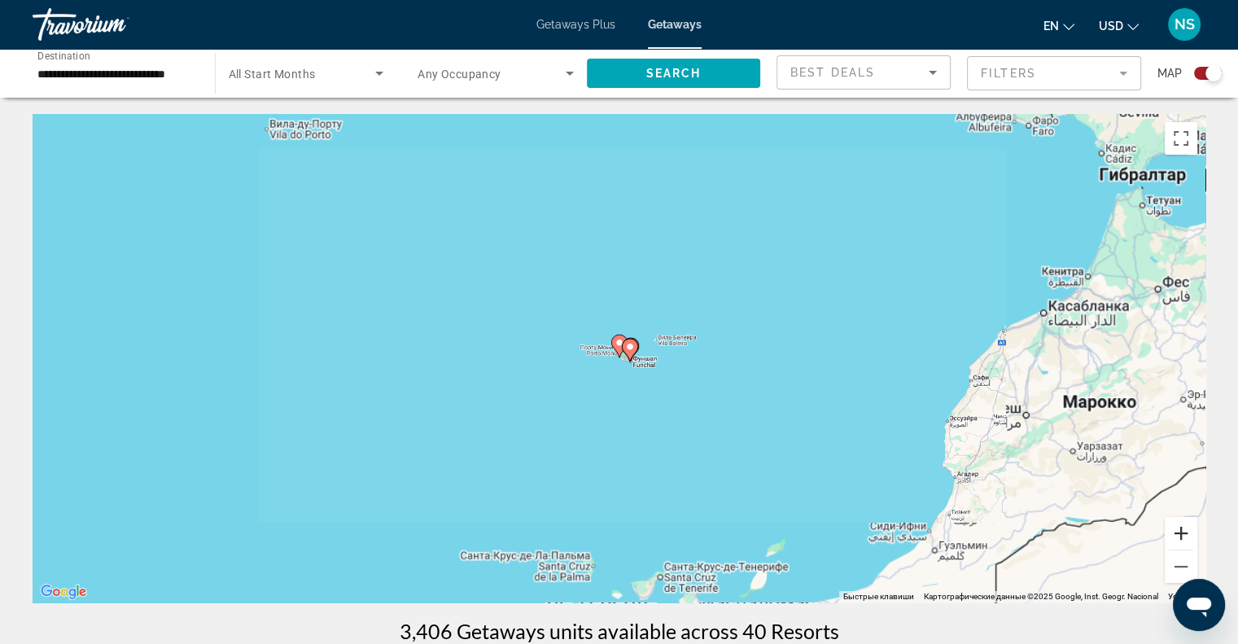
click at [1165, 538] on button "Увеличить" at bounding box center [1181, 533] width 33 height 33
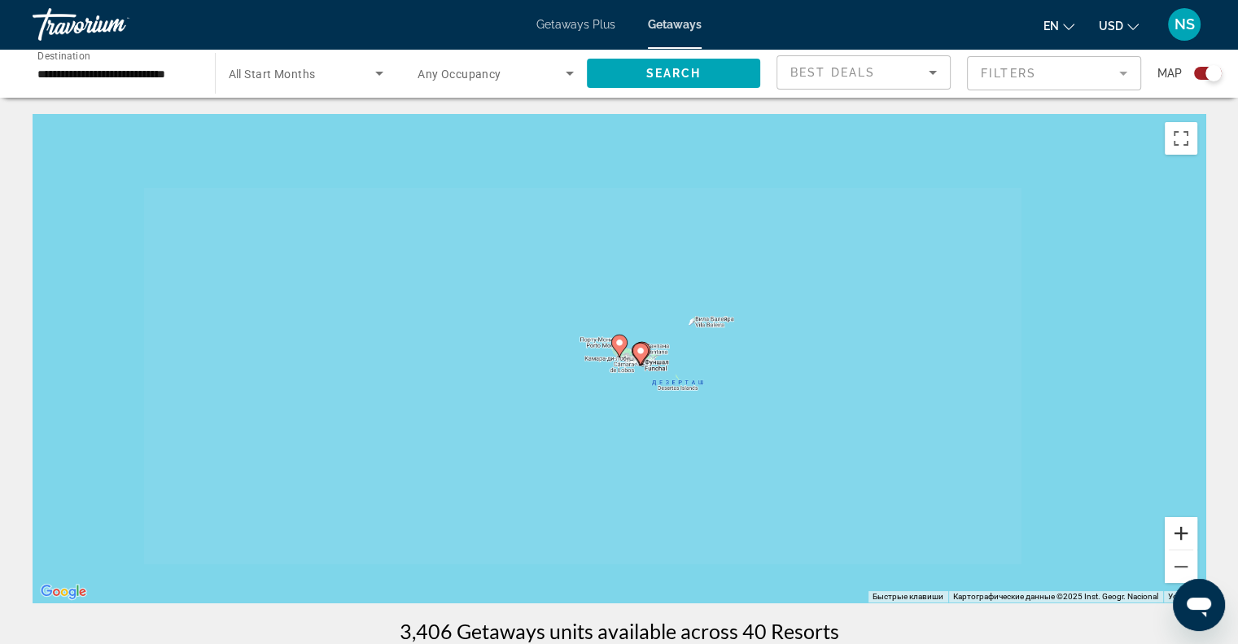
click at [1165, 538] on button "Увеличить" at bounding box center [1181, 533] width 33 height 33
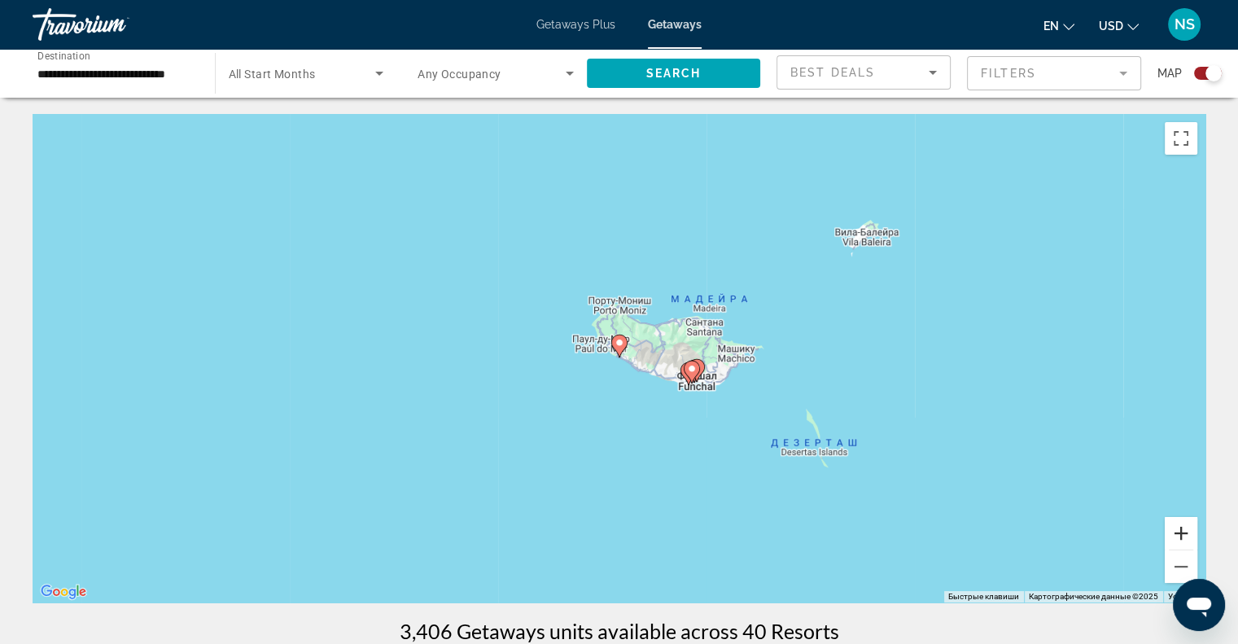
click at [1173, 536] on button "Увеличить" at bounding box center [1181, 533] width 33 height 33
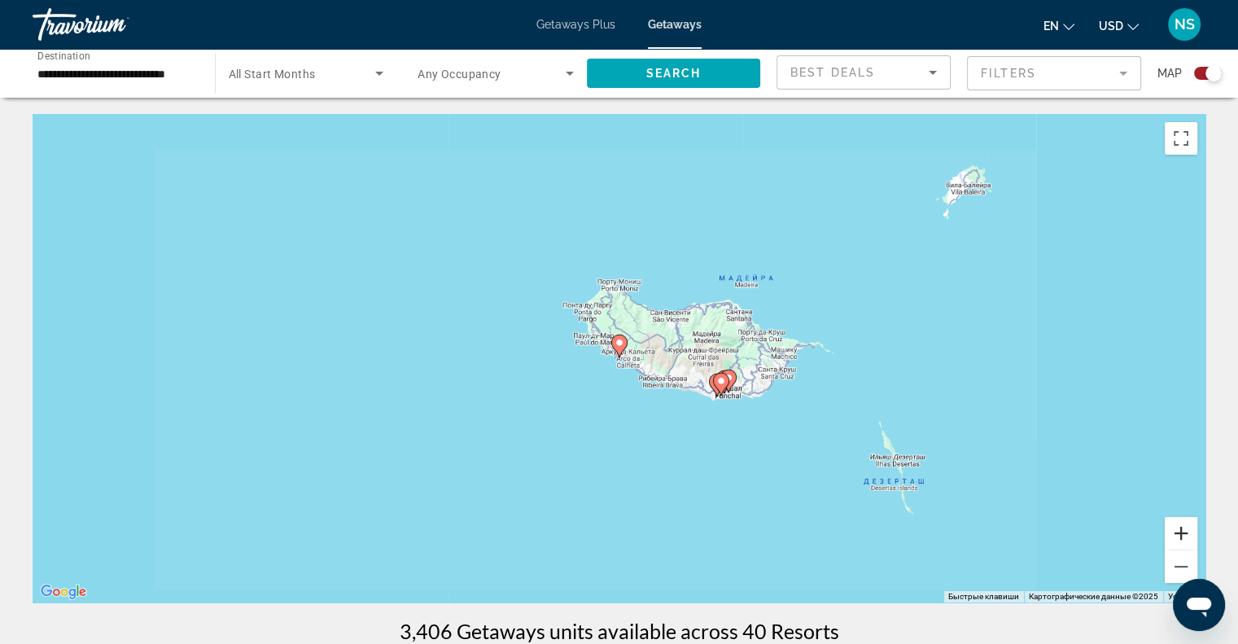
click at [1173, 536] on button "Увеличить" at bounding box center [1181, 533] width 33 height 33
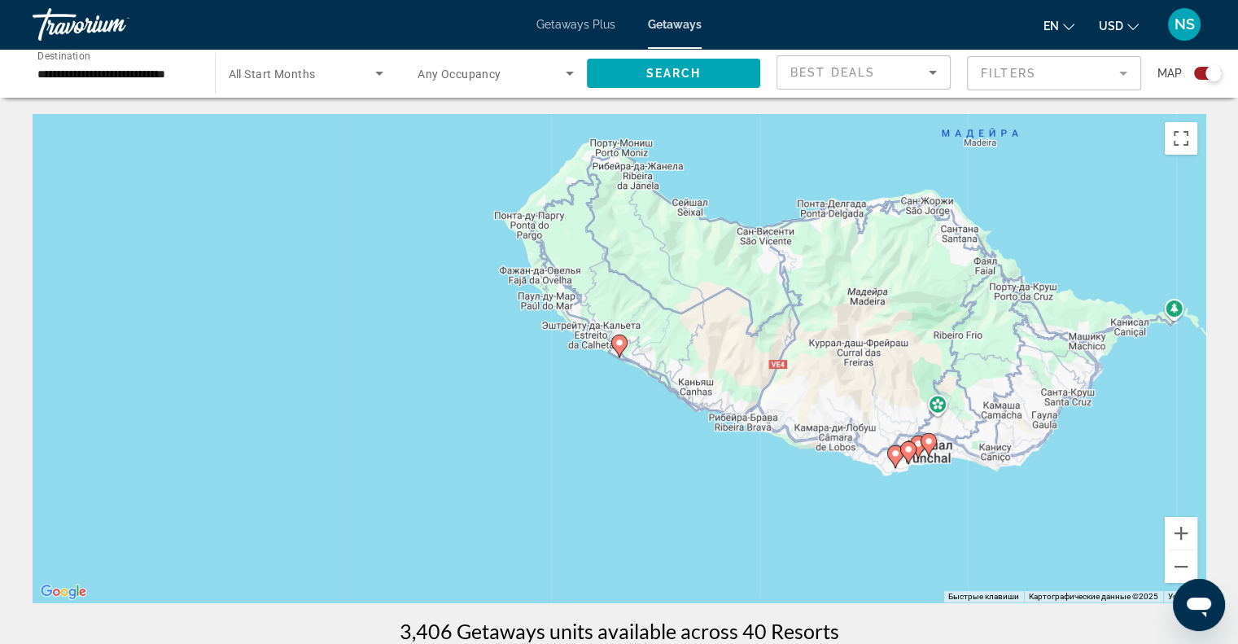
click at [612, 339] on icon "Main content" at bounding box center [619, 346] width 16 height 23
type input "**********"
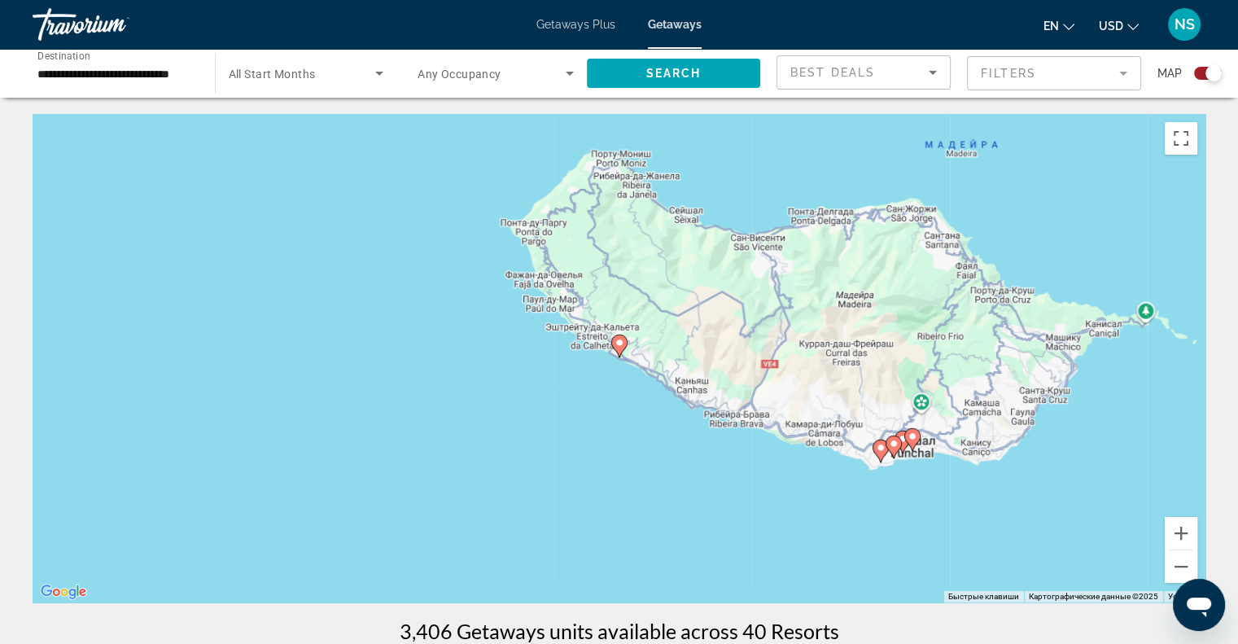
click at [612, 339] on icon "Main content" at bounding box center [619, 346] width 16 height 23
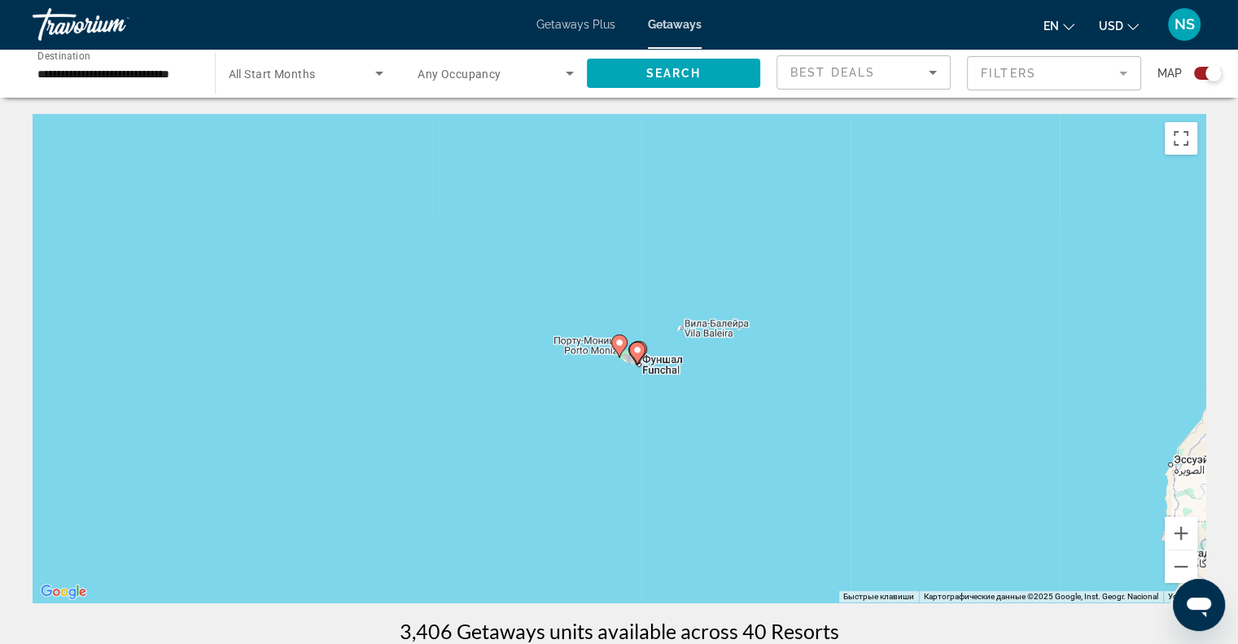
click at [615, 339] on image "Main content" at bounding box center [619, 343] width 10 height 10
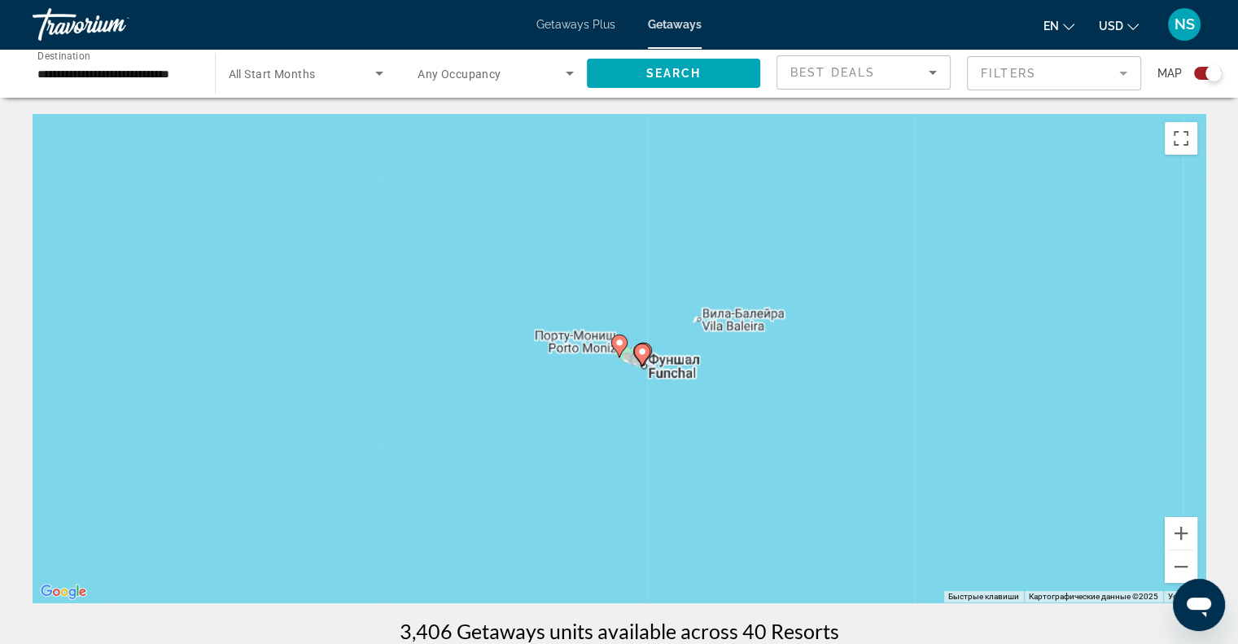
click at [615, 339] on image "Main content" at bounding box center [619, 343] width 10 height 10
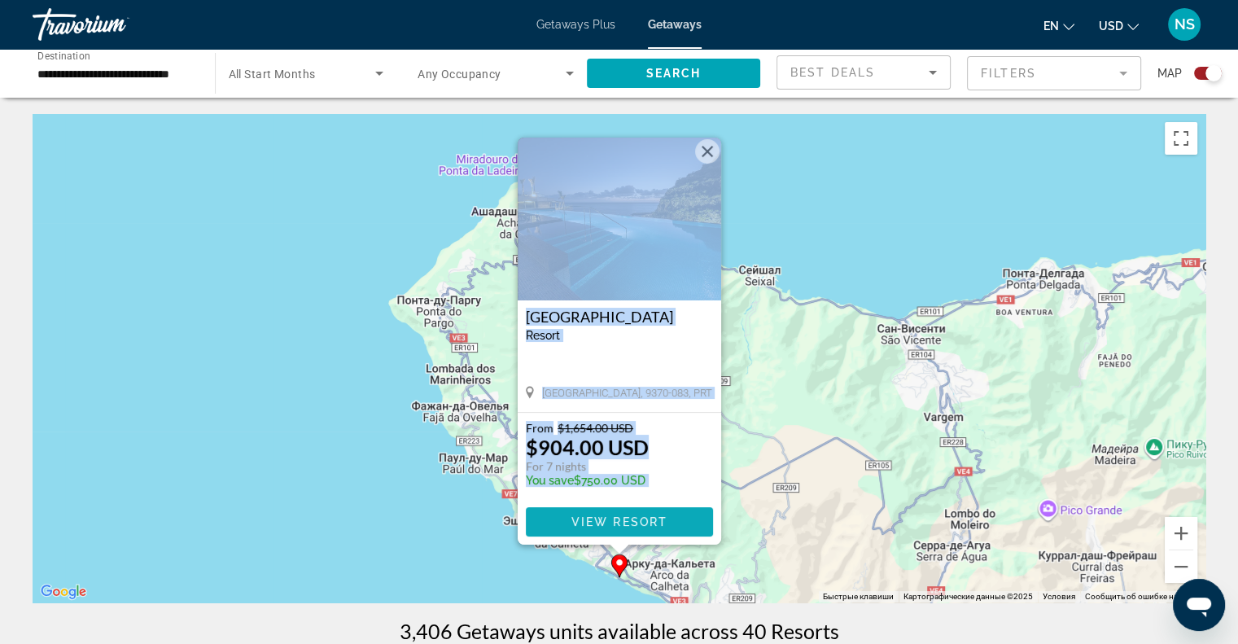
click at [599, 532] on span "Main content" at bounding box center [619, 521] width 187 height 39
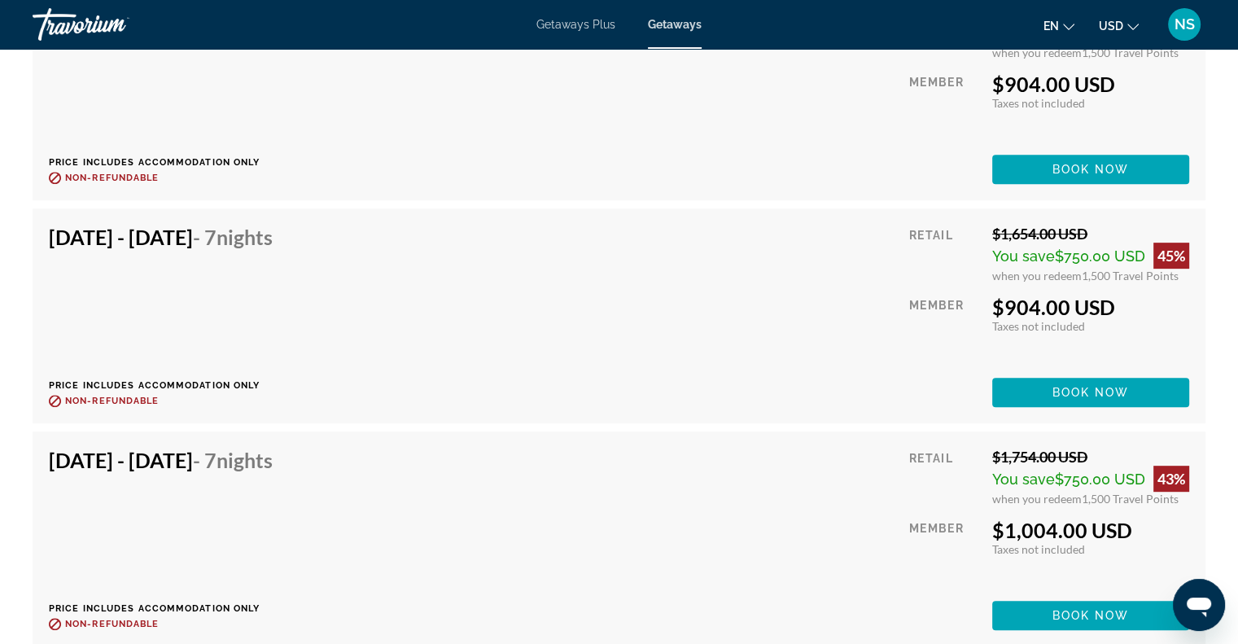
scroll to position [7053, 0]
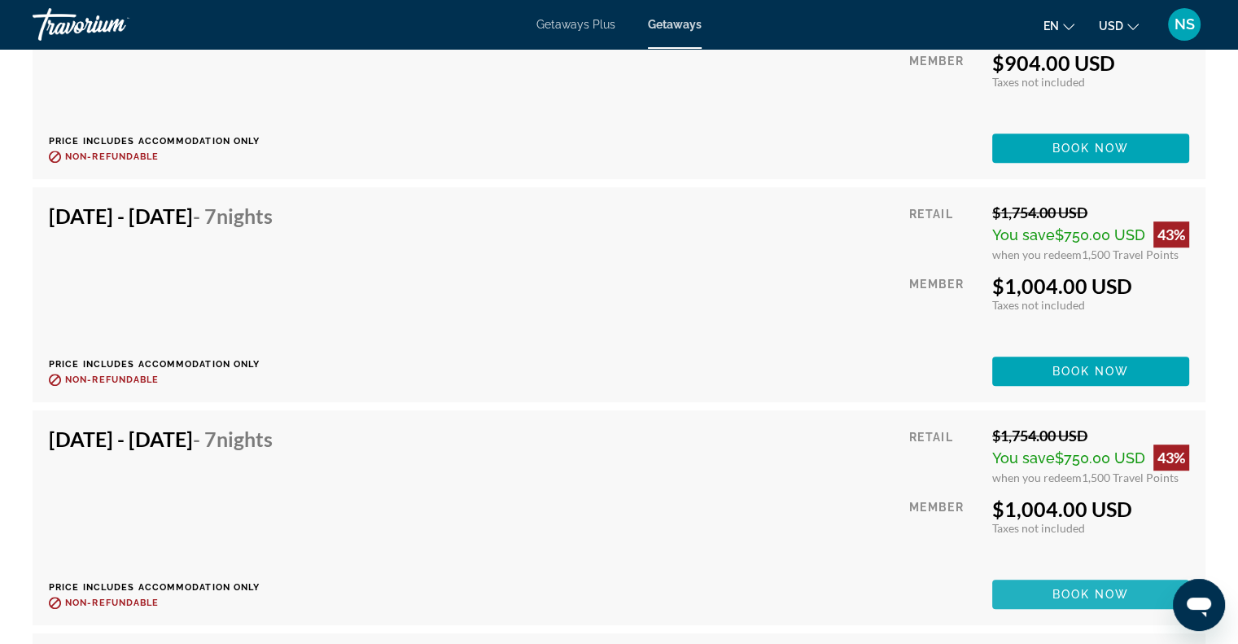
click at [1120, 588] on span "Book now" at bounding box center [1090, 594] width 77 height 13
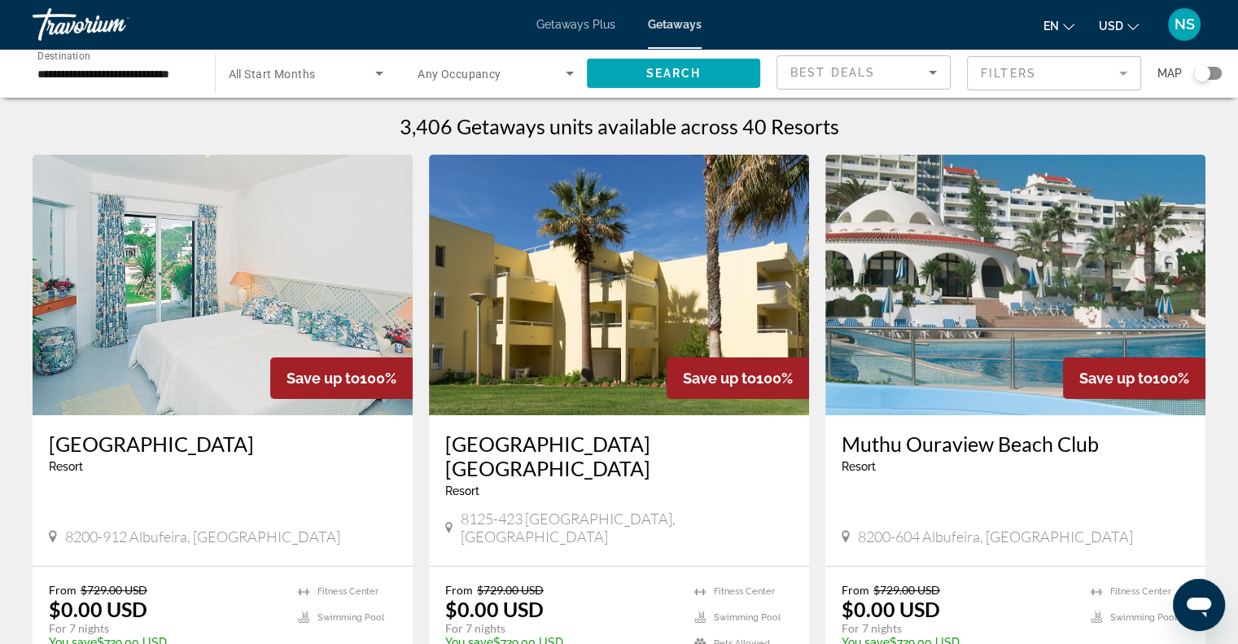
click at [1211, 74] on div "Search widget" at bounding box center [1208, 73] width 28 height 13
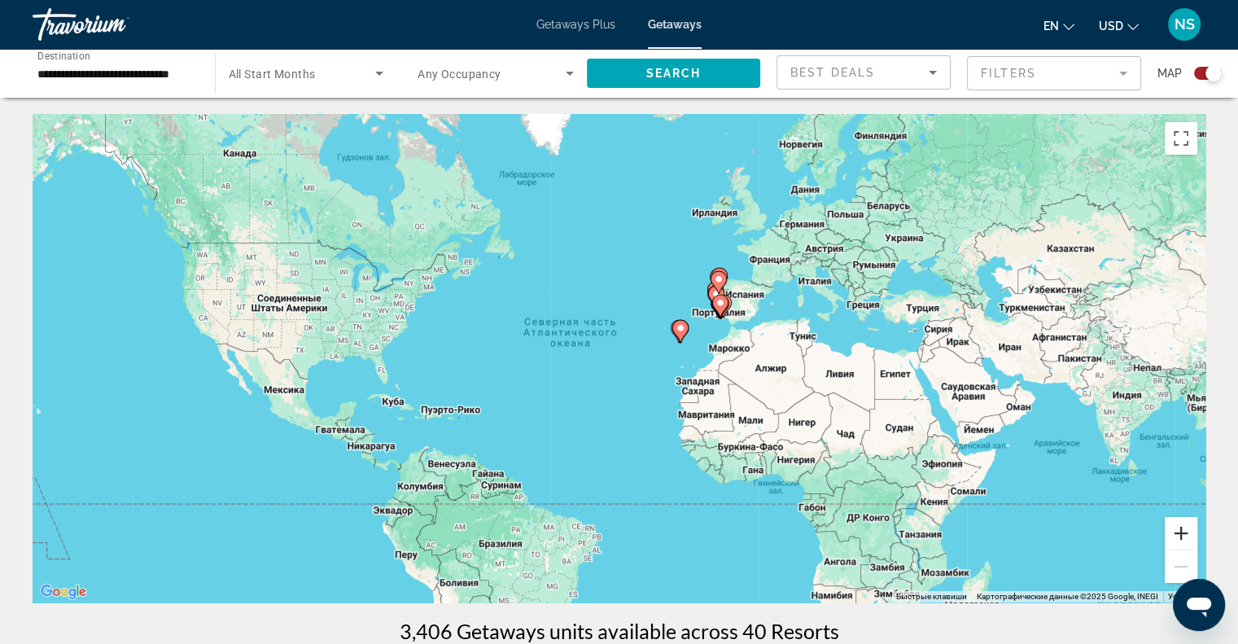
click at [1186, 524] on button "Увеличить" at bounding box center [1181, 533] width 33 height 33
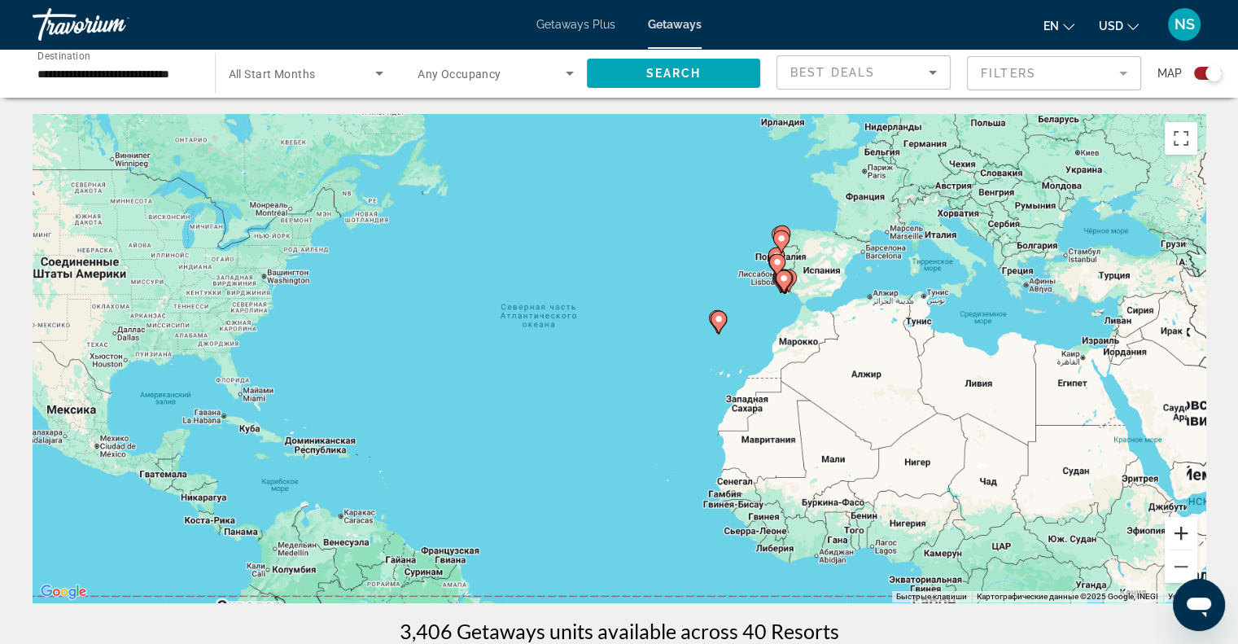
click at [1186, 524] on button "Увеличить" at bounding box center [1181, 533] width 33 height 33
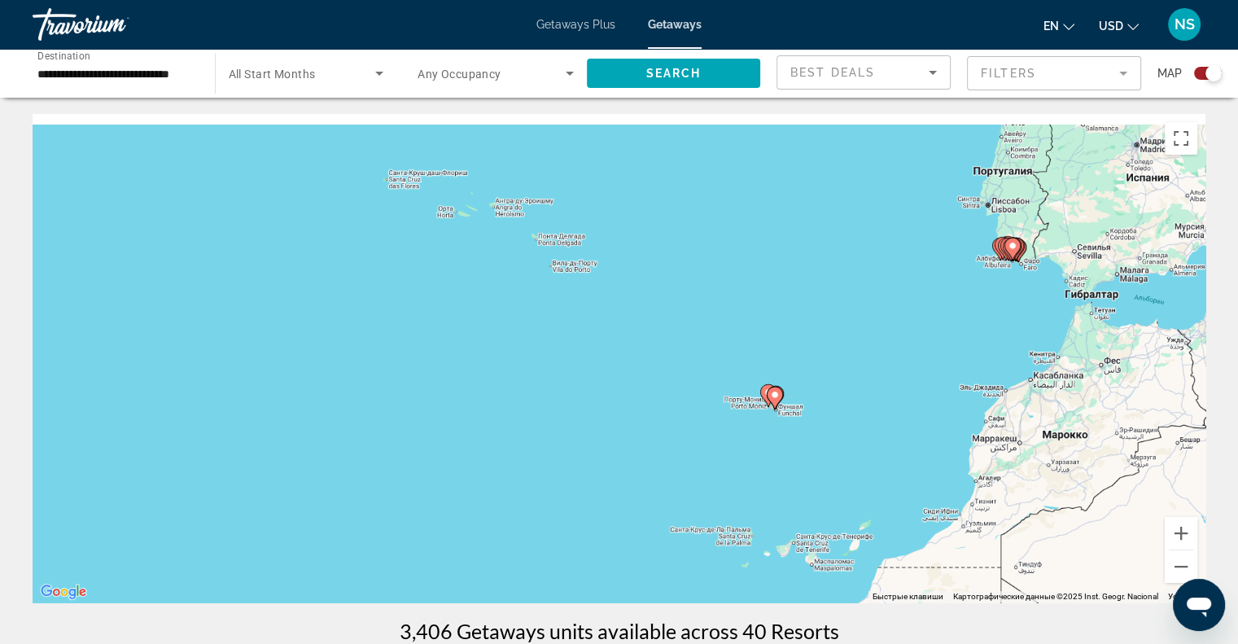
drag, startPoint x: 1052, startPoint y: 340, endPoint x: 808, endPoint y: 497, distance: 289.6
click at [808, 497] on div "Чтобы активировать перетаскивание с помощью клавиатуры, нажмите Alt + Ввод. Пос…" at bounding box center [619, 358] width 1173 height 488
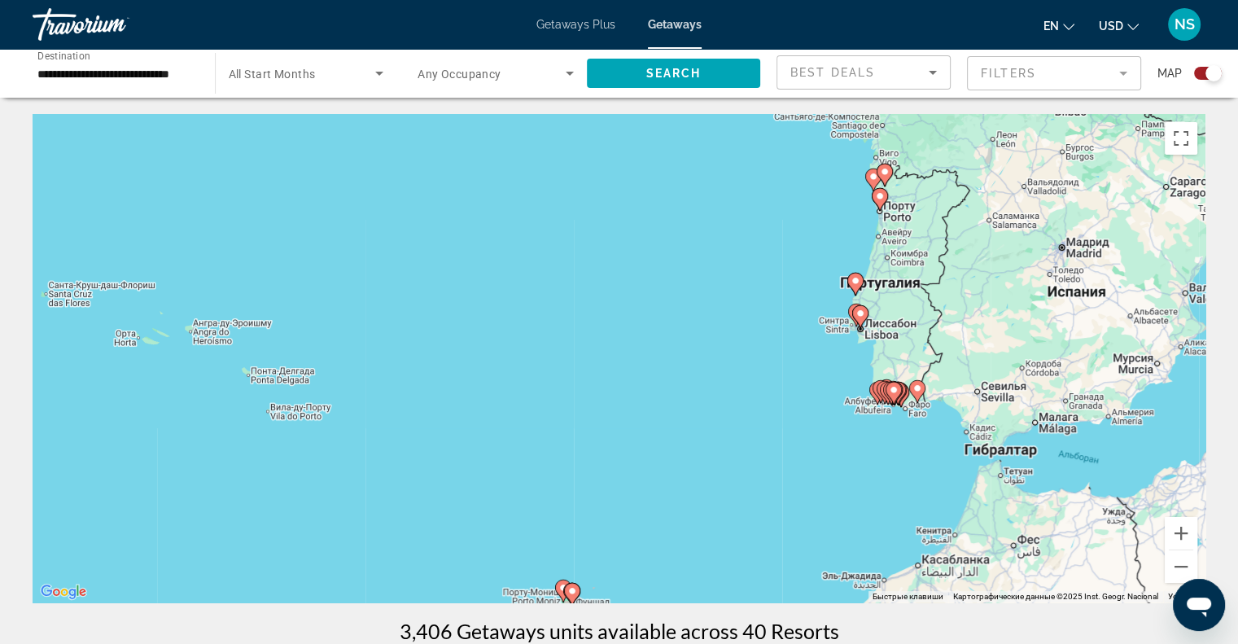
drag, startPoint x: 964, startPoint y: 330, endPoint x: 725, endPoint y: 490, distance: 286.9
click at [725, 490] on div "Чтобы активировать перетаскивание с помощью клавиатуры, нажмите Alt + Ввод. Пос…" at bounding box center [619, 358] width 1173 height 488
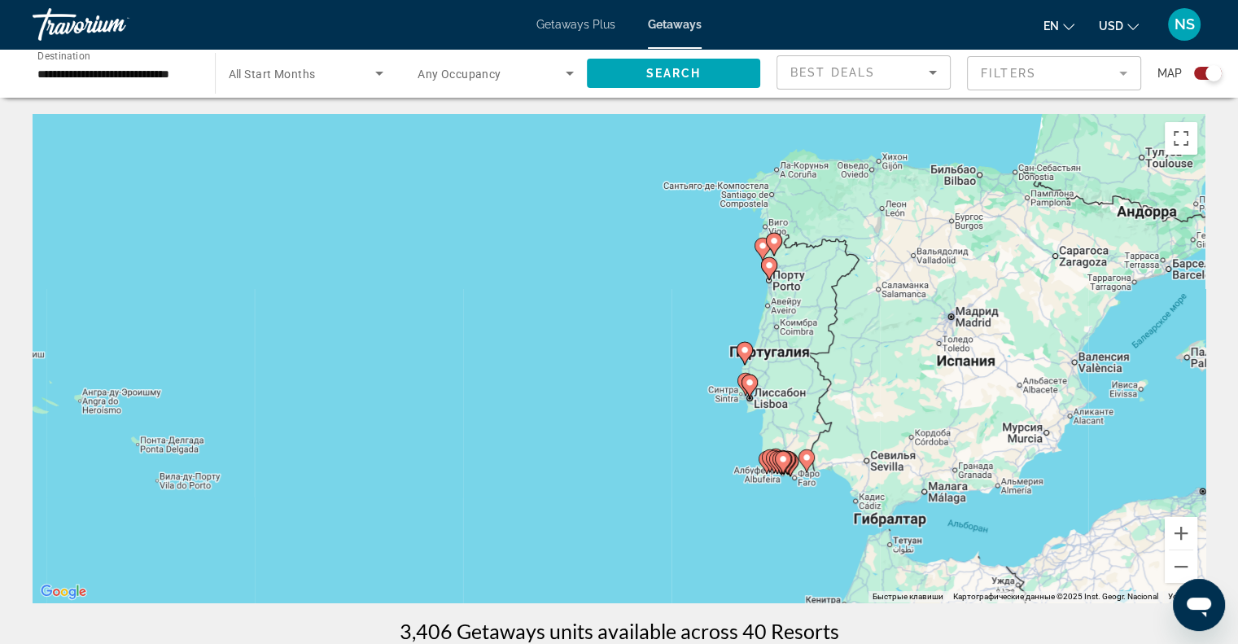
drag, startPoint x: 856, startPoint y: 343, endPoint x: 838, endPoint y: 378, distance: 38.6
click at [838, 378] on div "Чтобы активировать перетаскивание с помощью клавиатуры, нажмите Alt + Ввод. Пос…" at bounding box center [619, 358] width 1173 height 488
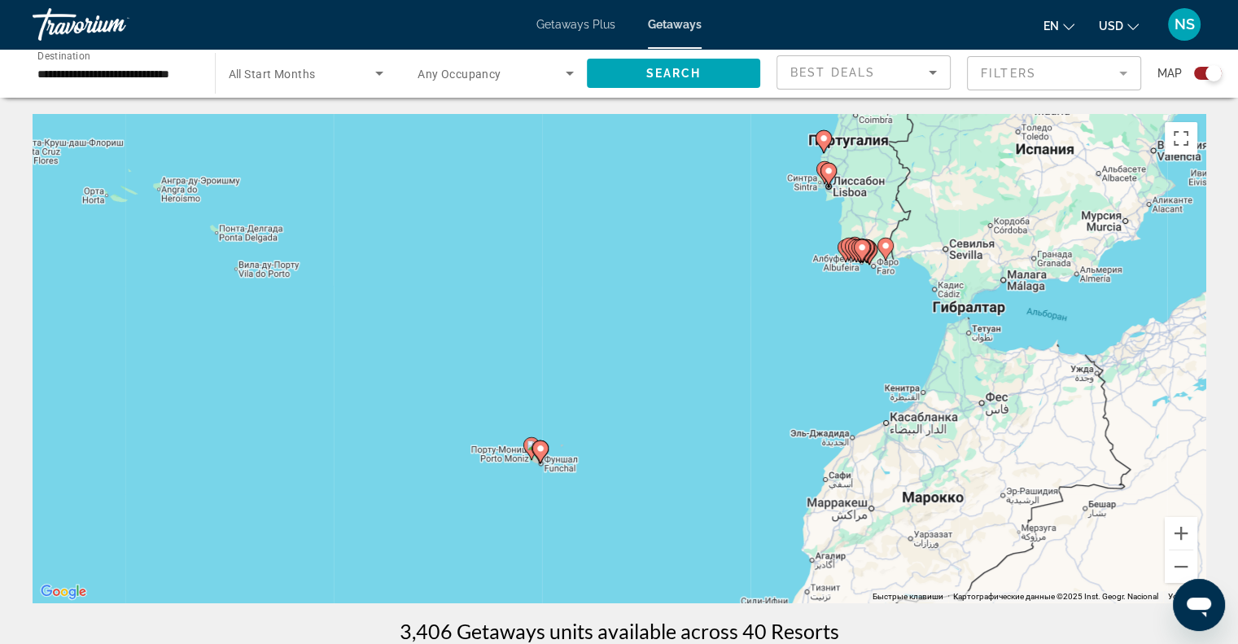
drag, startPoint x: 991, startPoint y: 515, endPoint x: 1098, endPoint y: 265, distance: 272.7
click at [1098, 265] on div "Чтобы активировать перетаскивание с помощью клавиатуры, нажмите Alt + Ввод. Пос…" at bounding box center [619, 358] width 1173 height 488
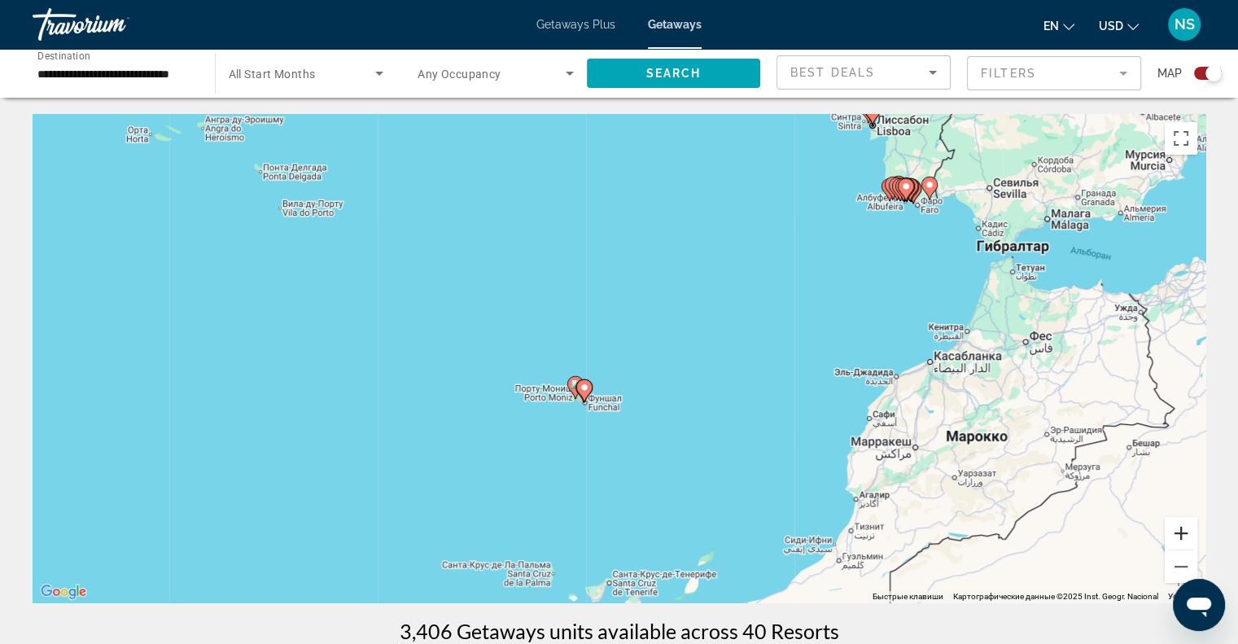
click at [1187, 540] on button "Увеличить" at bounding box center [1181, 533] width 33 height 33
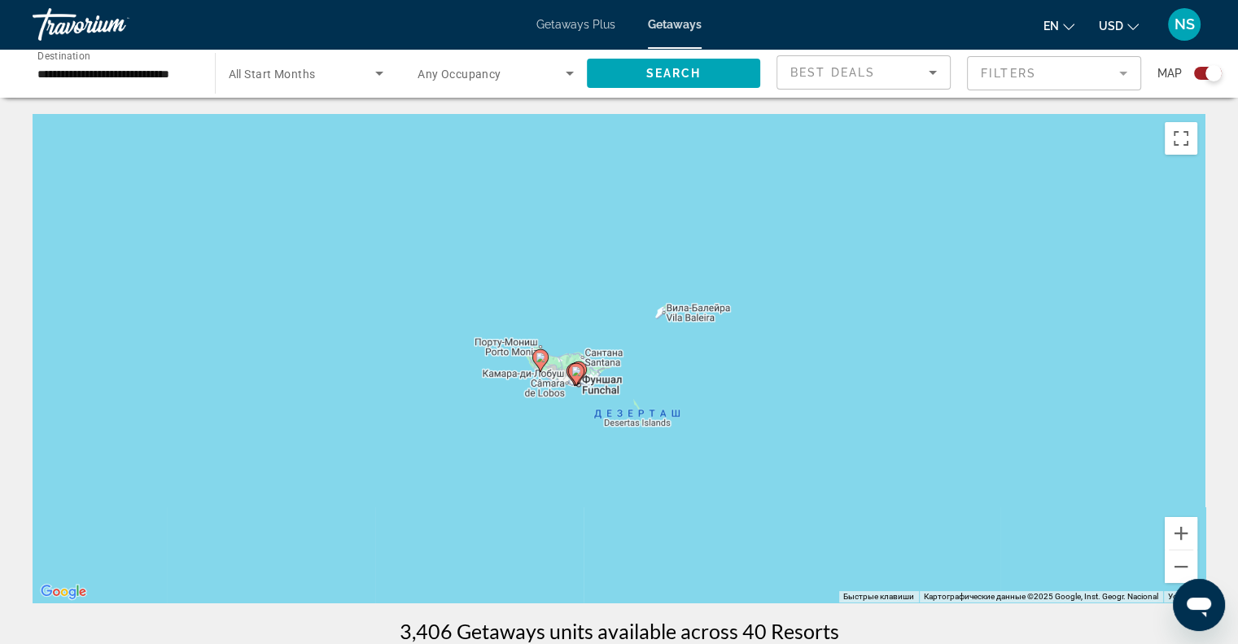
drag, startPoint x: 615, startPoint y: 491, endPoint x: 718, endPoint y: 339, distance: 183.5
click at [718, 339] on div "Чтобы активировать перетаскивание с помощью клавиатуры, нажмите Alt + Ввод. Пос…" at bounding box center [619, 358] width 1173 height 488
click at [1188, 538] on button "Увеличить" at bounding box center [1181, 533] width 33 height 33
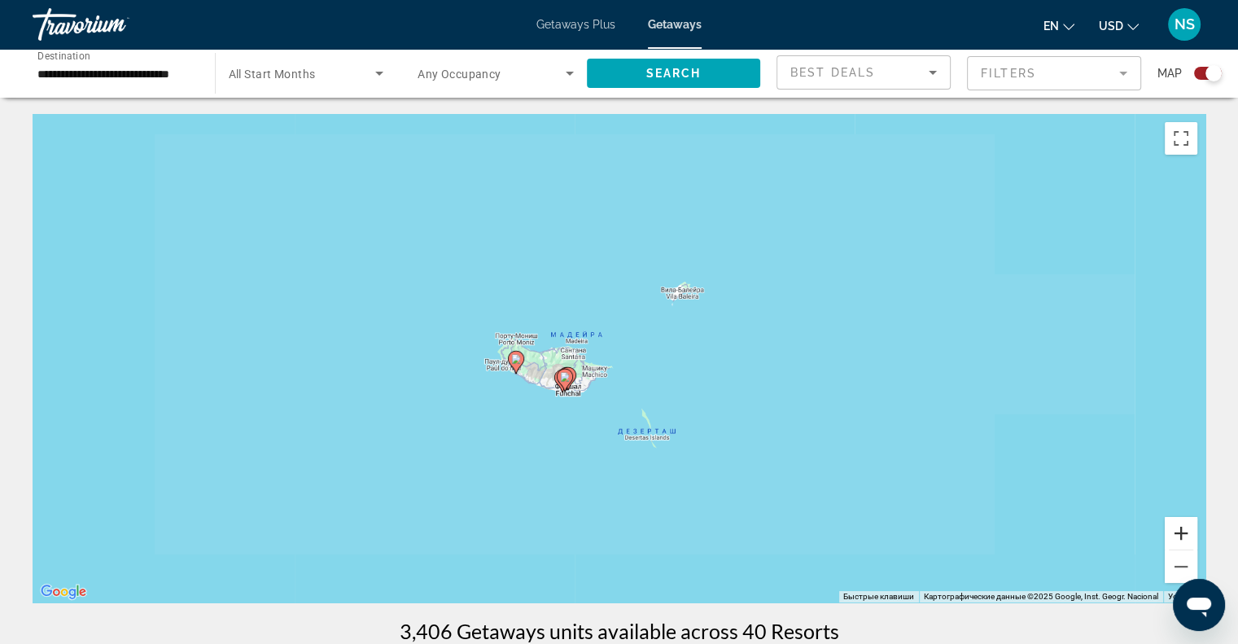
click at [1188, 538] on button "Увеличить" at bounding box center [1181, 533] width 33 height 33
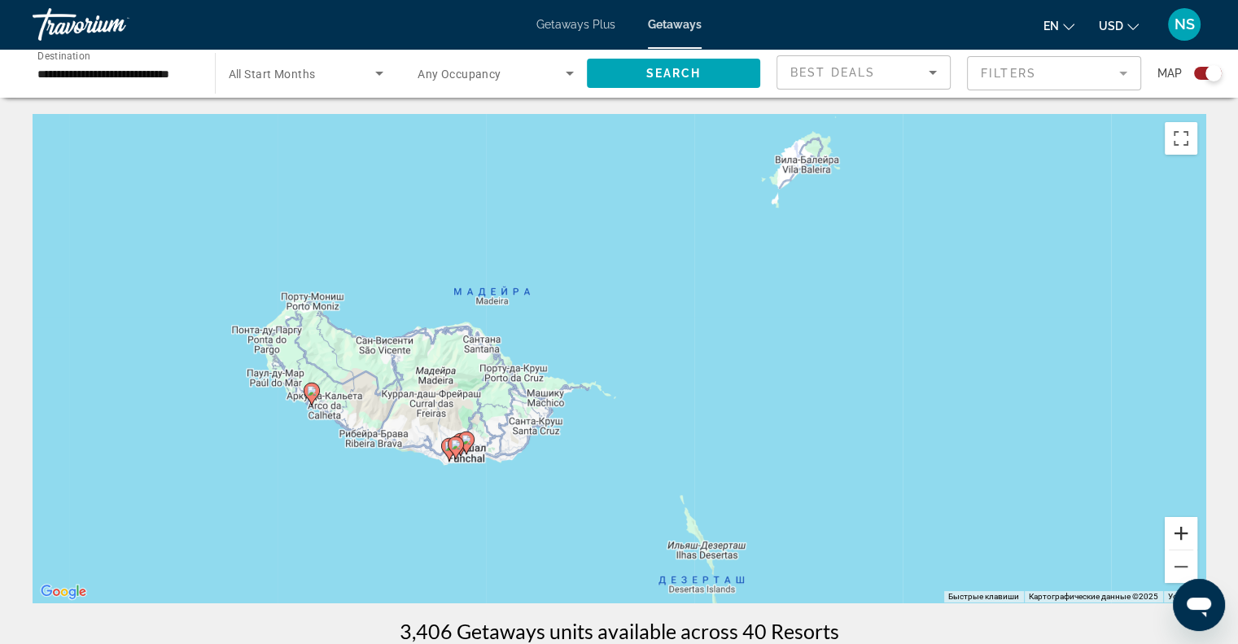
click at [1188, 538] on button "Увеличить" at bounding box center [1181, 533] width 33 height 33
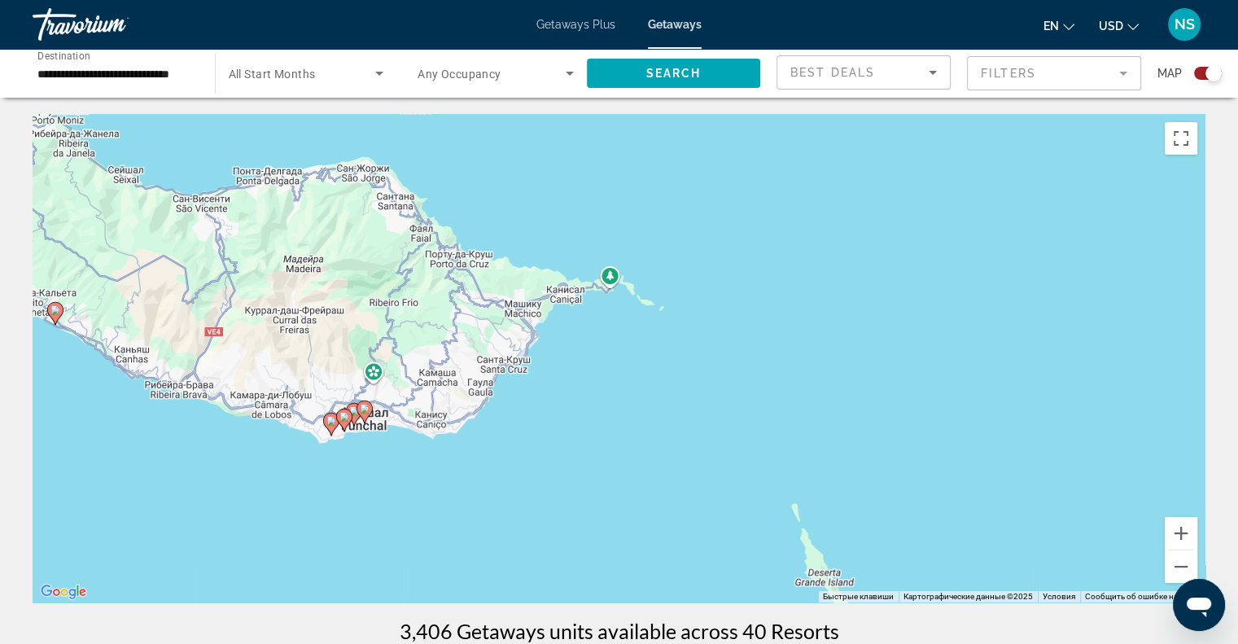
drag, startPoint x: 794, startPoint y: 529, endPoint x: 845, endPoint y: 400, distance: 138.1
click at [845, 400] on div "Чтобы активировать перетаскивание с помощью клавиатуры, нажмите Alt + Ввод. Пос…" at bounding box center [619, 358] width 1173 height 488
click at [1186, 528] on button "Увеличить" at bounding box center [1181, 533] width 33 height 33
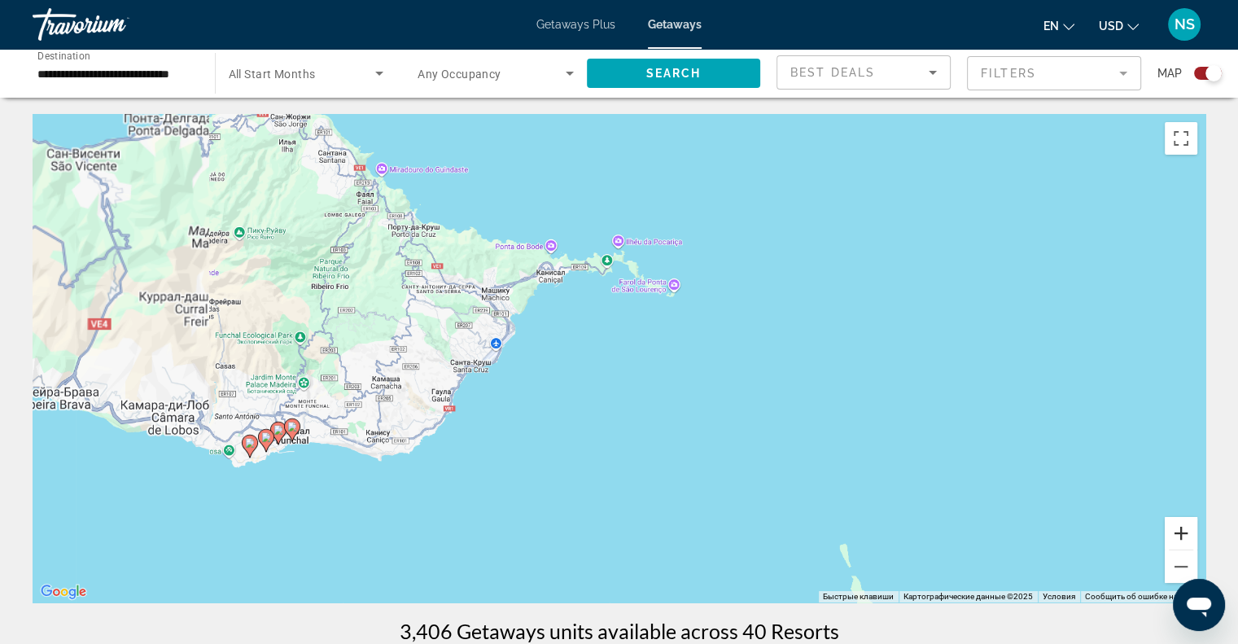
click at [1186, 528] on button "Увеличить" at bounding box center [1181, 533] width 33 height 33
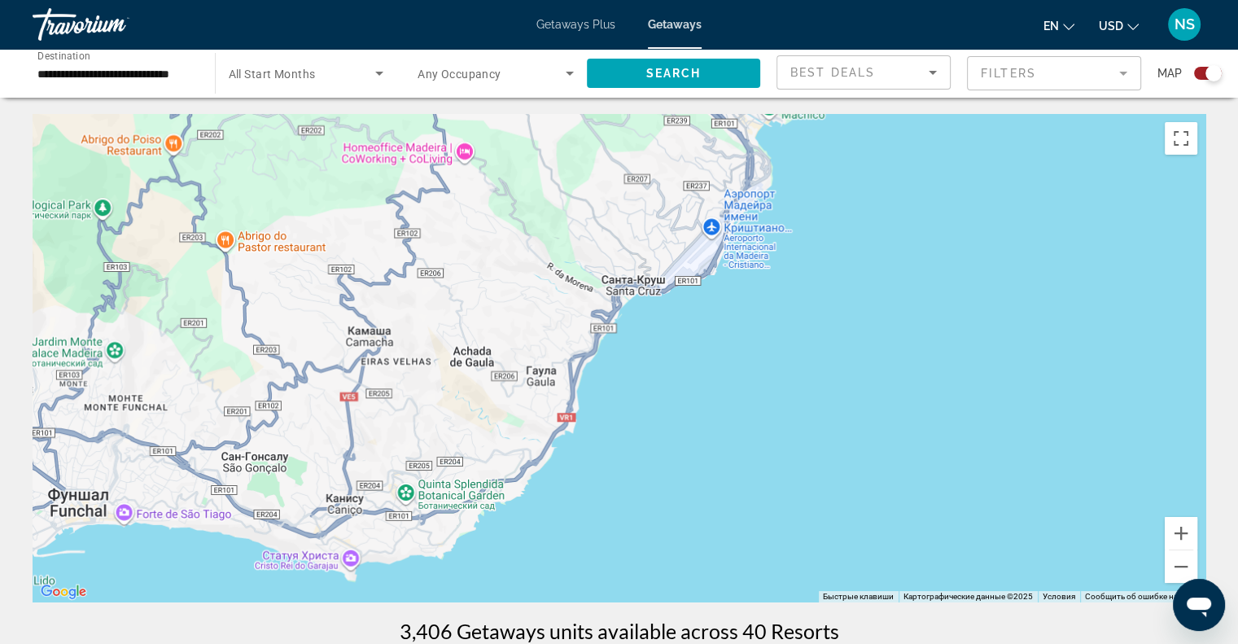
drag, startPoint x: 288, startPoint y: 341, endPoint x: 773, endPoint y: 220, distance: 500.0
click at [773, 220] on div "Main content" at bounding box center [619, 358] width 1173 height 488
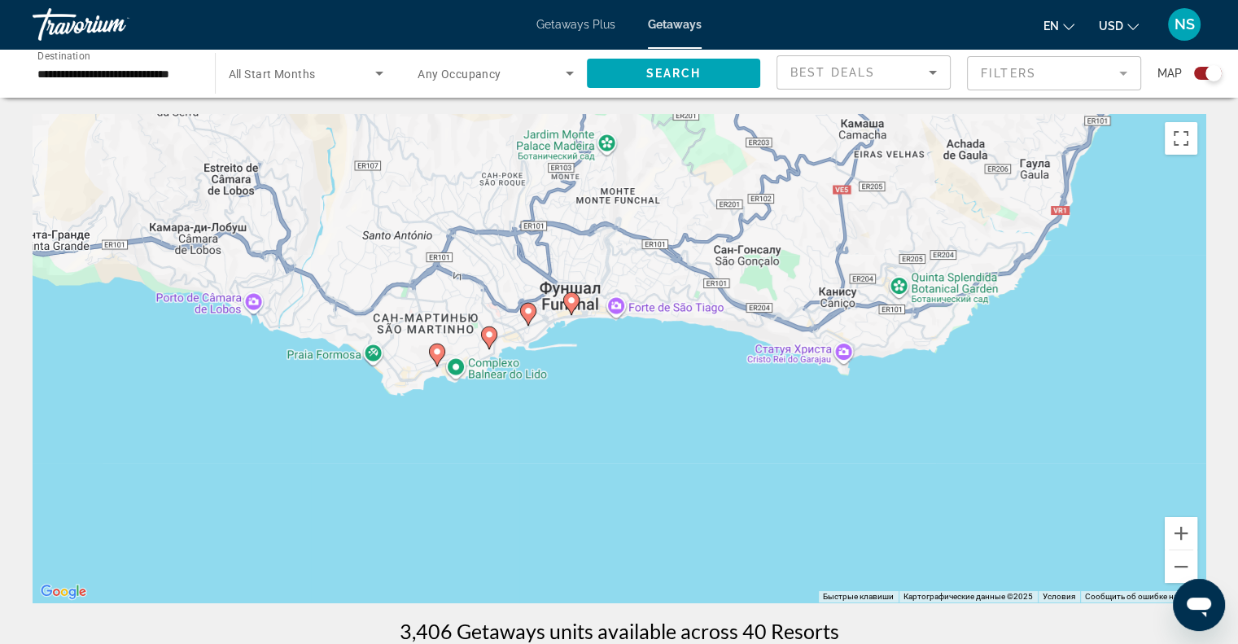
drag, startPoint x: 606, startPoint y: 395, endPoint x: 960, endPoint y: 407, distance: 354.3
click at [960, 407] on div "Чтобы активировать перетаскивание с помощью клавиатуры, нажмите Alt + Ввод. Пос…" at bounding box center [619, 358] width 1173 height 488
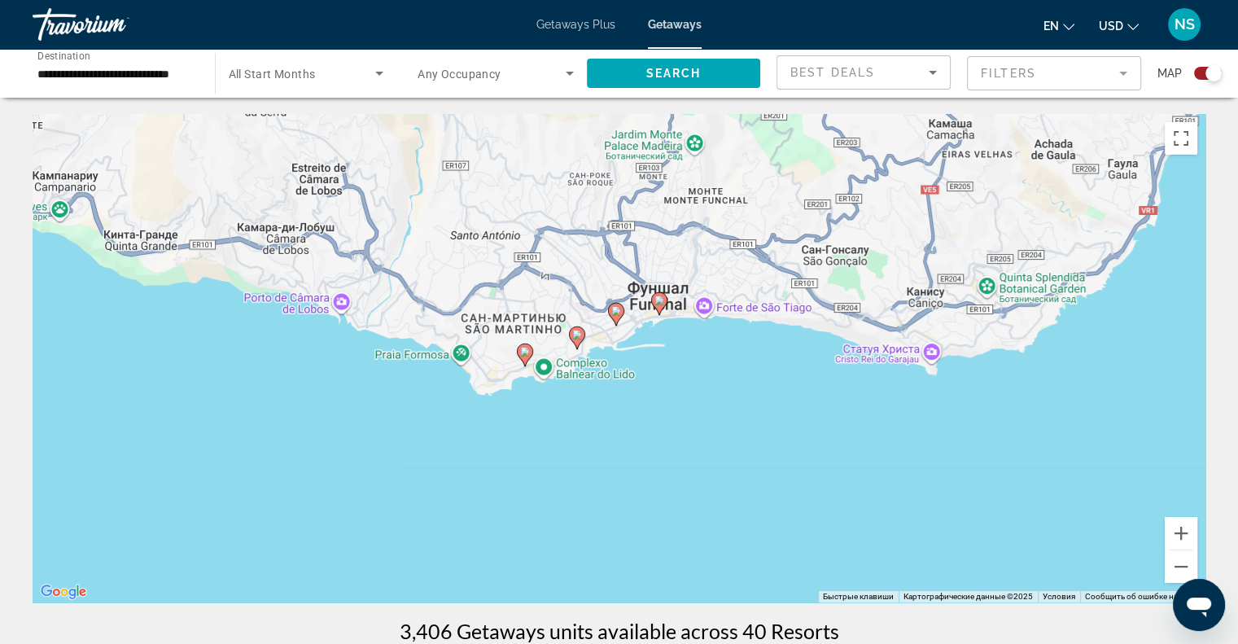
click at [656, 294] on g "Main content" at bounding box center [659, 303] width 16 height 23
click at [658, 292] on icon "Main content" at bounding box center [658, 302] width 15 height 21
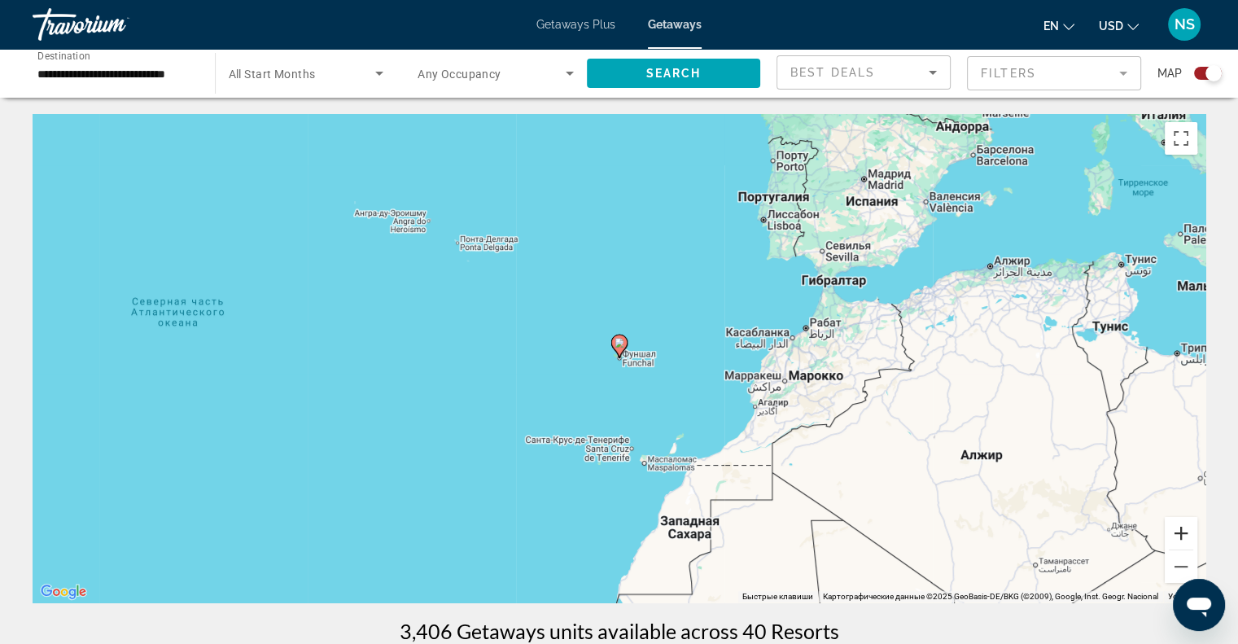
click at [1175, 540] on button "Увеличить" at bounding box center [1181, 533] width 33 height 33
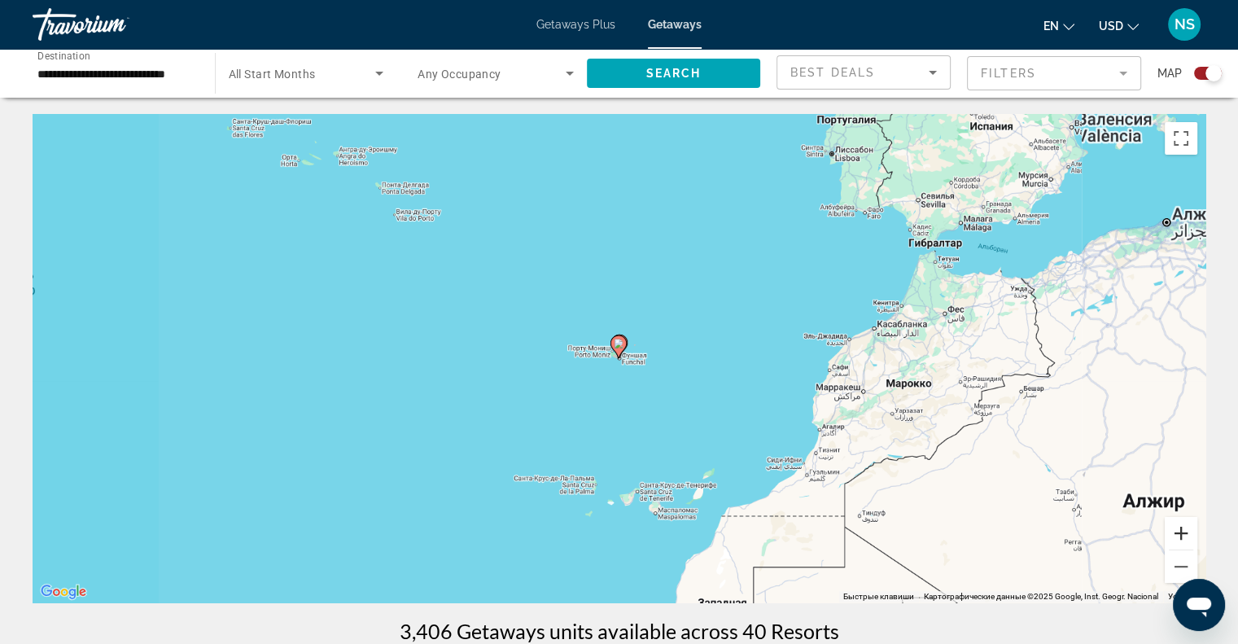
click at [1175, 540] on button "Увеличить" at bounding box center [1181, 533] width 33 height 33
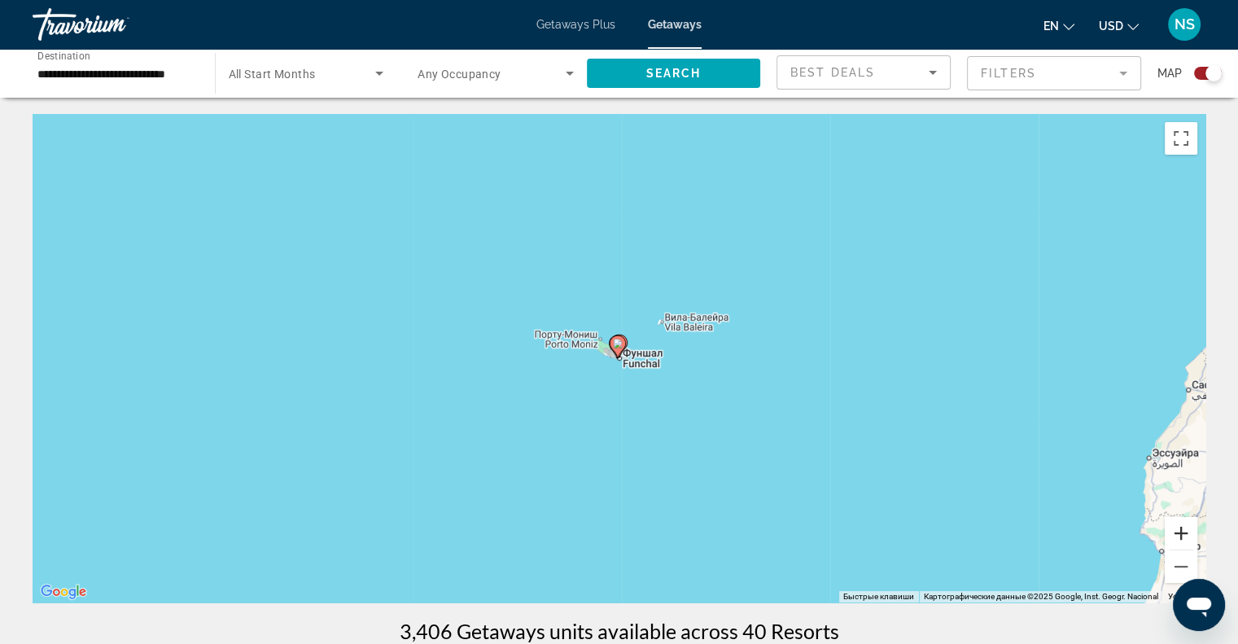
click at [1191, 531] on button "Увеличить" at bounding box center [1181, 533] width 33 height 33
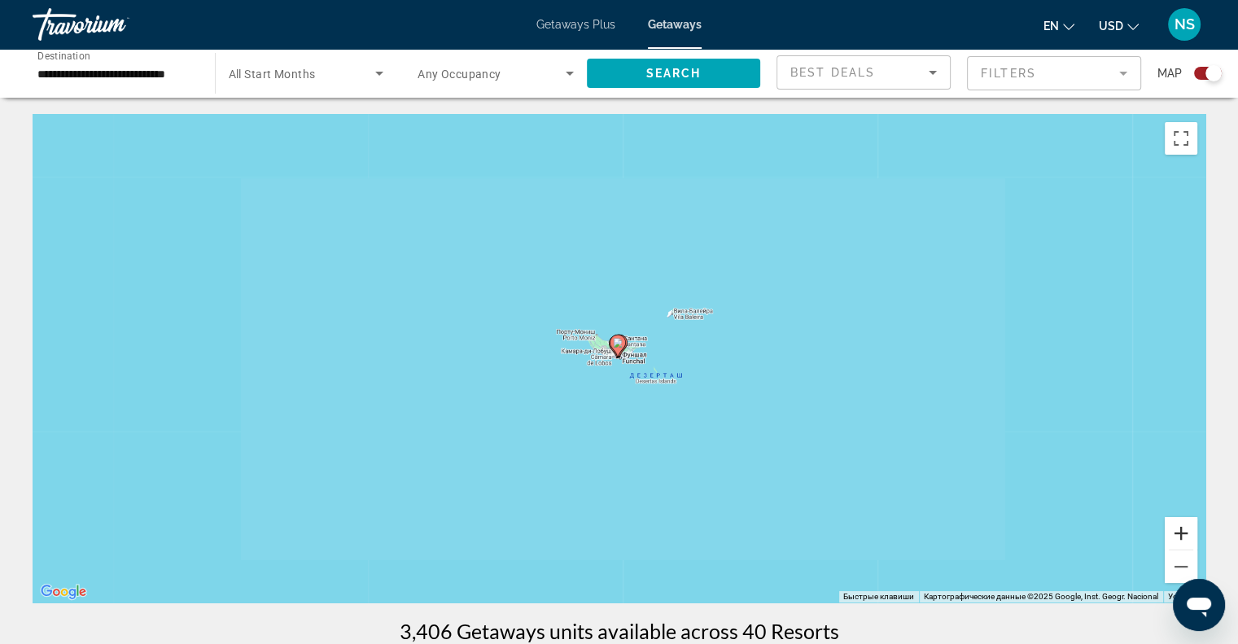
click at [1191, 531] on button "Увеличить" at bounding box center [1181, 533] width 33 height 33
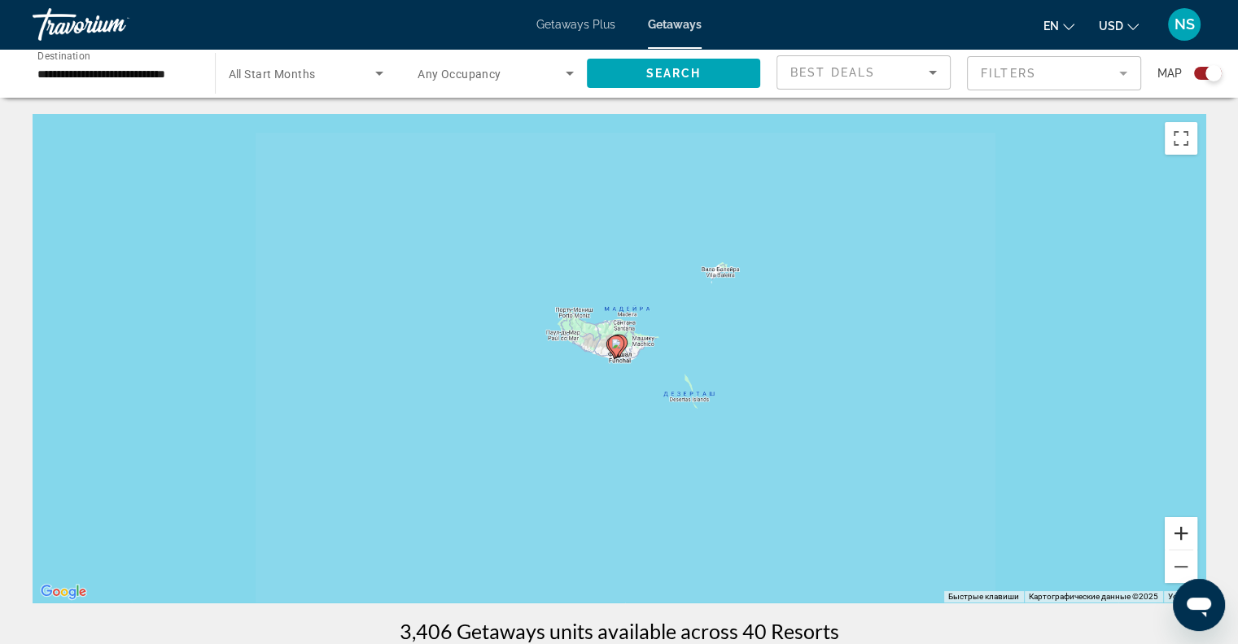
click at [1191, 531] on button "Увеличить" at bounding box center [1181, 533] width 33 height 33
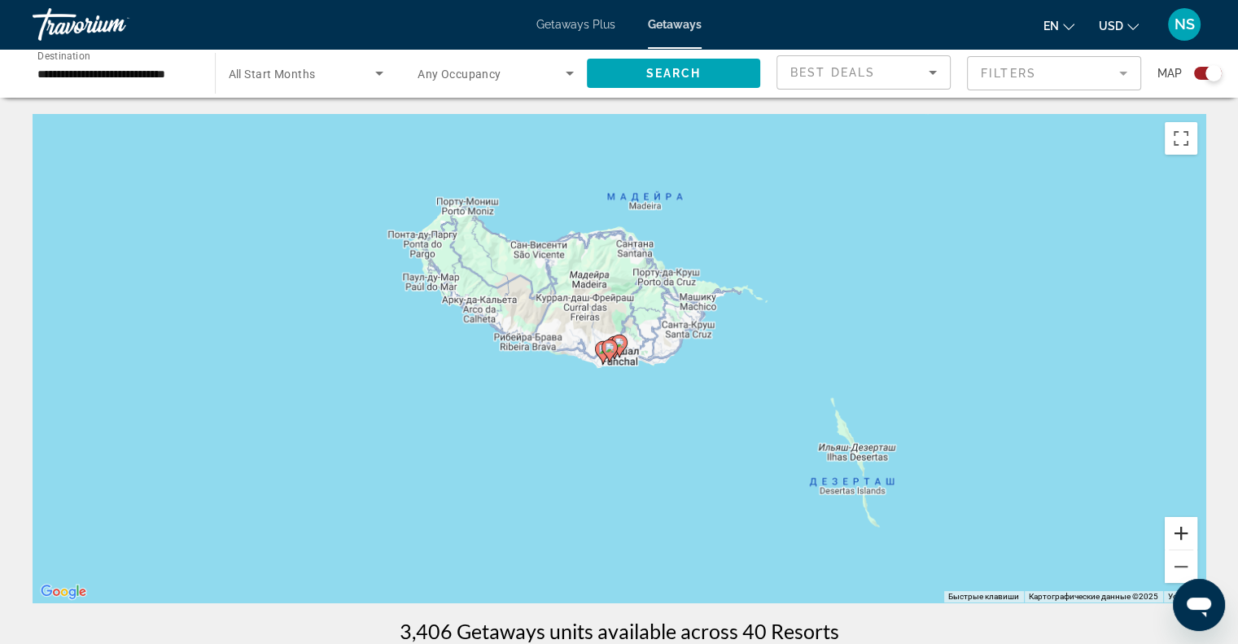
click at [1191, 531] on button "Увеличить" at bounding box center [1181, 533] width 33 height 33
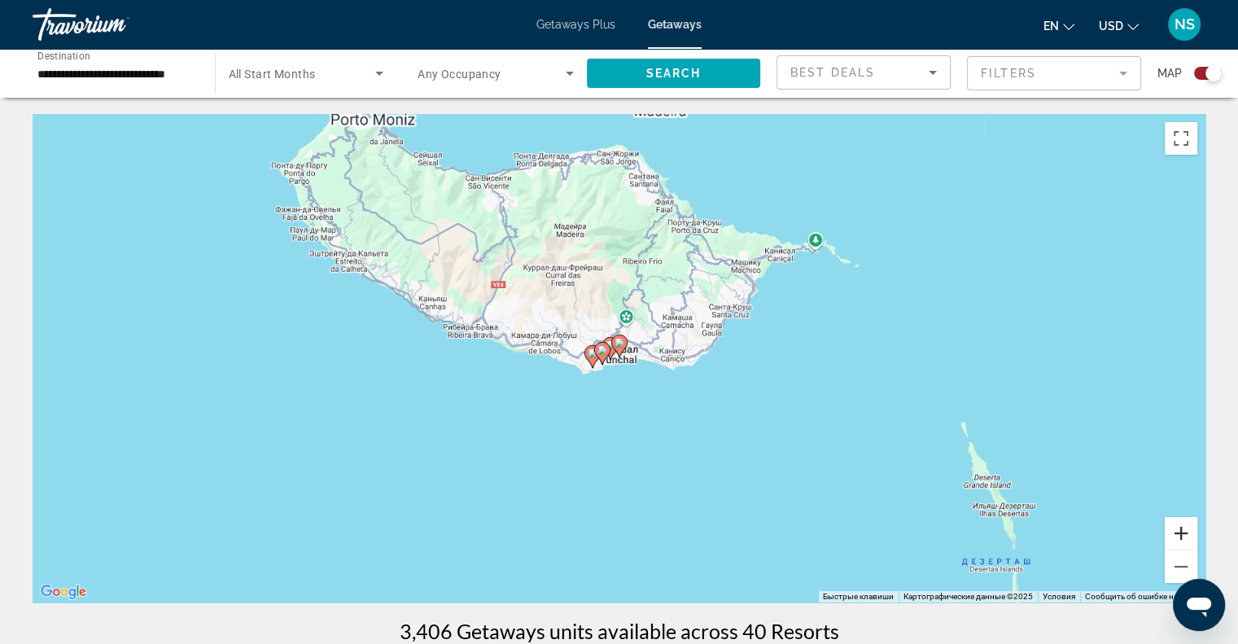
click at [1191, 531] on button "Увеличить" at bounding box center [1181, 533] width 33 height 33
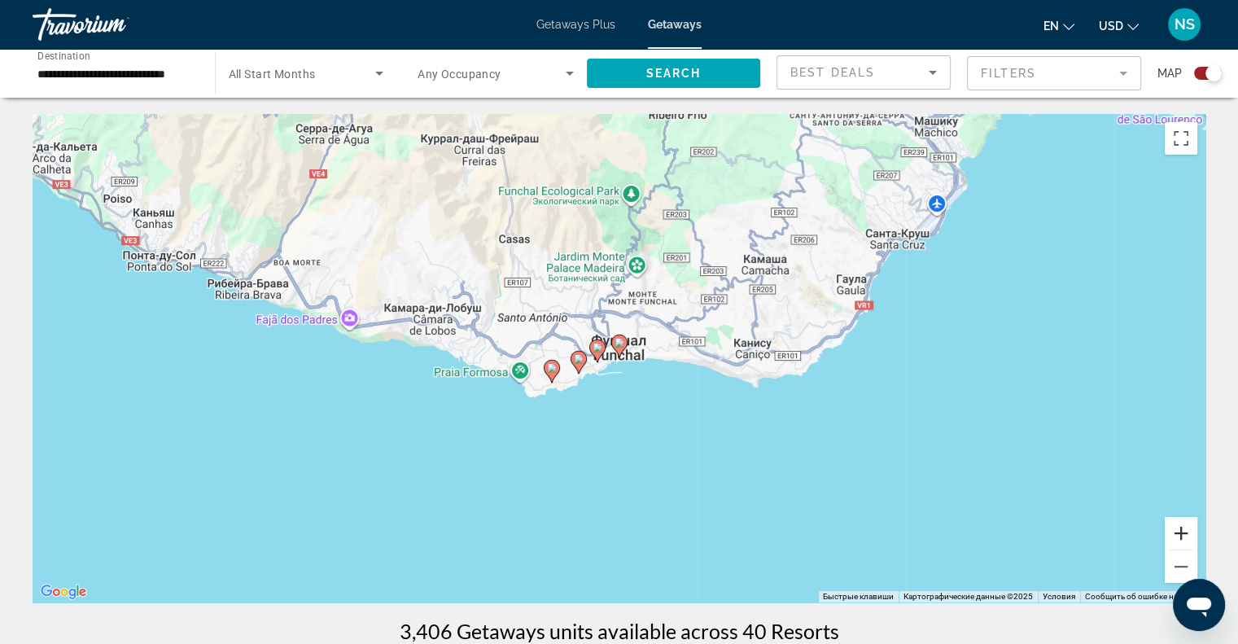
click at [1191, 531] on button "Увеличить" at bounding box center [1181, 533] width 33 height 33
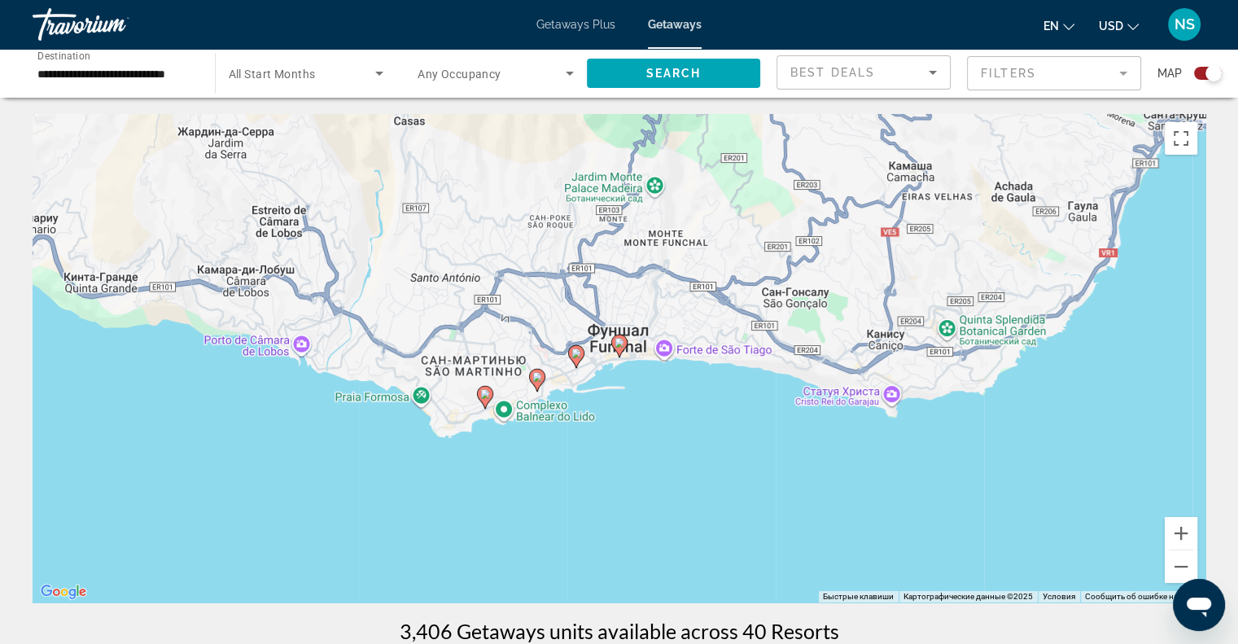
click at [614, 343] on image "Main content" at bounding box center [619, 343] width 10 height 10
type input "**********"
click at [542, 372] on image "Main content" at bounding box center [537, 377] width 10 height 10
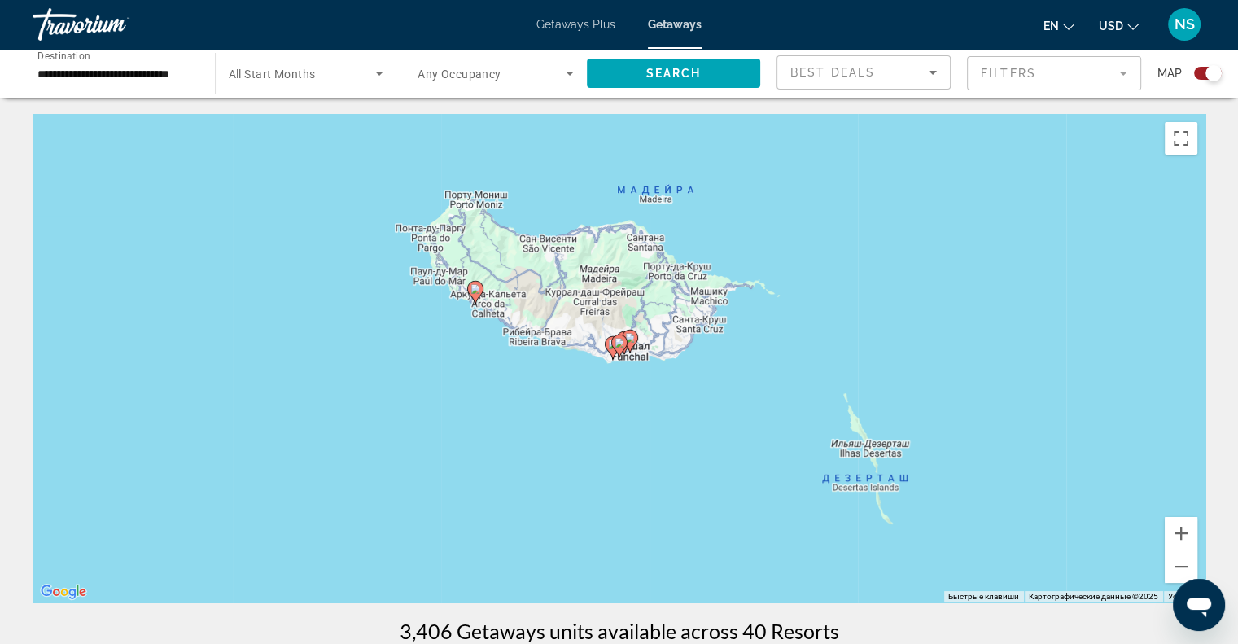
click at [614, 343] on image "Main content" at bounding box center [619, 343] width 10 height 10
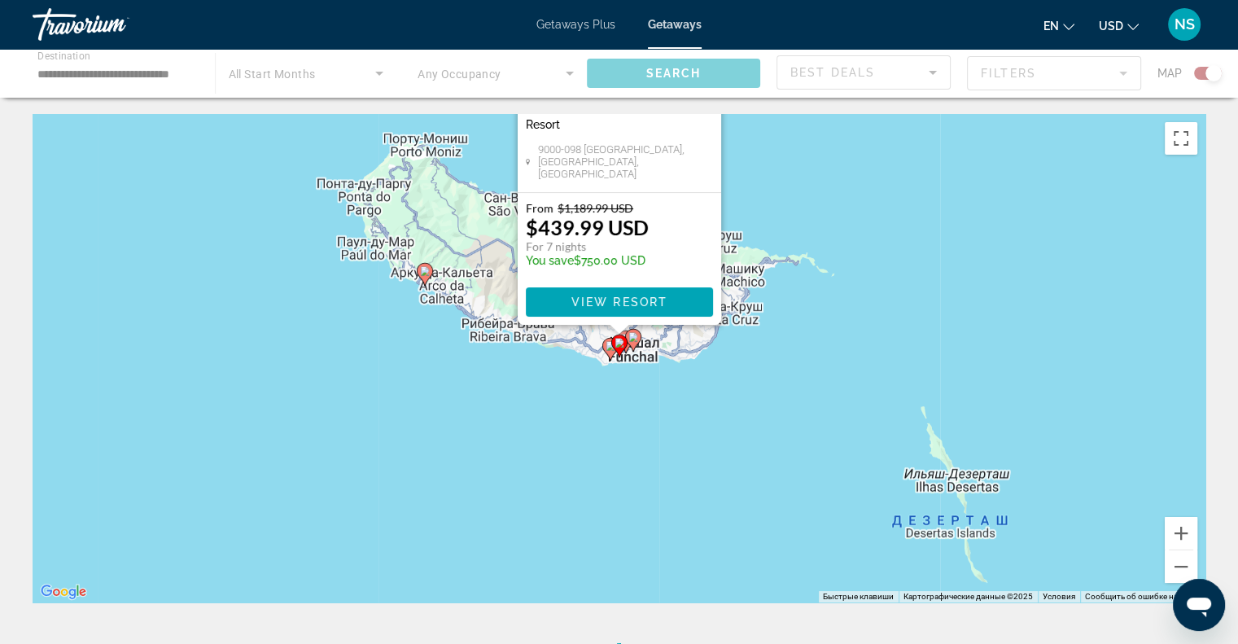
click at [614, 343] on image "Main content" at bounding box center [619, 343] width 10 height 10
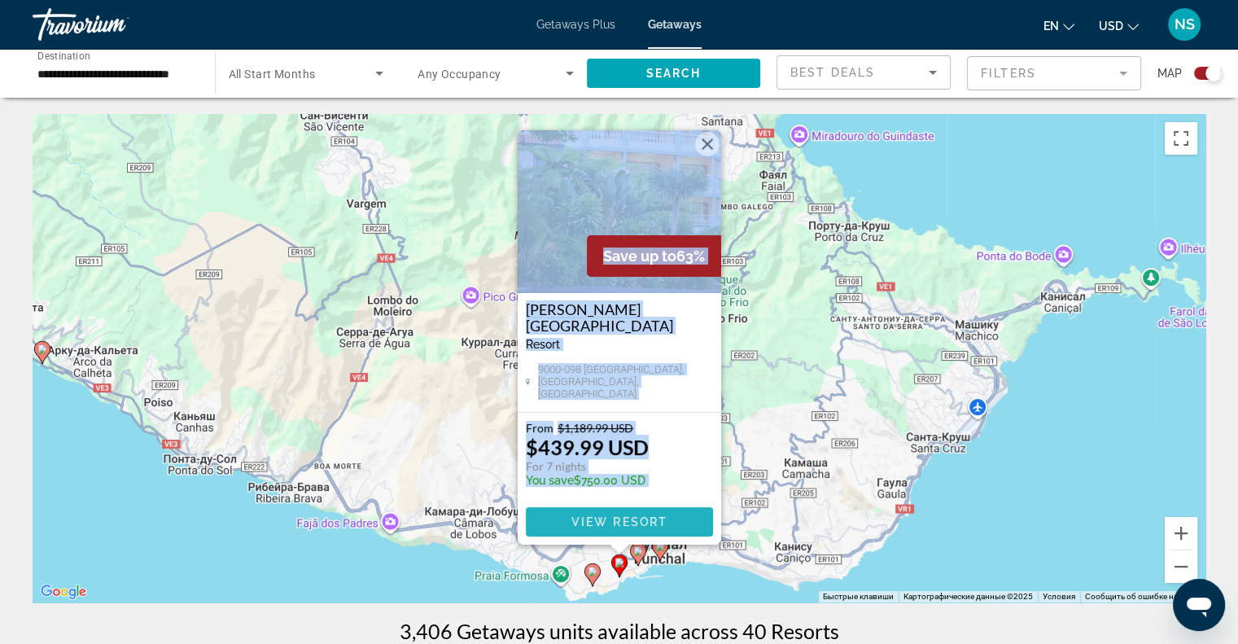
click at [619, 522] on span "View Resort" at bounding box center [619, 521] width 96 height 13
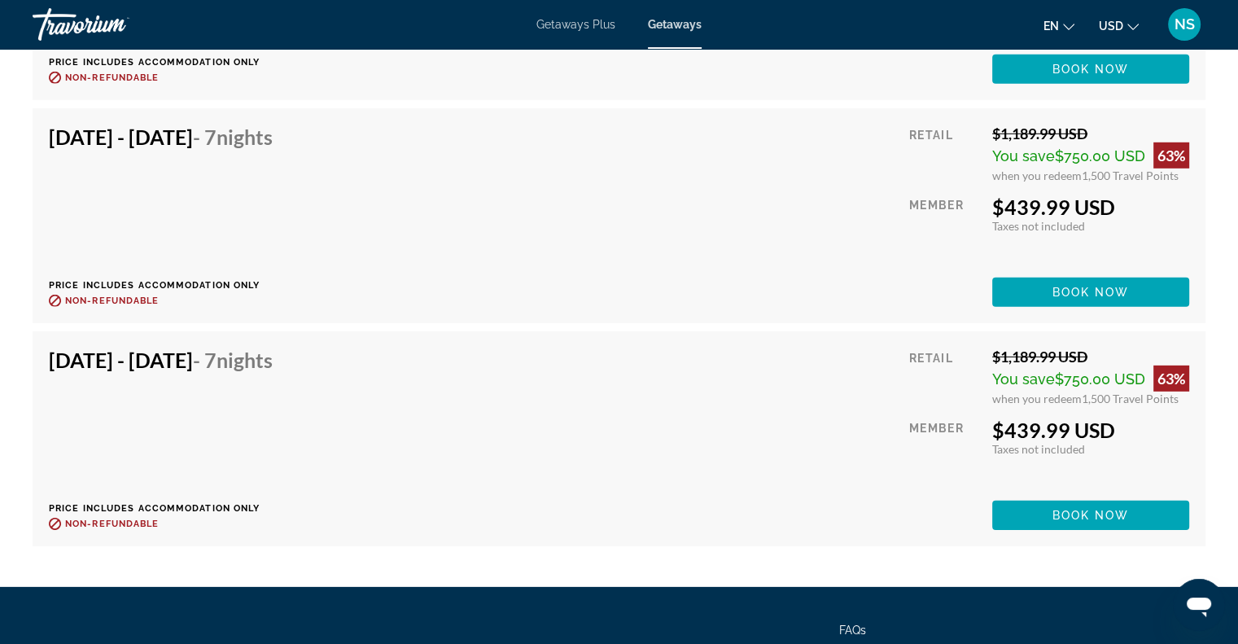
scroll to position [5047, 0]
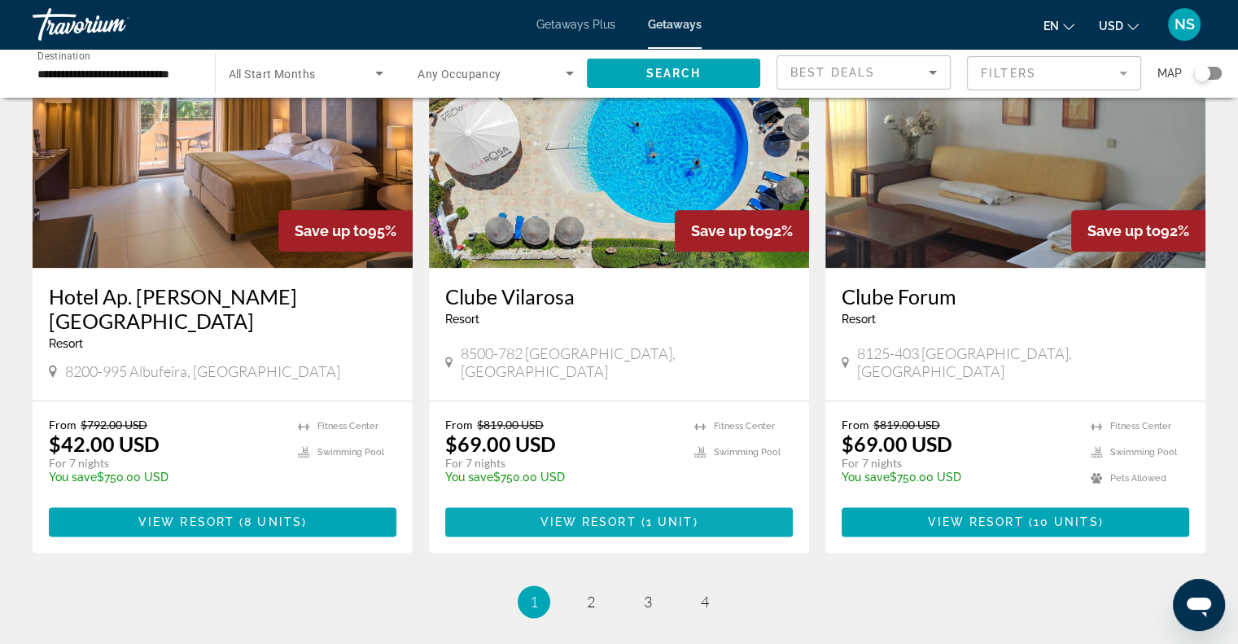
scroll to position [1872, 0]
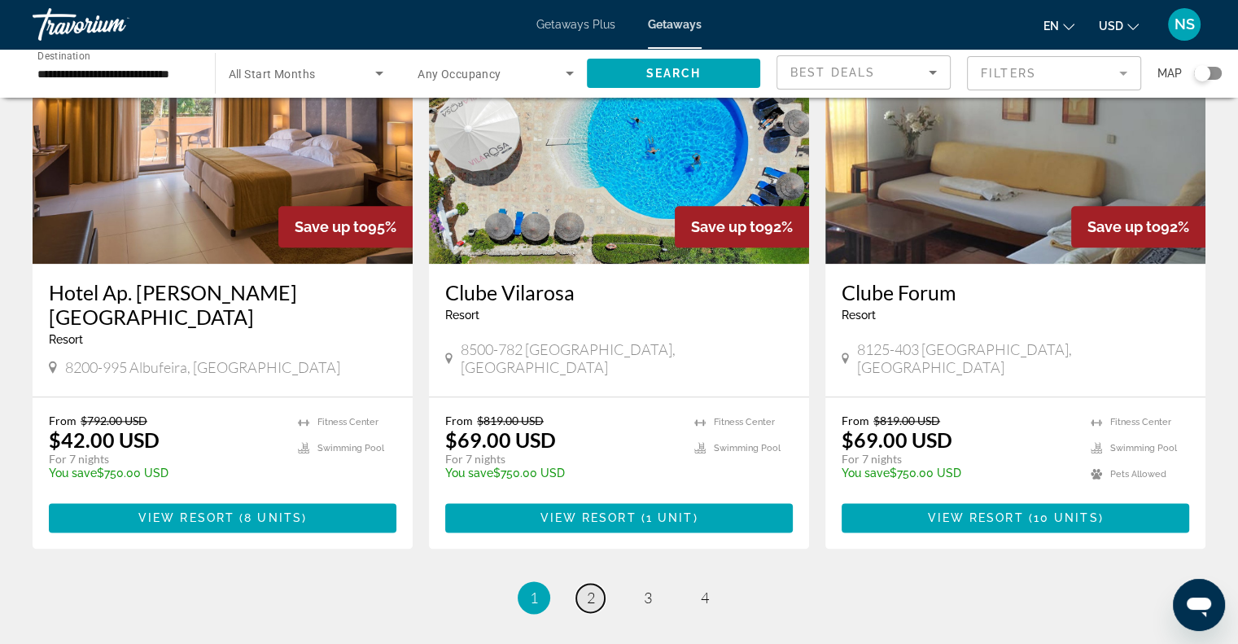
click at [584, 584] on link "page 2" at bounding box center [590, 598] width 28 height 28
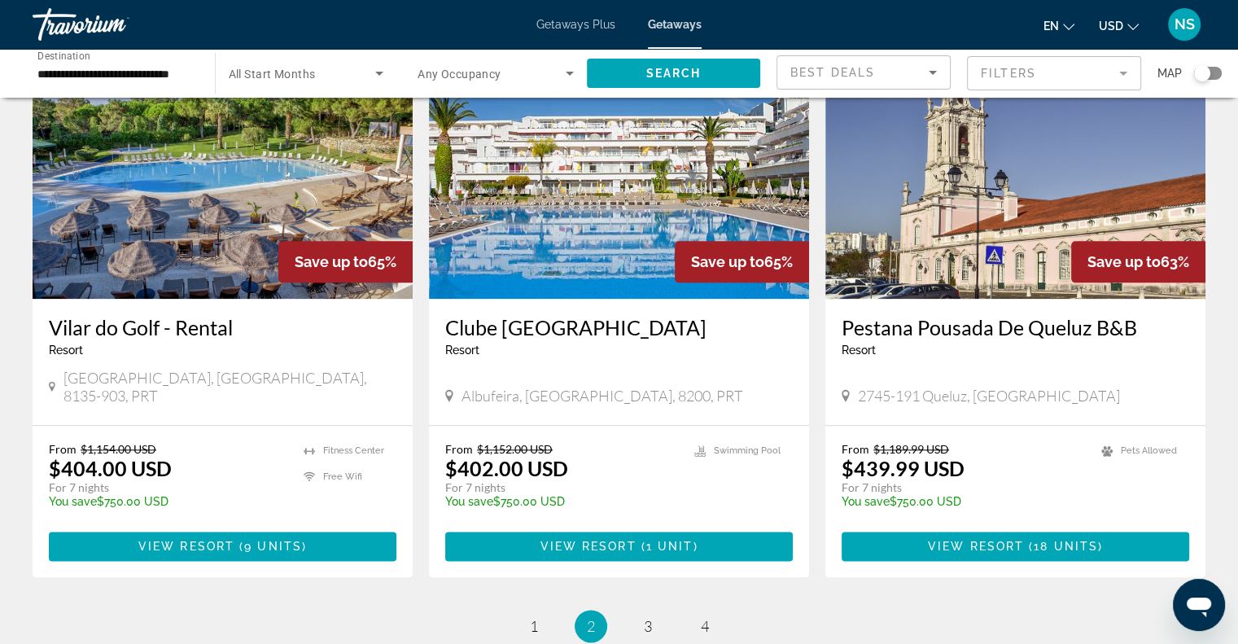
scroll to position [1872, 0]
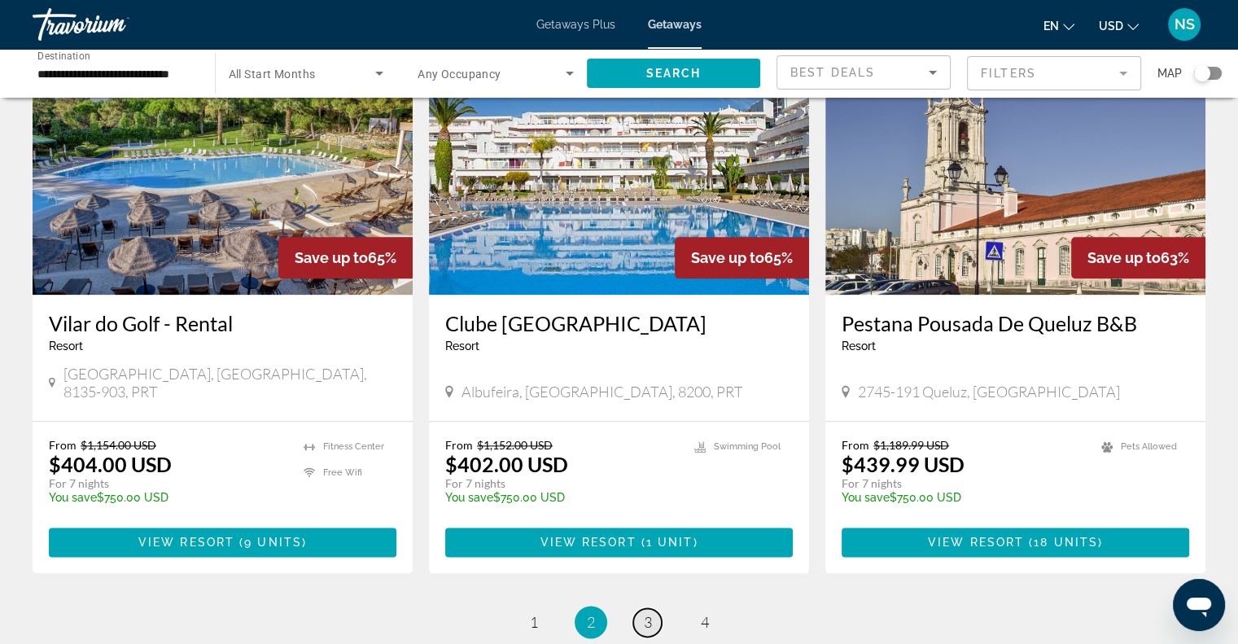
click at [654, 608] on link "page 3" at bounding box center [647, 622] width 28 height 28
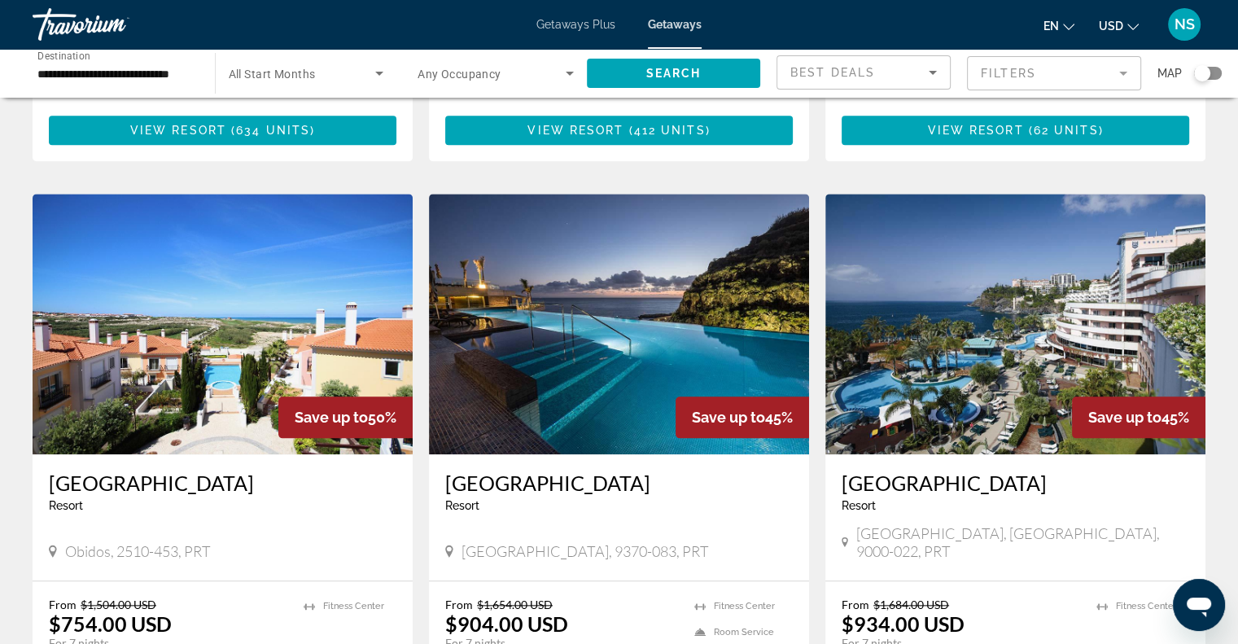
scroll to position [1768, 0]
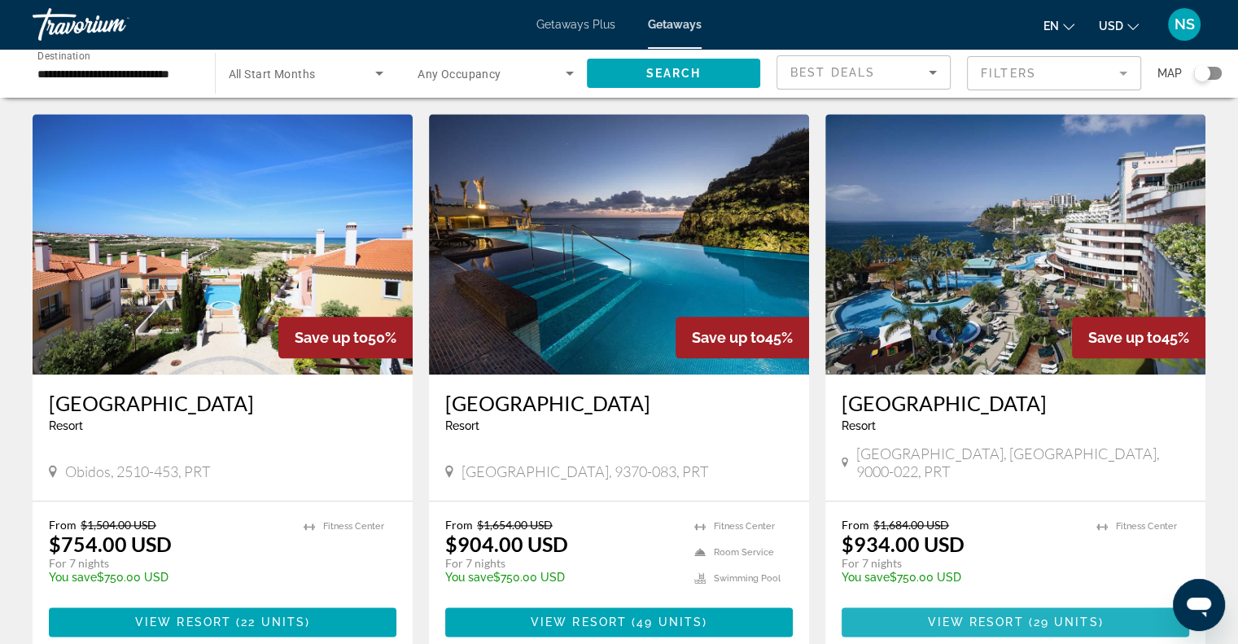
click at [961, 615] on span "View Resort" at bounding box center [975, 621] width 96 height 13
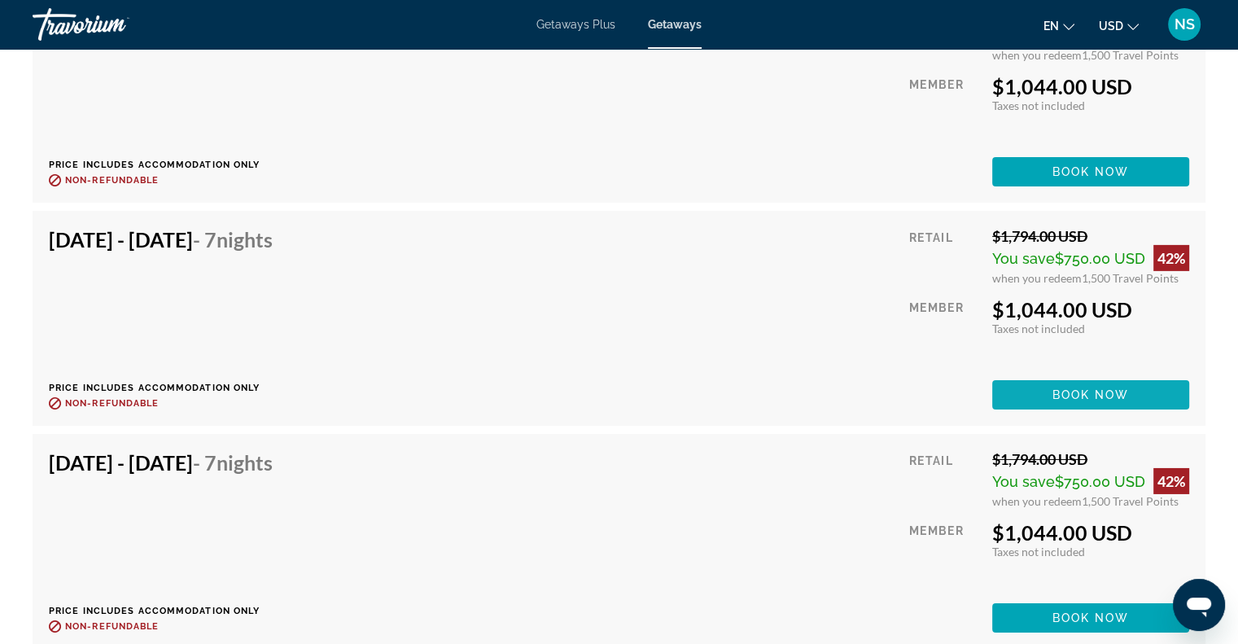
scroll to position [5372, 0]
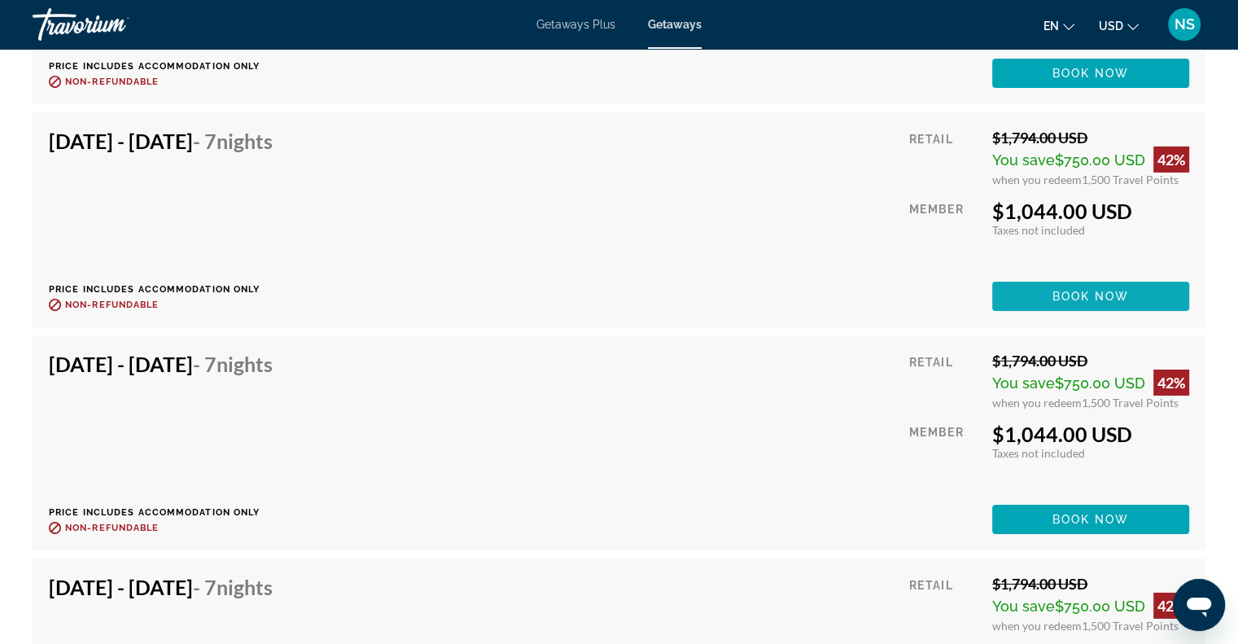
click at [1083, 303] on span "Main content" at bounding box center [1090, 296] width 197 height 39
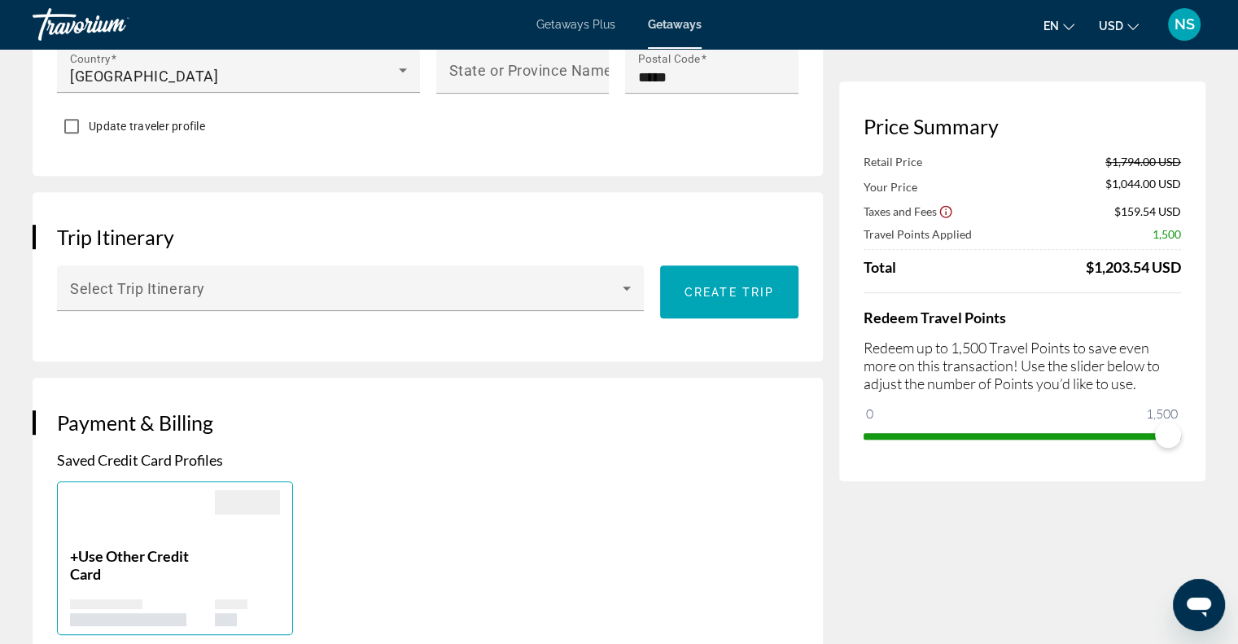
scroll to position [814, 0]
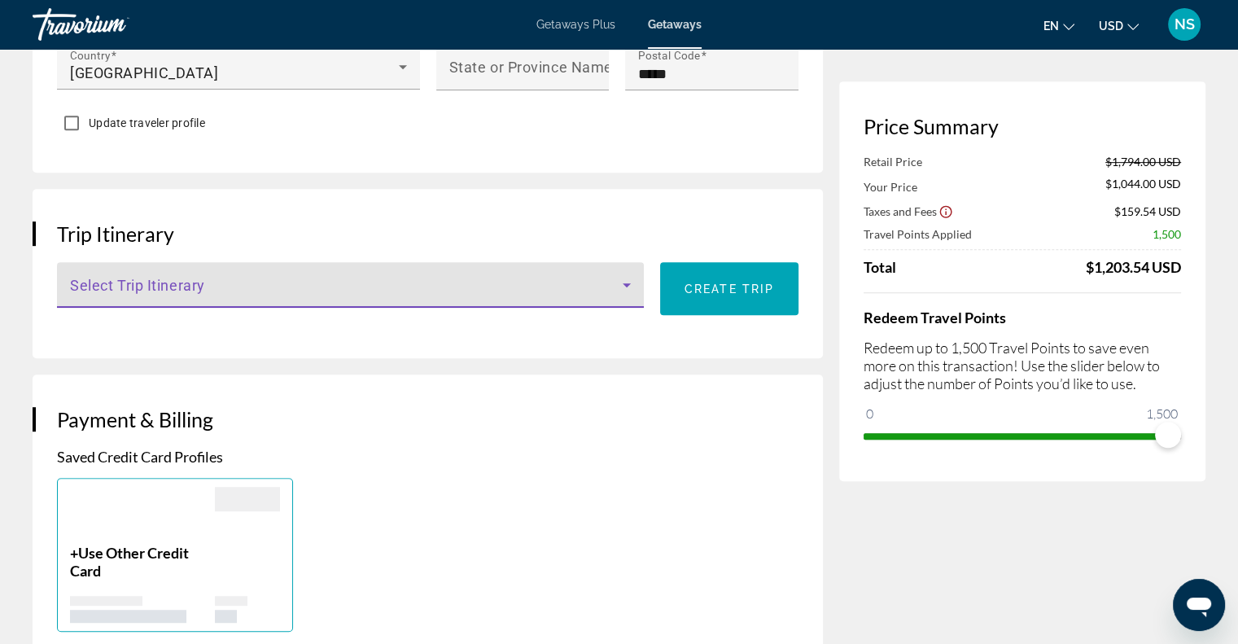
click at [631, 286] on icon "Main content" at bounding box center [627, 285] width 20 height 20
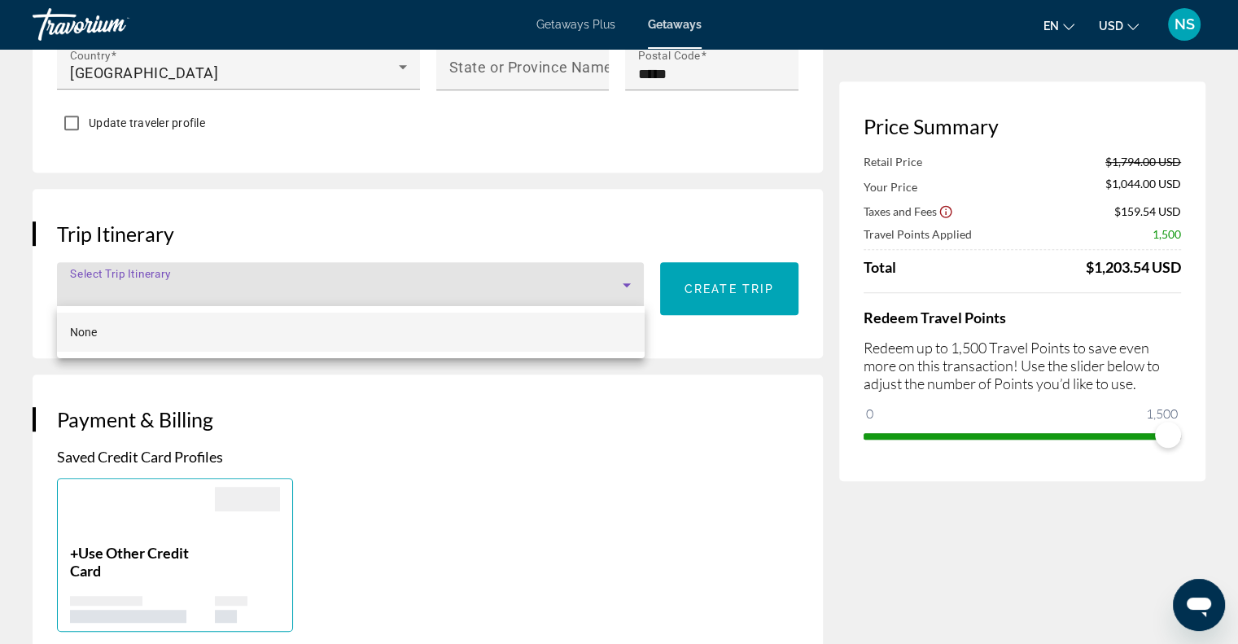
click at [631, 286] on div at bounding box center [619, 322] width 1238 height 644
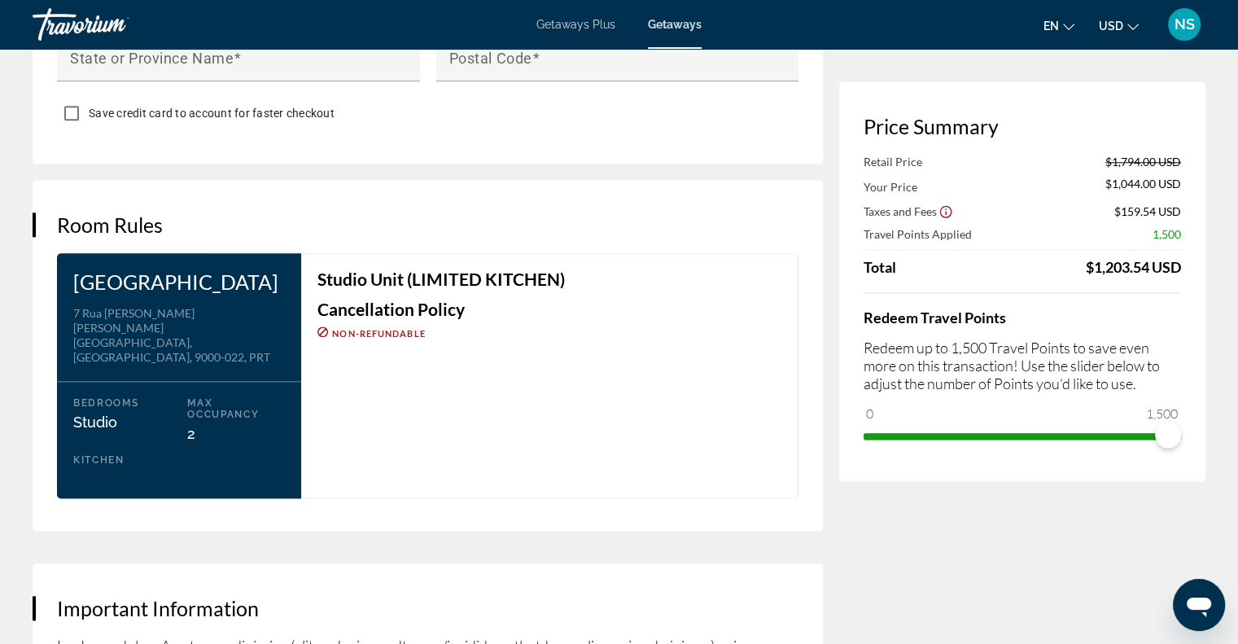
scroll to position [1709, 0]
